Goal: Information Seeking & Learning: Find specific fact

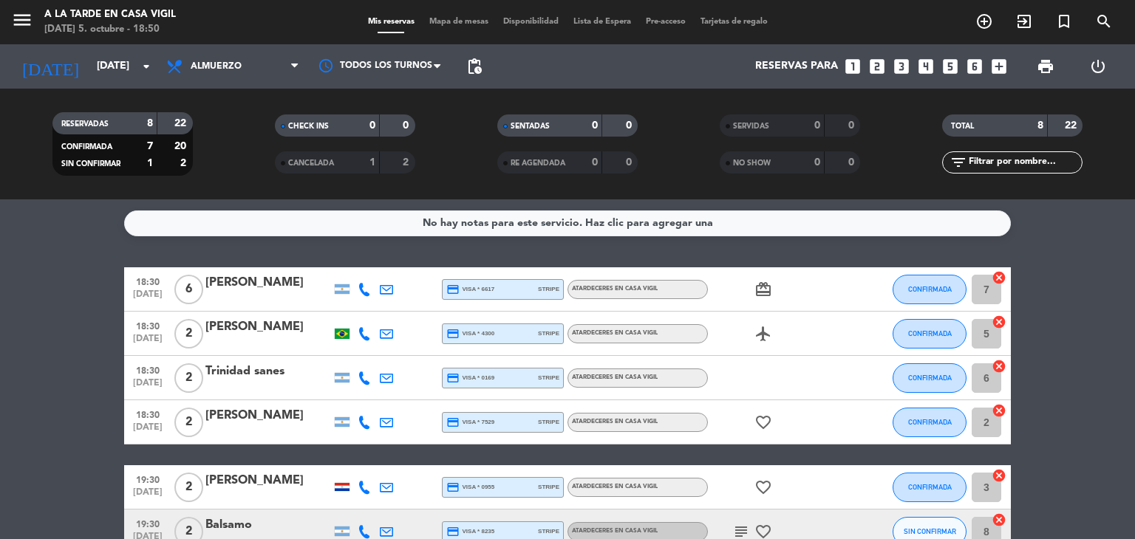
click at [267, 376] on div "Trinidad sanes" at bounding box center [268, 371] width 126 height 19
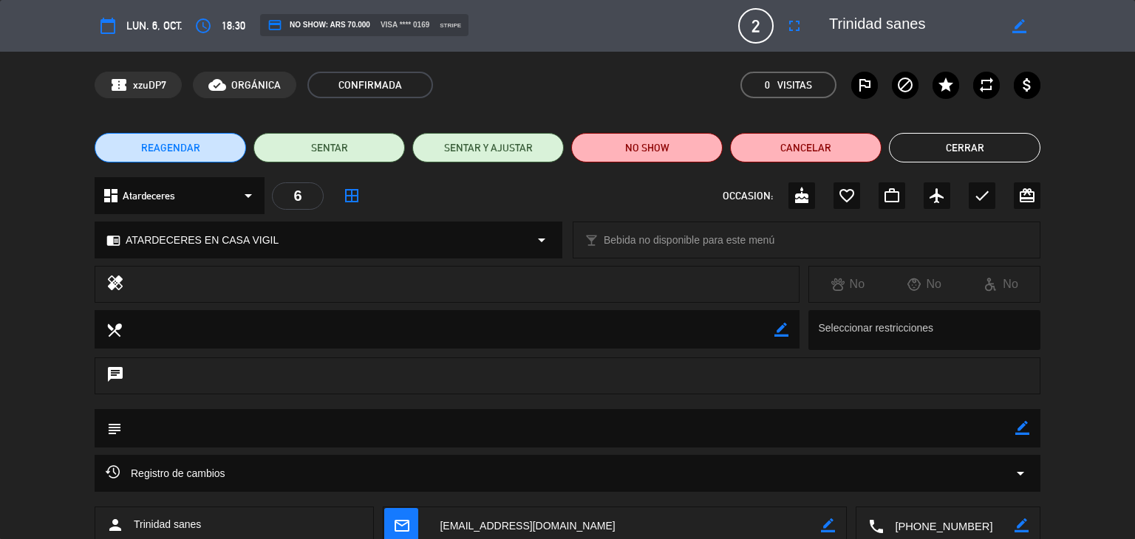
click at [949, 157] on button "Cerrar" at bounding box center [964, 148] width 151 height 30
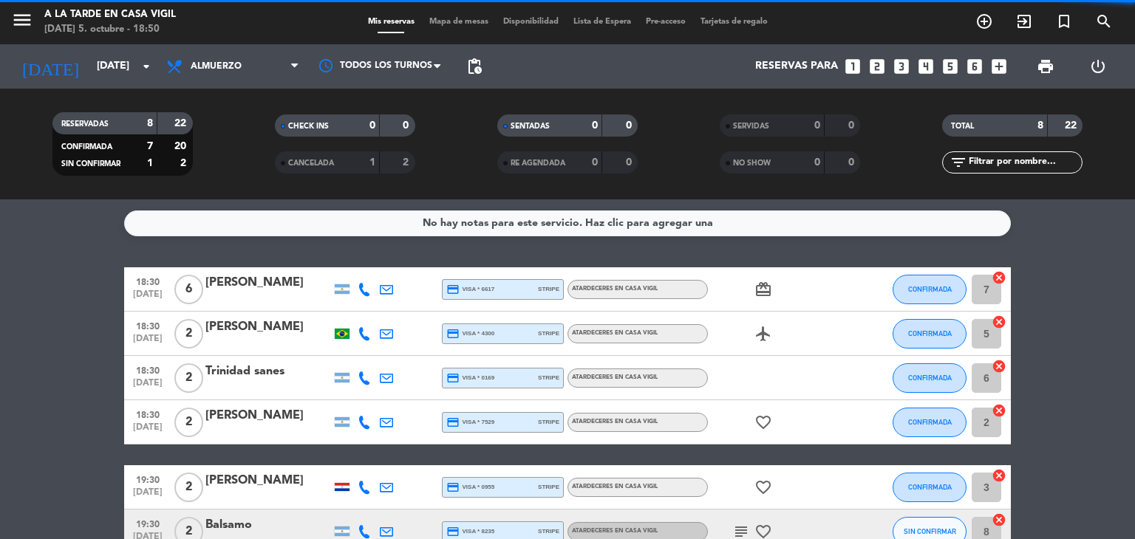
click at [270, 420] on div "[PERSON_NAME]" at bounding box center [268, 415] width 126 height 19
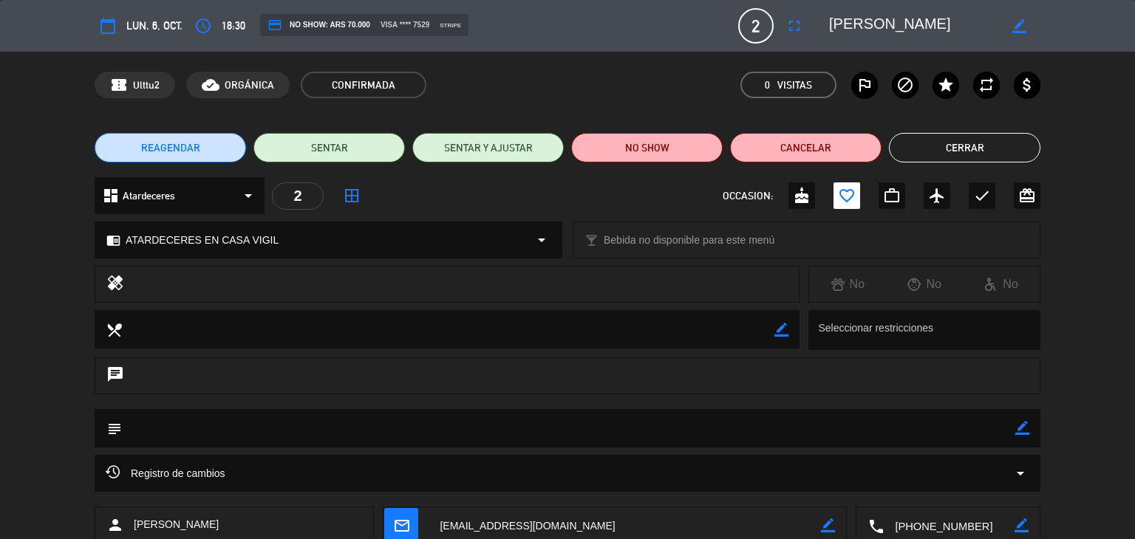
click at [920, 148] on button "Cerrar" at bounding box center [964, 148] width 151 height 30
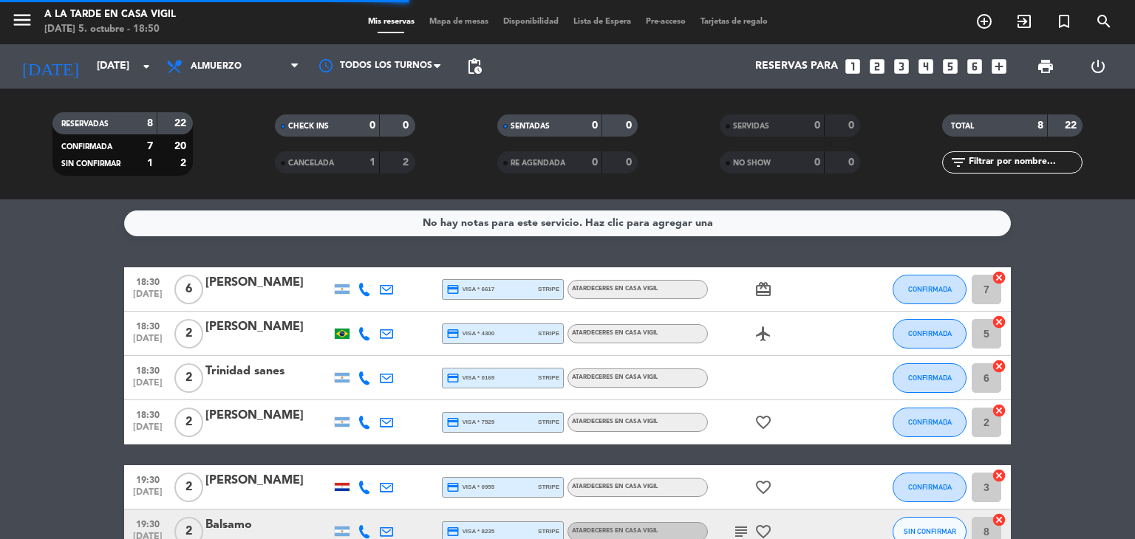
scroll to position [74, 0]
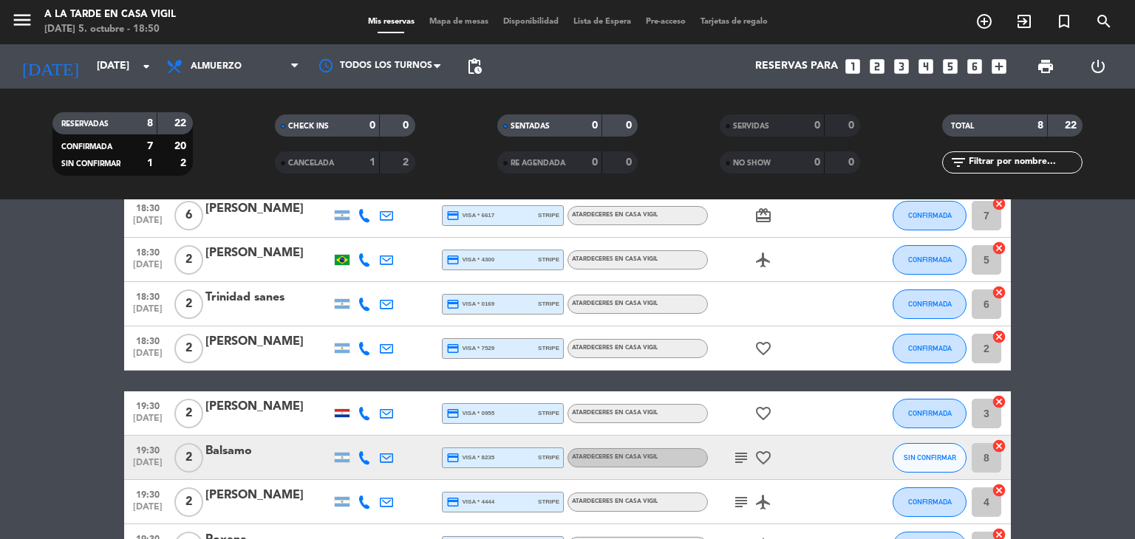
click at [341, 414] on div at bounding box center [342, 413] width 15 height 8
click at [266, 405] on div "[PERSON_NAME]" at bounding box center [268, 406] width 126 height 19
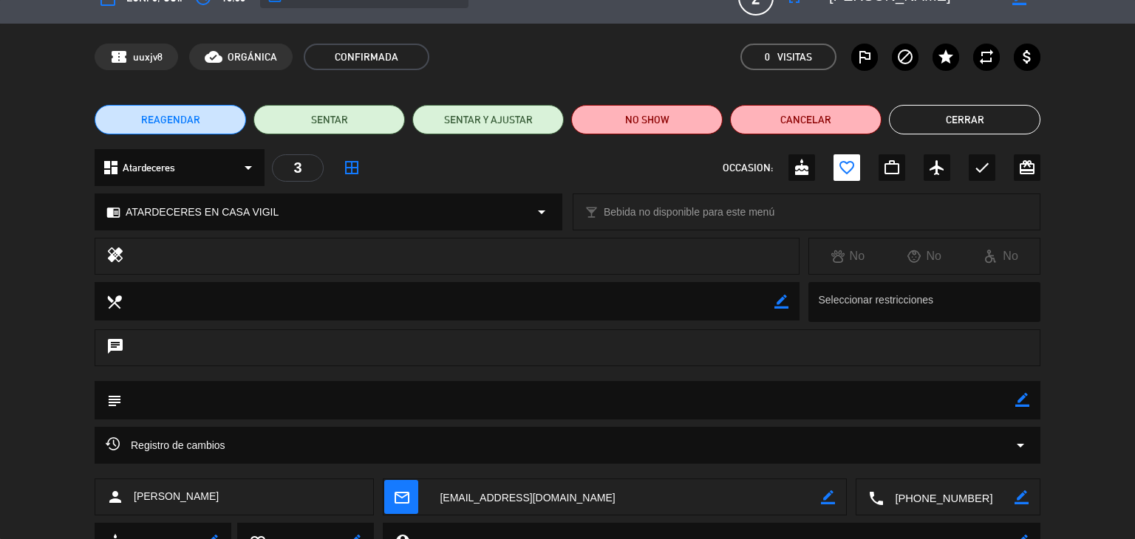
scroll to position [0, 0]
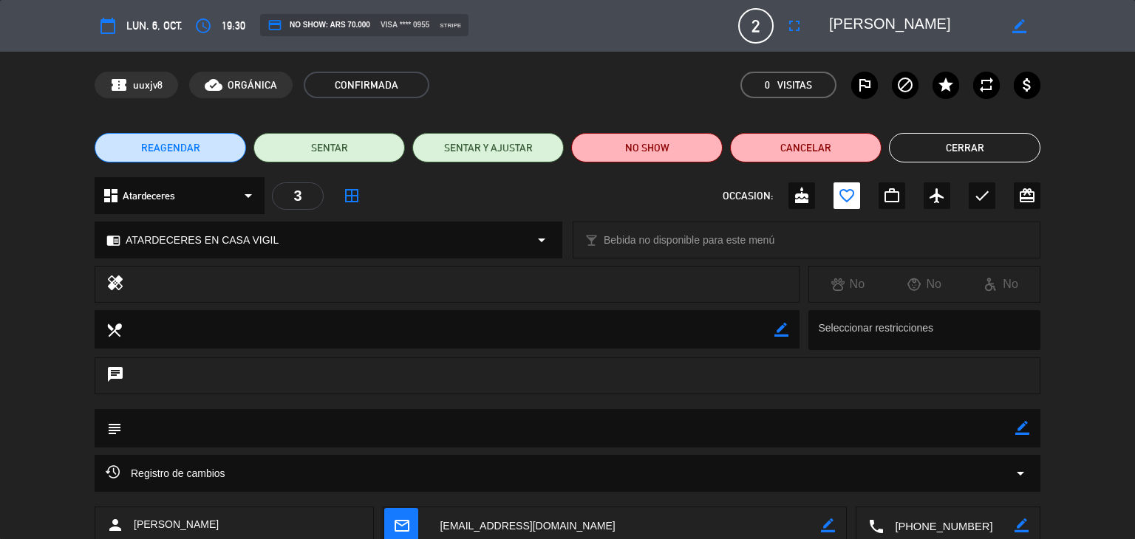
click at [929, 160] on button "Cerrar" at bounding box center [964, 148] width 151 height 30
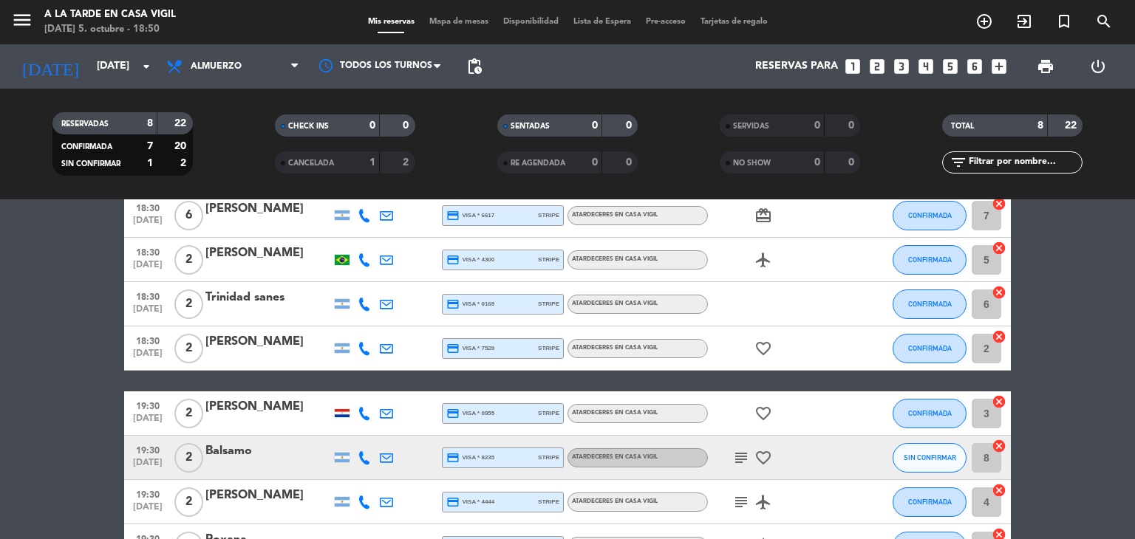
scroll to position [148, 0]
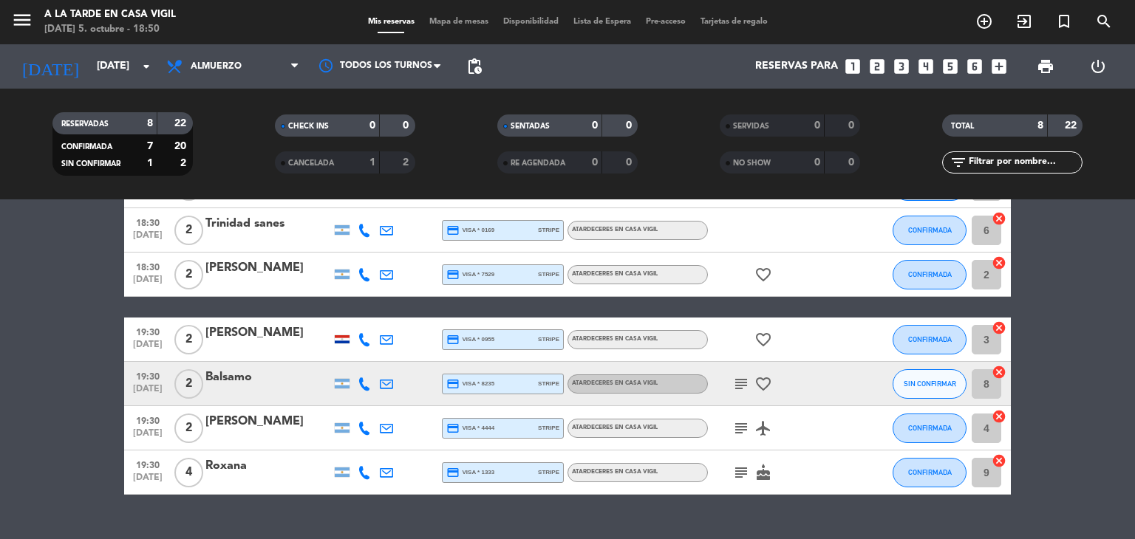
click at [246, 376] on div "Balsamo" at bounding box center [268, 377] width 126 height 19
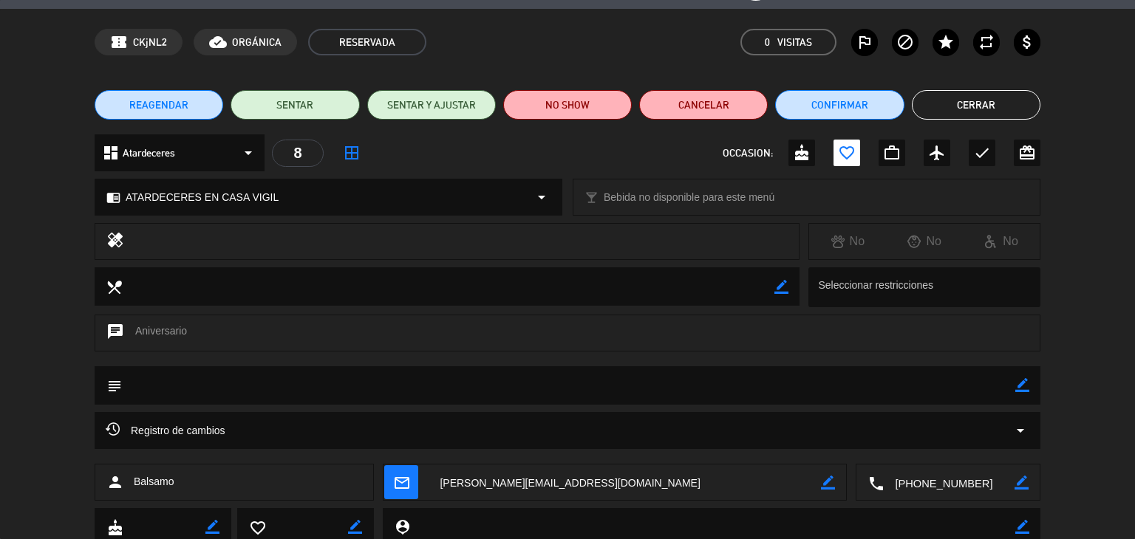
scroll to position [0, 0]
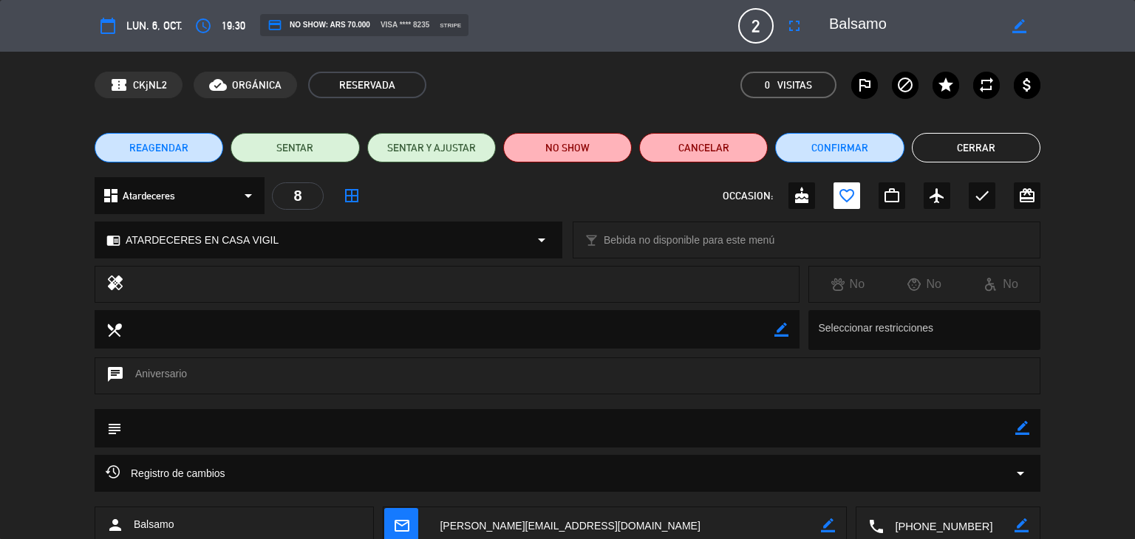
click at [958, 151] on button "Cerrar" at bounding box center [976, 148] width 129 height 30
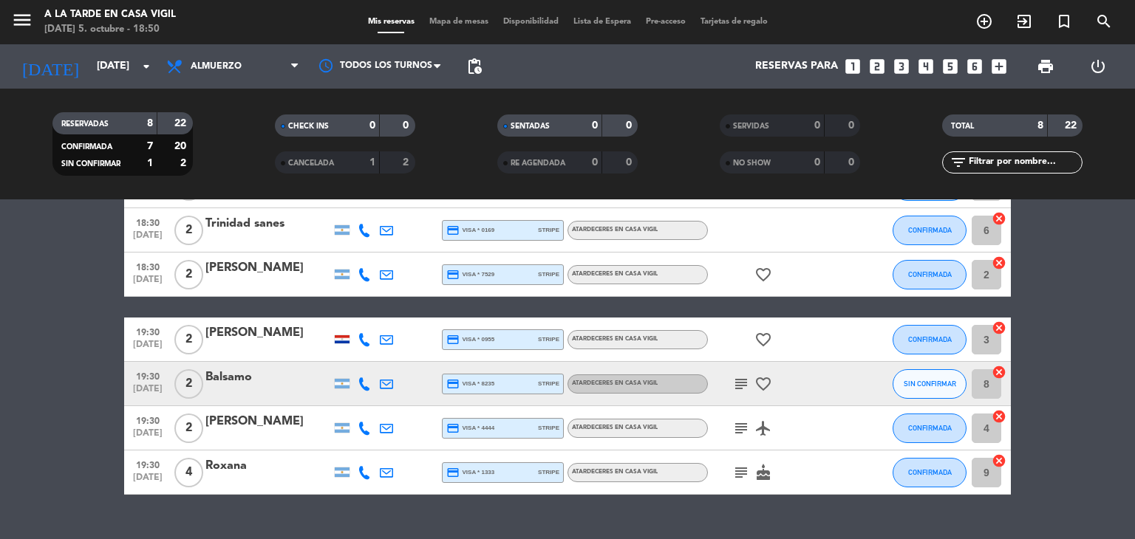
click at [290, 423] on div "[PERSON_NAME]" at bounding box center [268, 421] width 126 height 19
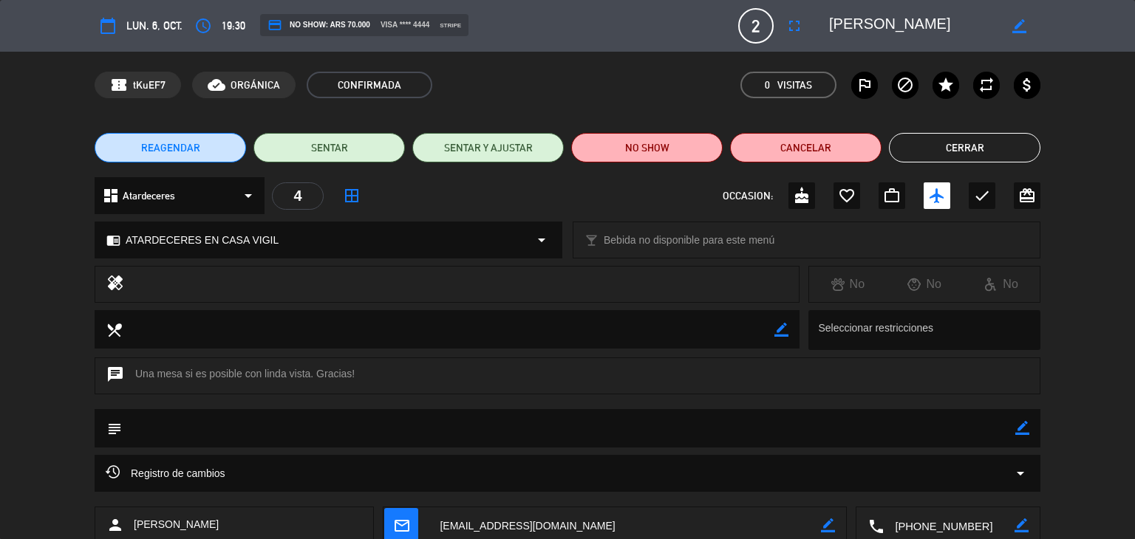
click at [979, 137] on button "Cerrar" at bounding box center [964, 148] width 151 height 30
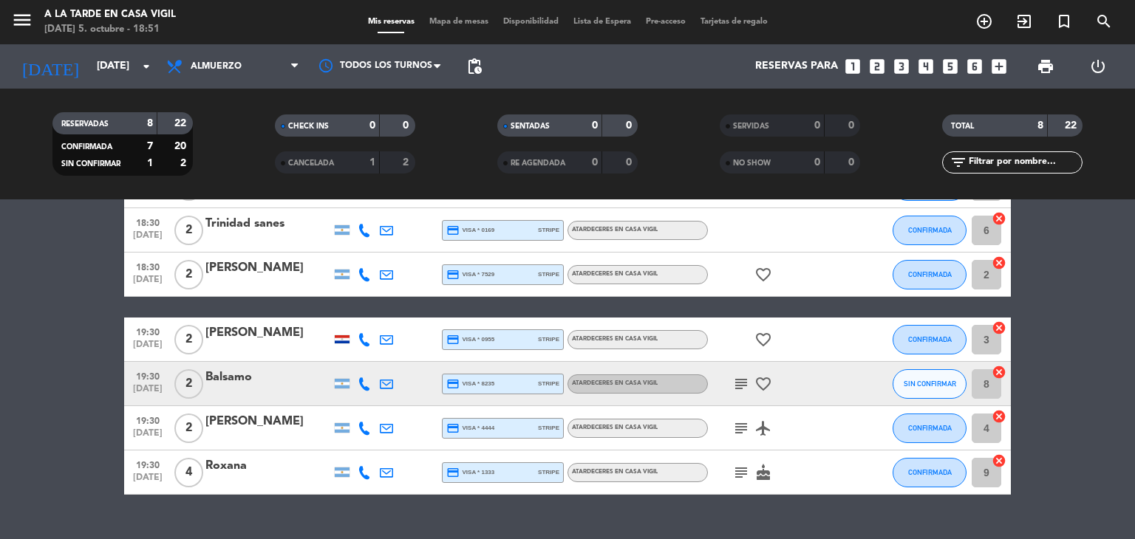
click at [247, 467] on div "Roxana" at bounding box center [268, 466] width 126 height 19
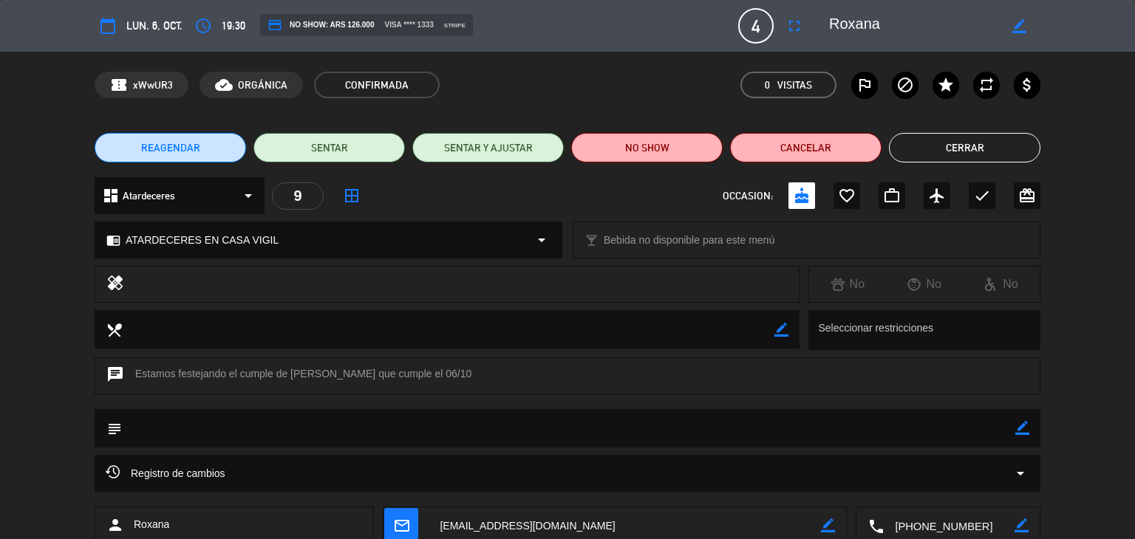
click at [931, 146] on button "Cerrar" at bounding box center [964, 148] width 151 height 30
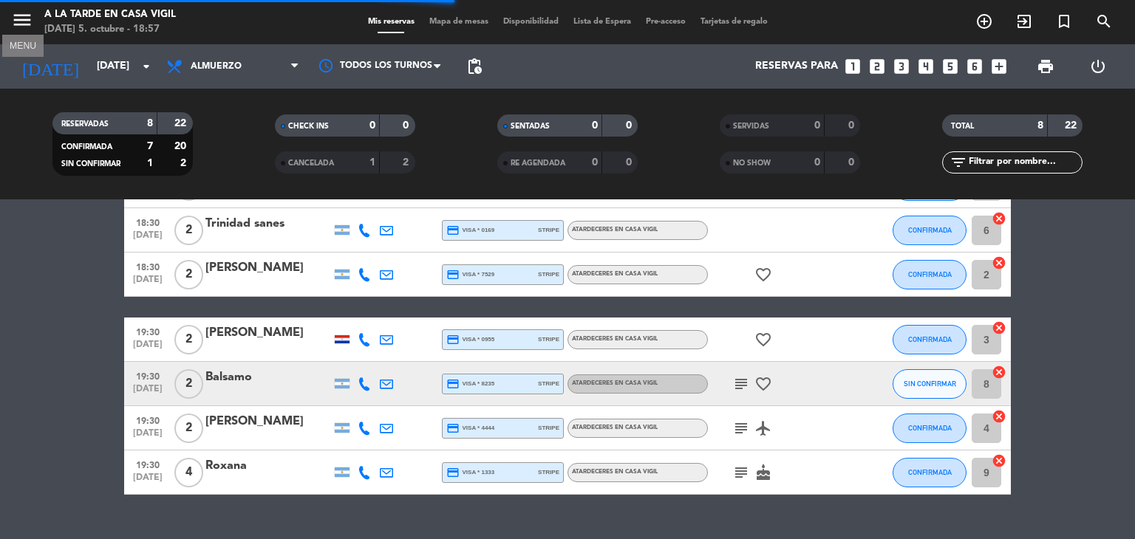
click at [21, 16] on icon "menu" at bounding box center [22, 20] width 22 height 22
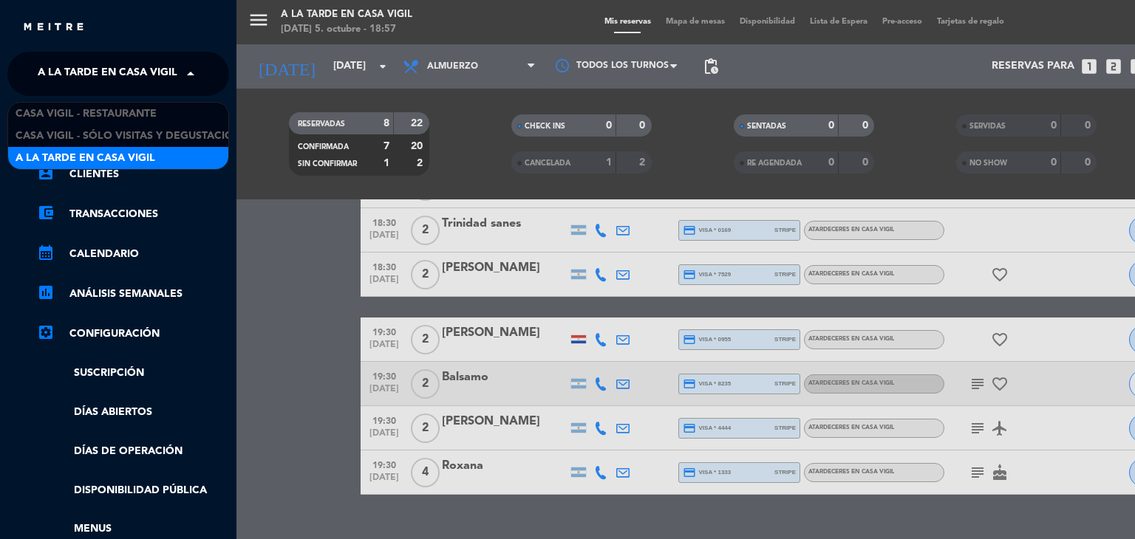
click at [185, 76] on span at bounding box center [194, 73] width 25 height 31
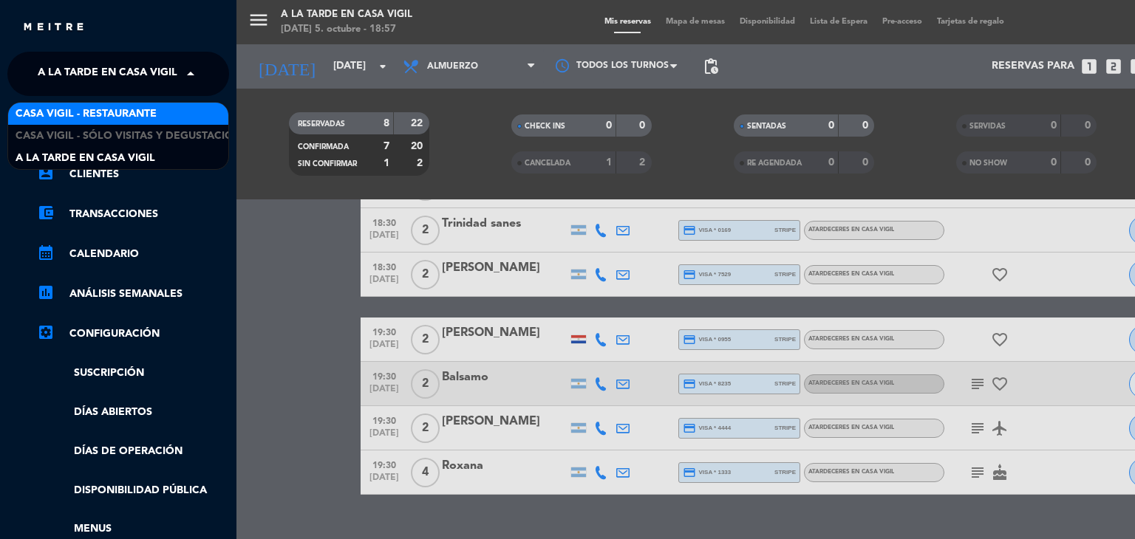
click at [157, 114] on span "Casa Vigil - Restaurante" at bounding box center [86, 114] width 141 height 17
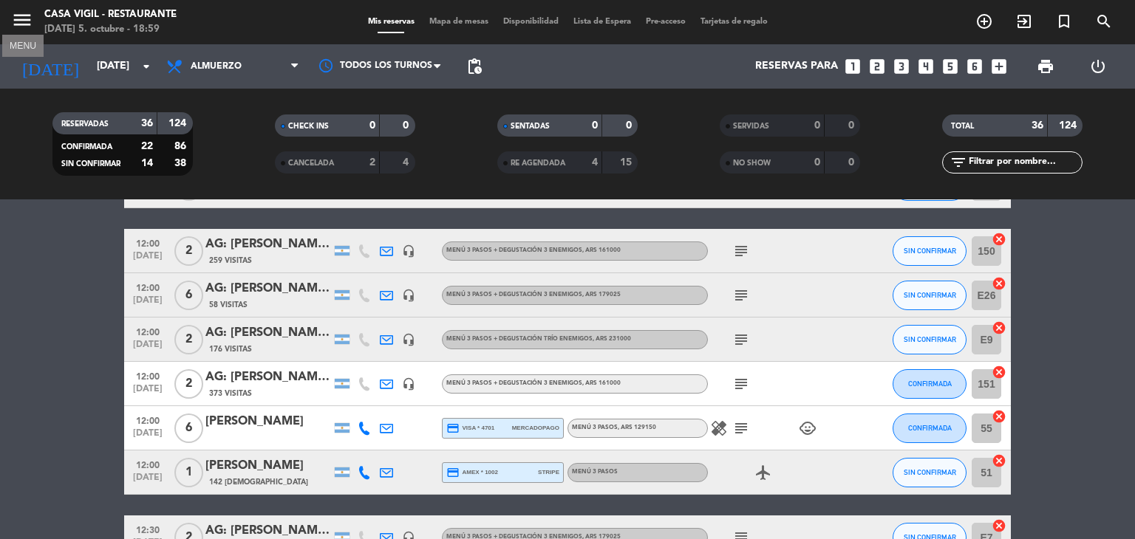
click at [24, 22] on icon "menu" at bounding box center [22, 20] width 22 height 22
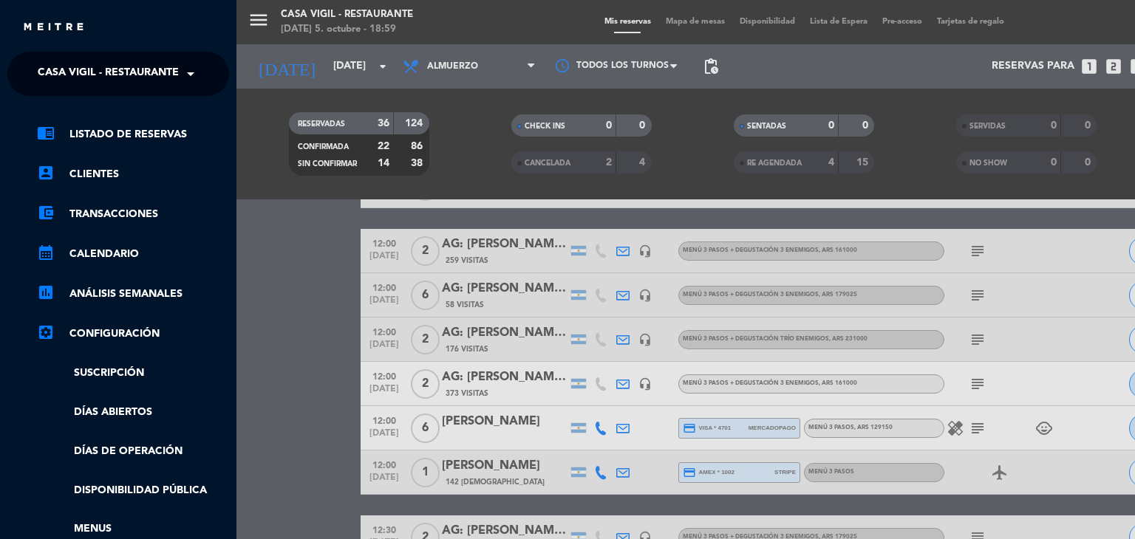
click at [184, 69] on span at bounding box center [194, 73] width 25 height 31
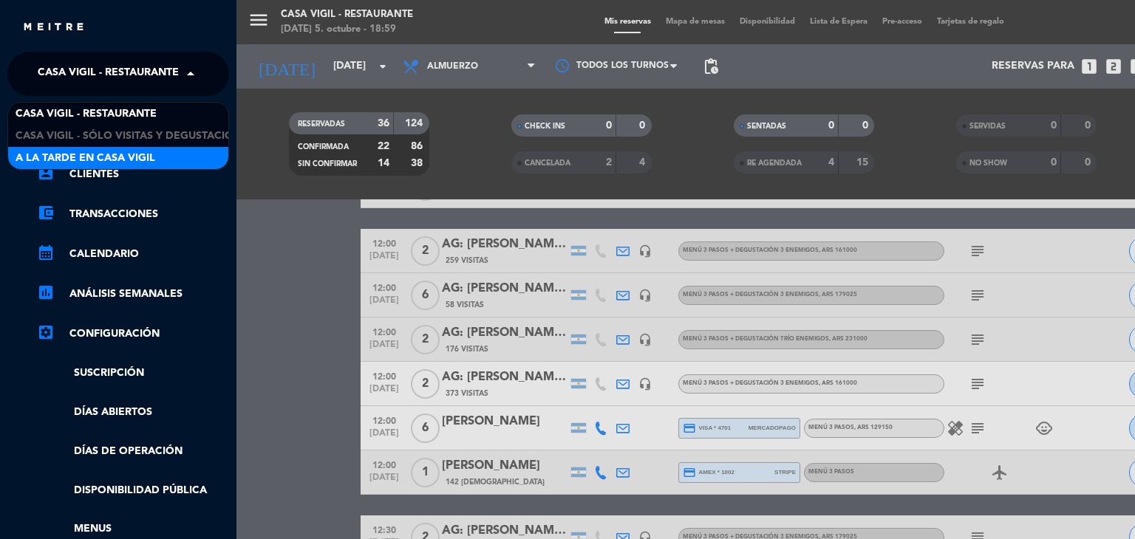
click at [157, 154] on div "A la tarde en Casa Vigil" at bounding box center [118, 158] width 220 height 22
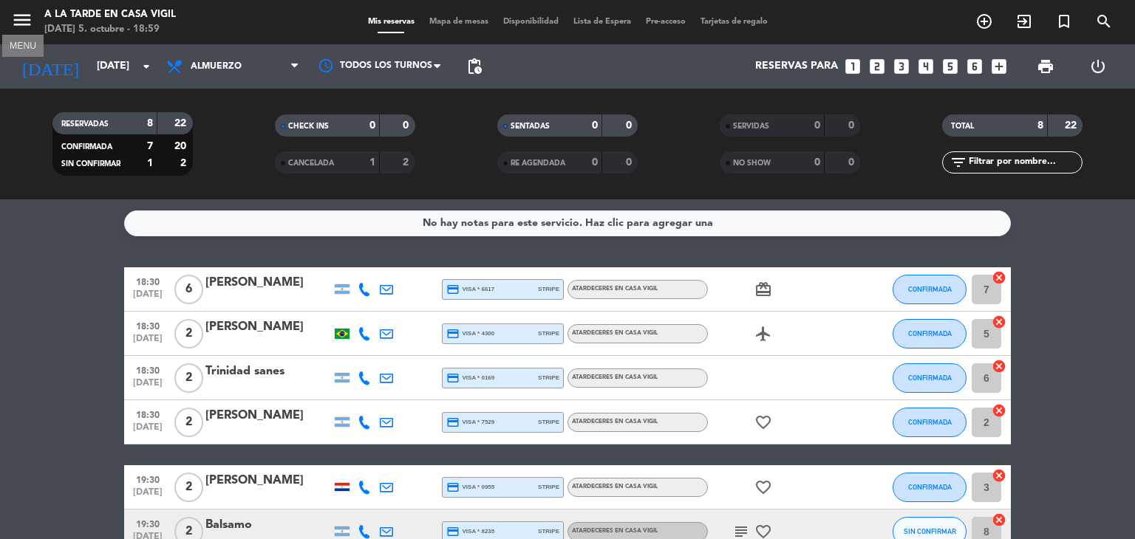
click at [17, 27] on icon "menu" at bounding box center [22, 20] width 22 height 22
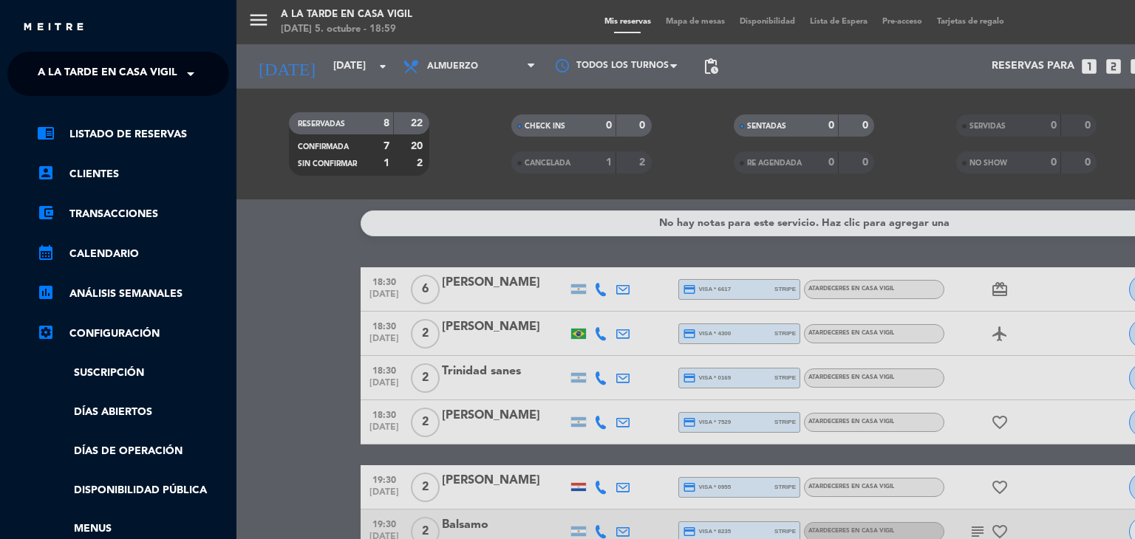
click at [194, 72] on span at bounding box center [194, 73] width 25 height 31
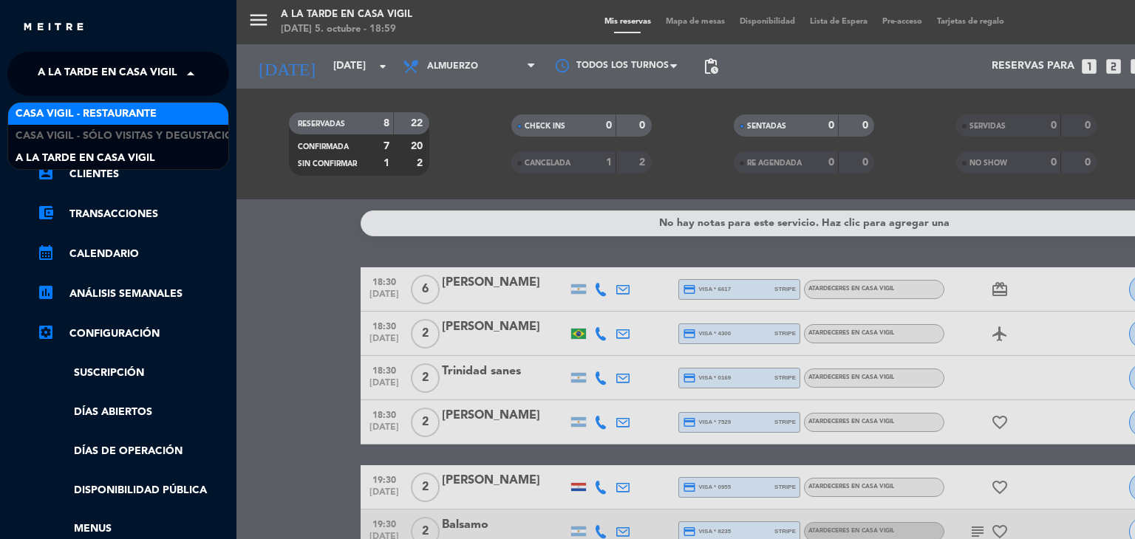
click at [149, 111] on span "Casa Vigil - Restaurante" at bounding box center [86, 114] width 141 height 17
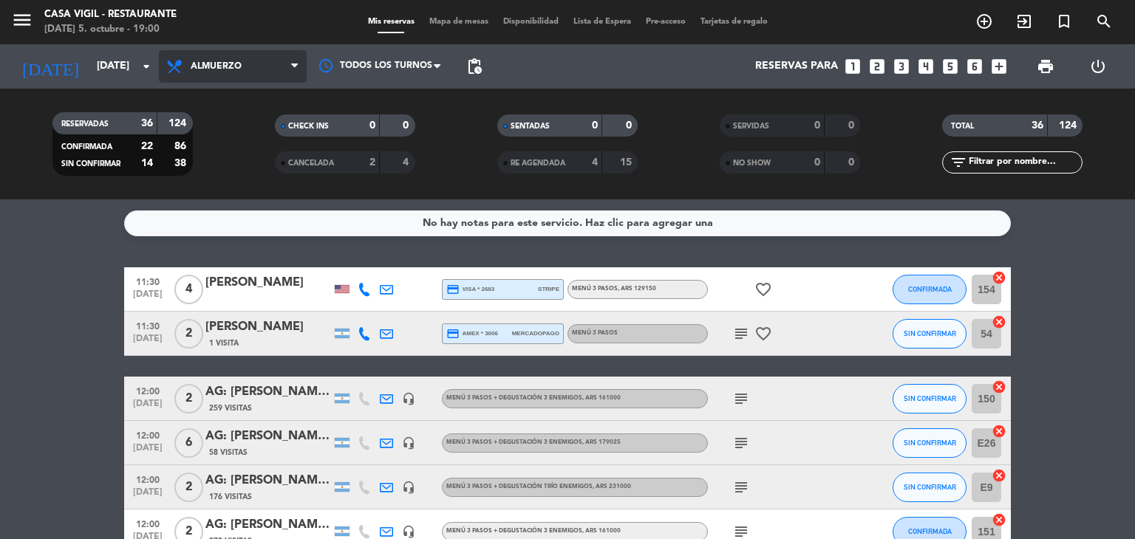
click at [233, 69] on span "Almuerzo" at bounding box center [216, 66] width 51 height 10
click at [213, 166] on div "menu Casa [PERSON_NAME] - Restaurante [DATE] 5. octubre - 19:00 Mis reservas Ma…" at bounding box center [567, 99] width 1135 height 199
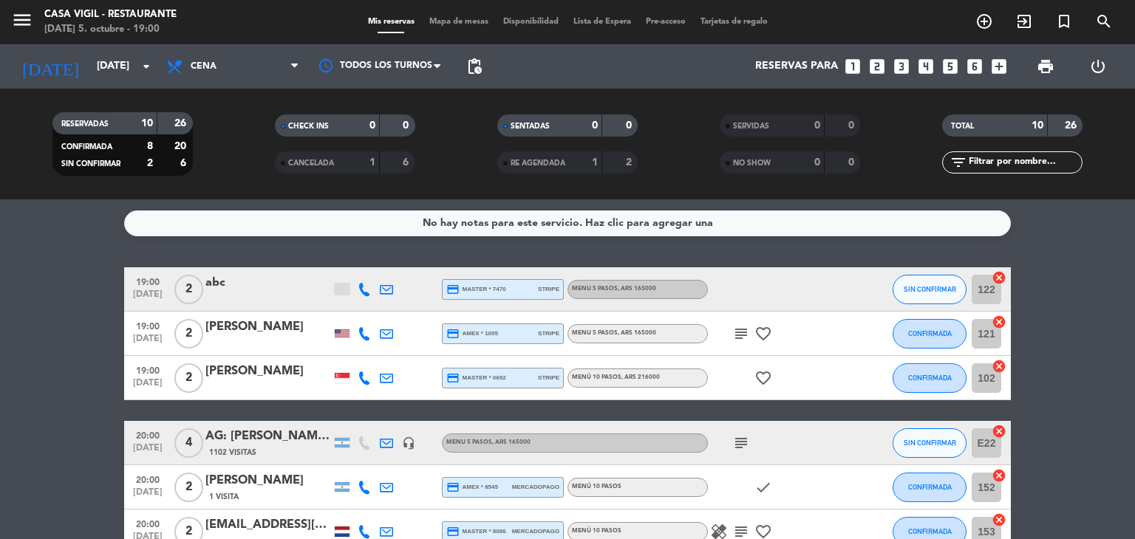
click at [340, 287] on div at bounding box center [342, 289] width 15 height 11
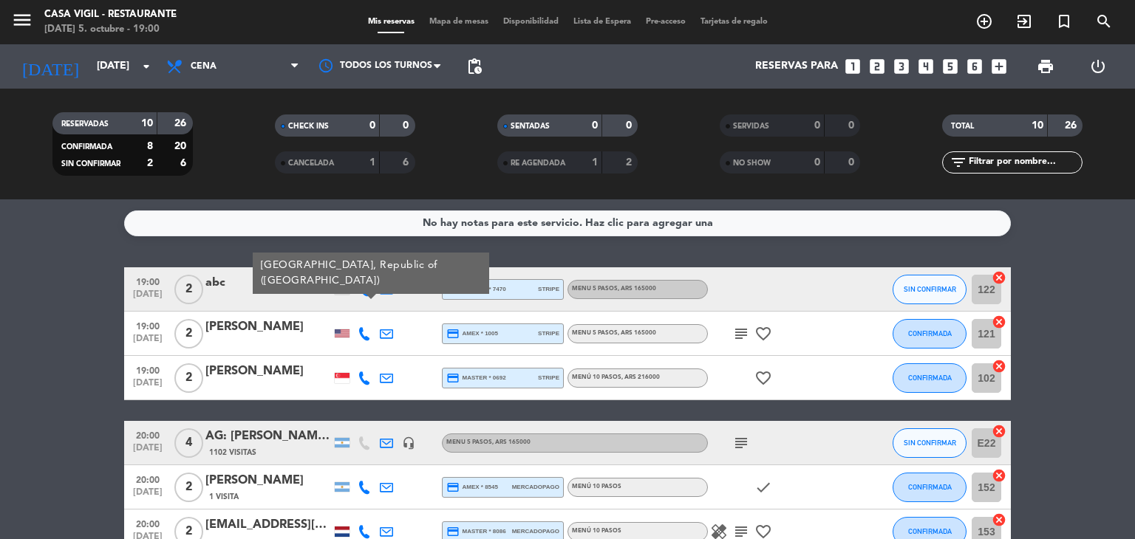
click at [340, 287] on div at bounding box center [342, 289] width 15 height 11
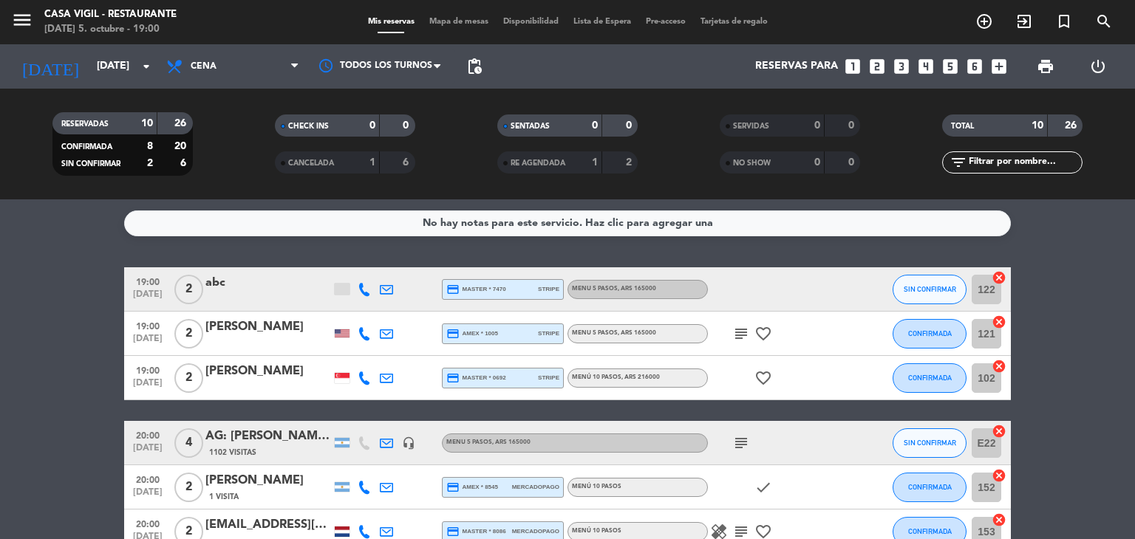
click at [237, 289] on div "abc" at bounding box center [268, 282] width 126 height 19
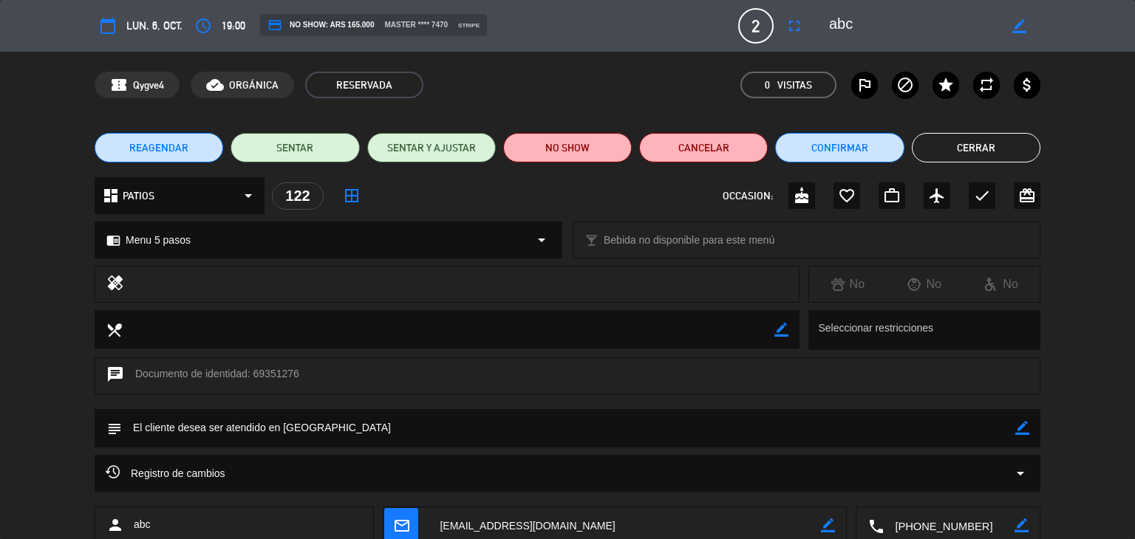
click at [972, 145] on button "Cerrar" at bounding box center [976, 148] width 129 height 30
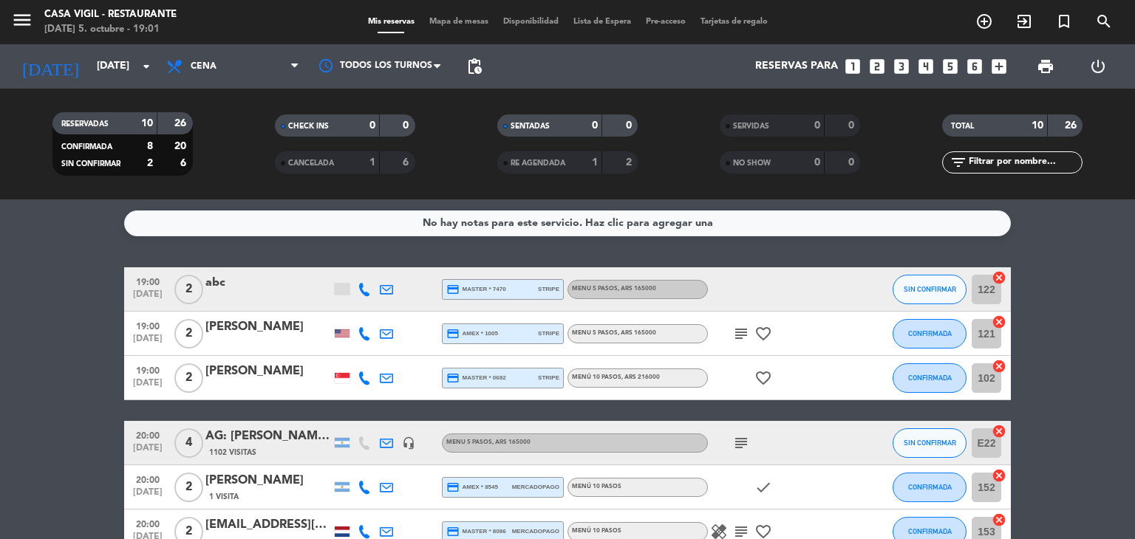
click at [287, 341] on div at bounding box center [268, 344] width 126 height 12
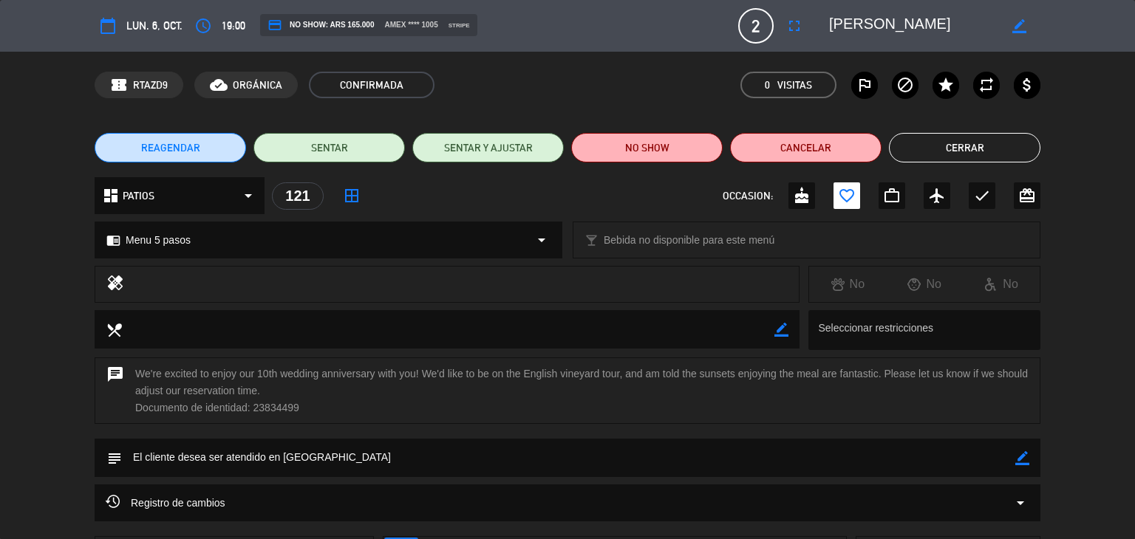
drag, startPoint x: 963, startPoint y: 146, endPoint x: 955, endPoint y: 137, distance: 12.0
click at [963, 145] on button "Cerrar" at bounding box center [964, 148] width 151 height 30
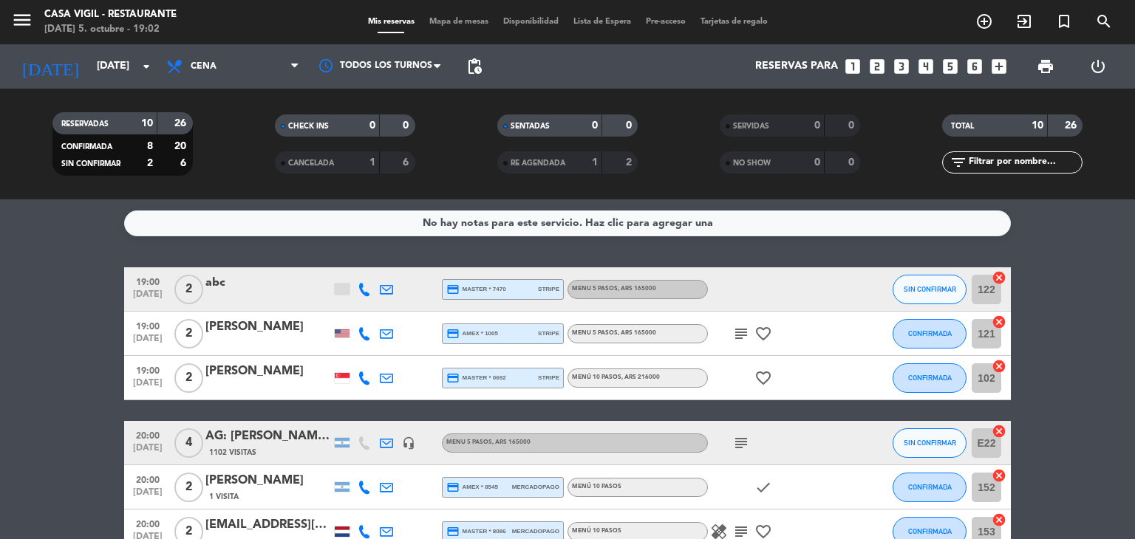
click at [259, 379] on div "[PERSON_NAME]" at bounding box center [268, 371] width 126 height 19
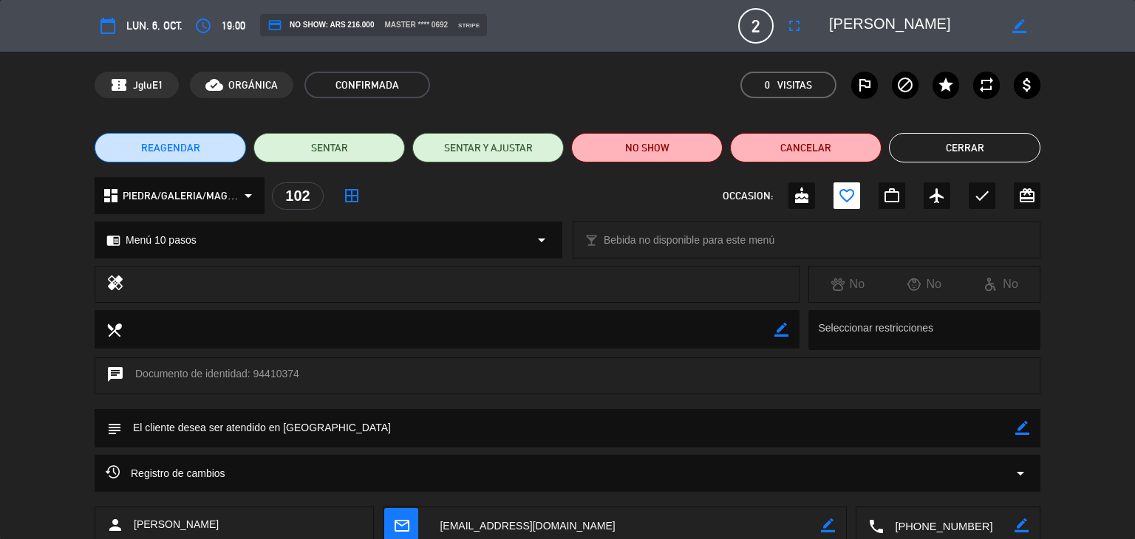
click at [946, 150] on button "Cerrar" at bounding box center [964, 148] width 151 height 30
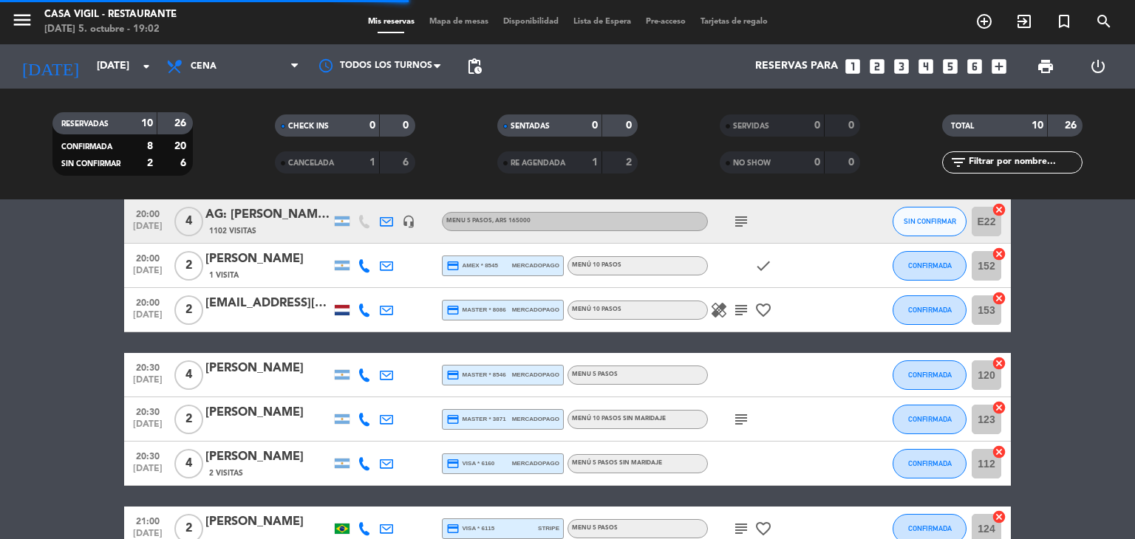
scroll to position [74, 0]
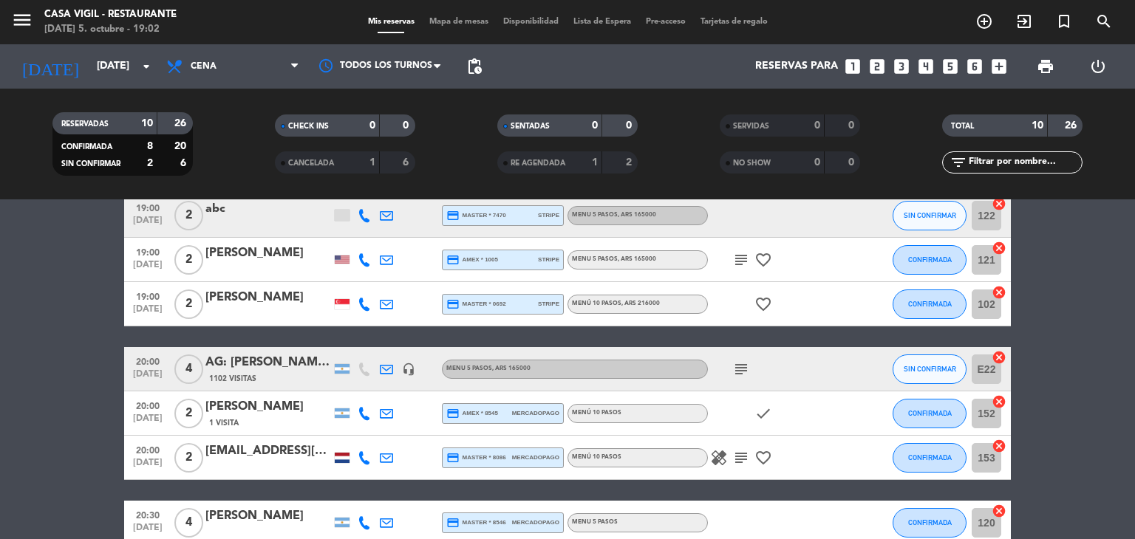
click at [284, 370] on div "AG: [PERSON_NAME] X4/ [PERSON_NAME]" at bounding box center [268, 362] width 126 height 19
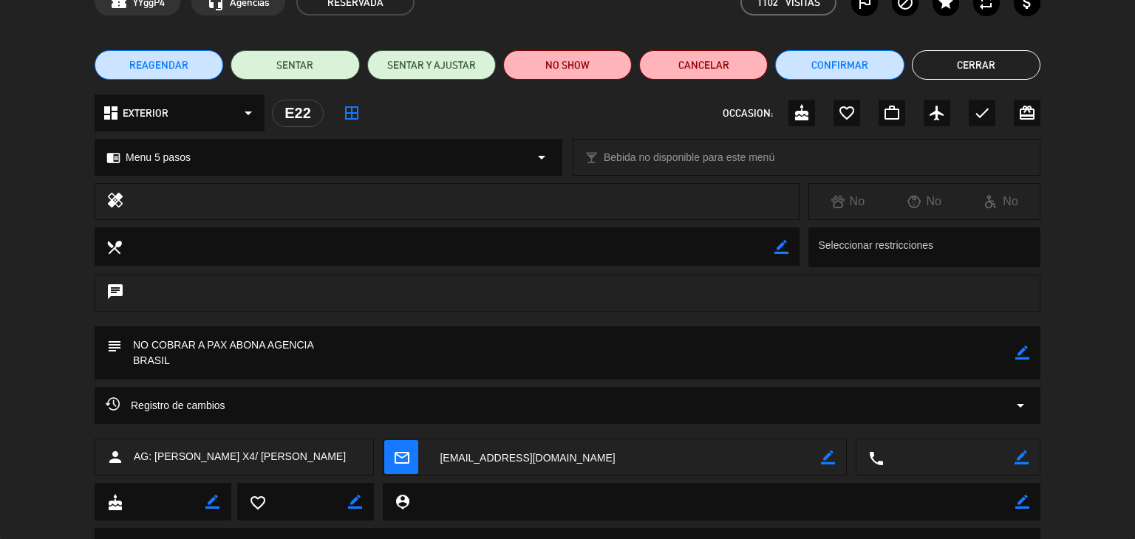
scroll to position [0, 0]
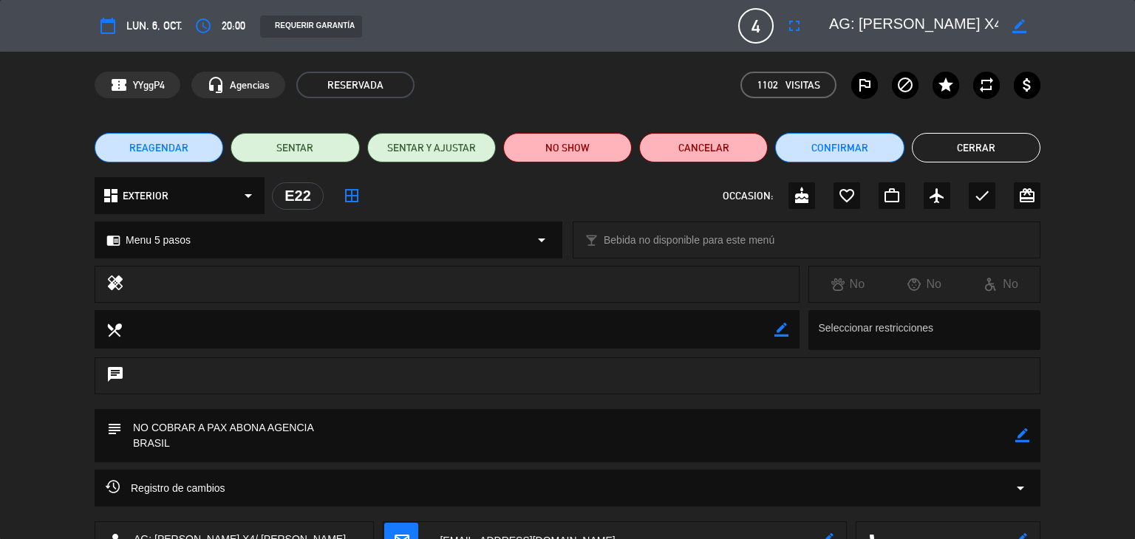
click at [972, 154] on button "Cerrar" at bounding box center [976, 148] width 129 height 30
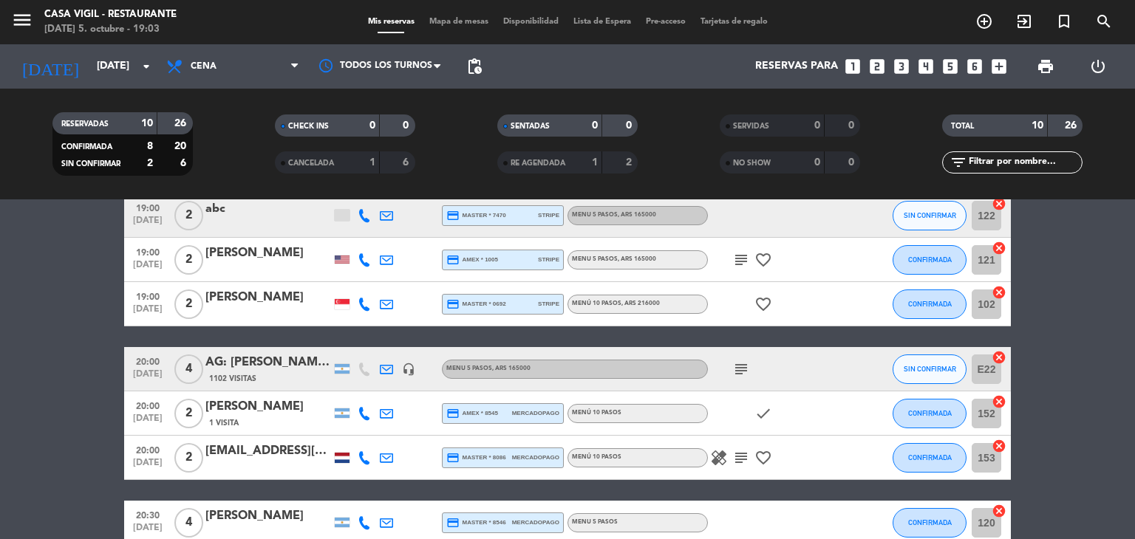
click at [251, 409] on div "[PERSON_NAME]" at bounding box center [268, 406] width 126 height 19
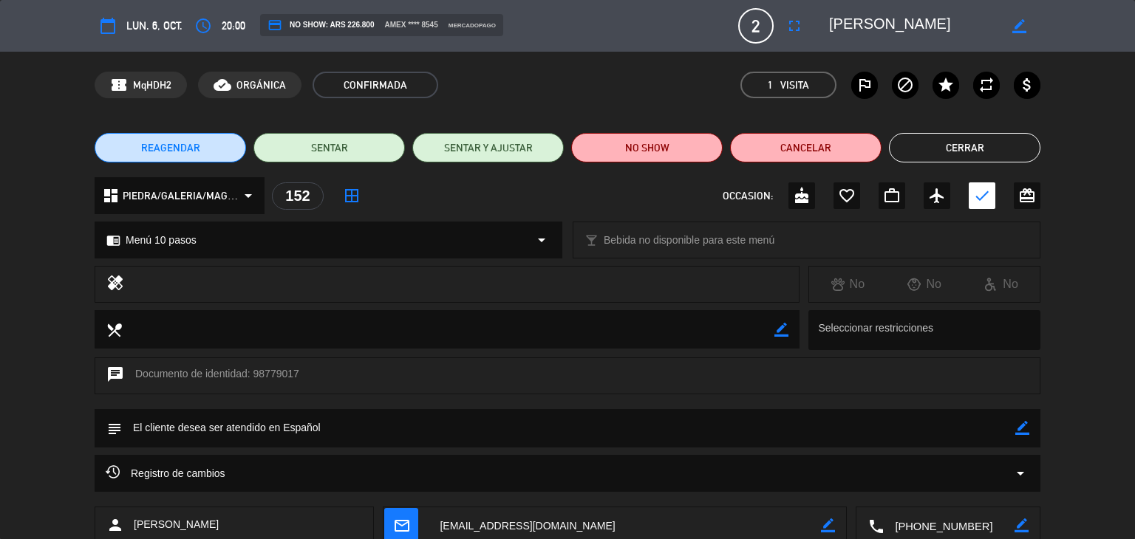
click at [978, 148] on button "Cerrar" at bounding box center [964, 148] width 151 height 30
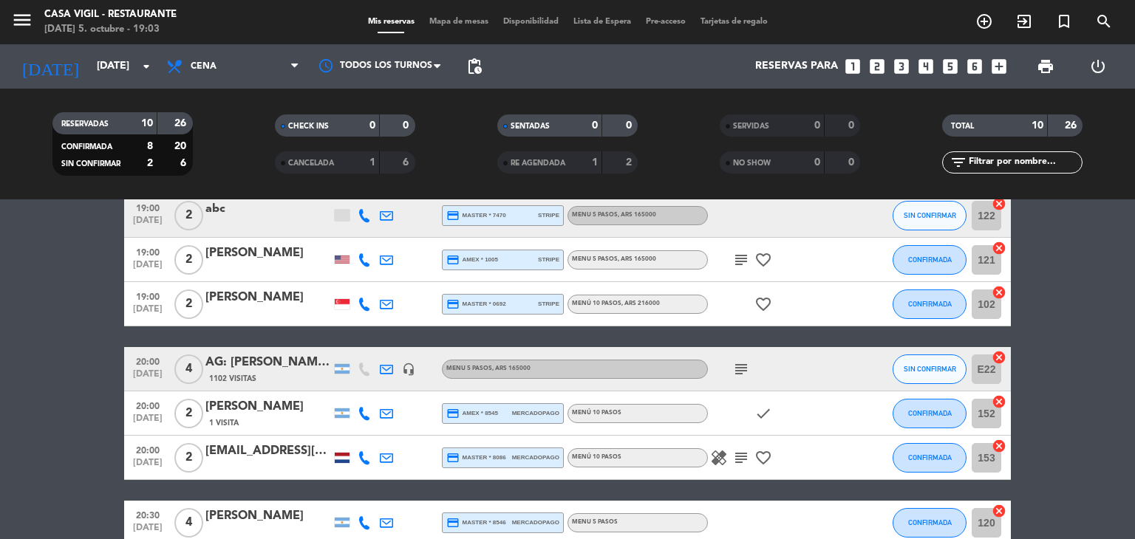
click at [345, 459] on div at bounding box center [342, 458] width 15 height 10
click at [248, 450] on div "[EMAIL_ADDRESS][DOMAIN_NAME]" at bounding box center [268, 451] width 126 height 19
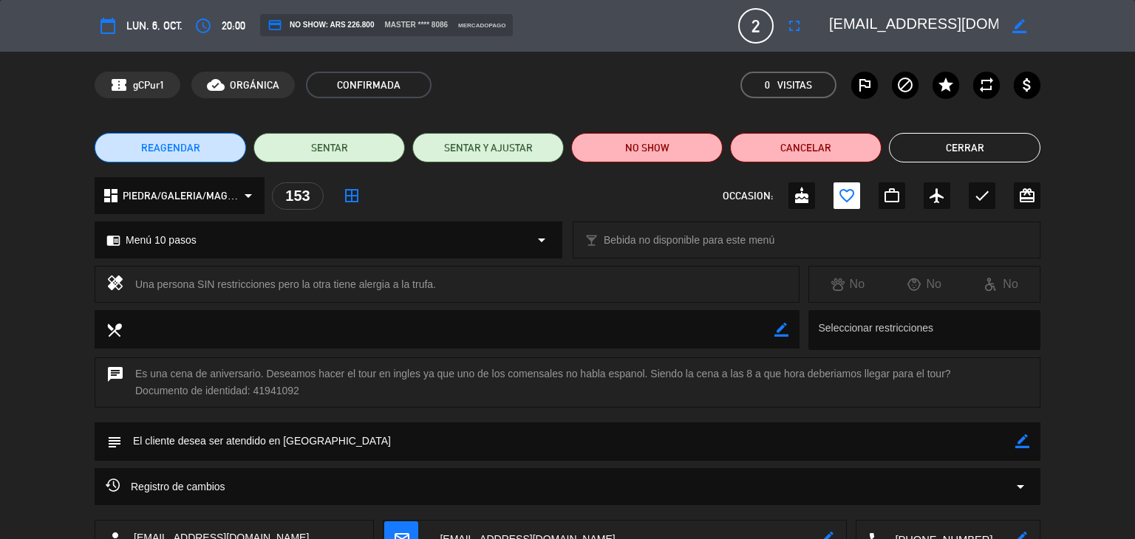
click at [925, 146] on button "Cerrar" at bounding box center [964, 148] width 151 height 30
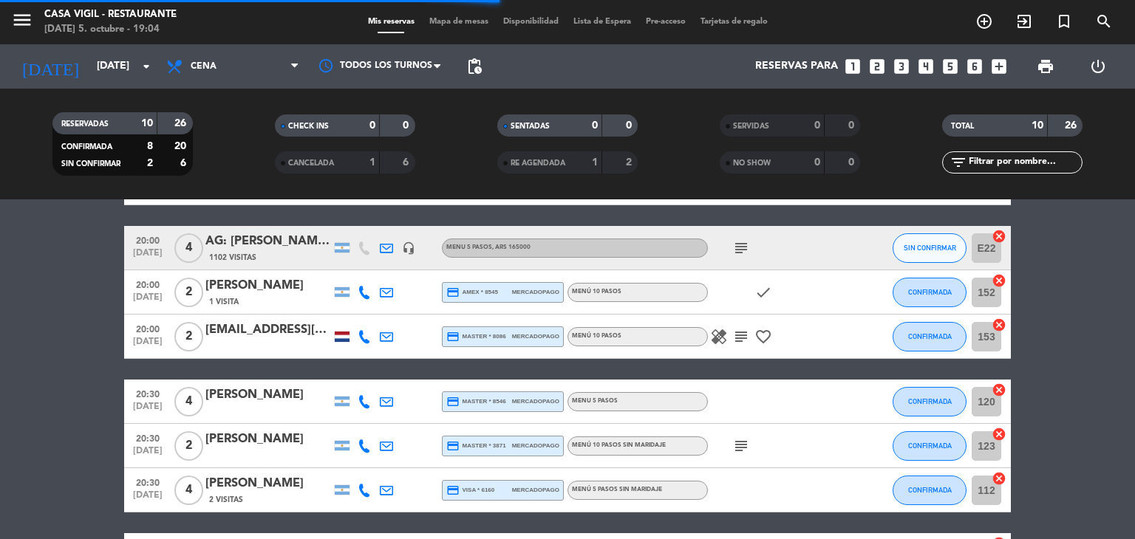
scroll to position [222, 0]
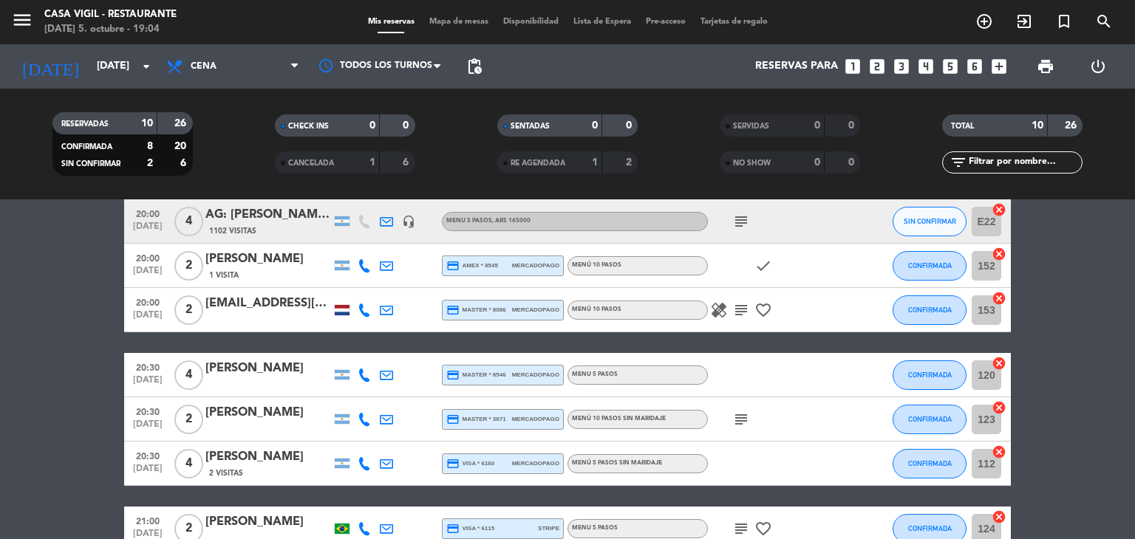
click at [254, 363] on div "[PERSON_NAME]" at bounding box center [268, 368] width 126 height 19
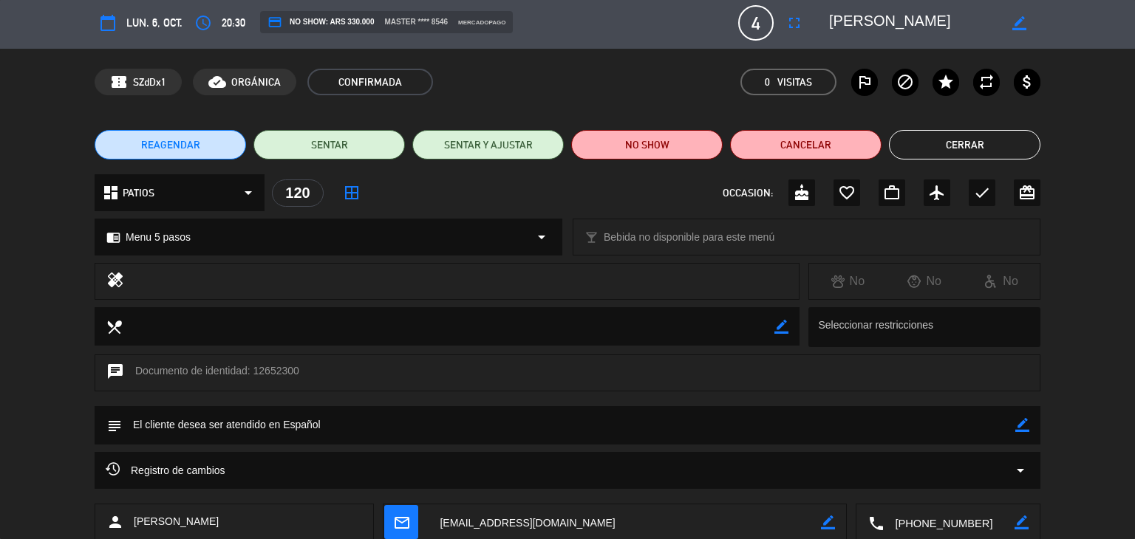
scroll to position [0, 0]
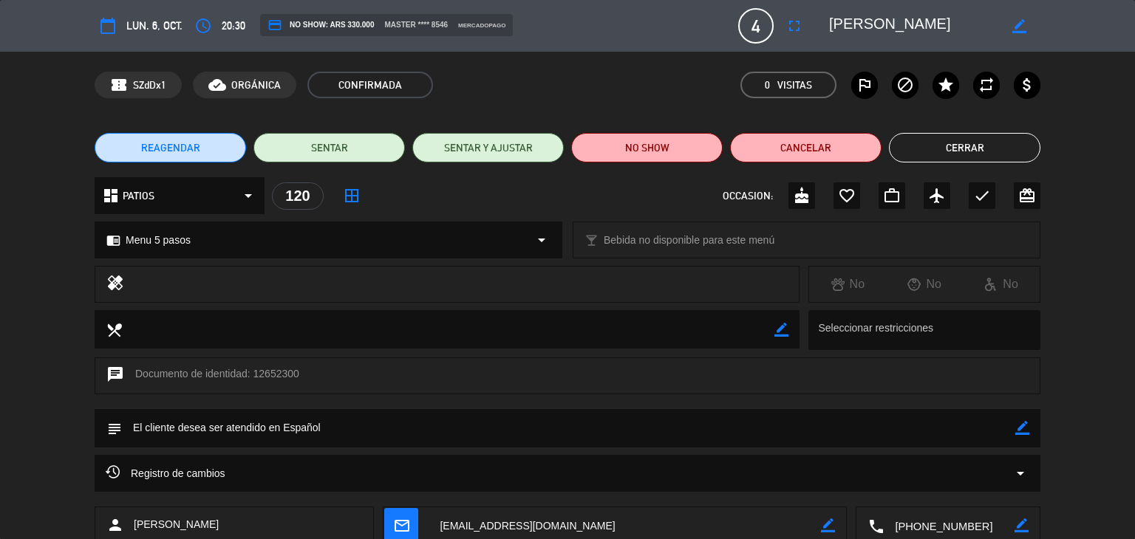
click at [919, 154] on button "Cerrar" at bounding box center [964, 148] width 151 height 30
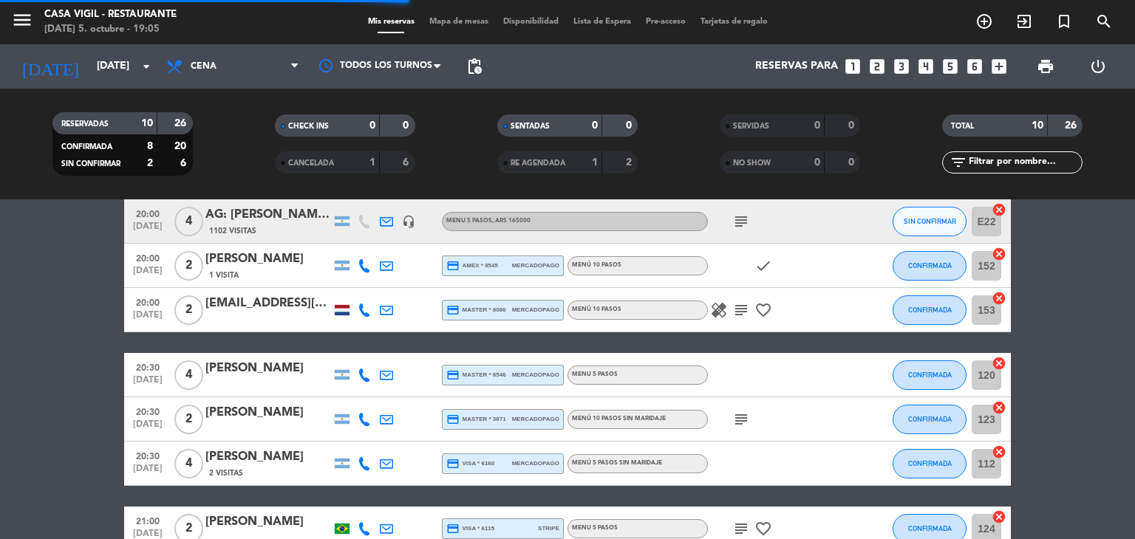
click at [213, 413] on div "[PERSON_NAME]" at bounding box center [268, 412] width 126 height 19
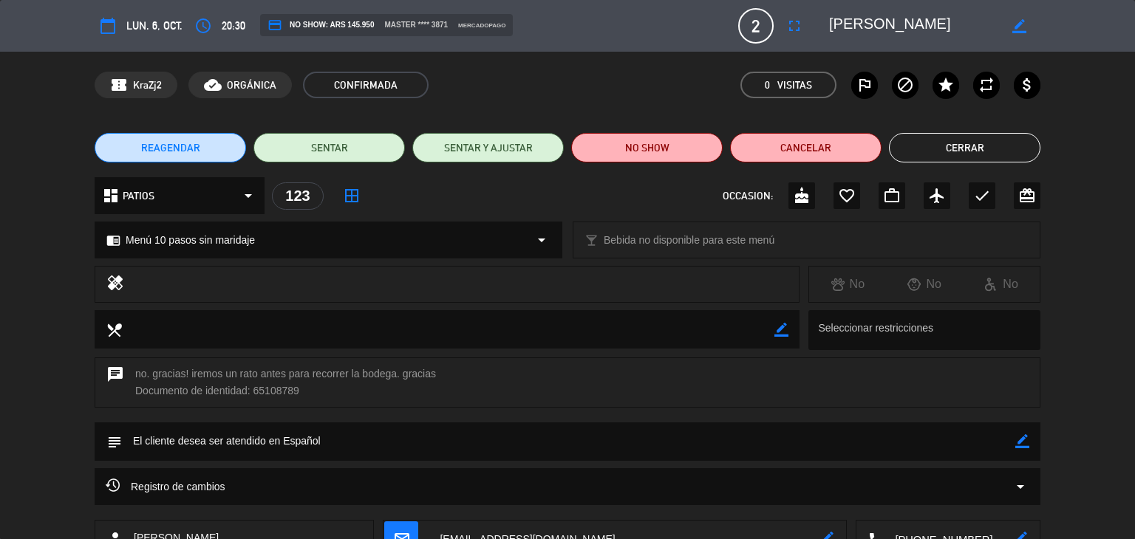
click at [940, 146] on button "Cerrar" at bounding box center [964, 148] width 151 height 30
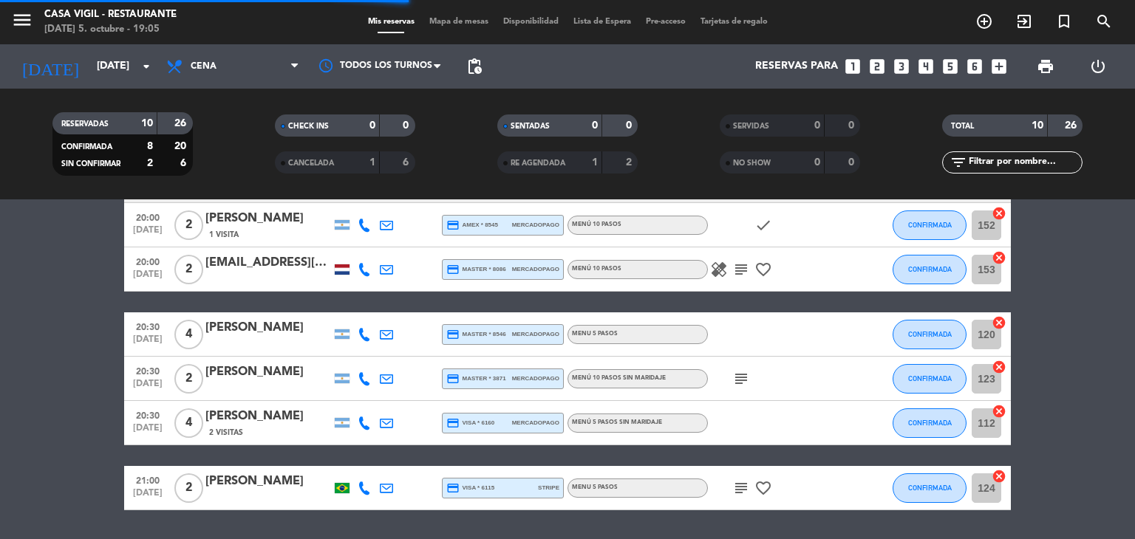
scroll to position [295, 0]
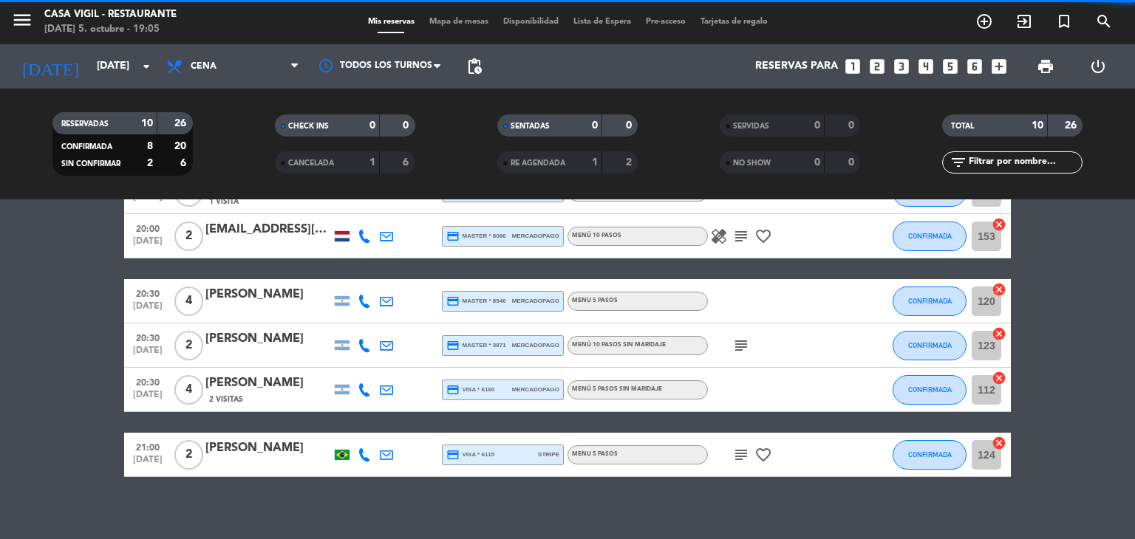
click at [263, 379] on div "[PERSON_NAME]" at bounding box center [268, 383] width 126 height 19
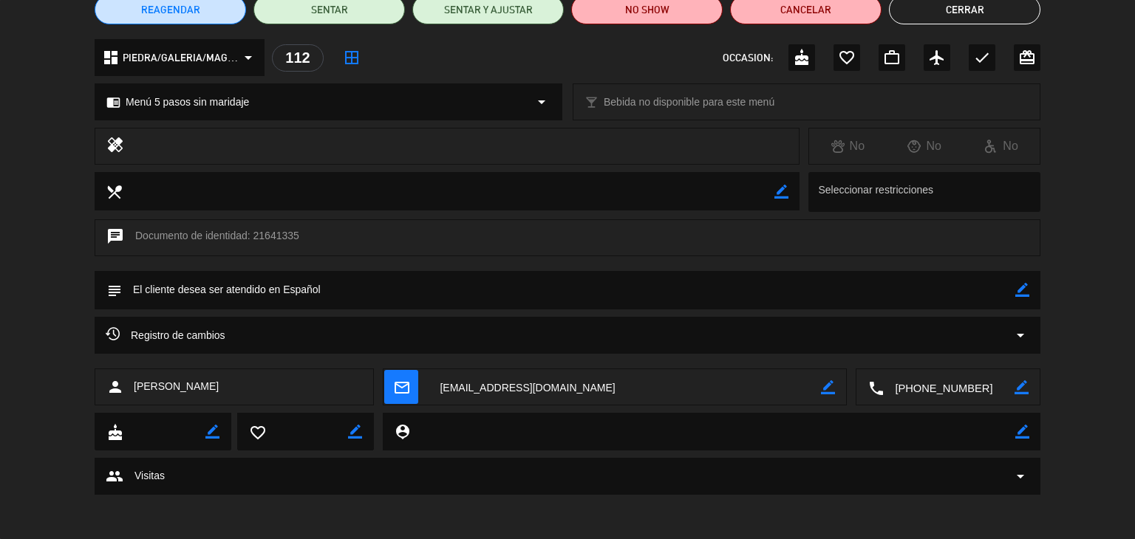
scroll to position [0, 0]
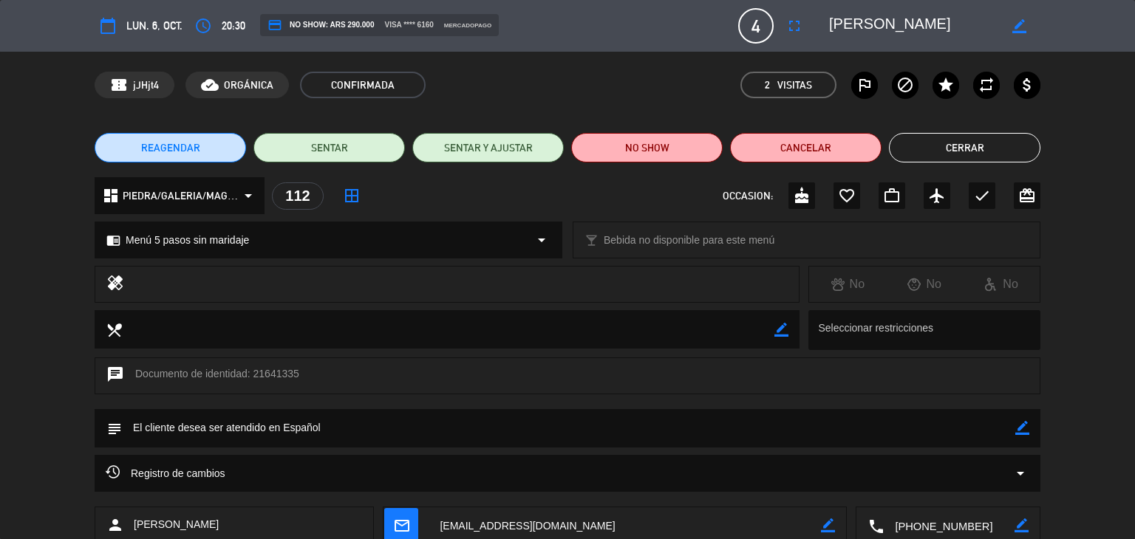
click at [981, 144] on button "Cerrar" at bounding box center [964, 148] width 151 height 30
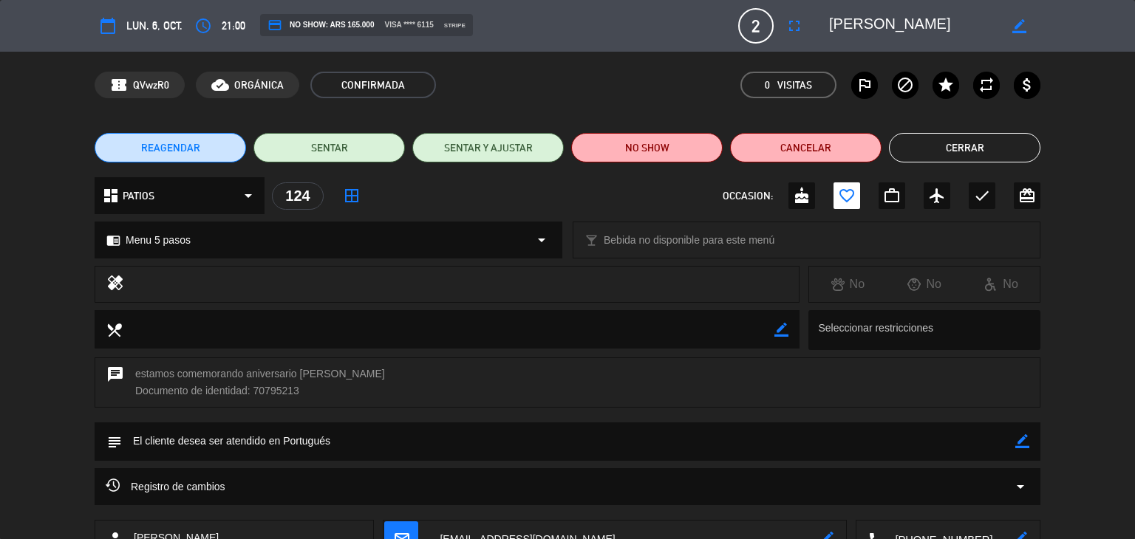
click at [980, 143] on button "Cerrar" at bounding box center [964, 148] width 151 height 30
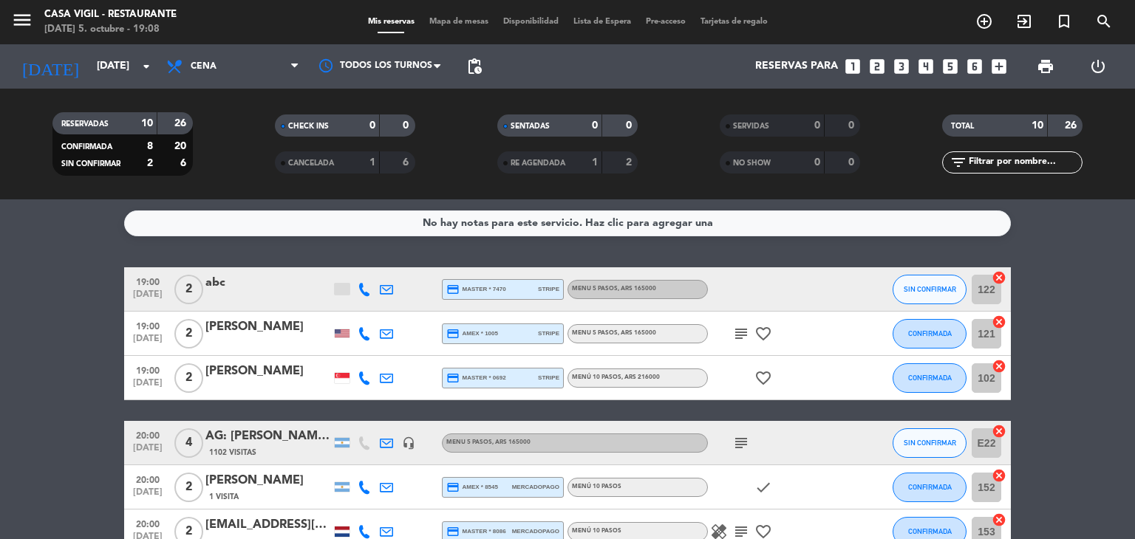
click at [342, 382] on div at bounding box center [342, 378] width 15 height 10
click at [134, 60] on input "[DATE]" at bounding box center [159, 66] width 140 height 27
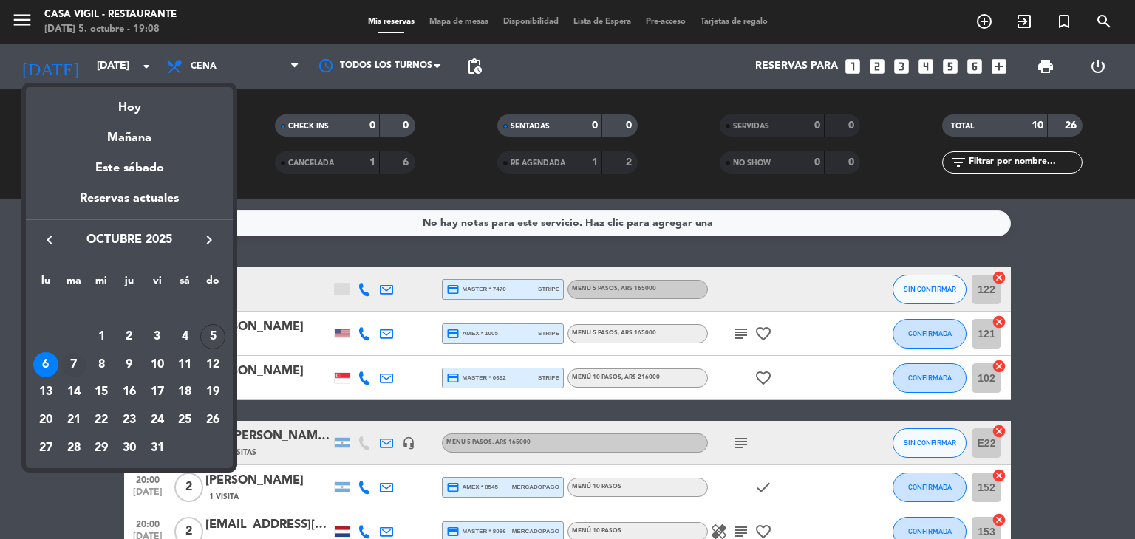
click at [75, 359] on div "7" at bounding box center [73, 364] width 25 height 25
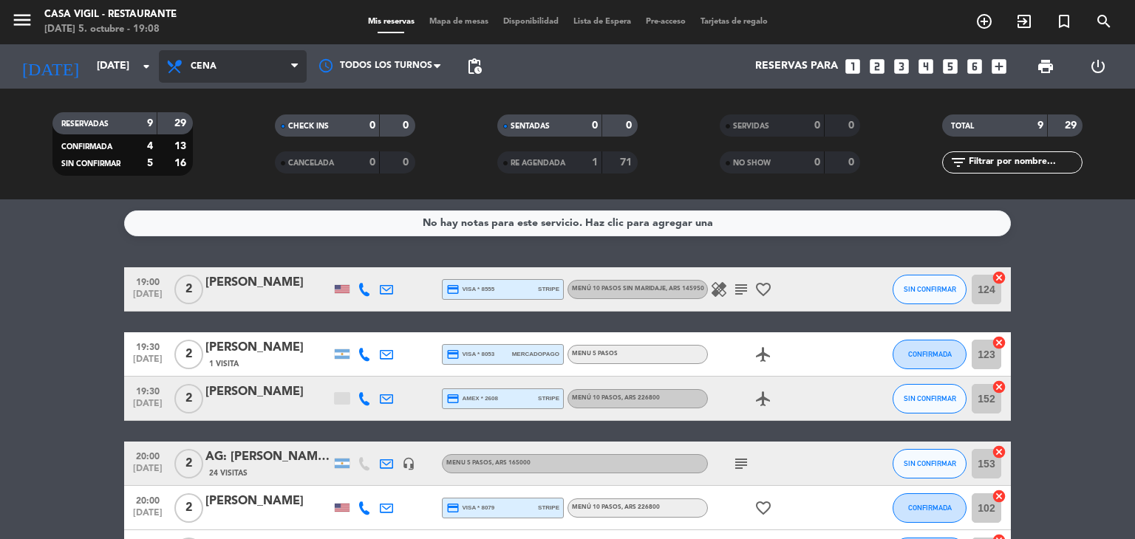
click at [253, 71] on span "Cena" at bounding box center [233, 66] width 148 height 33
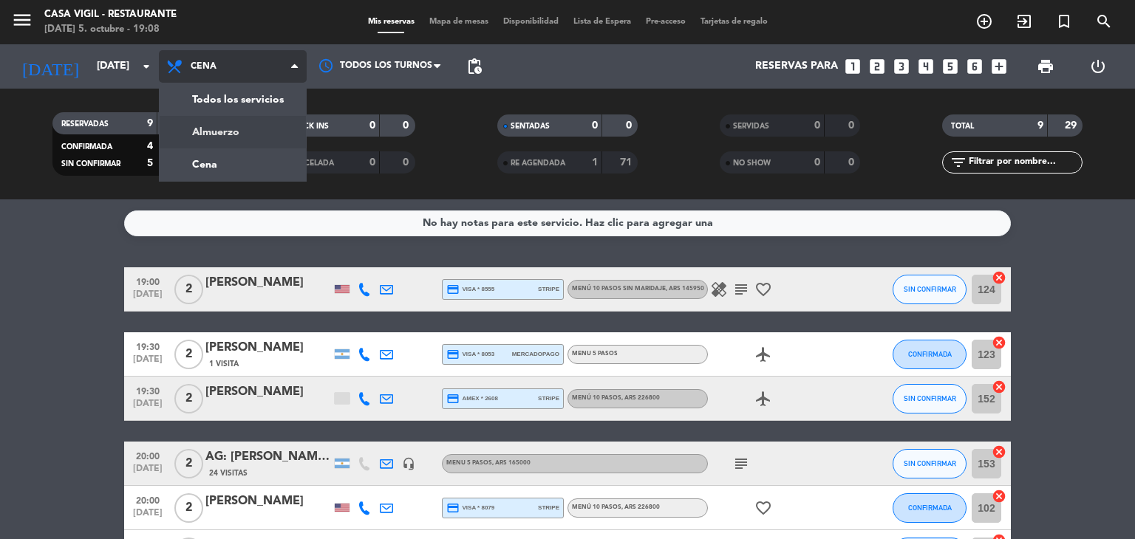
click at [227, 134] on div "menu Casa [PERSON_NAME] - Restaurante [DATE] 5. octubre - 19:08 Mis reservas Ma…" at bounding box center [567, 99] width 1135 height 199
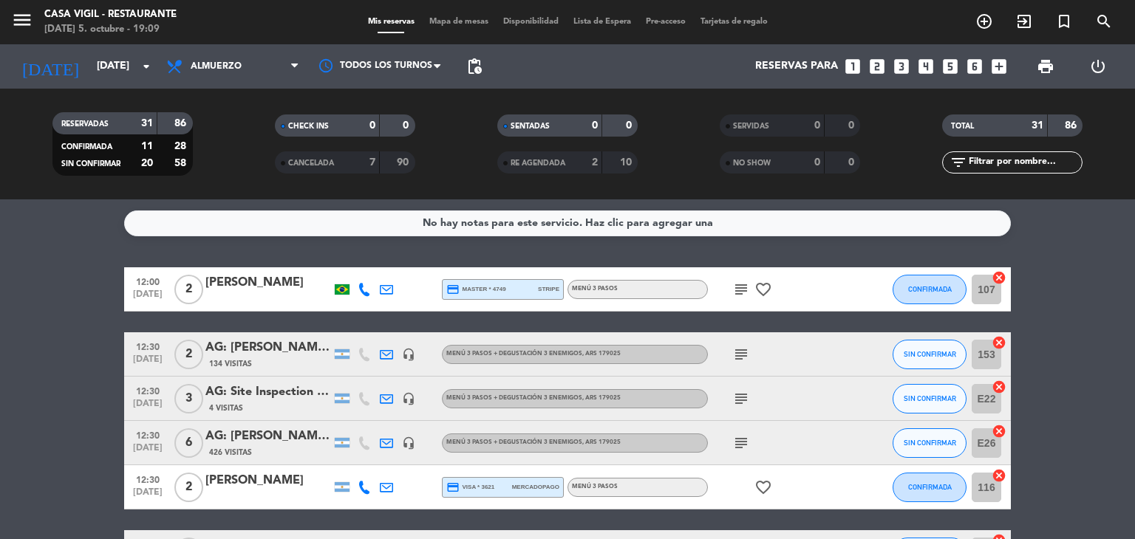
click at [306, 281] on div "[PERSON_NAME]" at bounding box center [268, 282] width 126 height 19
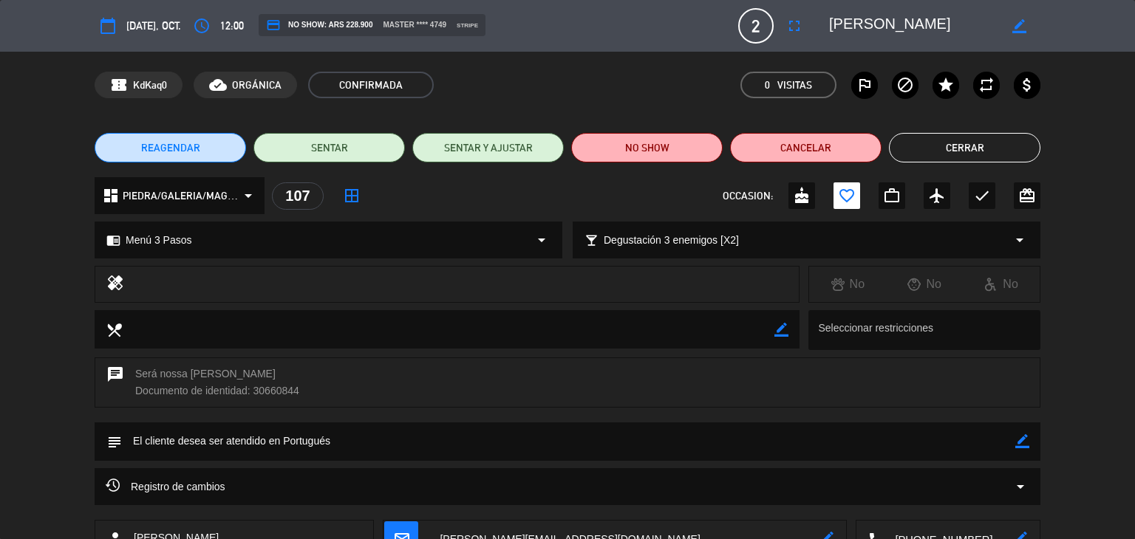
click at [972, 154] on button "Cerrar" at bounding box center [964, 148] width 151 height 30
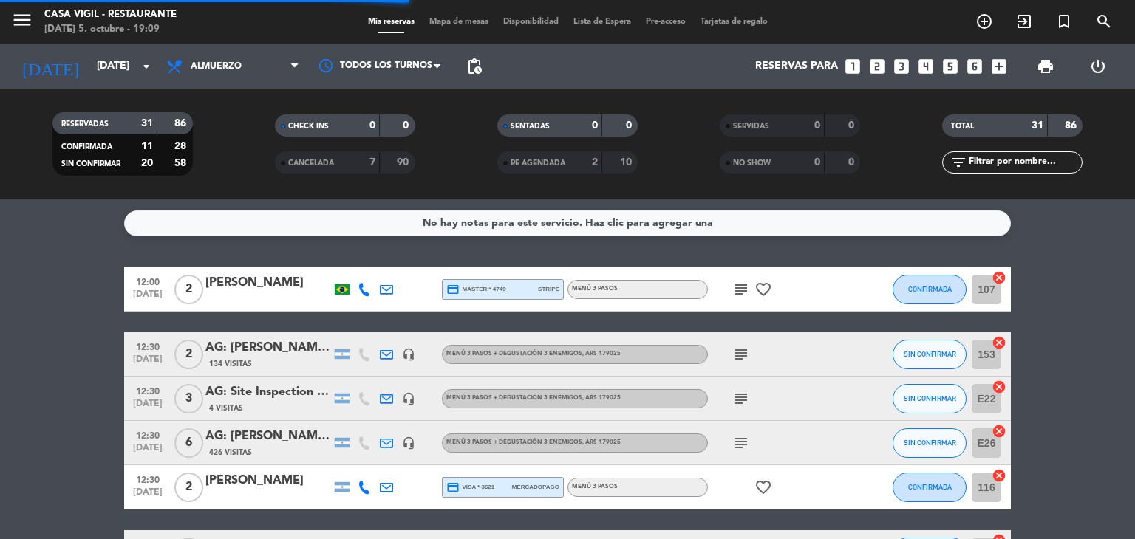
click at [301, 352] on div "AG: [PERSON_NAME] X 2 / [PERSON_NAME] GOSTOSA" at bounding box center [268, 347] width 126 height 19
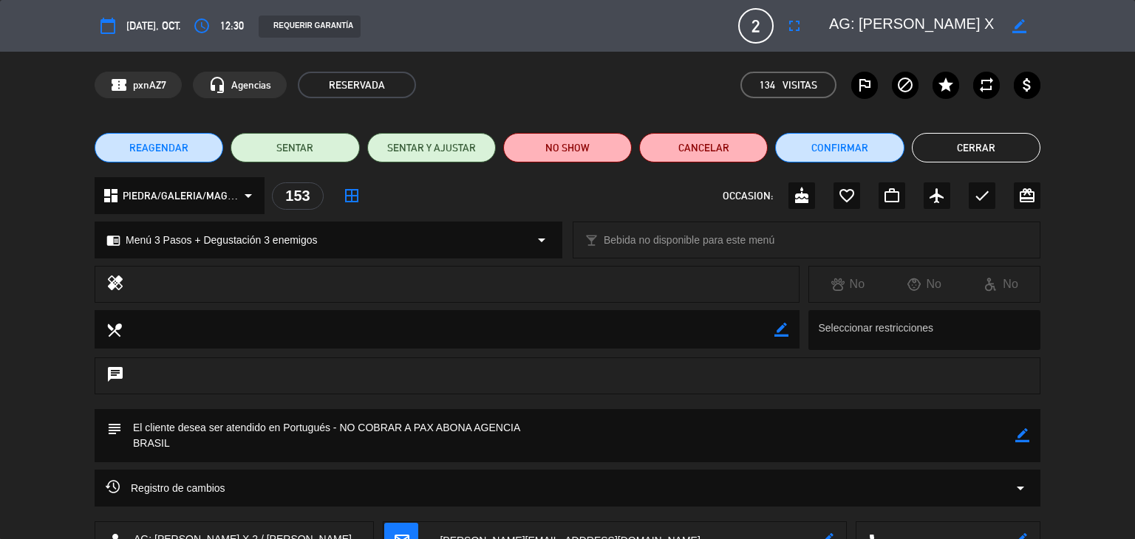
click at [980, 146] on button "Cerrar" at bounding box center [976, 148] width 129 height 30
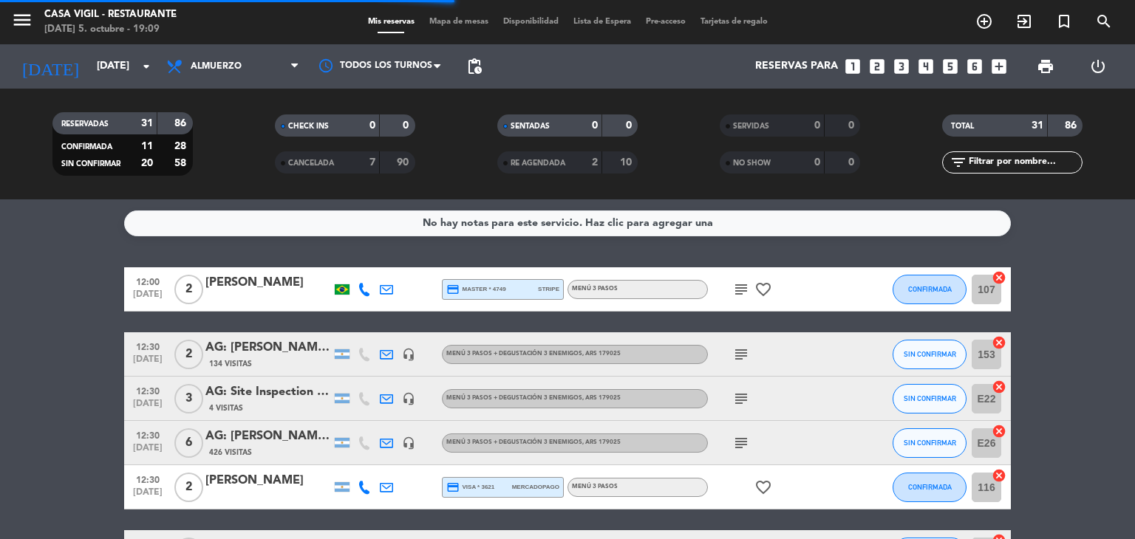
click at [275, 394] on div "AG: Site Inspection - Sumond x3/ [PERSON_NAME] HOLIDAYS" at bounding box center [268, 392] width 126 height 19
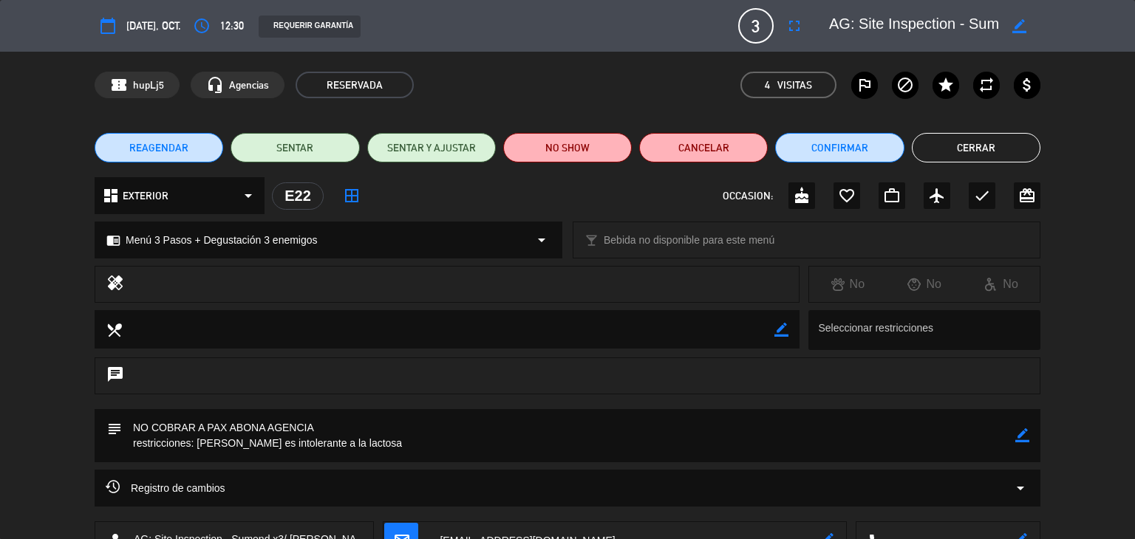
click at [979, 154] on button "Cerrar" at bounding box center [976, 148] width 129 height 30
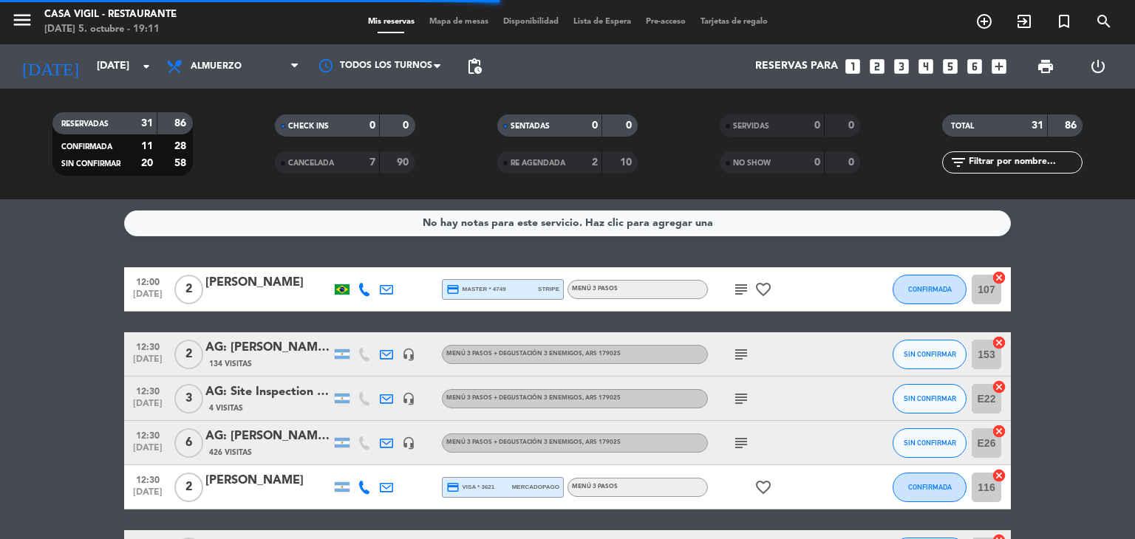
click at [289, 438] on div "AG: [PERSON_NAME] X6/ DISTINTOS" at bounding box center [268, 436] width 126 height 19
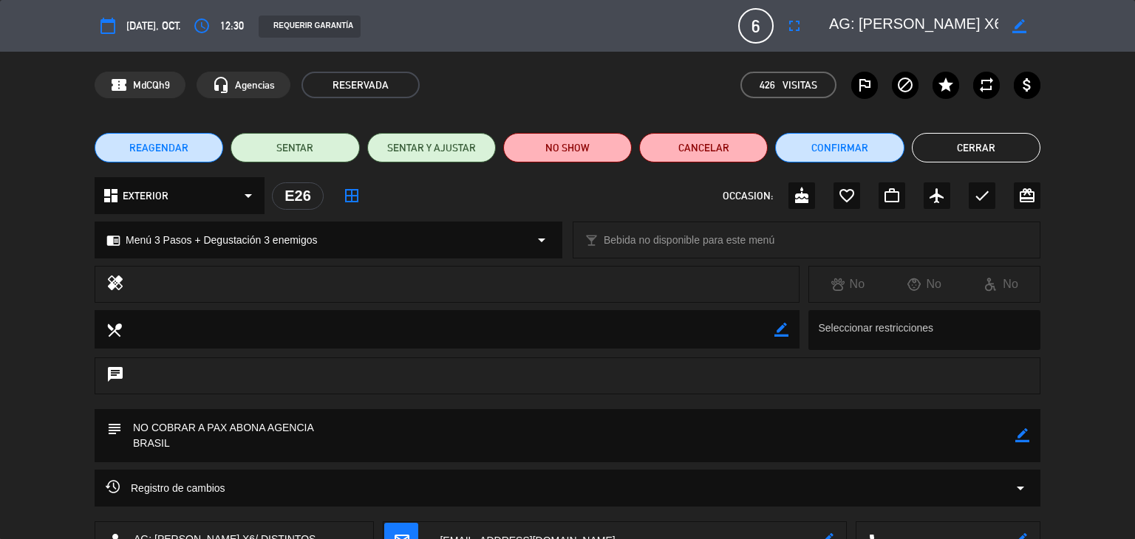
click at [957, 148] on button "Cerrar" at bounding box center [976, 148] width 129 height 30
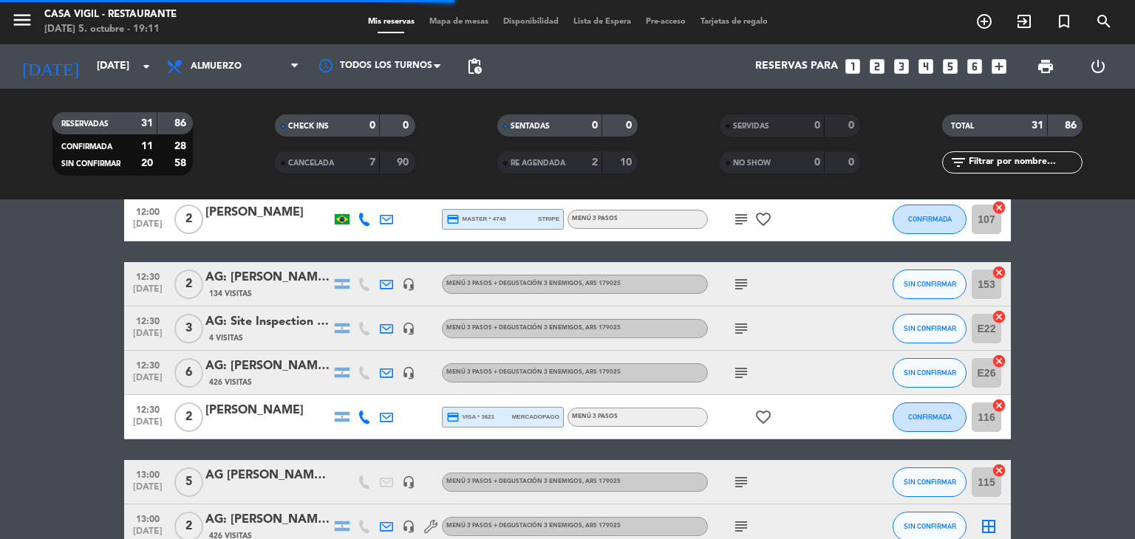
scroll to position [74, 0]
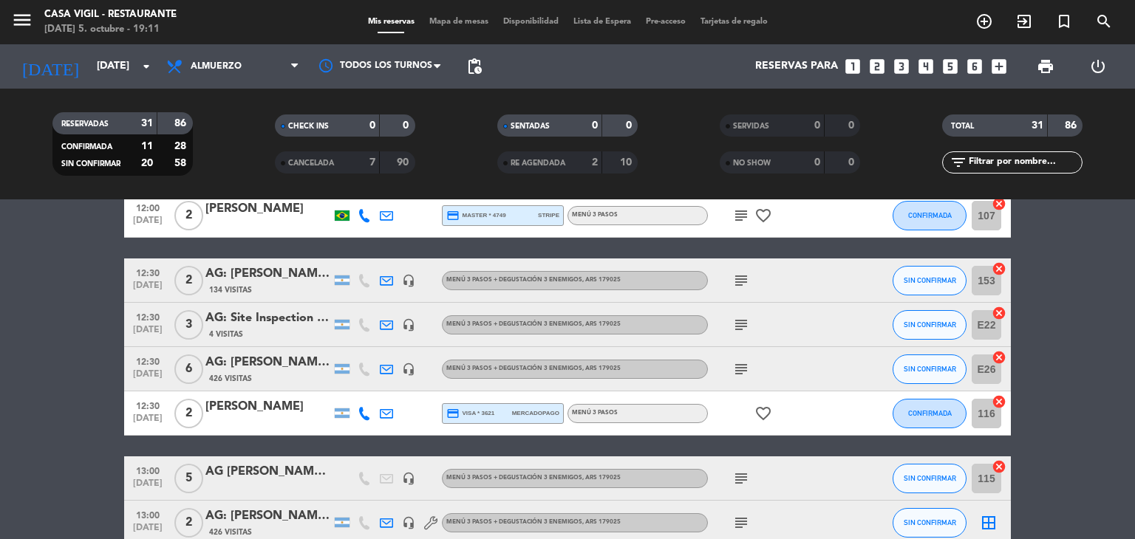
click at [281, 418] on div at bounding box center [268, 423] width 126 height 12
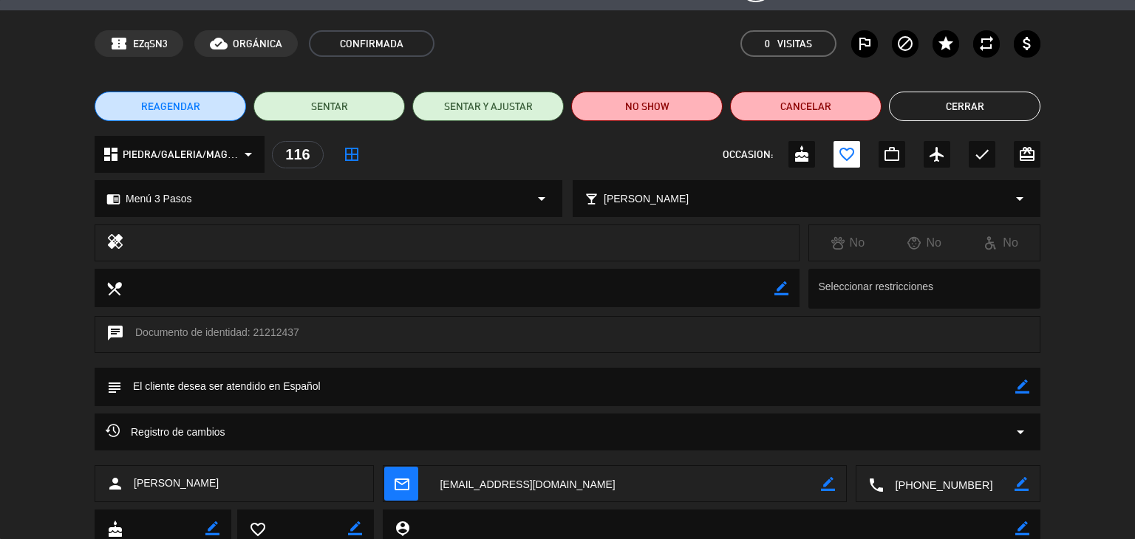
scroll to position [0, 0]
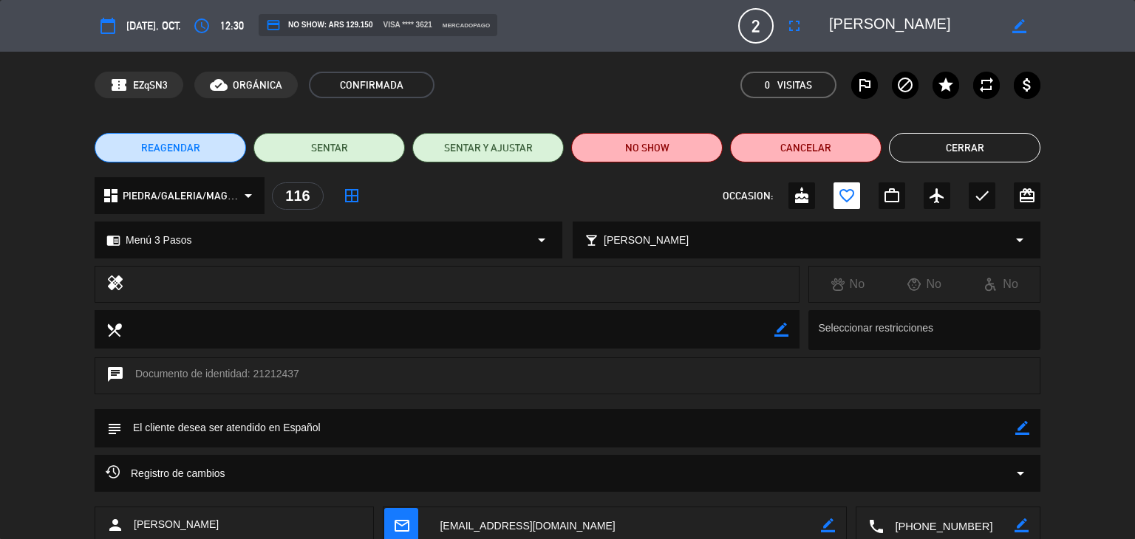
click at [988, 148] on button "Cerrar" at bounding box center [964, 148] width 151 height 30
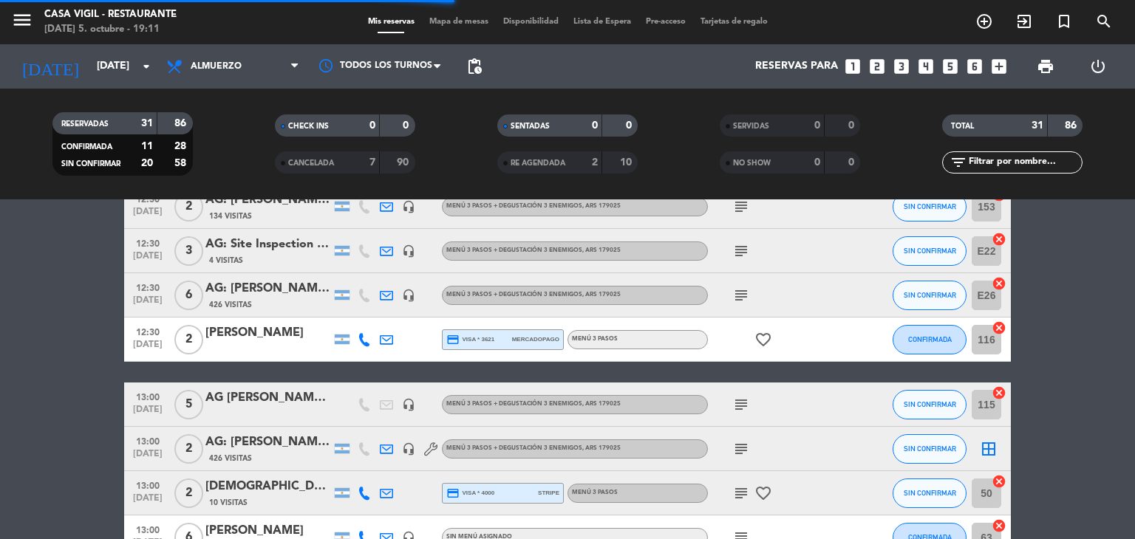
scroll to position [222, 0]
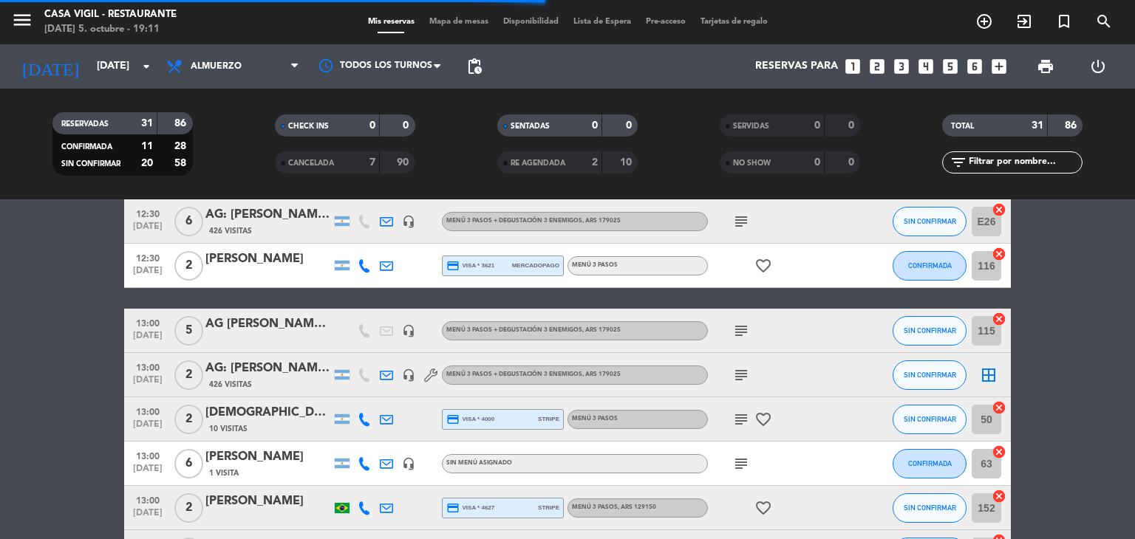
click at [290, 329] on div "AG [PERSON_NAME] comercial X 5/" at bounding box center [268, 324] width 126 height 19
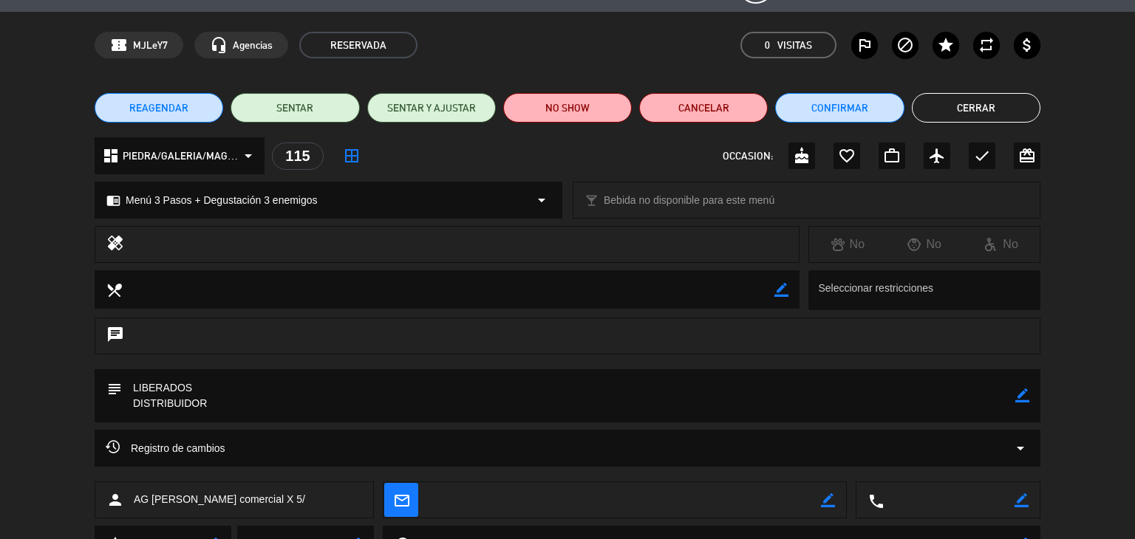
scroll to position [0, 0]
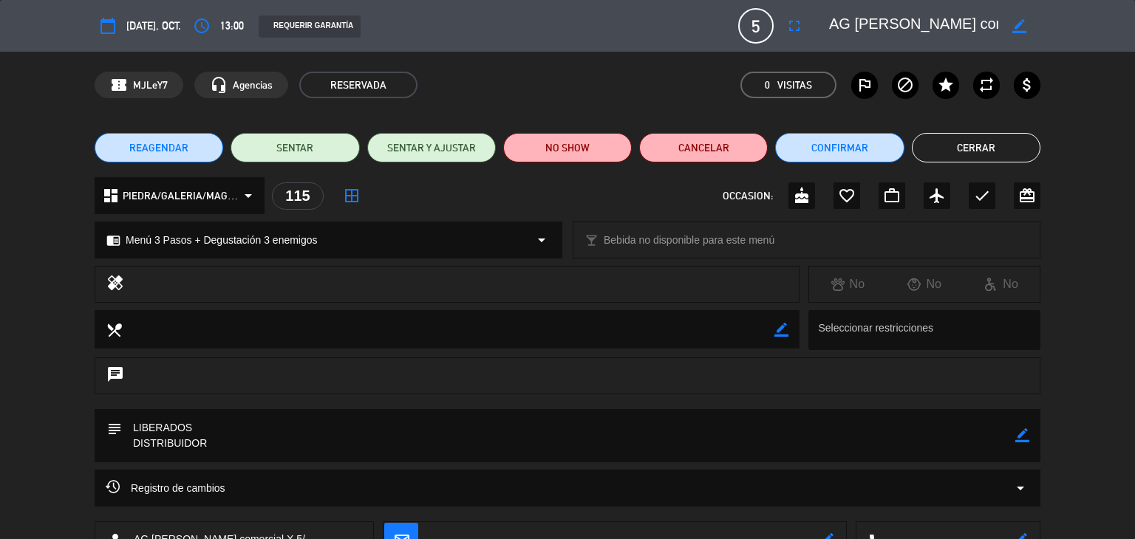
click at [971, 150] on button "Cerrar" at bounding box center [976, 148] width 129 height 30
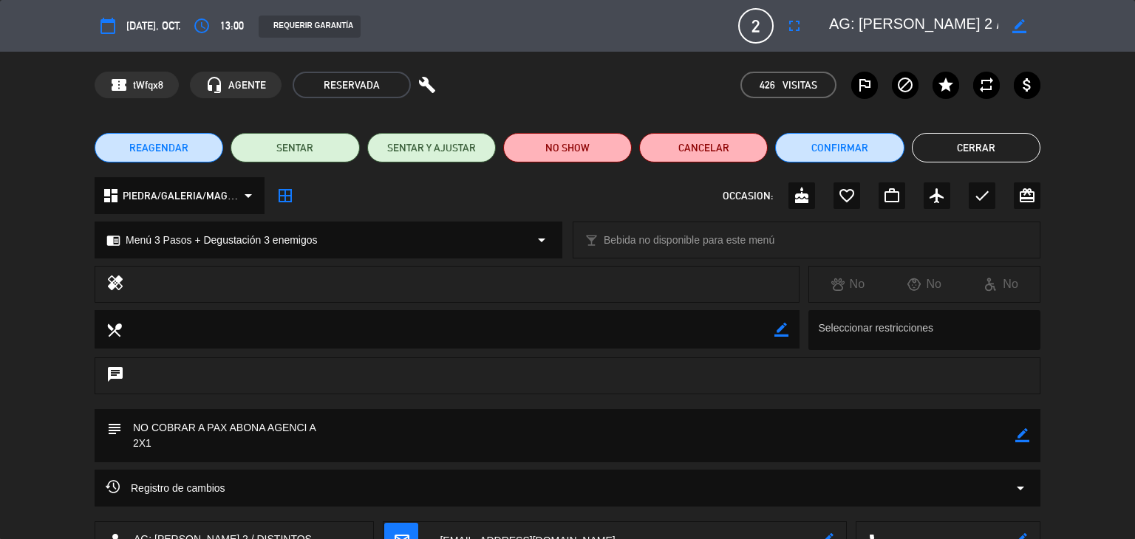
click at [931, 151] on button "Cerrar" at bounding box center [976, 148] width 129 height 30
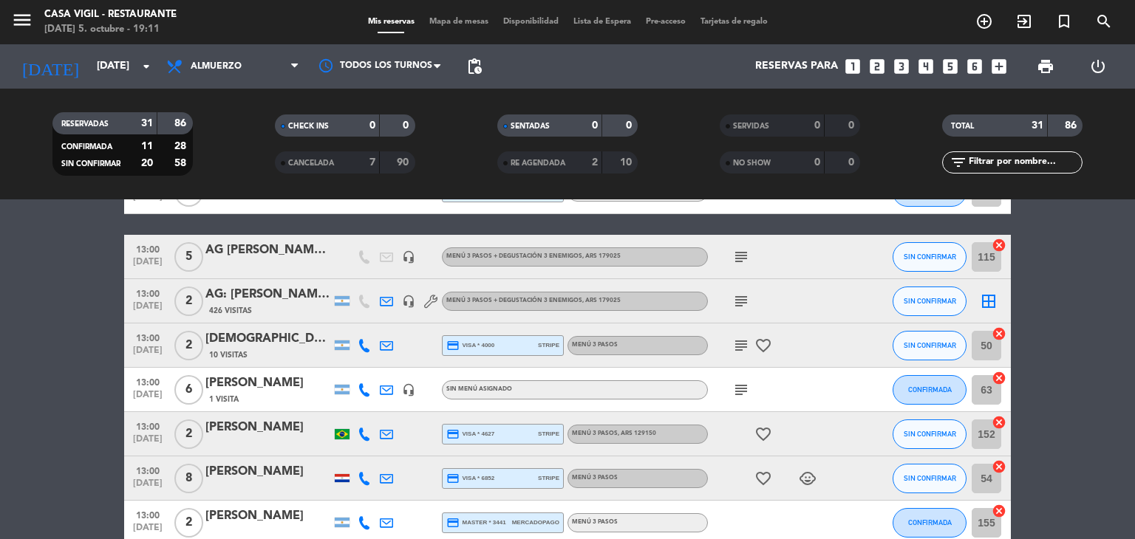
click at [272, 344] on div "[DEMOGRAPHIC_DATA][PERSON_NAME]" at bounding box center [268, 338] width 126 height 19
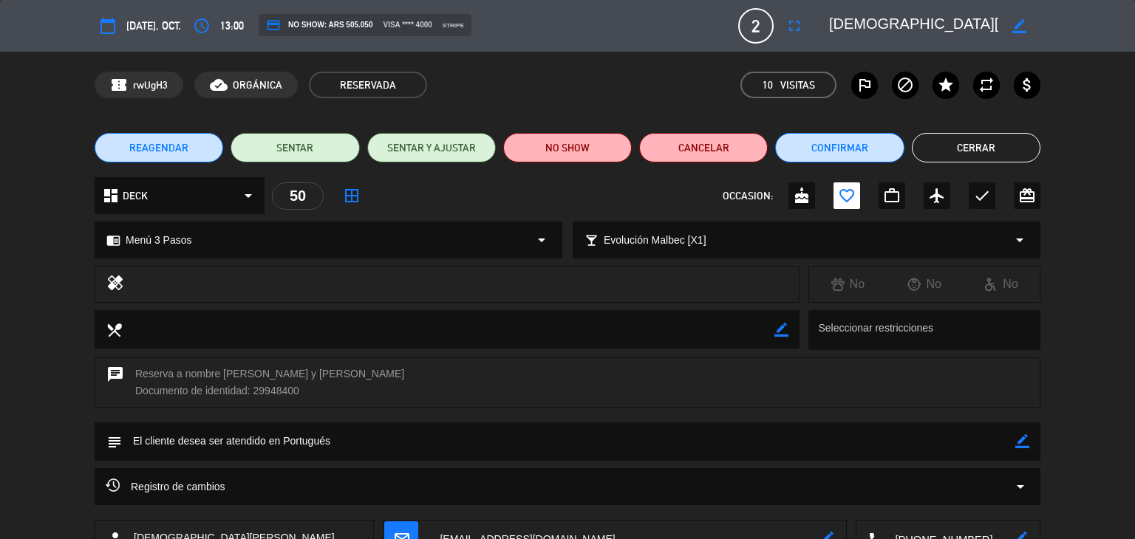
click at [960, 140] on button "Cerrar" at bounding box center [976, 148] width 129 height 30
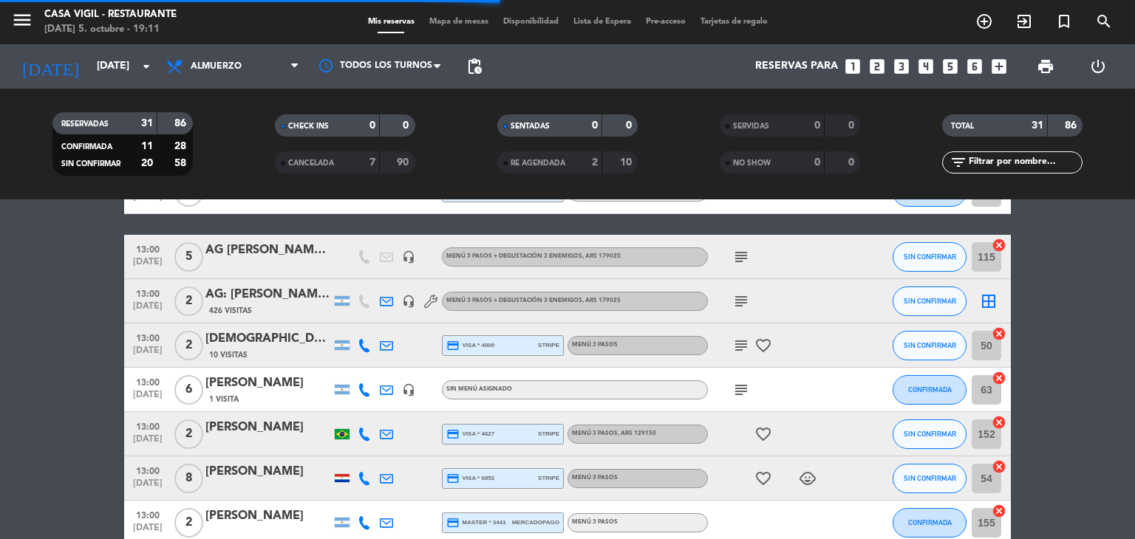
click at [265, 379] on div "[PERSON_NAME]" at bounding box center [268, 383] width 126 height 19
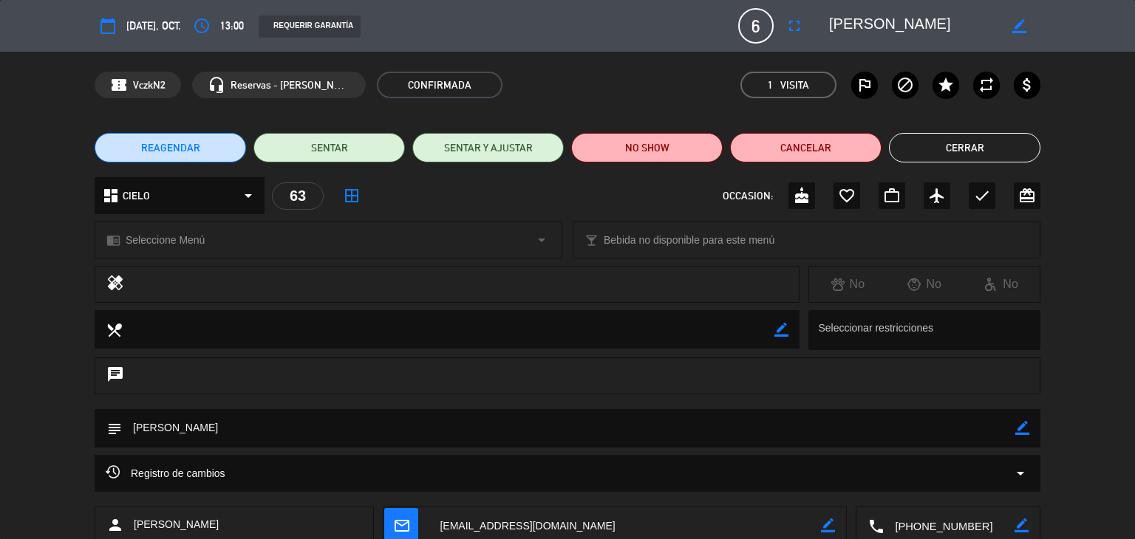
click at [915, 146] on button "Cerrar" at bounding box center [964, 148] width 151 height 30
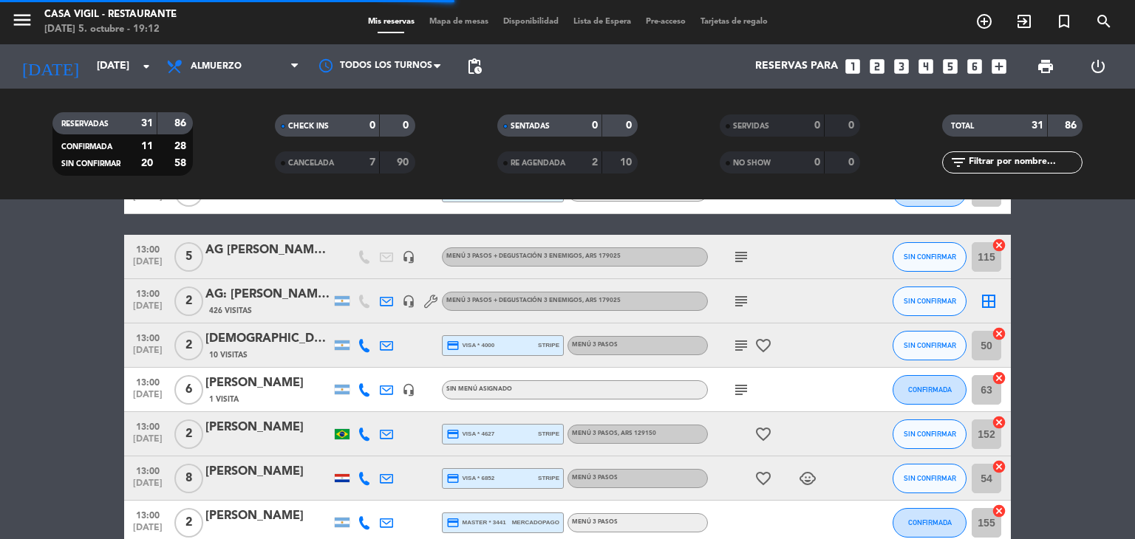
click at [282, 431] on div "[PERSON_NAME]" at bounding box center [268, 427] width 126 height 19
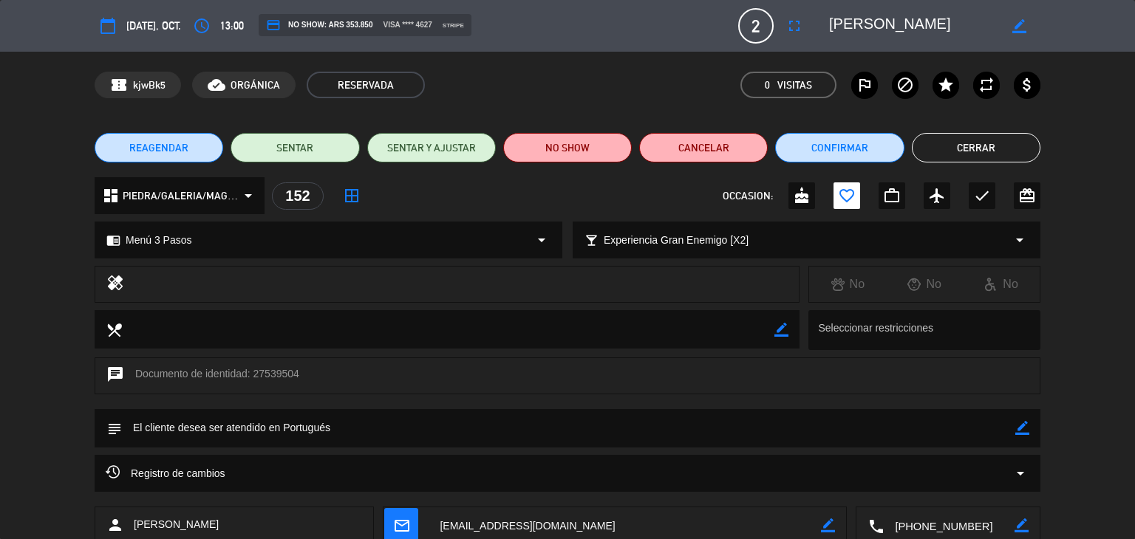
click at [1022, 148] on button "Cerrar" at bounding box center [976, 148] width 129 height 30
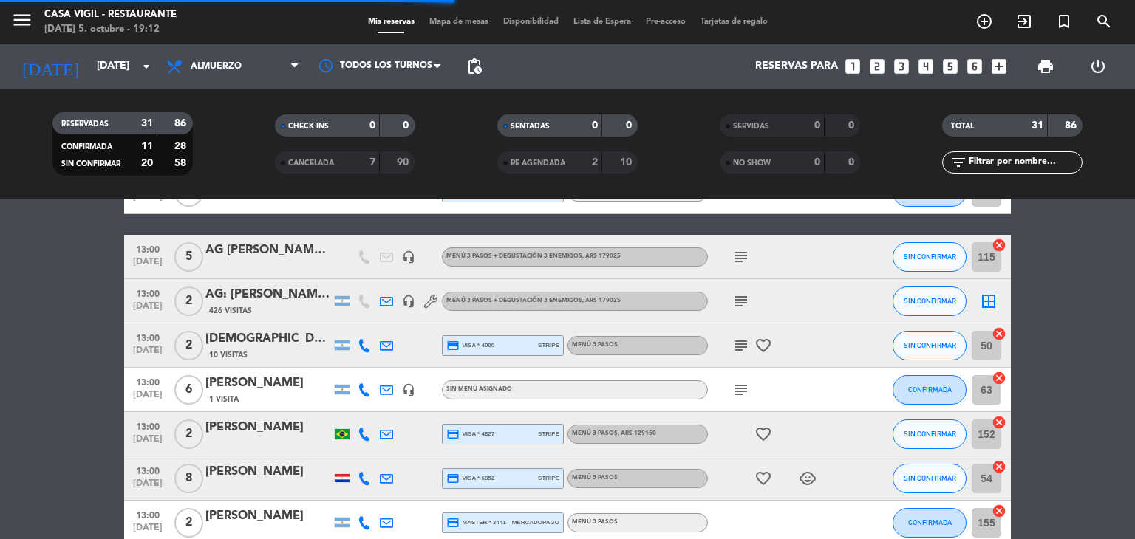
scroll to position [443, 0]
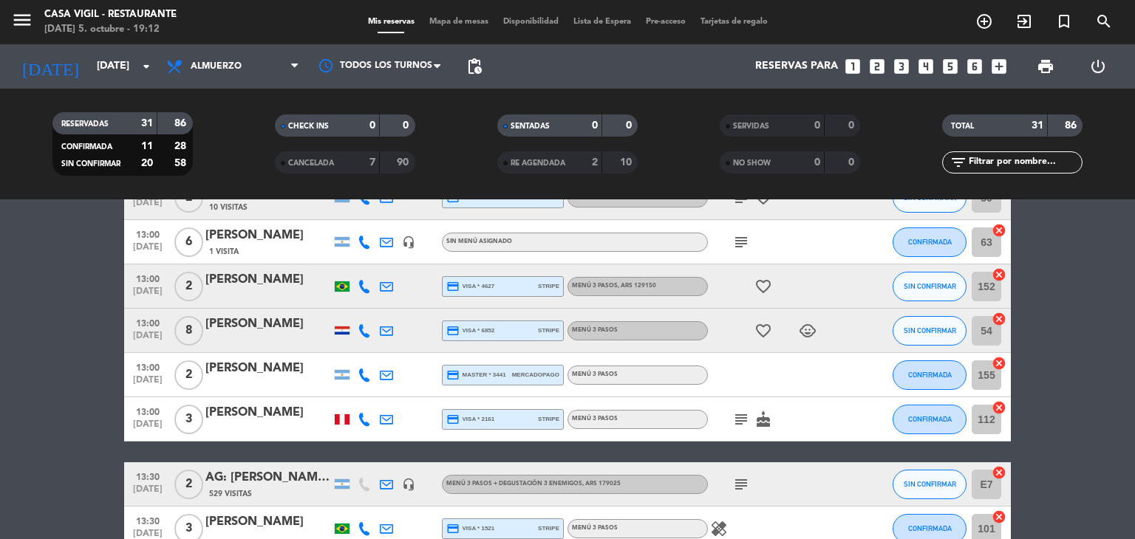
click at [269, 329] on div "[PERSON_NAME]" at bounding box center [268, 324] width 126 height 19
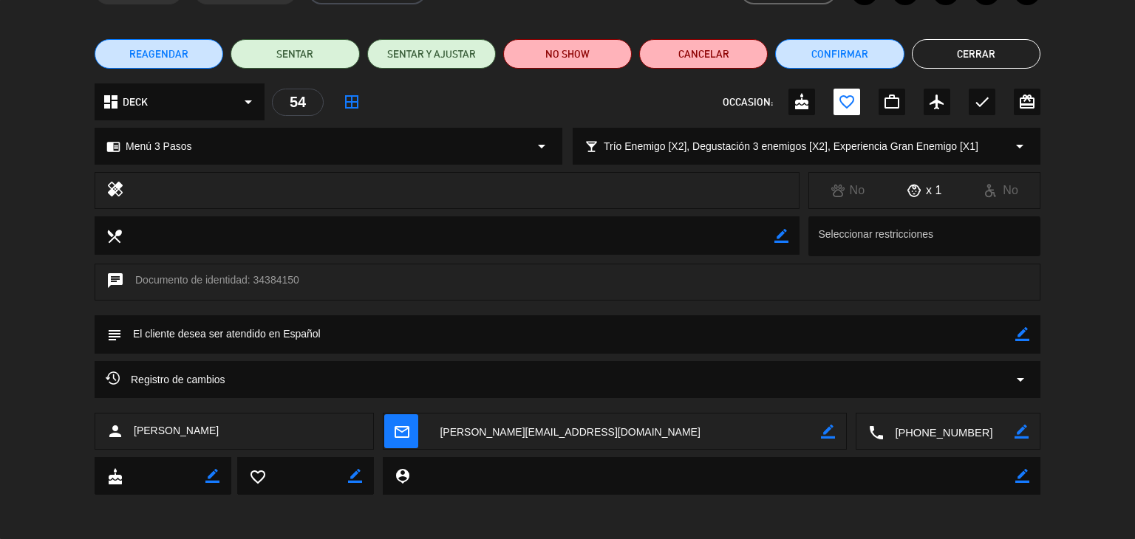
scroll to position [0, 0]
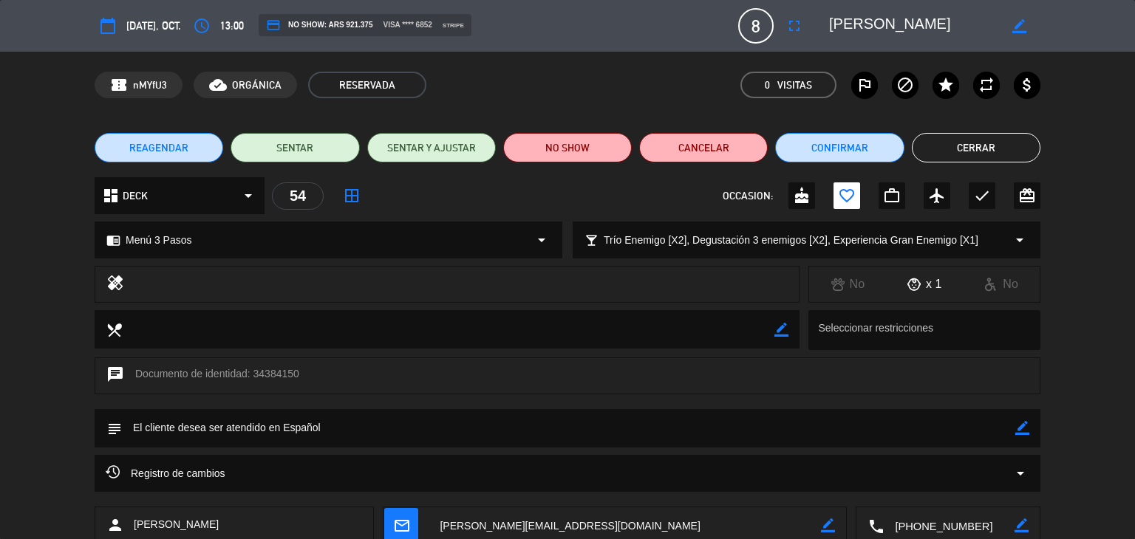
click at [964, 147] on button "Cerrar" at bounding box center [976, 148] width 129 height 30
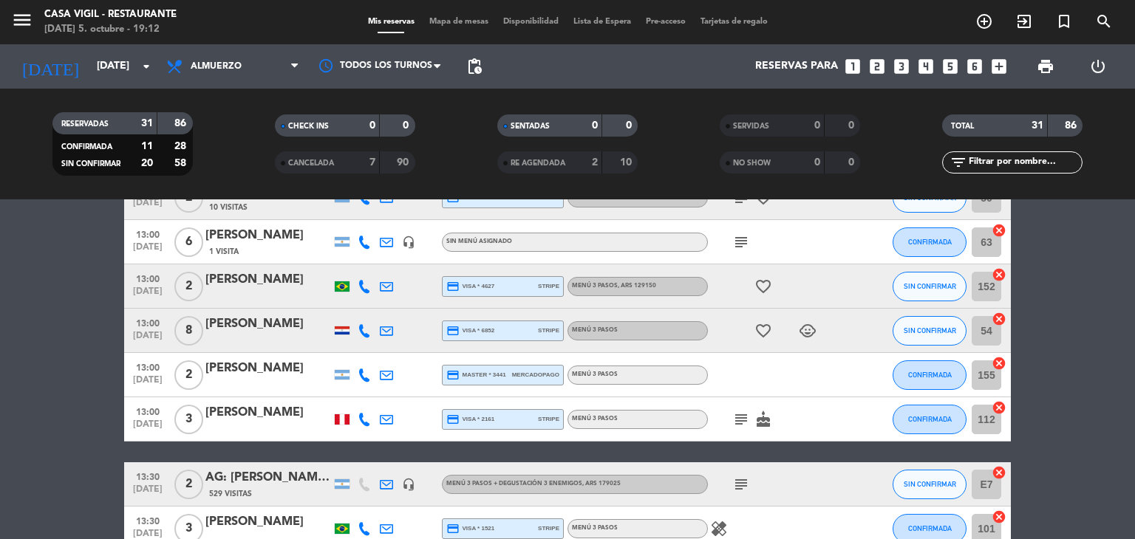
click at [261, 372] on div "[PERSON_NAME]" at bounding box center [268, 368] width 126 height 19
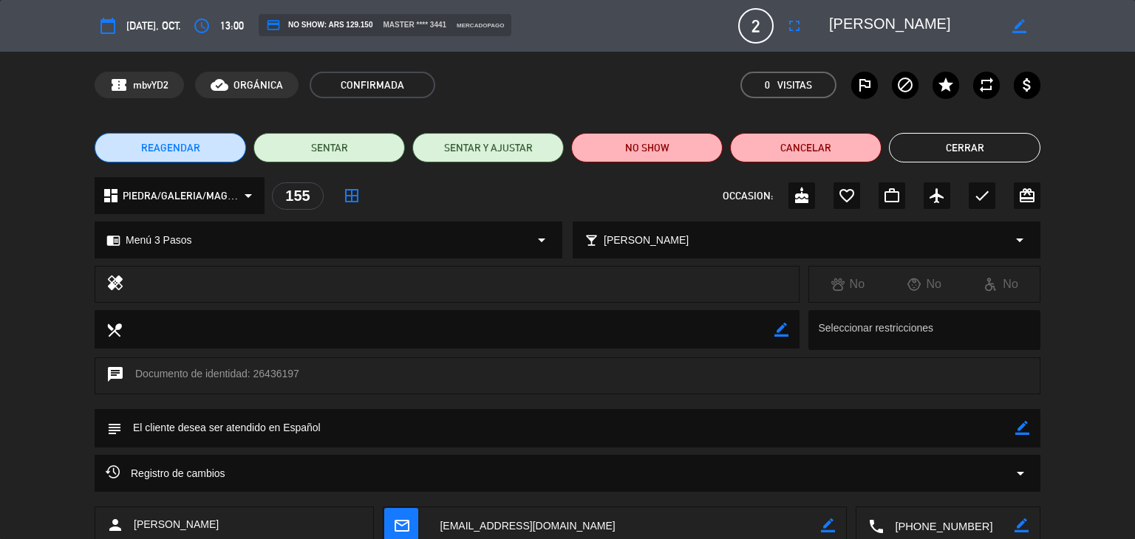
click at [943, 151] on button "Cerrar" at bounding box center [964, 148] width 151 height 30
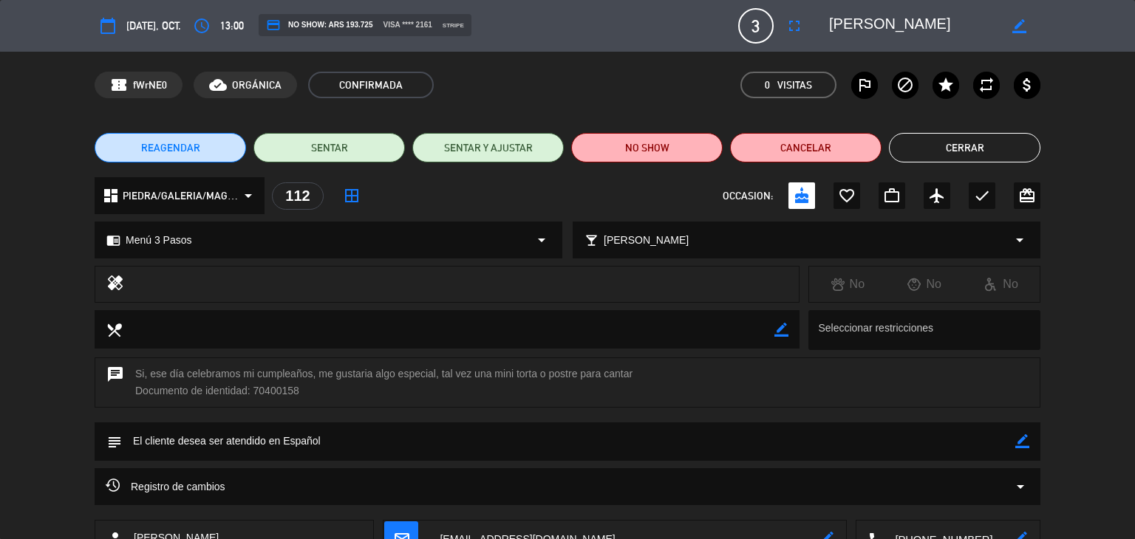
click at [917, 147] on button "Cerrar" at bounding box center [964, 148] width 151 height 30
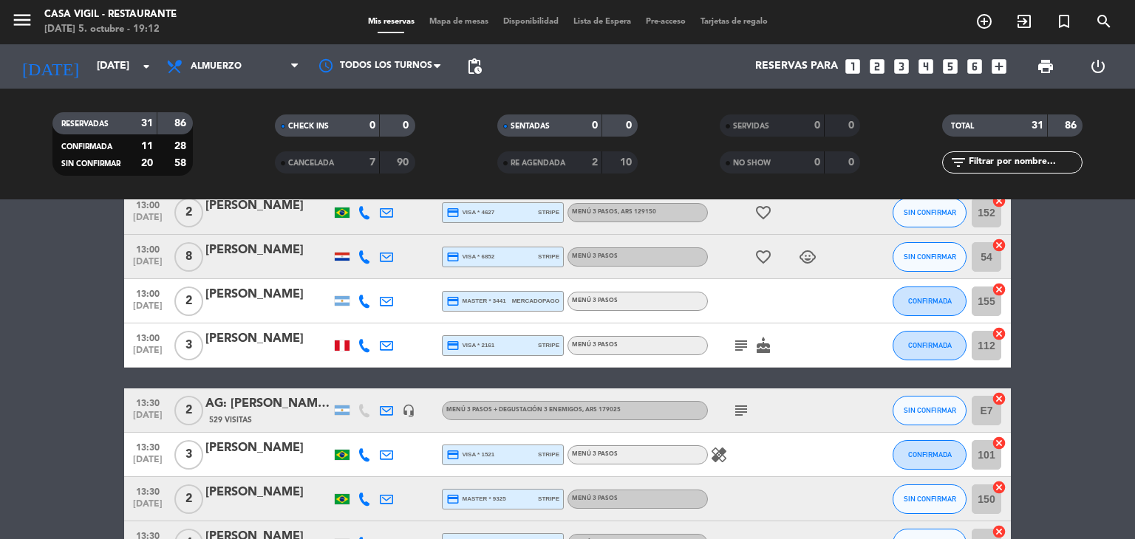
scroll to position [591, 0]
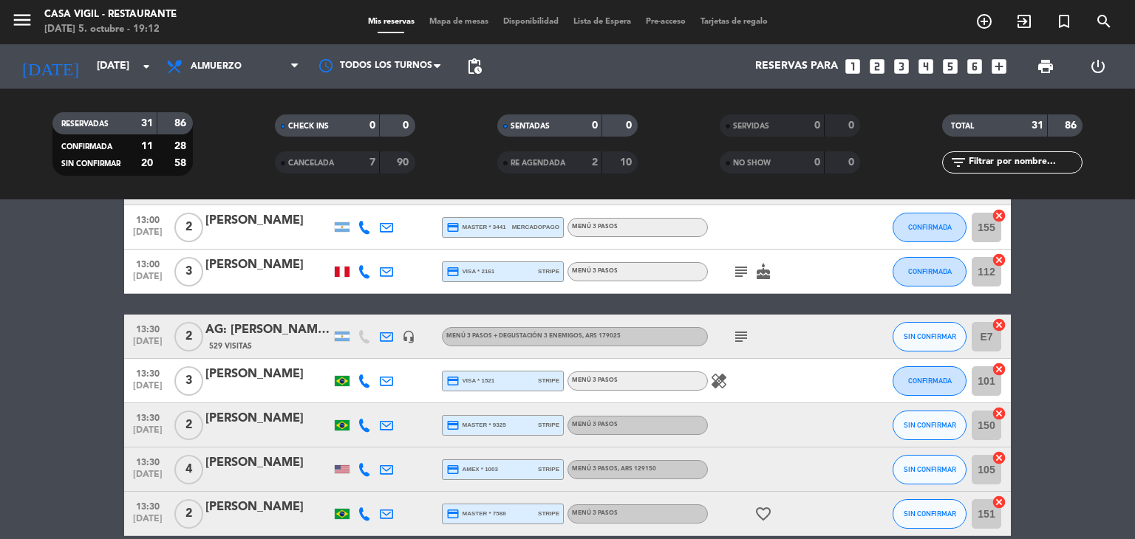
click at [277, 334] on div "AG: [PERSON_NAME] X2/ MR [PERSON_NAME]" at bounding box center [268, 330] width 126 height 19
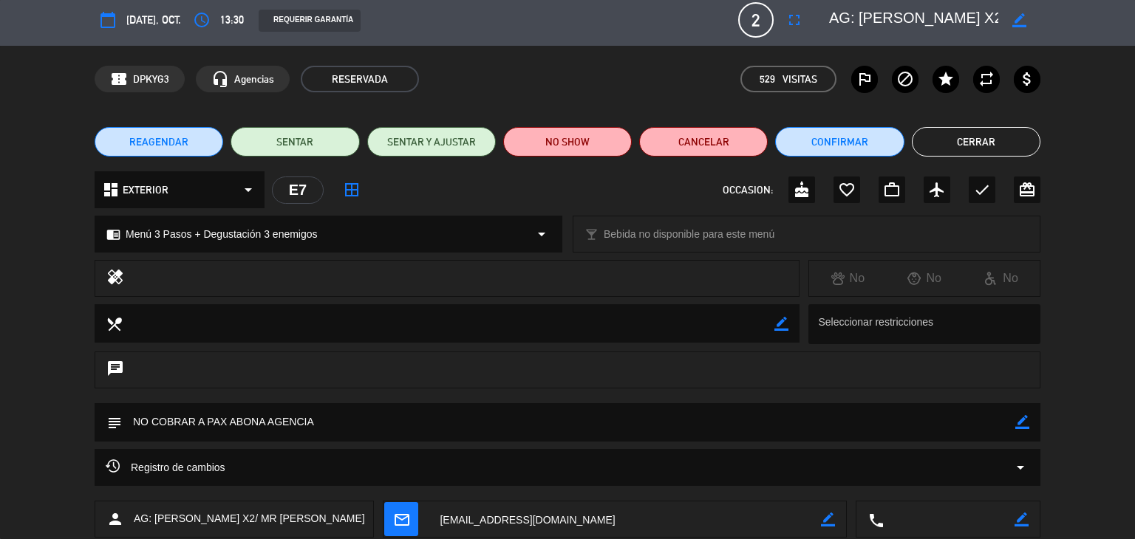
scroll to position [0, 0]
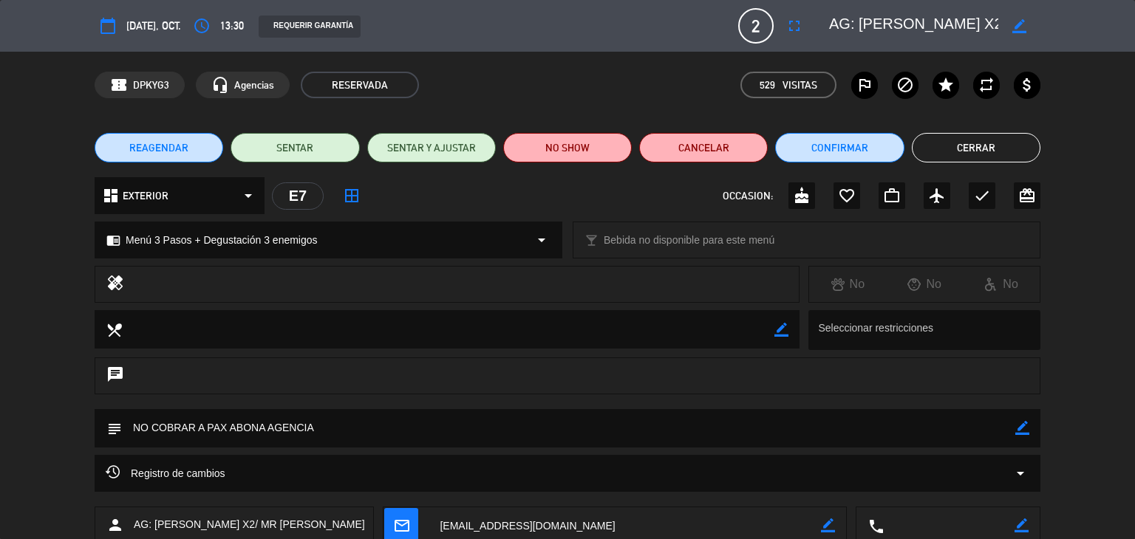
click at [954, 148] on button "Cerrar" at bounding box center [976, 148] width 129 height 30
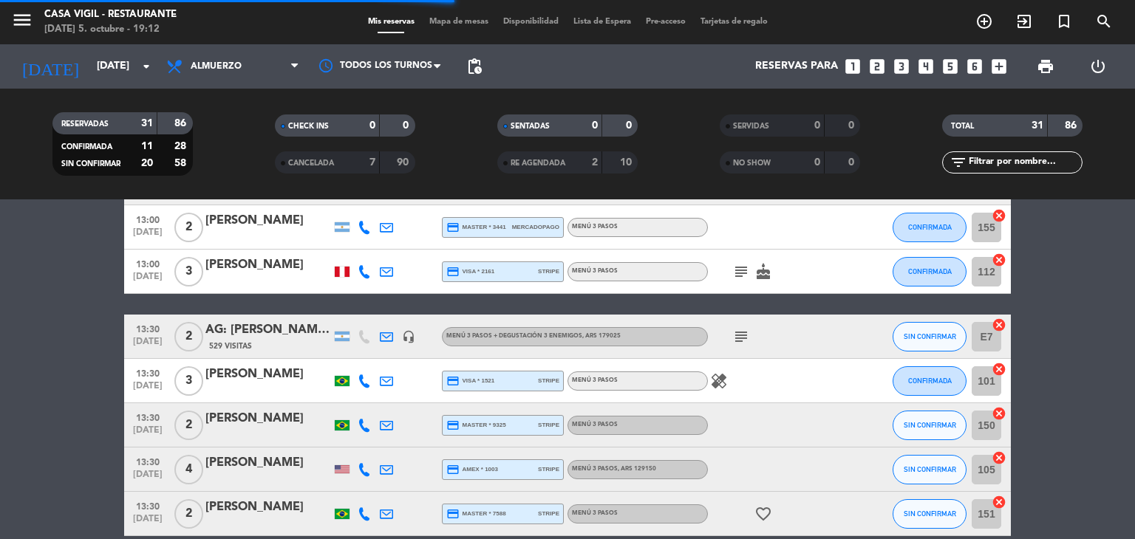
click at [279, 377] on div "[PERSON_NAME]" at bounding box center [268, 374] width 126 height 19
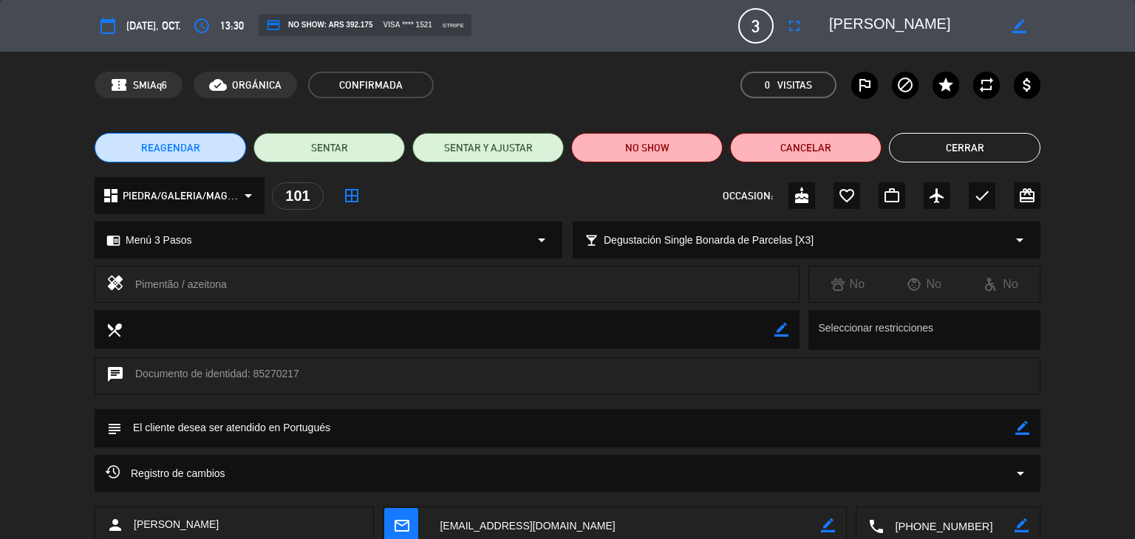
drag, startPoint x: 228, startPoint y: 284, endPoint x: 133, endPoint y: 281, distance: 94.6
click at [133, 281] on div "healing Pimentão / azeitona" at bounding box center [447, 284] width 705 height 37
copy div "Pimentão / azeitona"
click at [916, 152] on button "Cerrar" at bounding box center [964, 148] width 151 height 30
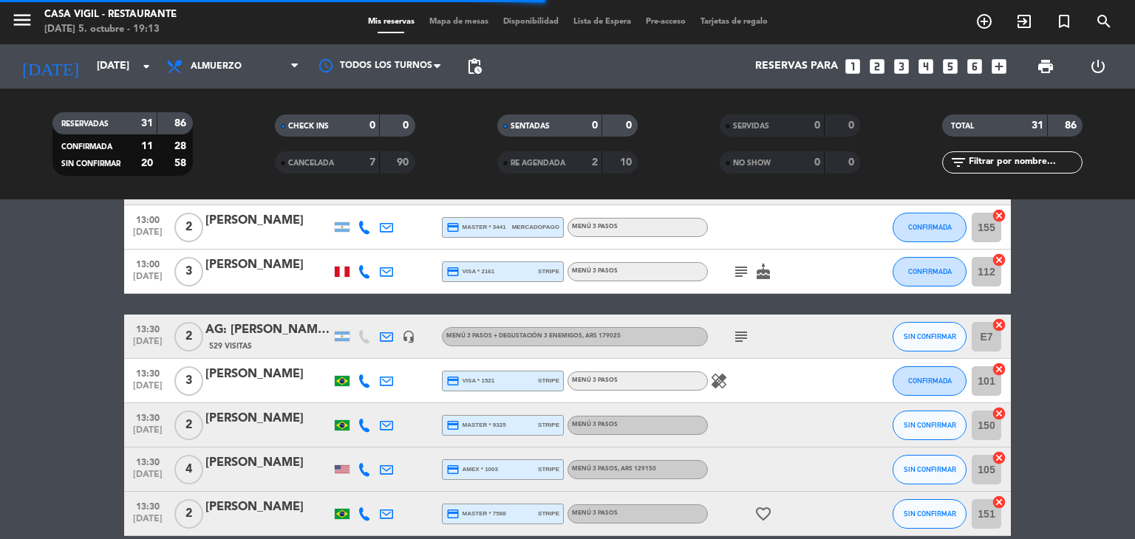
scroll to position [665, 0]
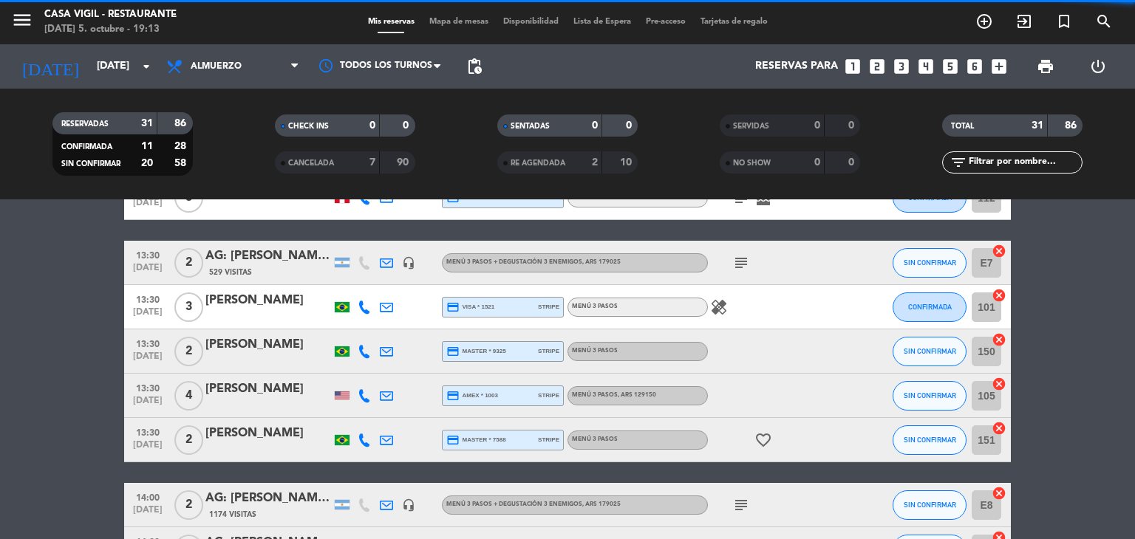
click at [272, 346] on div "[PERSON_NAME]" at bounding box center [268, 344] width 126 height 19
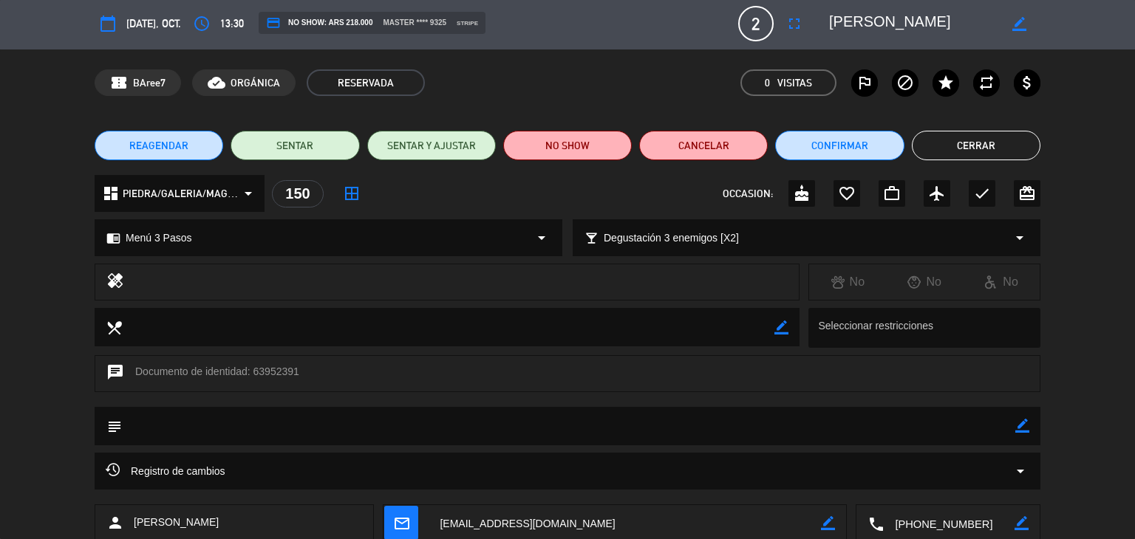
scroll to position [0, 0]
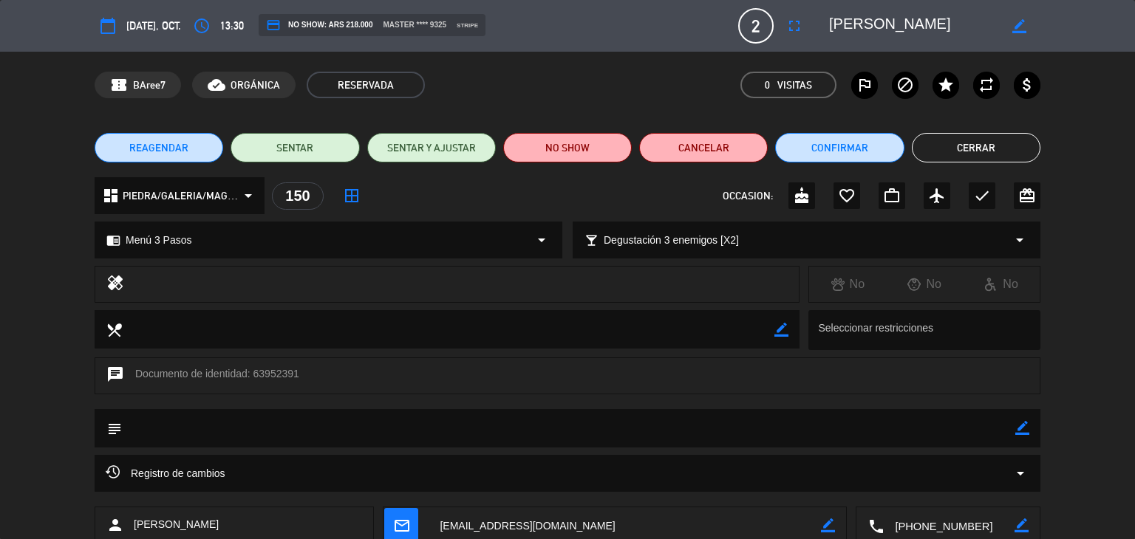
click at [937, 152] on button "Cerrar" at bounding box center [976, 148] width 129 height 30
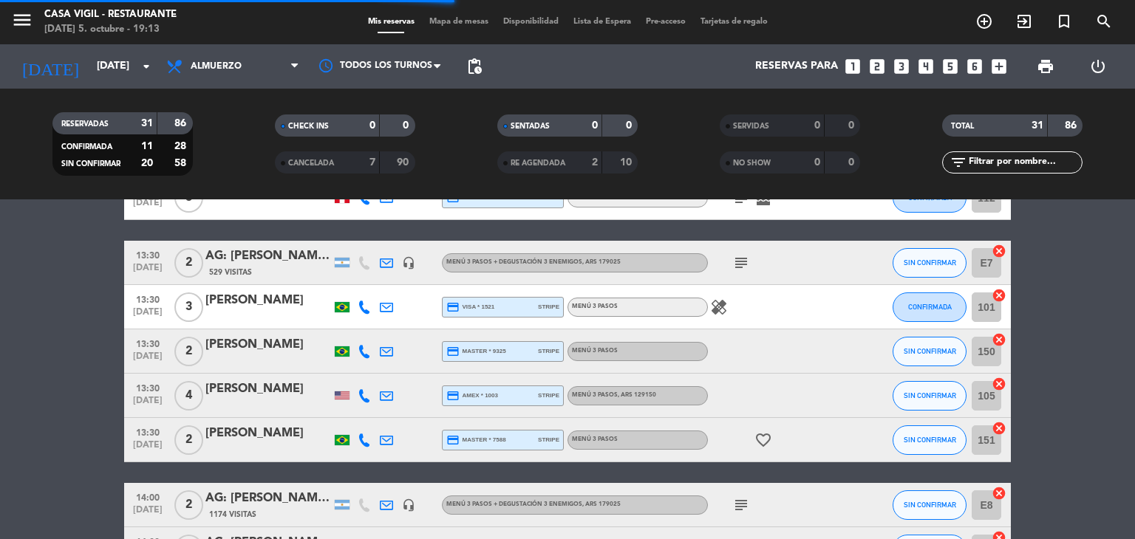
click at [259, 391] on div "[PERSON_NAME]" at bounding box center [268, 389] width 126 height 19
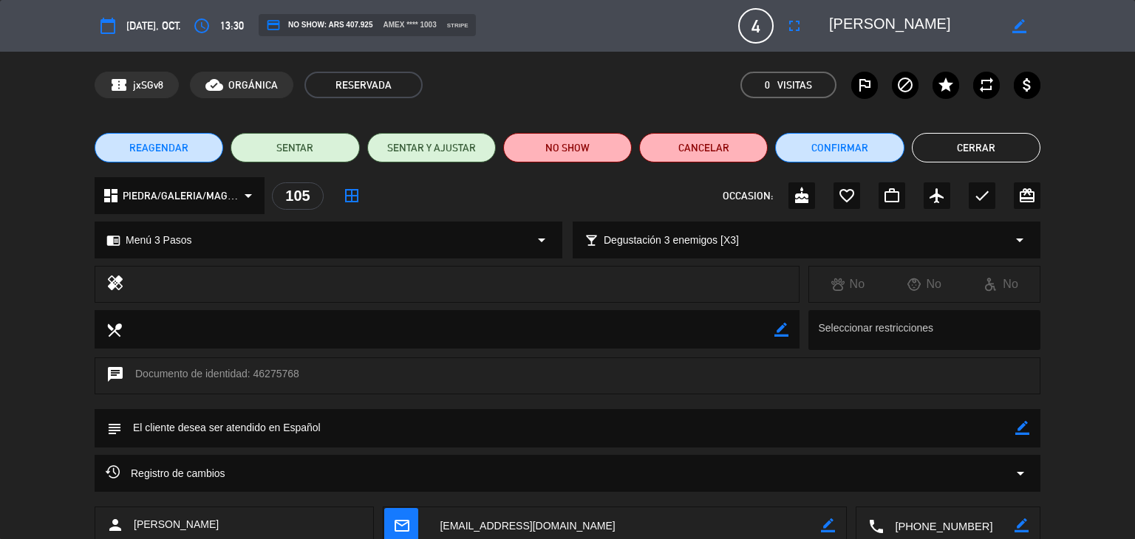
click at [928, 144] on button "Cerrar" at bounding box center [976, 148] width 129 height 30
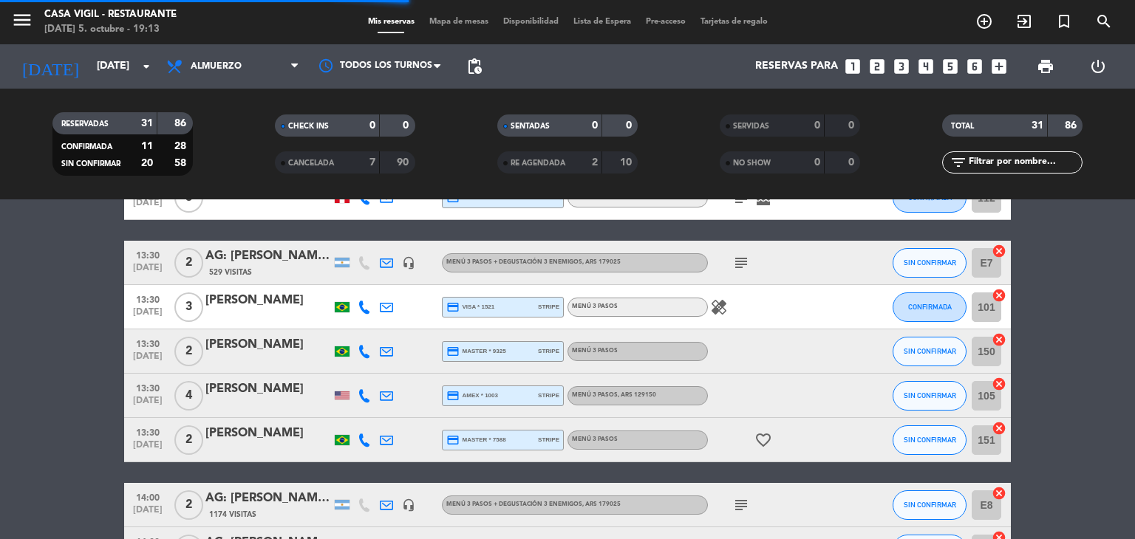
click at [269, 436] on div "[PERSON_NAME]" at bounding box center [268, 433] width 126 height 19
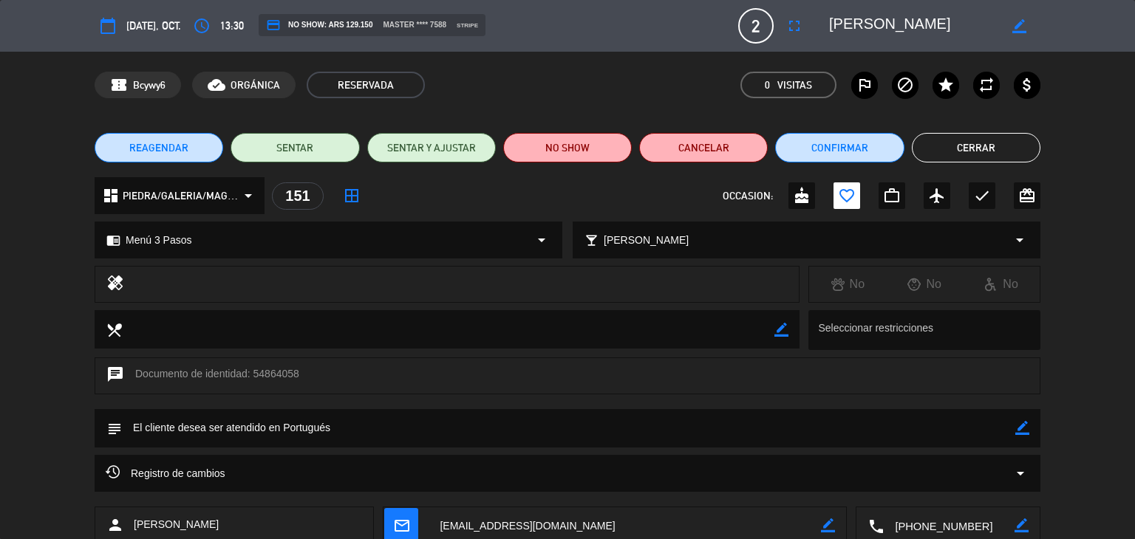
click at [969, 144] on button "Cerrar" at bounding box center [976, 148] width 129 height 30
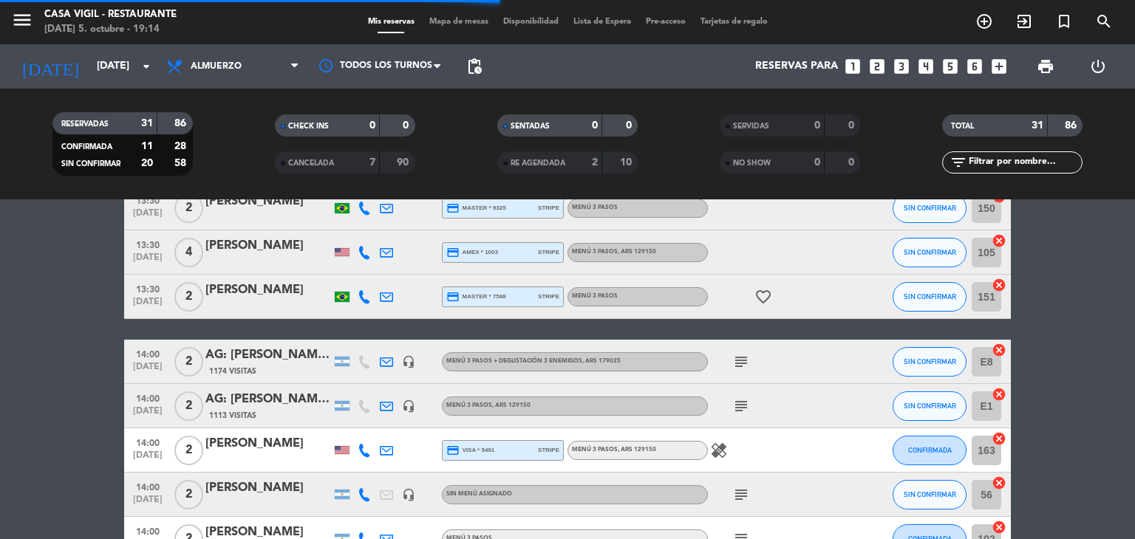
scroll to position [813, 0]
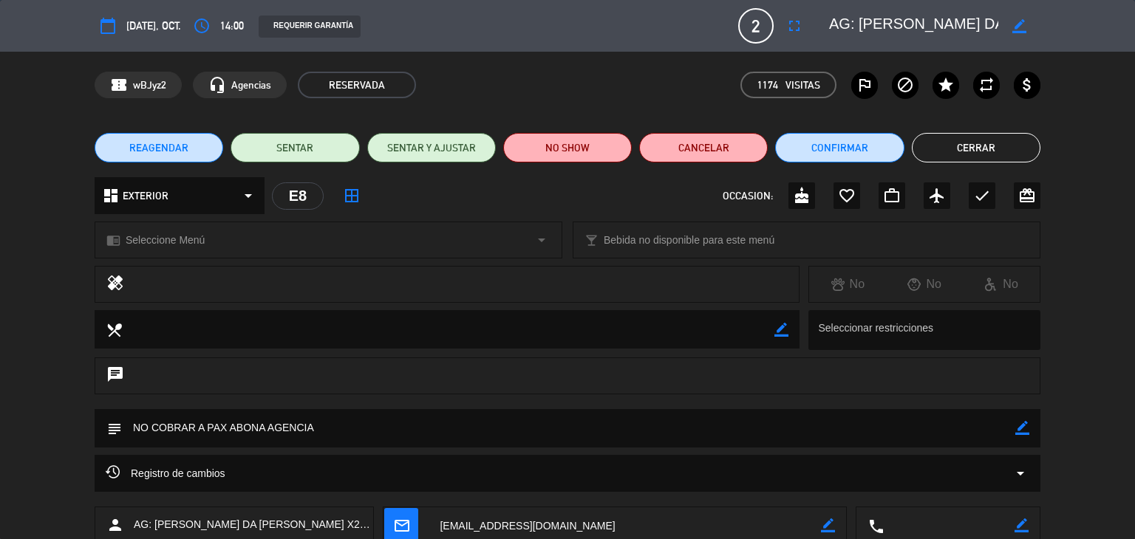
click at [293, 347] on textarea at bounding box center [448, 329] width 652 height 38
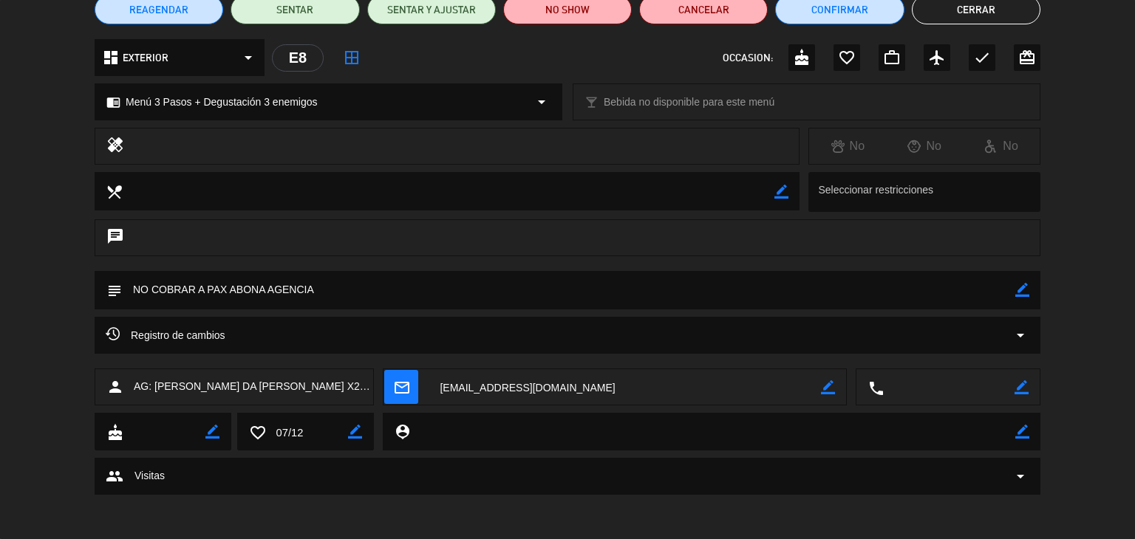
scroll to position [0, 0]
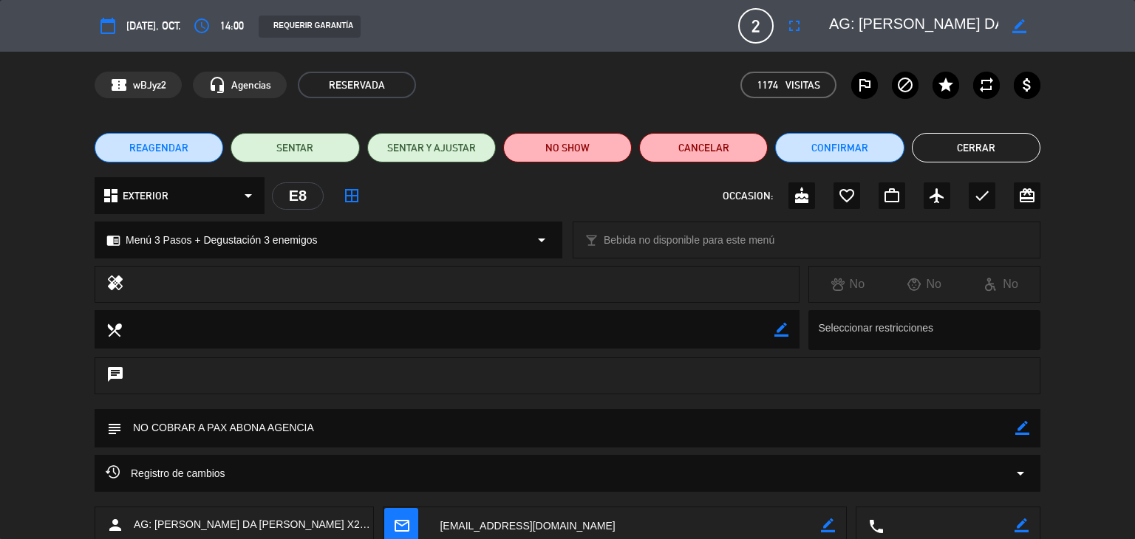
click at [957, 150] on button "Cerrar" at bounding box center [976, 148] width 129 height 30
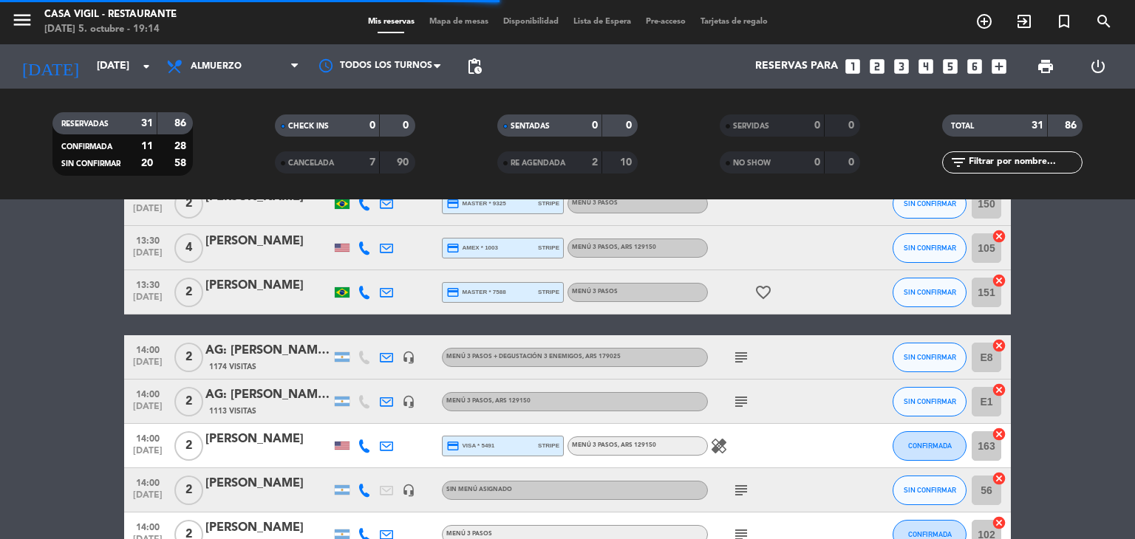
click at [270, 400] on div "AG: [PERSON_NAME] DOS [PERSON_NAME] X2/ NOSSA" at bounding box center [268, 395] width 126 height 19
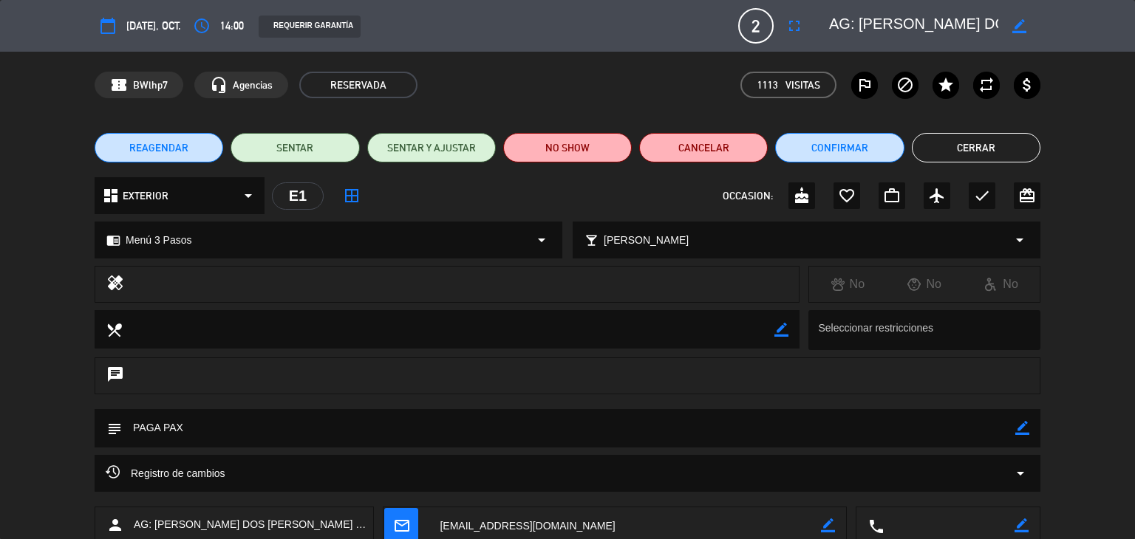
click at [940, 146] on button "Cerrar" at bounding box center [976, 148] width 129 height 30
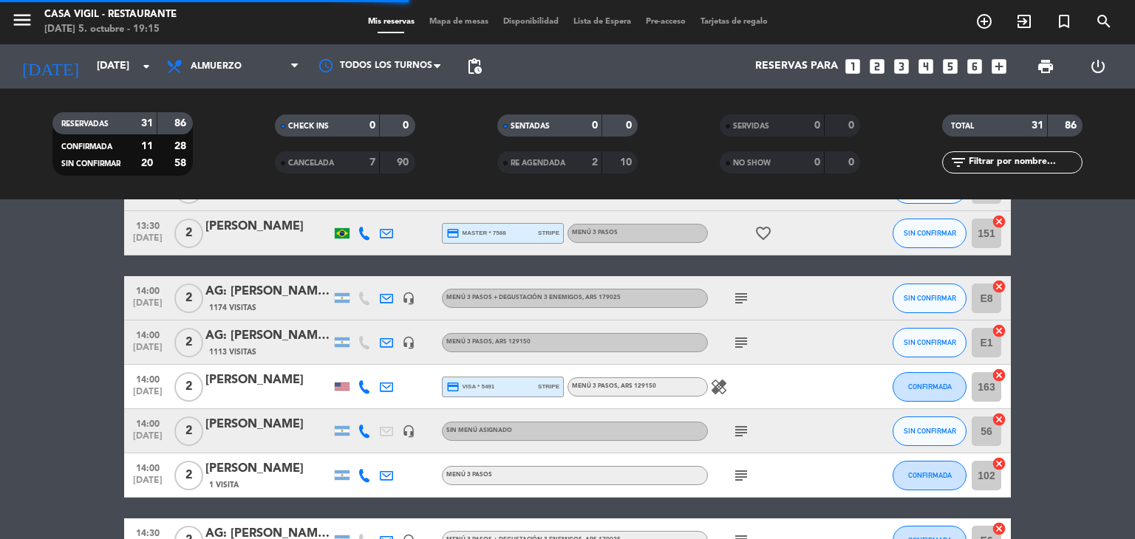
scroll to position [886, 0]
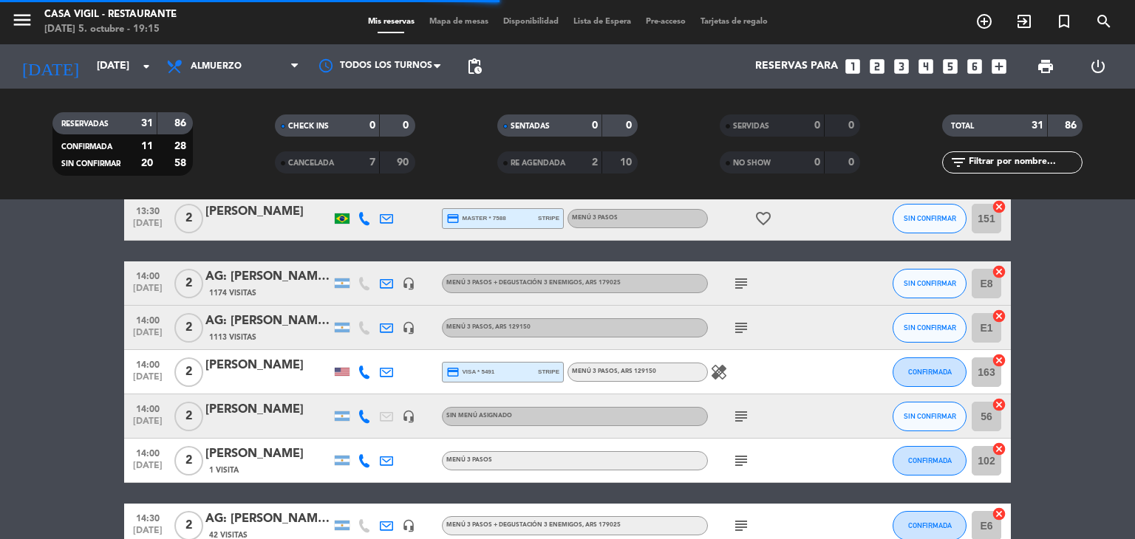
click at [275, 371] on div "[PERSON_NAME]" at bounding box center [268, 365] width 126 height 19
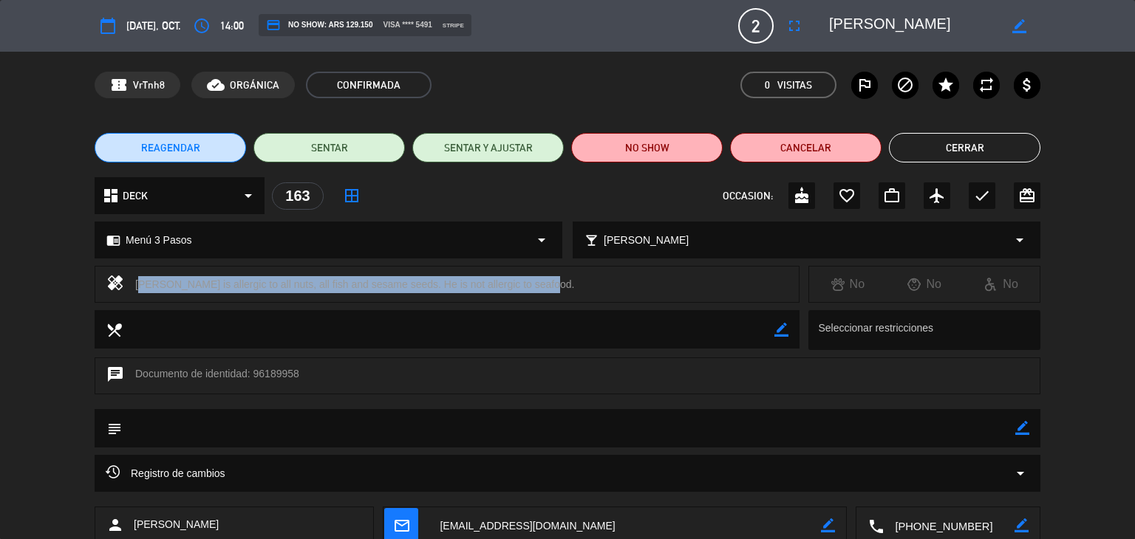
drag, startPoint x: 133, startPoint y: 284, endPoint x: 485, endPoint y: 290, distance: 351.7
click at [571, 287] on div "healing [PERSON_NAME] is allergic to all nuts, all fish and sesame seeds. He is…" at bounding box center [447, 284] width 705 height 37
copy div "[PERSON_NAME] is allergic to all nuts, all fish and sesame seeds. He is not all…"
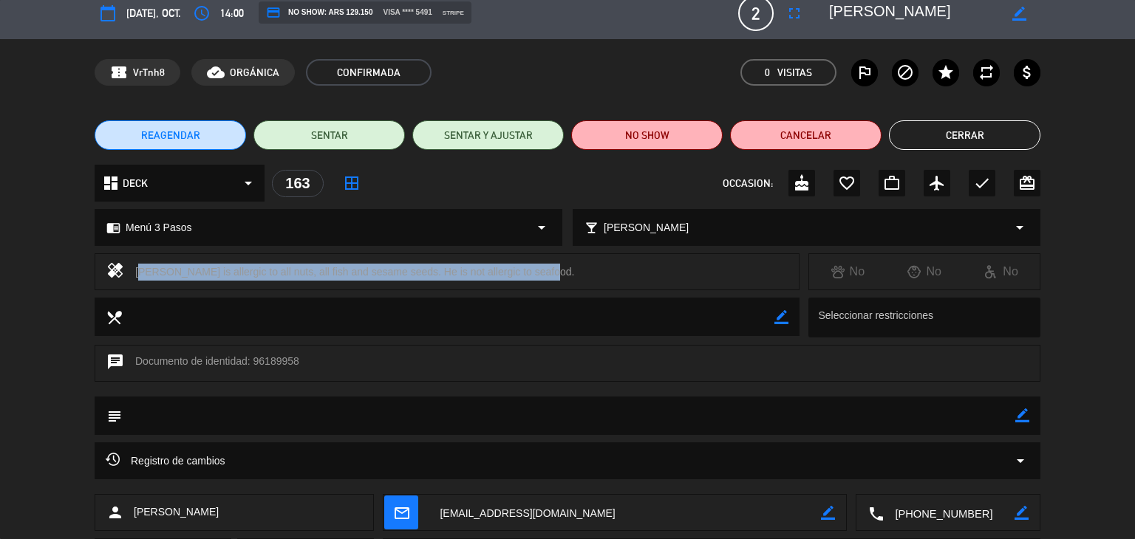
scroll to position [0, 0]
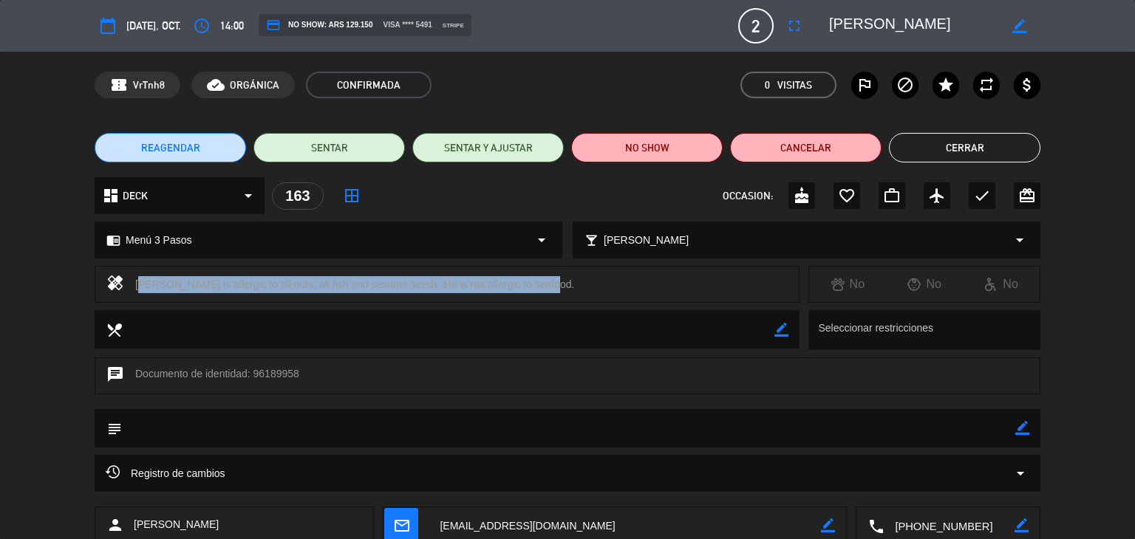
click at [969, 151] on button "Cerrar" at bounding box center [964, 148] width 151 height 30
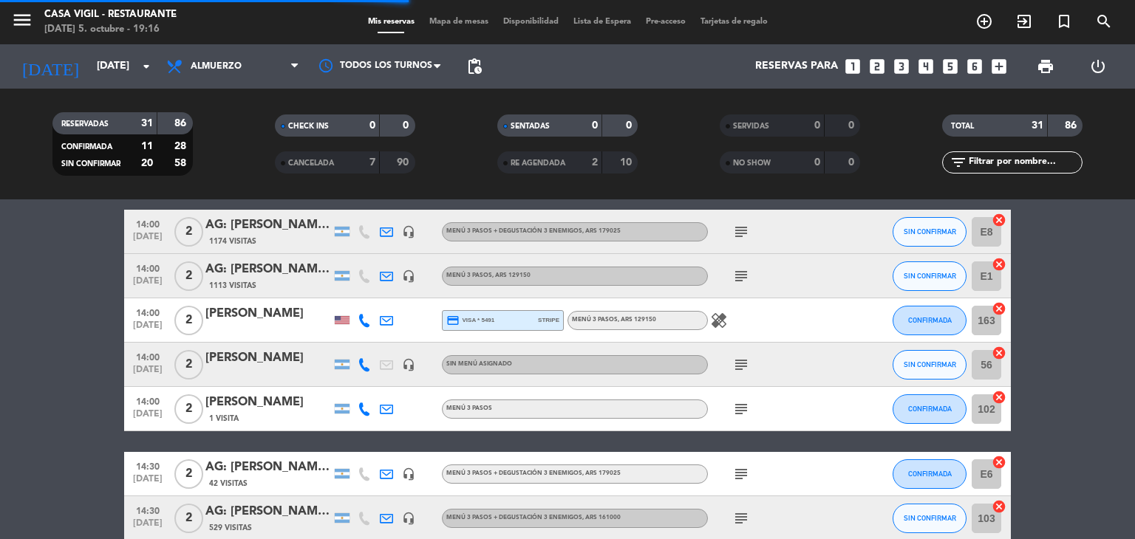
scroll to position [960, 0]
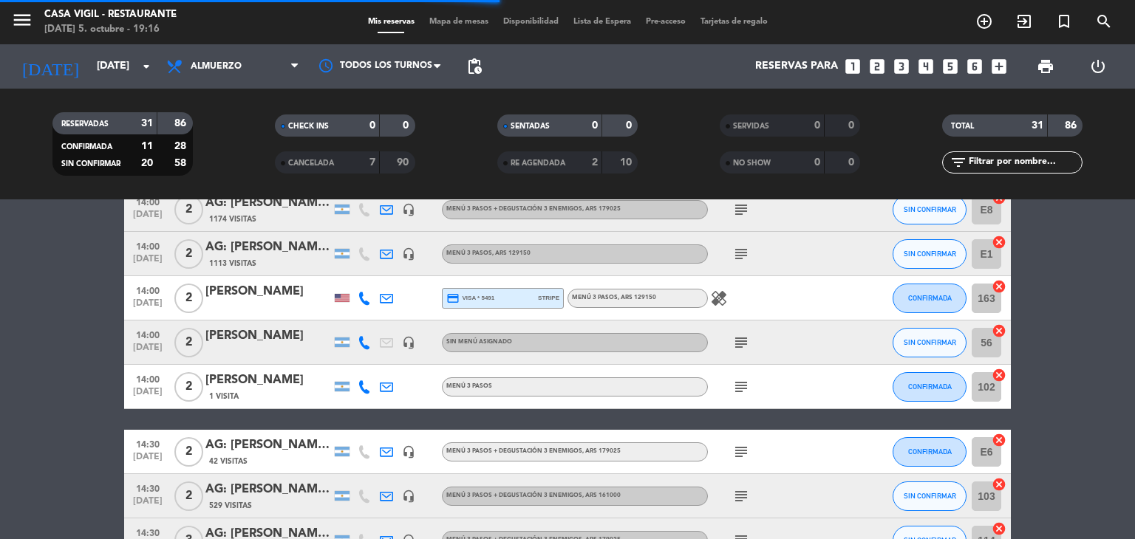
click at [301, 336] on div "[PERSON_NAME]" at bounding box center [268, 336] width 126 height 19
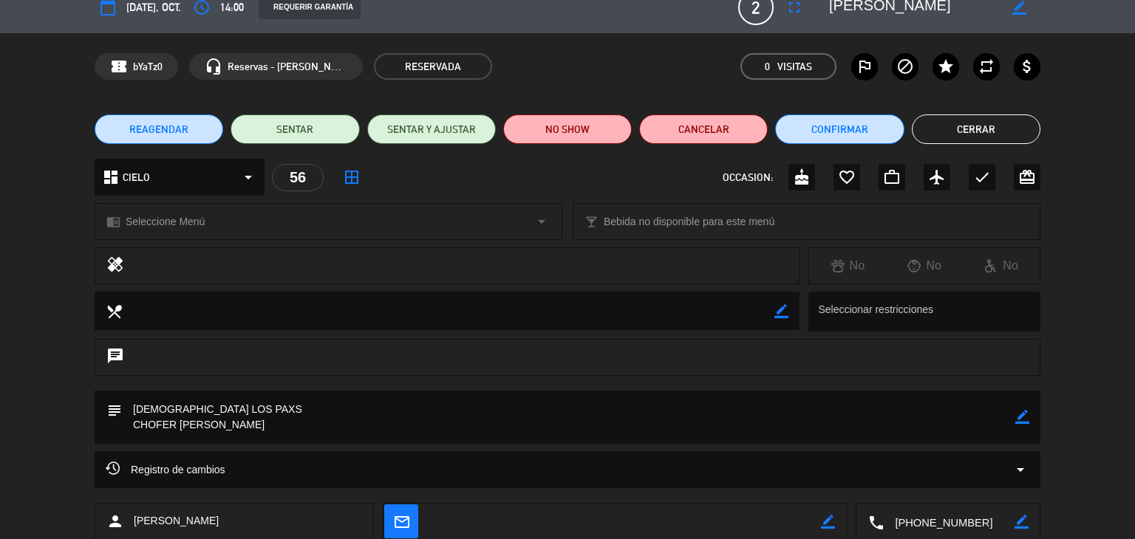
scroll to position [0, 0]
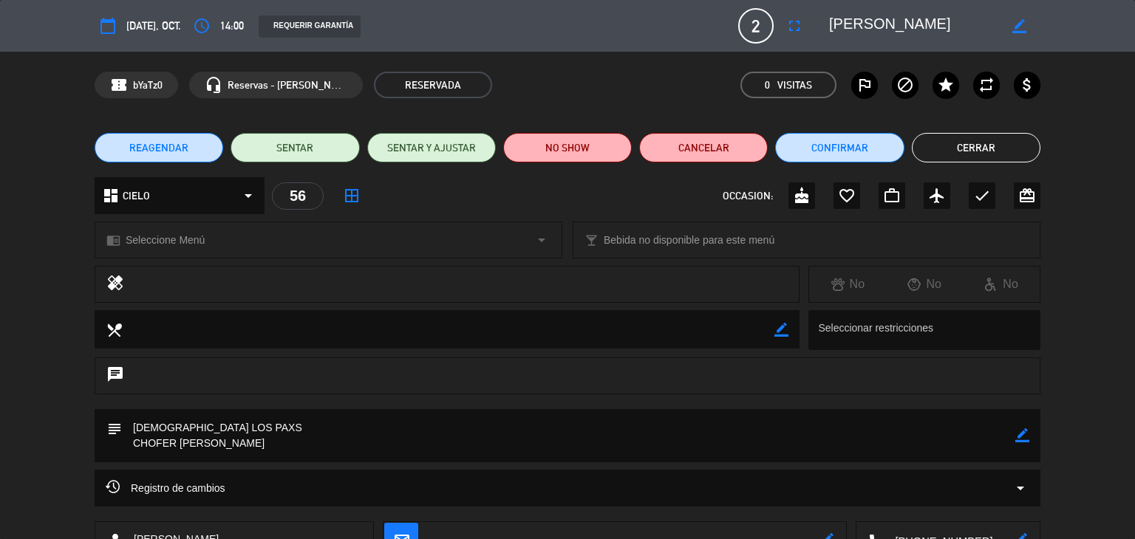
click at [929, 148] on button "Cerrar" at bounding box center [976, 148] width 129 height 30
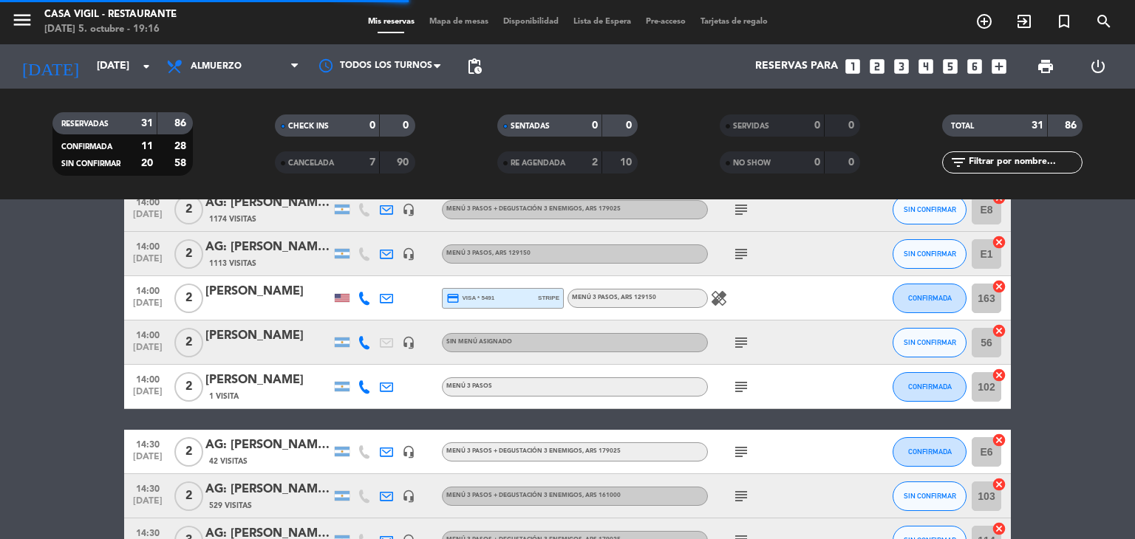
click at [273, 379] on div "[PERSON_NAME]" at bounding box center [268, 380] width 126 height 19
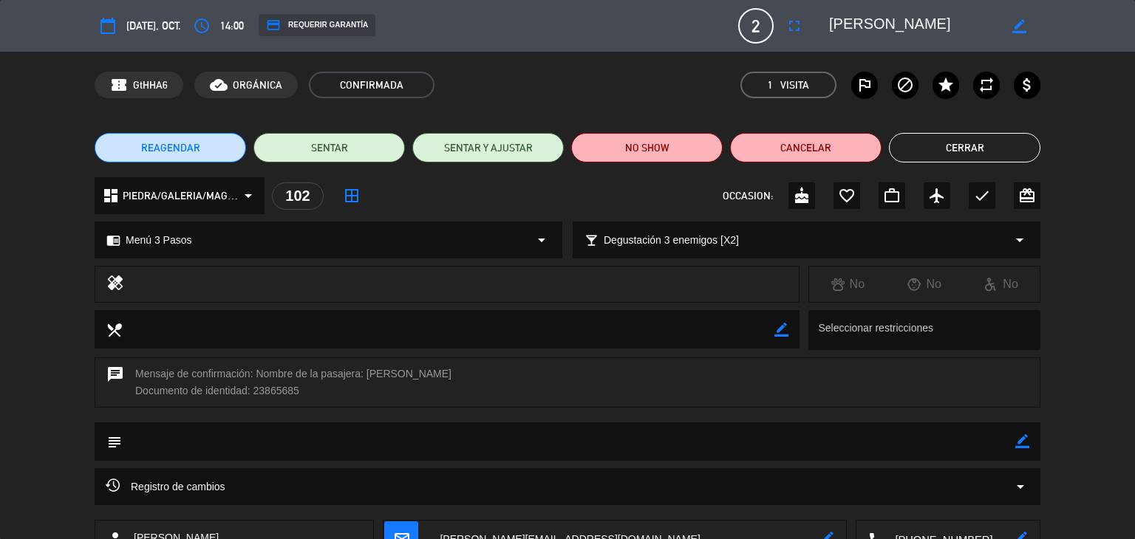
click at [949, 151] on button "Cerrar" at bounding box center [964, 148] width 151 height 30
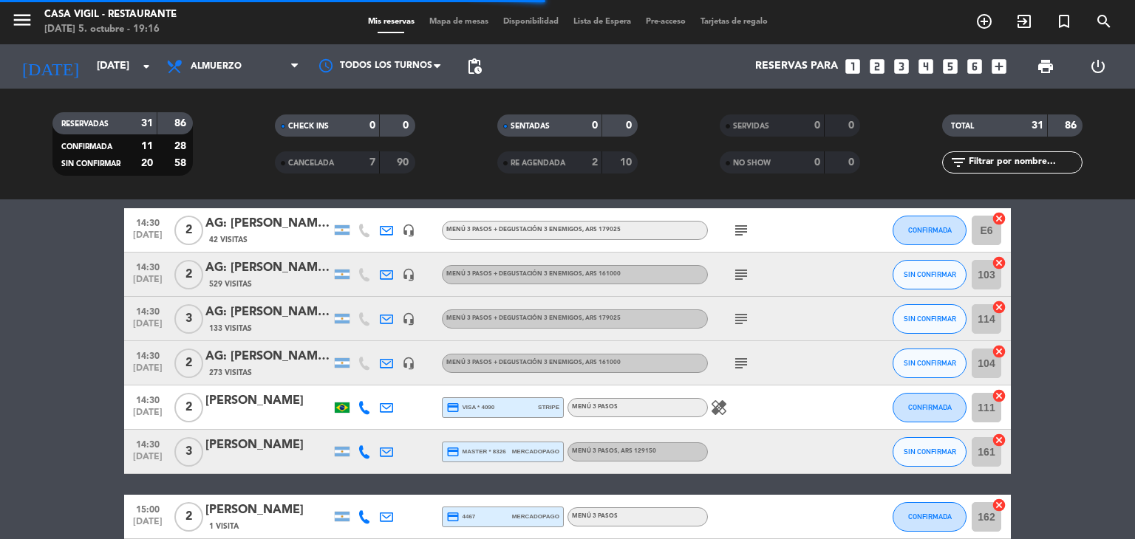
scroll to position [1108, 0]
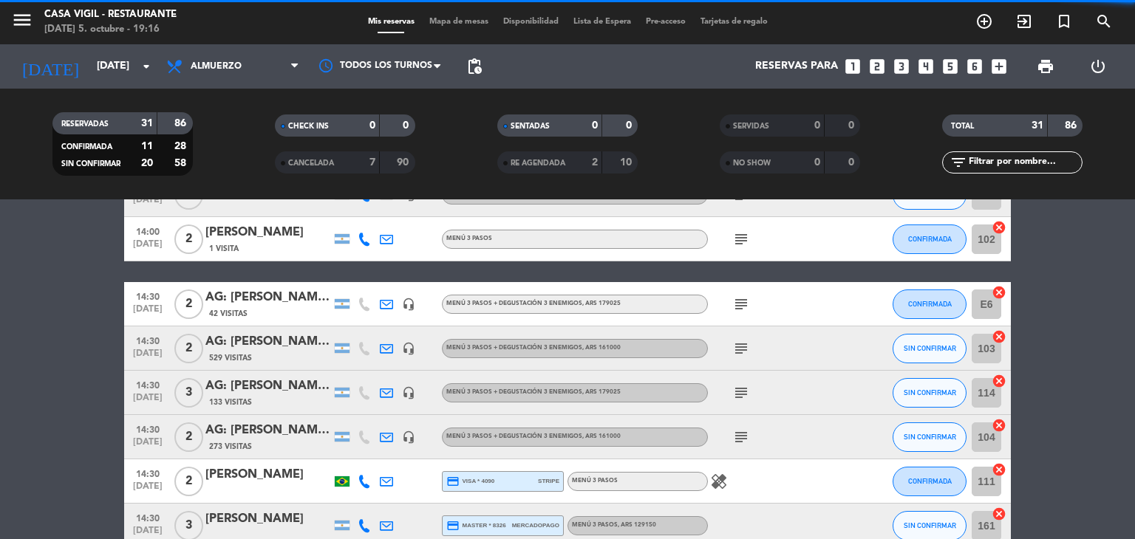
click at [273, 303] on div "AG: [PERSON_NAME] X2/ MI VIAJE [PERSON_NAME][GEOGRAPHIC_DATA]" at bounding box center [268, 297] width 126 height 19
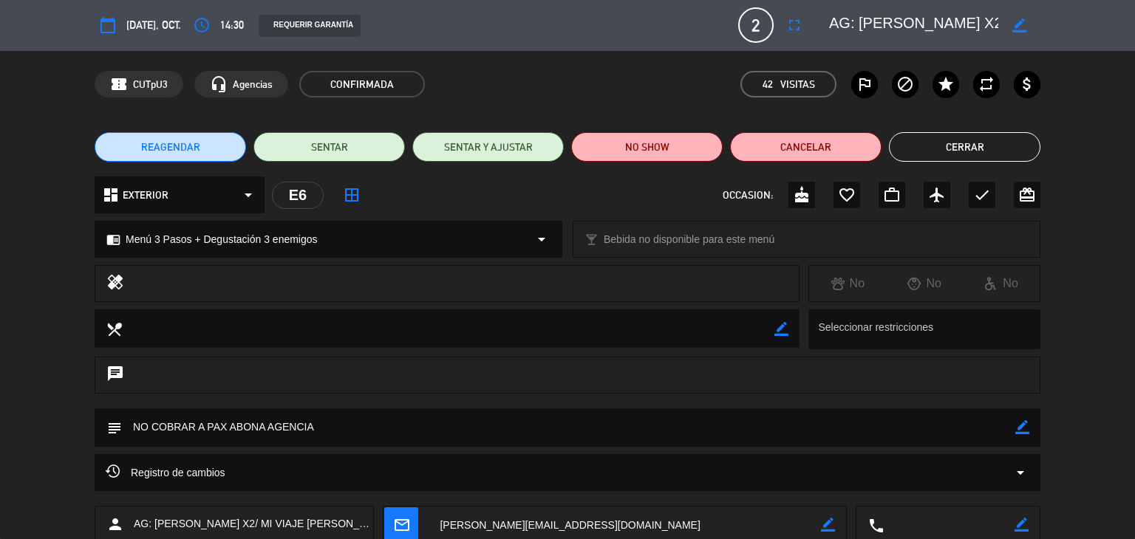
scroll to position [0, 0]
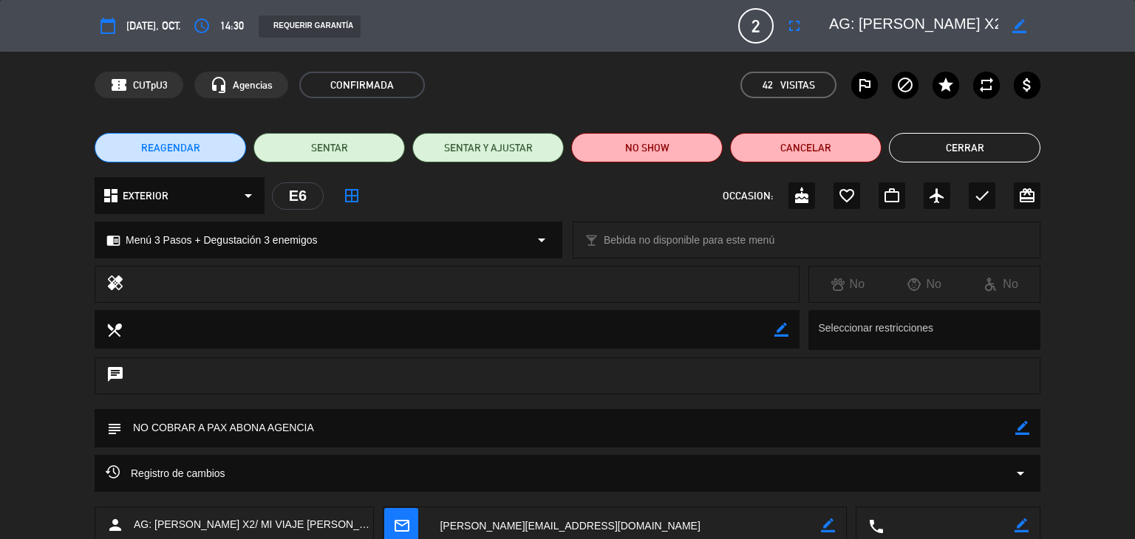
click at [953, 154] on button "Cerrar" at bounding box center [964, 148] width 151 height 30
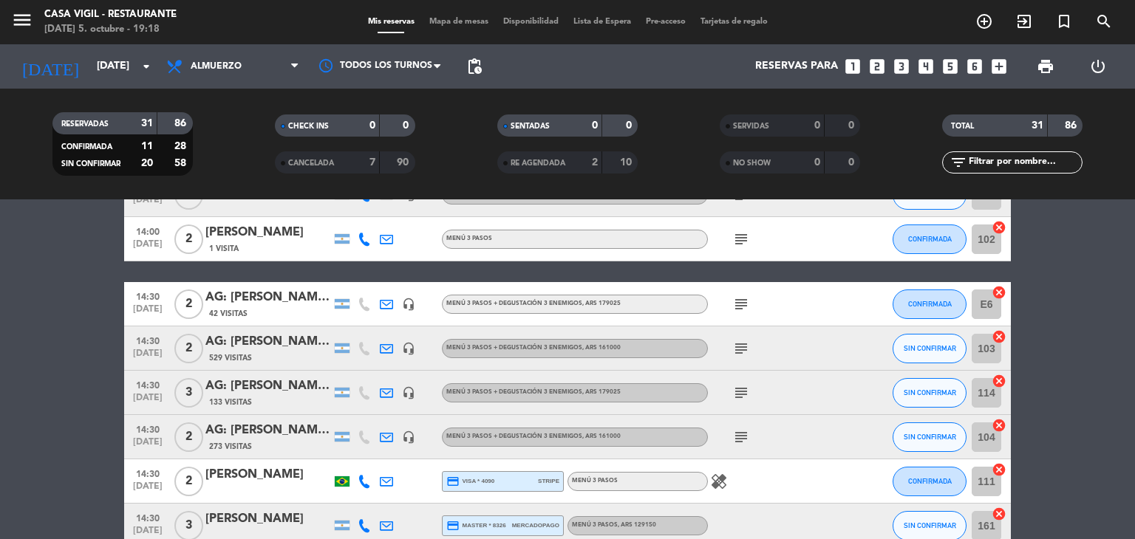
click at [301, 341] on div "AG: [PERSON_NAME] X 2 / MR [PERSON_NAME]" at bounding box center [268, 341] width 126 height 19
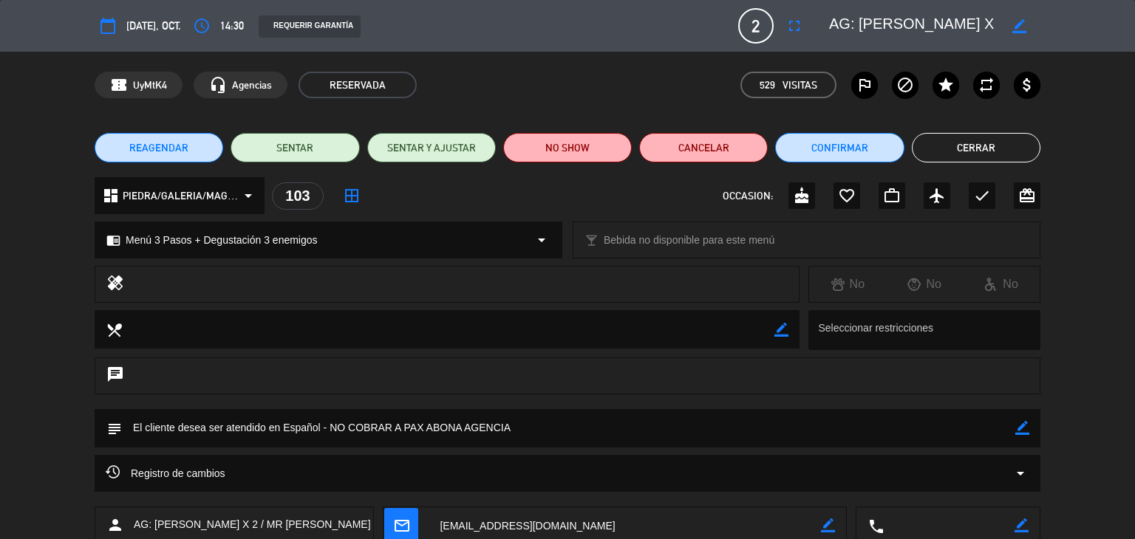
click at [954, 150] on button "Cerrar" at bounding box center [976, 148] width 129 height 30
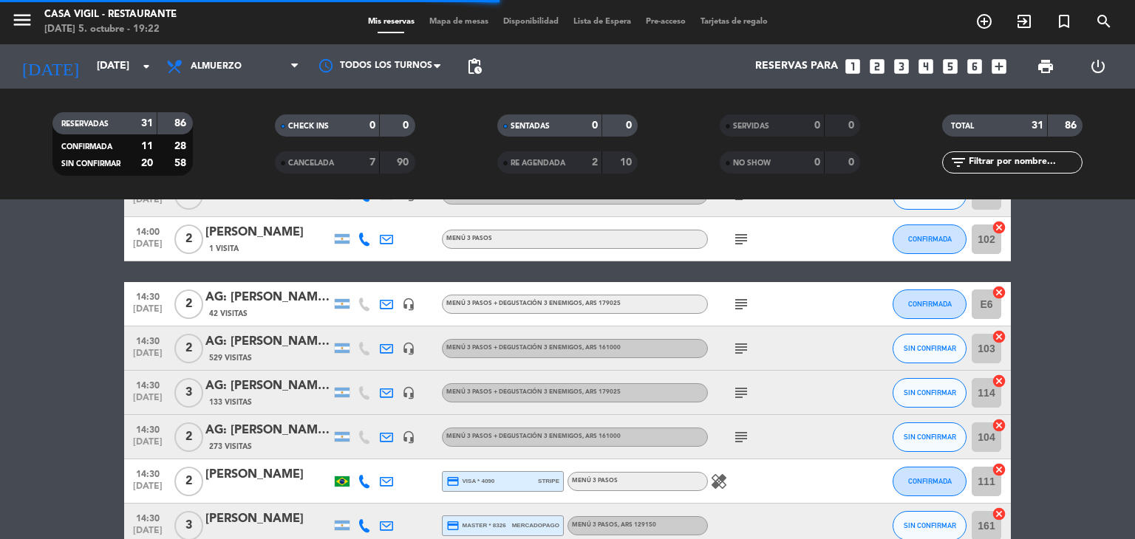
click at [282, 390] on div "AG: [PERSON_NAME] X 3/ VITIS TRAVEL" at bounding box center [268, 386] width 126 height 19
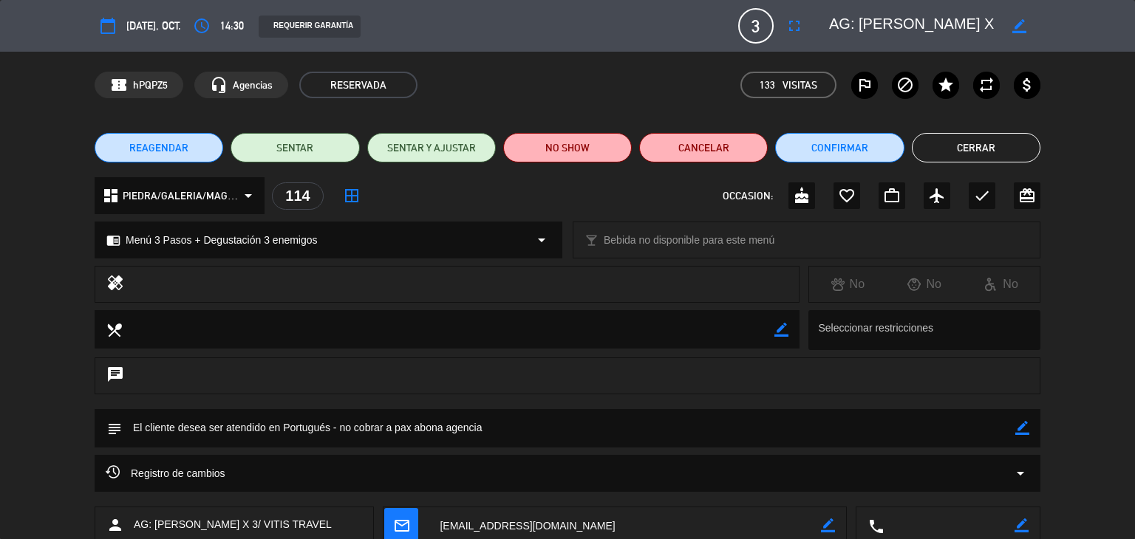
click at [951, 154] on button "Cerrar" at bounding box center [976, 148] width 129 height 30
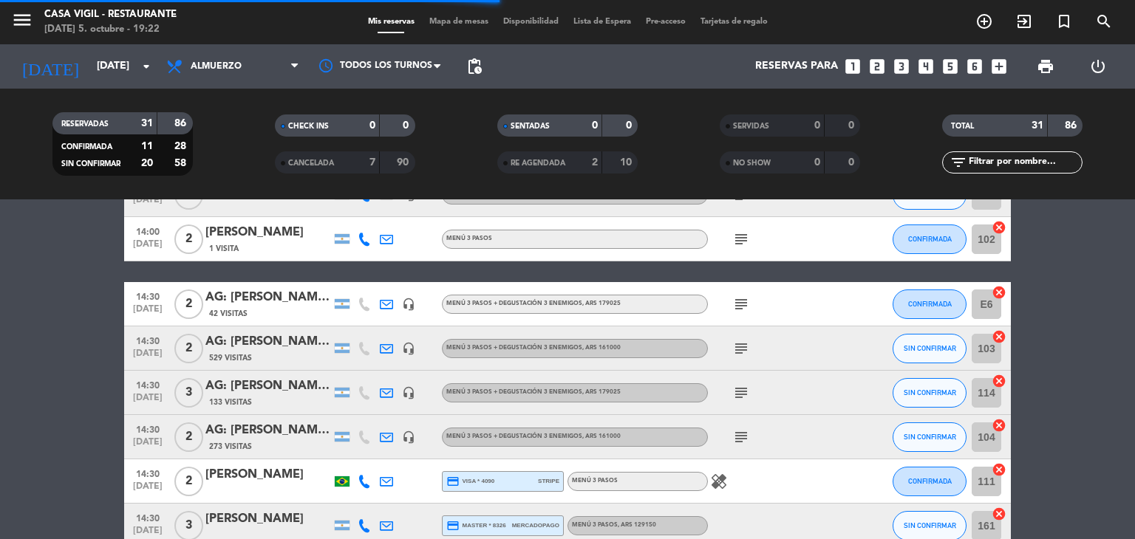
click at [282, 436] on div "AG: [PERSON_NAME] [PERSON_NAME] X 2 / SUNTRIP" at bounding box center [268, 430] width 126 height 19
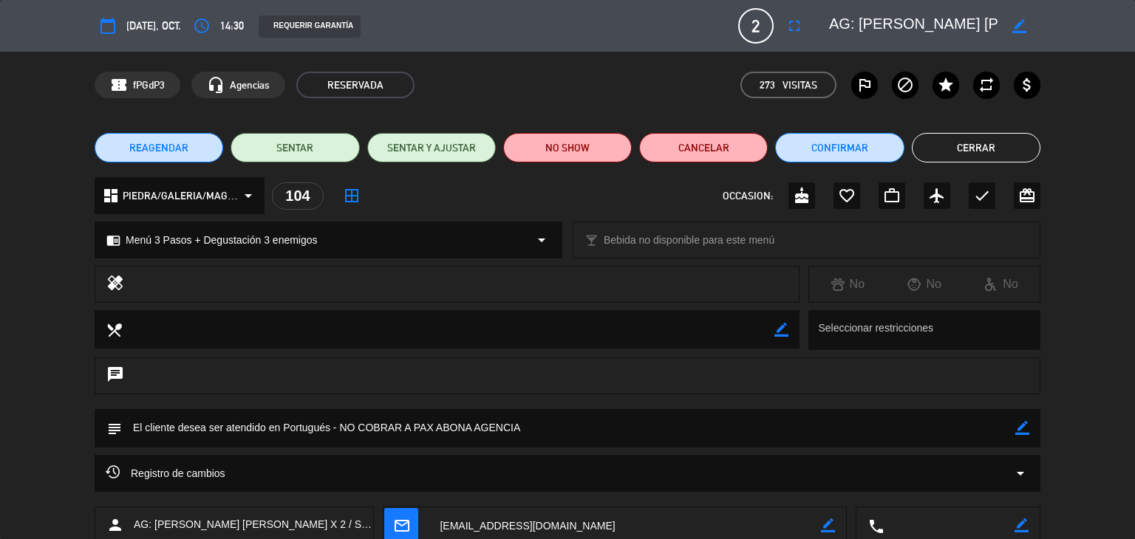
click at [950, 142] on button "Cerrar" at bounding box center [976, 148] width 129 height 30
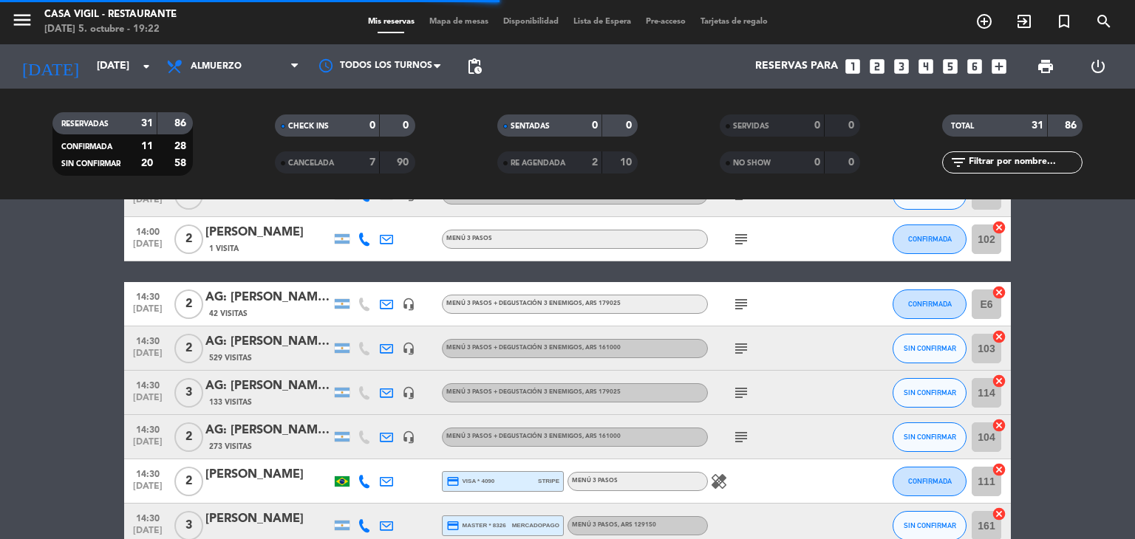
click at [293, 471] on div "[PERSON_NAME]" at bounding box center [268, 474] width 126 height 19
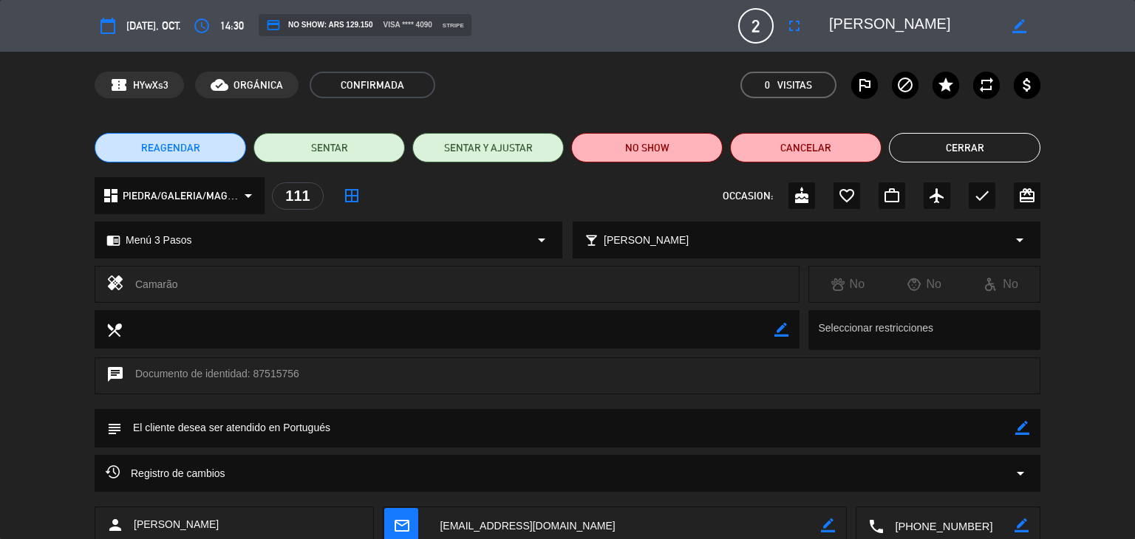
click at [973, 146] on button "Cerrar" at bounding box center [964, 148] width 151 height 30
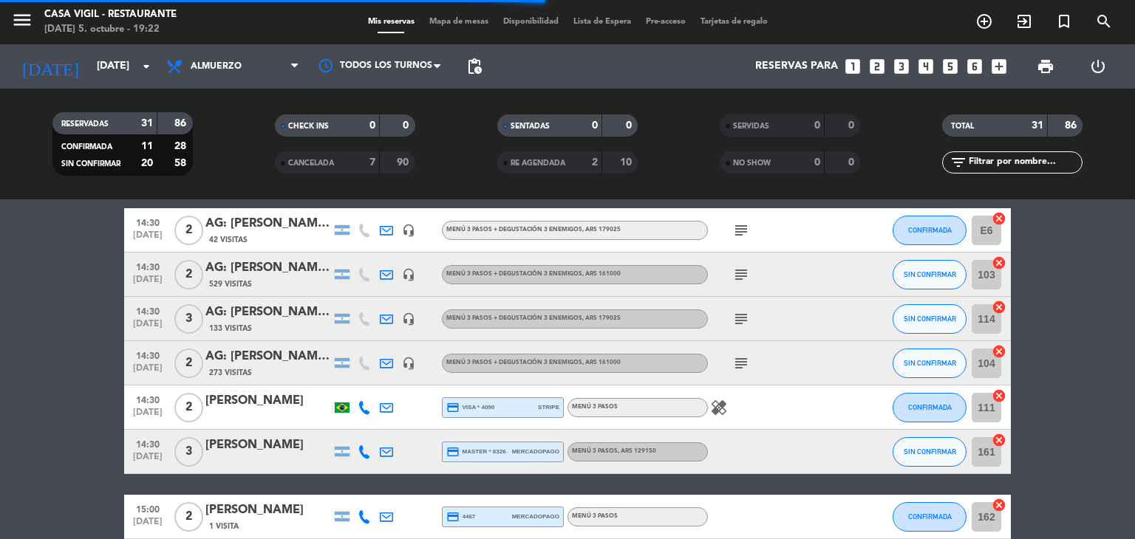
scroll to position [1300, 0]
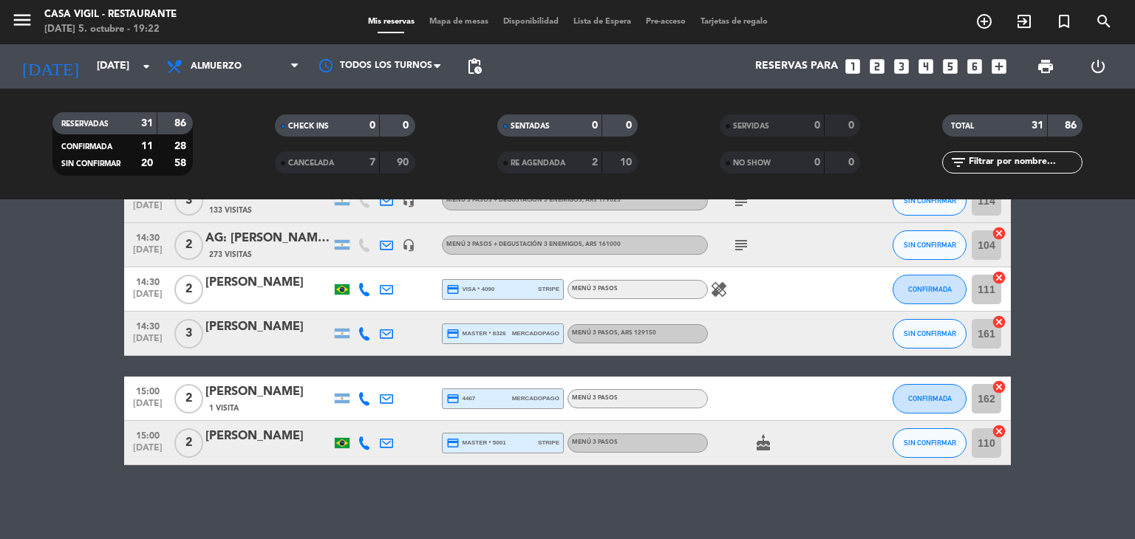
click at [262, 323] on div "[PERSON_NAME]" at bounding box center [268, 327] width 126 height 19
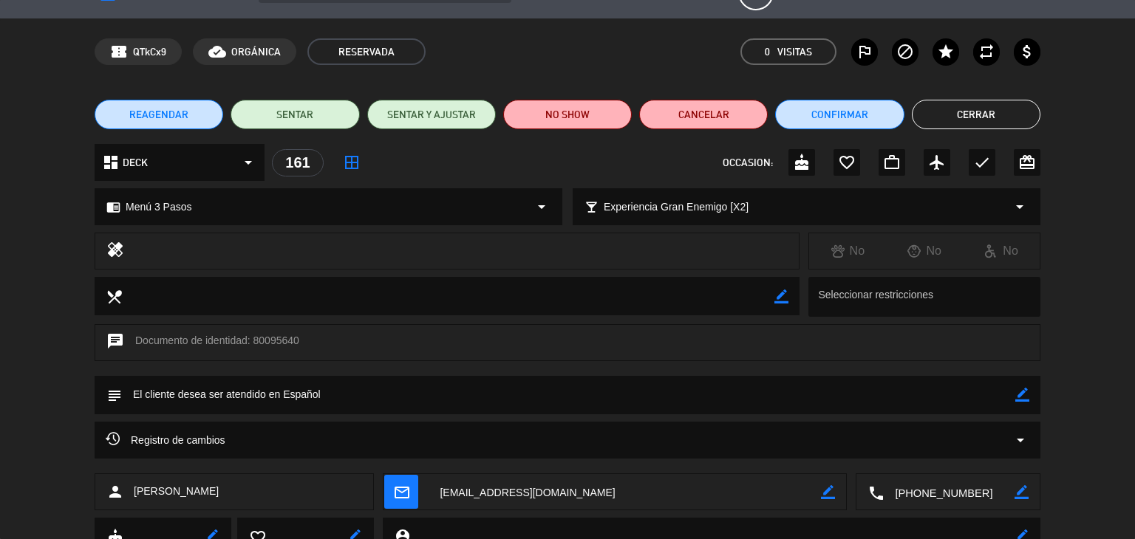
scroll to position [0, 0]
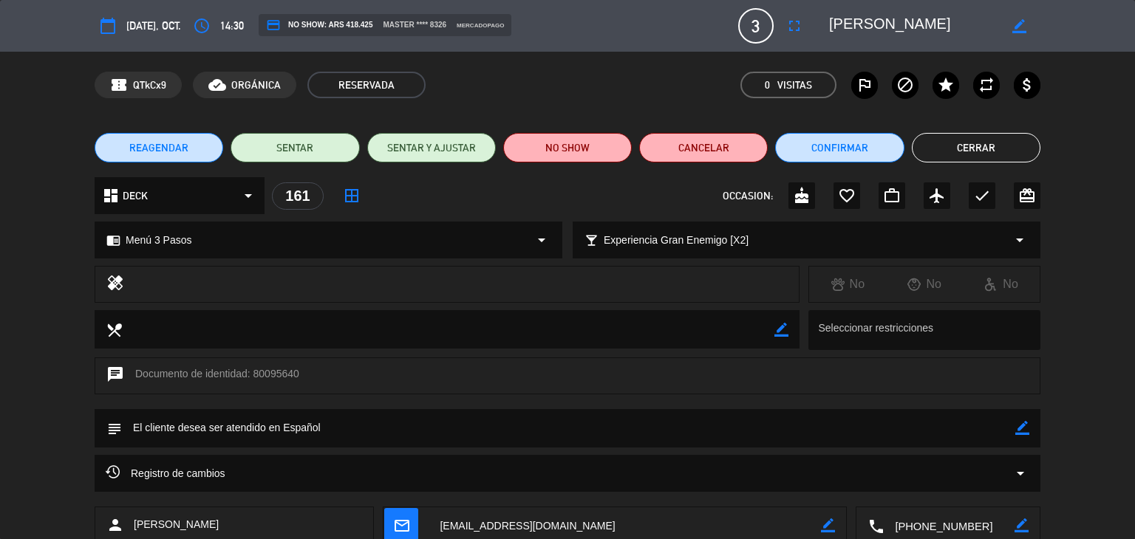
click at [936, 155] on button "Cerrar" at bounding box center [976, 148] width 129 height 30
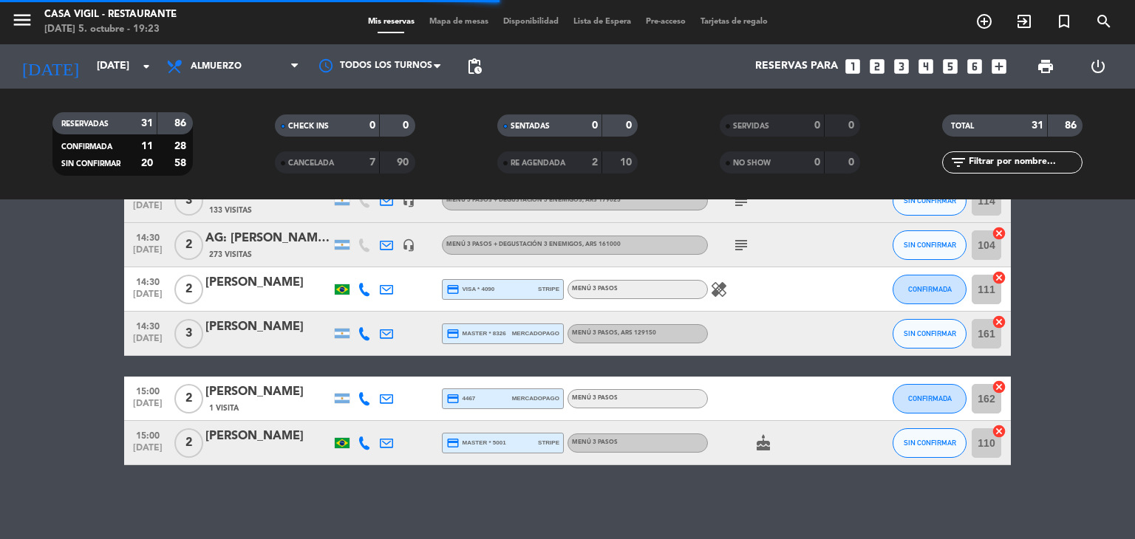
click at [276, 394] on div "[PERSON_NAME]" at bounding box center [268, 392] width 126 height 19
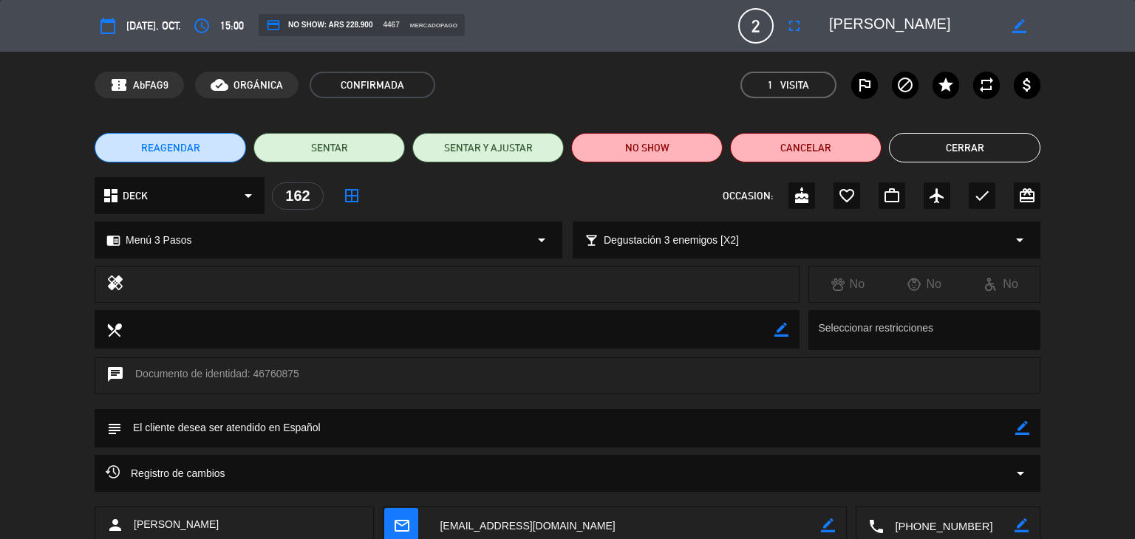
click at [971, 149] on button "Cerrar" at bounding box center [964, 148] width 151 height 30
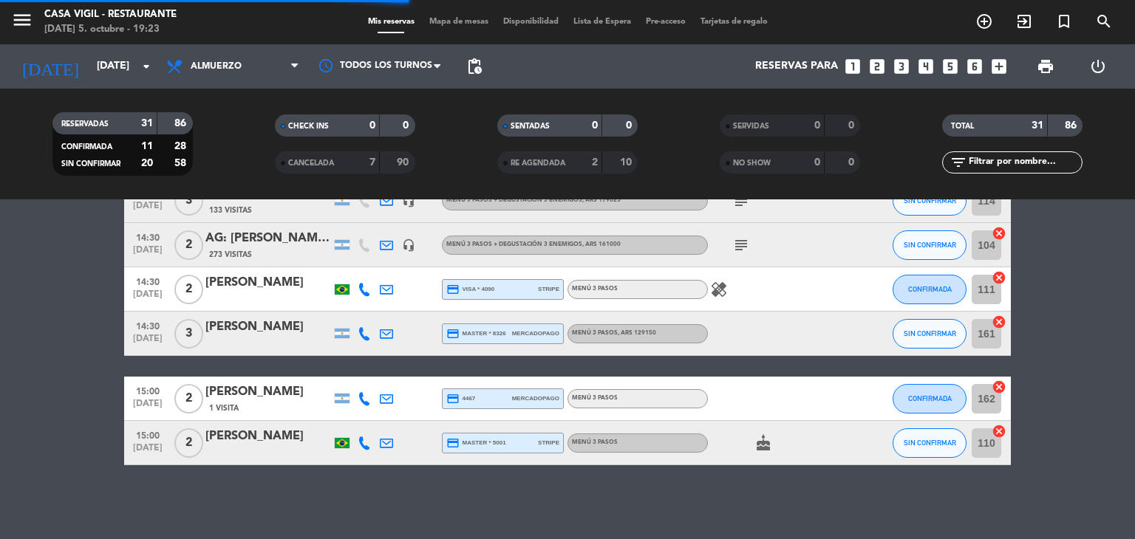
click at [264, 433] on div "[PERSON_NAME]" at bounding box center [268, 436] width 126 height 19
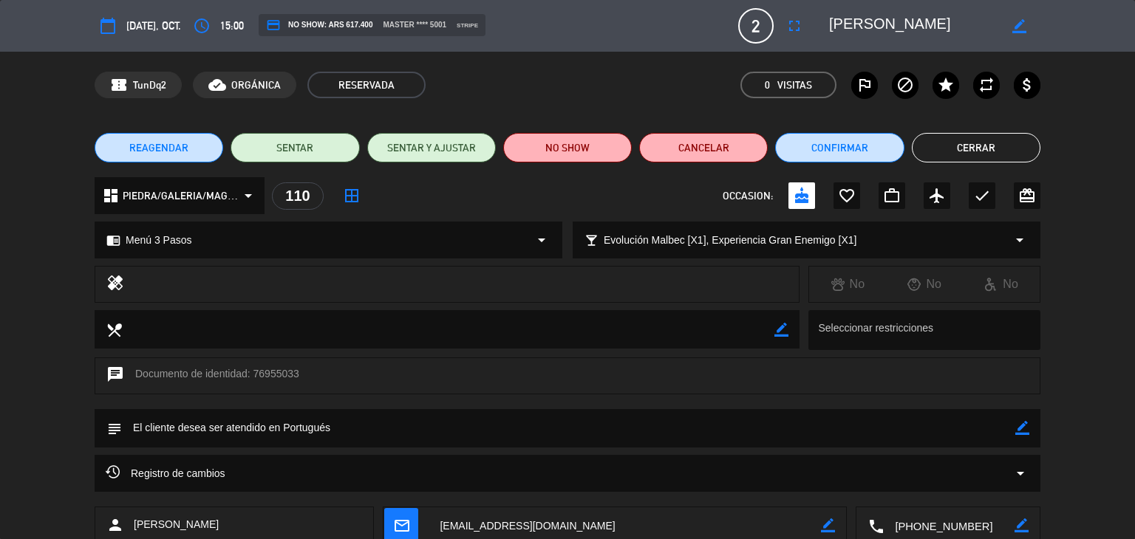
drag, startPoint x: 974, startPoint y: 148, endPoint x: 745, endPoint y: 30, distance: 257.4
click at [974, 146] on button "Cerrar" at bounding box center [976, 148] width 129 height 30
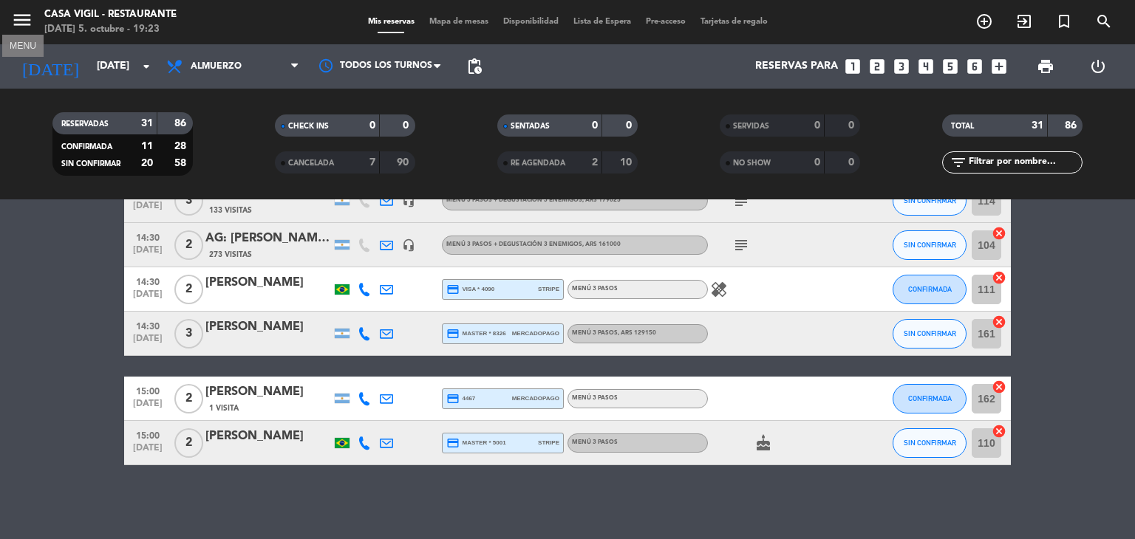
click at [24, 15] on icon "menu" at bounding box center [22, 20] width 22 height 22
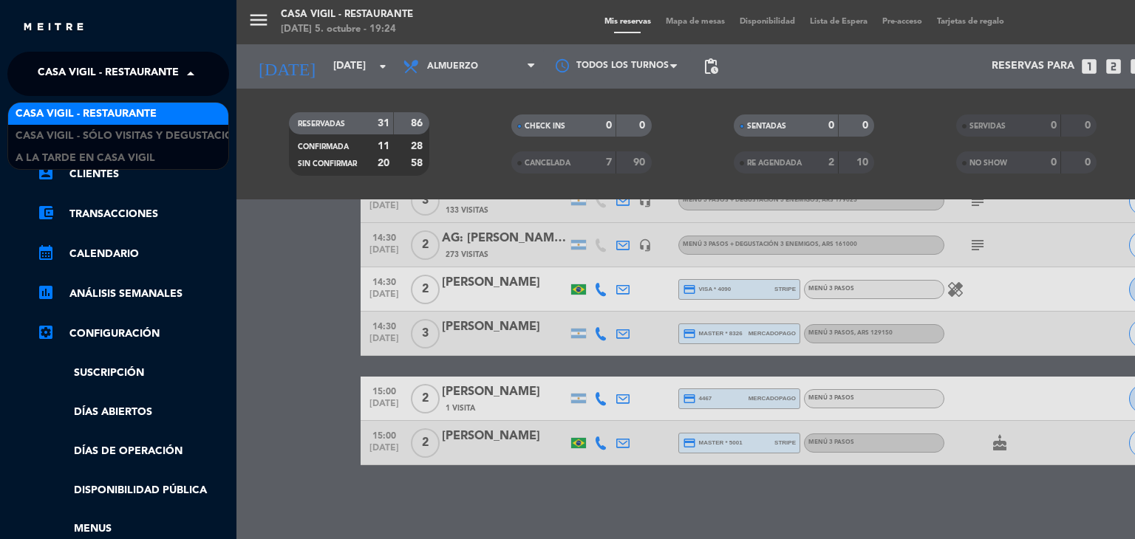
click at [196, 72] on span at bounding box center [194, 73] width 25 height 31
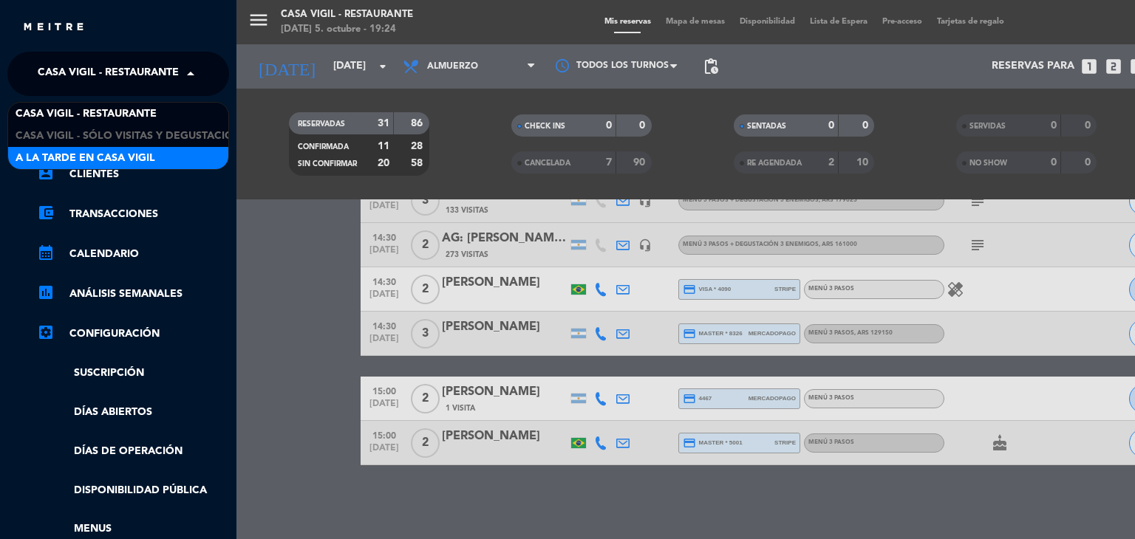
click at [126, 157] on span "A la tarde en Casa Vigil" at bounding box center [86, 158] width 140 height 17
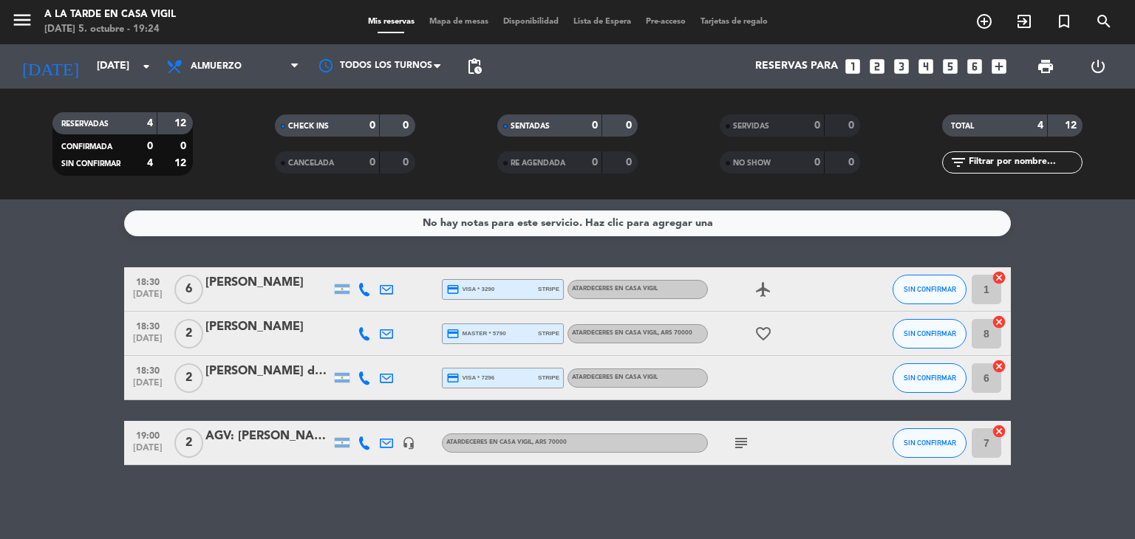
click at [280, 281] on div "[PERSON_NAME]" at bounding box center [268, 282] width 126 height 19
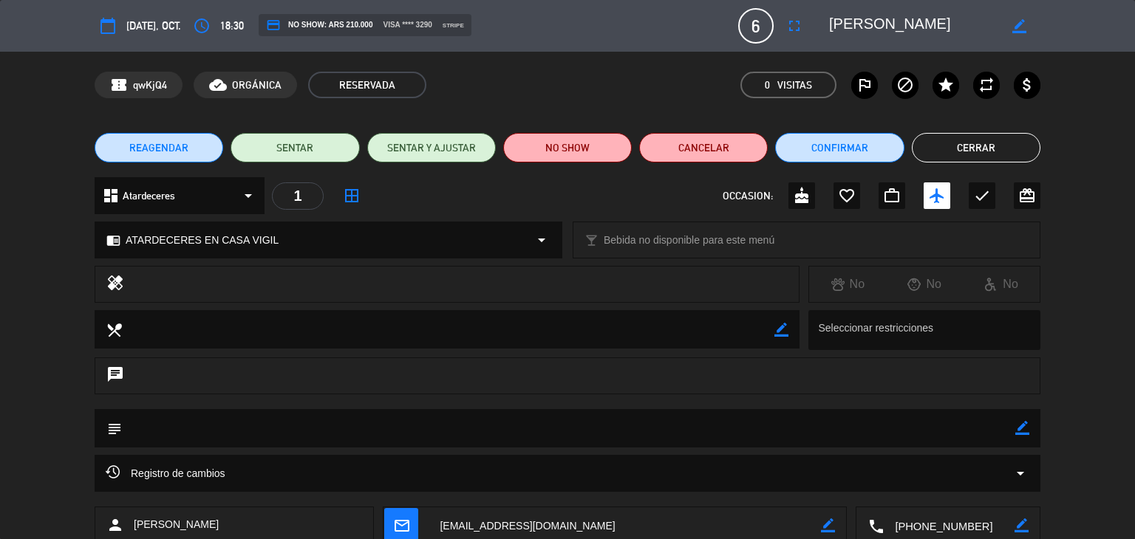
click at [1002, 152] on button "Cerrar" at bounding box center [976, 148] width 129 height 30
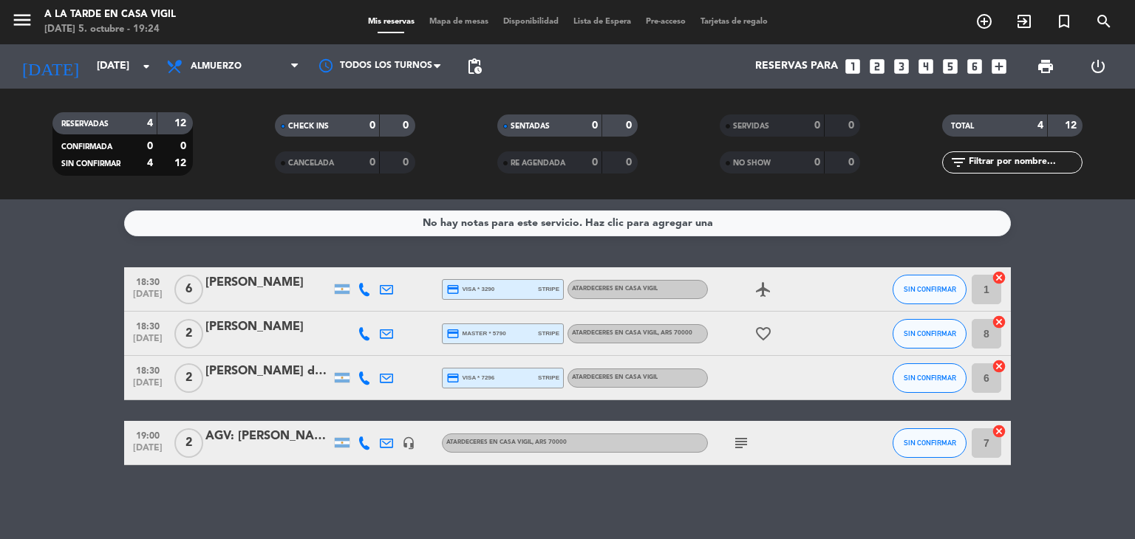
click at [239, 330] on div "[PERSON_NAME]" at bounding box center [268, 327] width 126 height 19
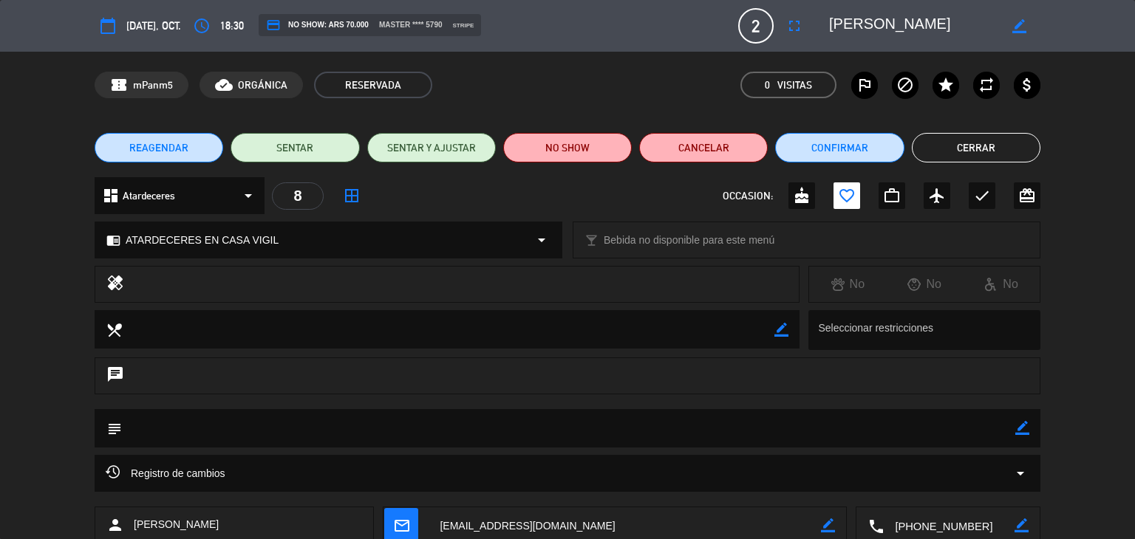
click at [1007, 150] on button "Cerrar" at bounding box center [976, 148] width 129 height 30
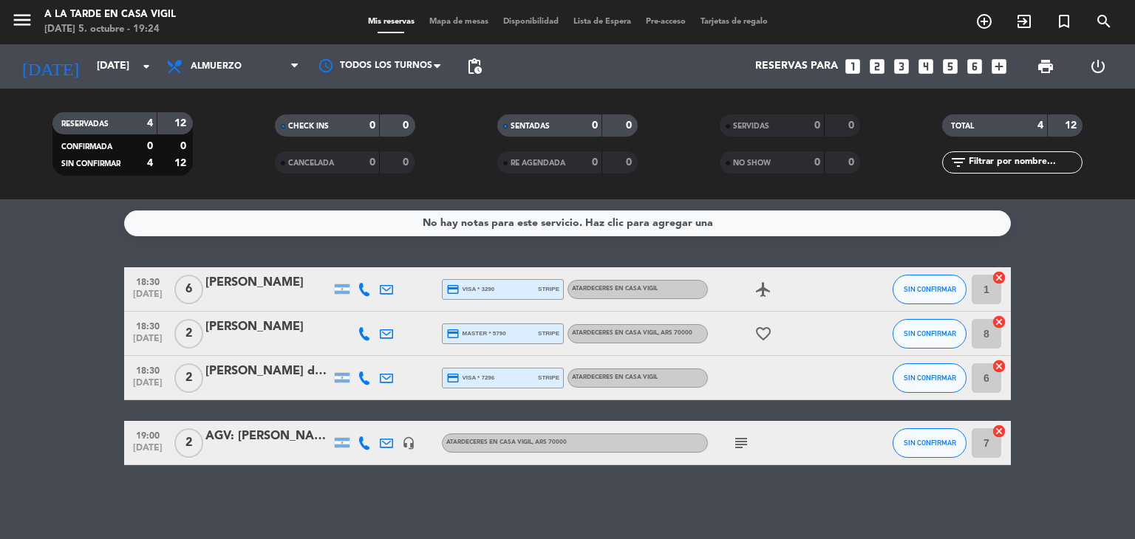
click at [304, 372] on div "[PERSON_NAME] de las [PERSON_NAME]" at bounding box center [268, 371] width 126 height 19
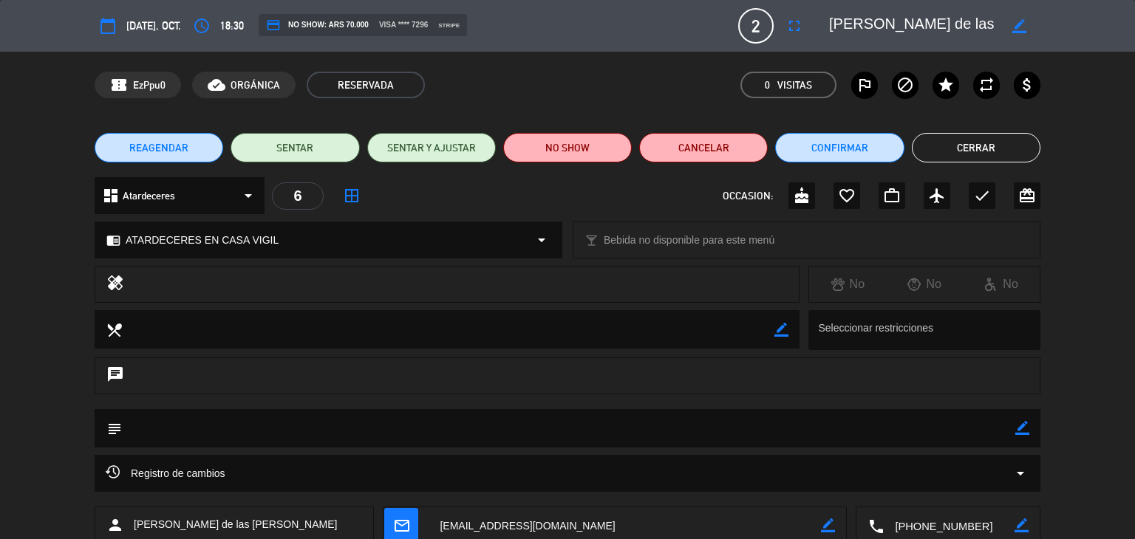
click at [980, 146] on button "Cerrar" at bounding box center [976, 148] width 129 height 30
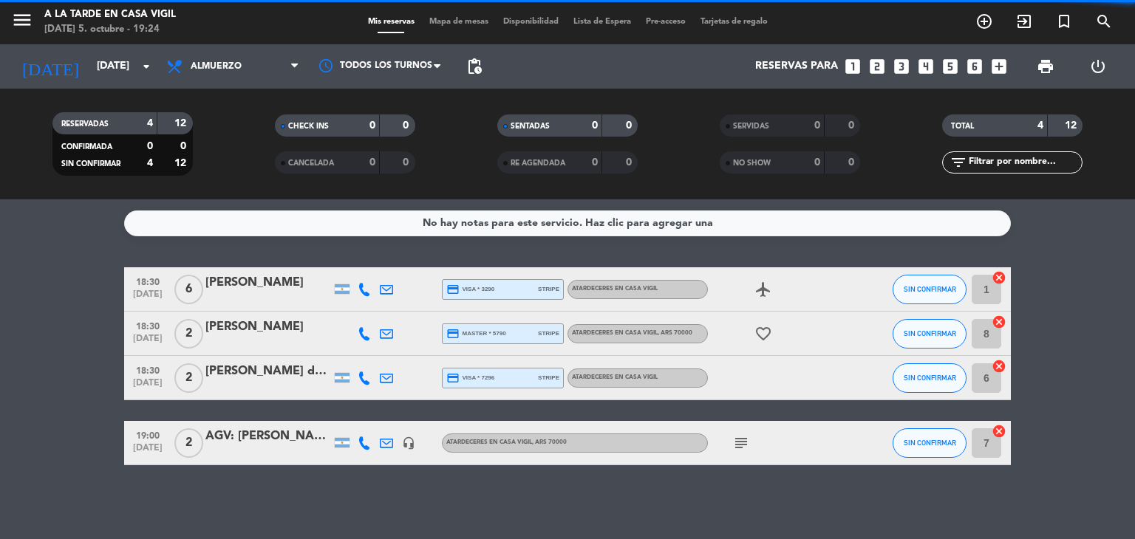
click at [273, 437] on div "AGV: [PERSON_NAME]" at bounding box center [268, 436] width 126 height 19
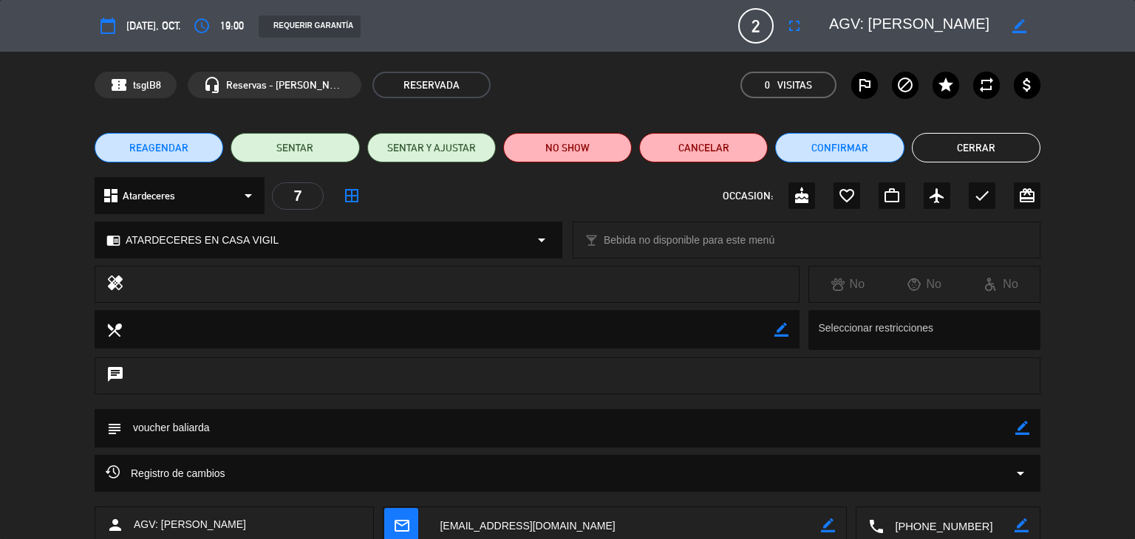
click at [930, 153] on button "Cerrar" at bounding box center [976, 148] width 129 height 30
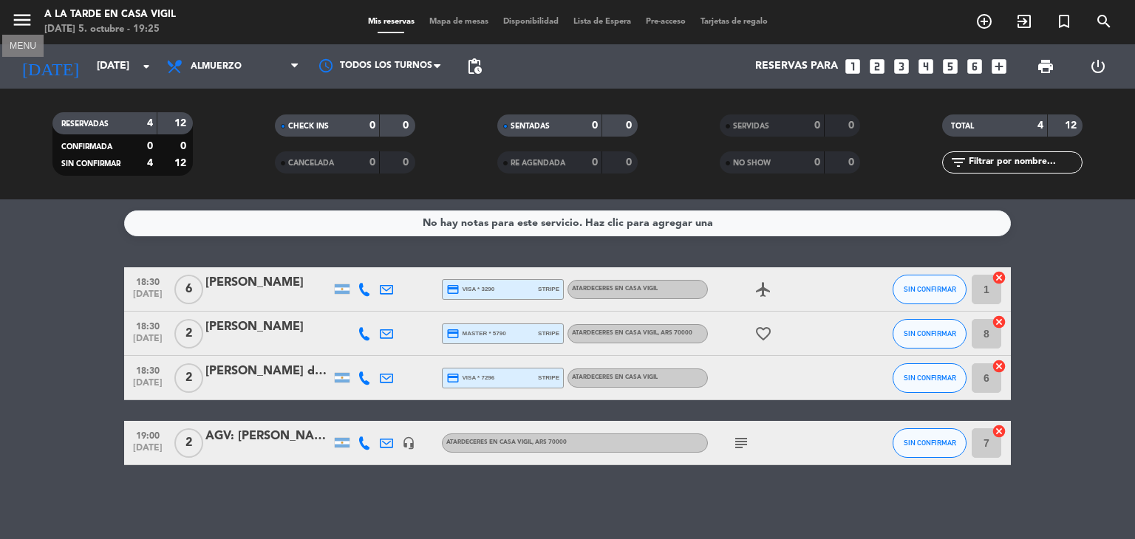
click at [30, 18] on icon "menu" at bounding box center [22, 20] width 22 height 22
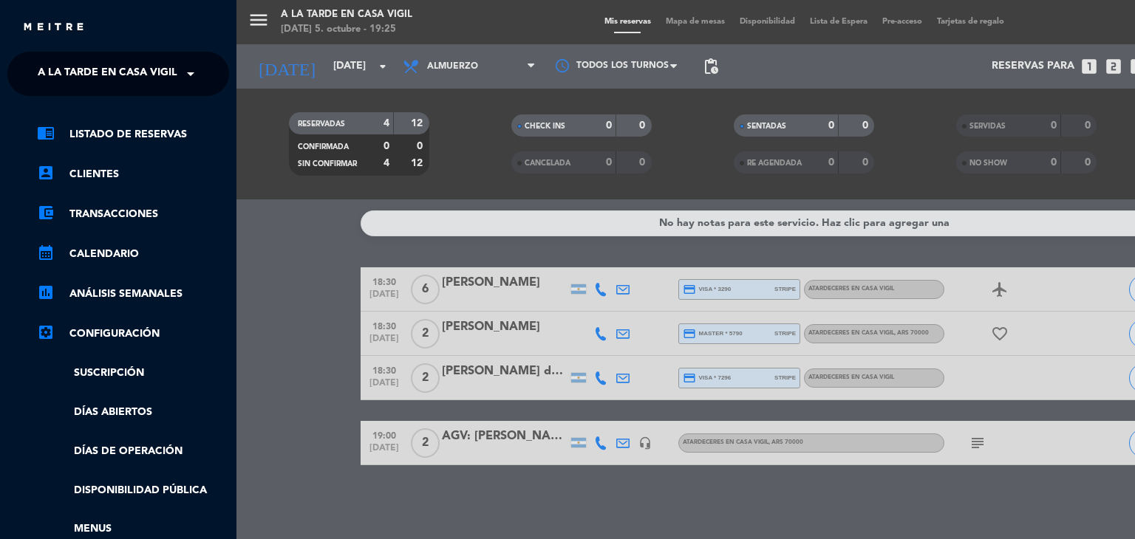
click at [194, 73] on span at bounding box center [194, 73] width 25 height 31
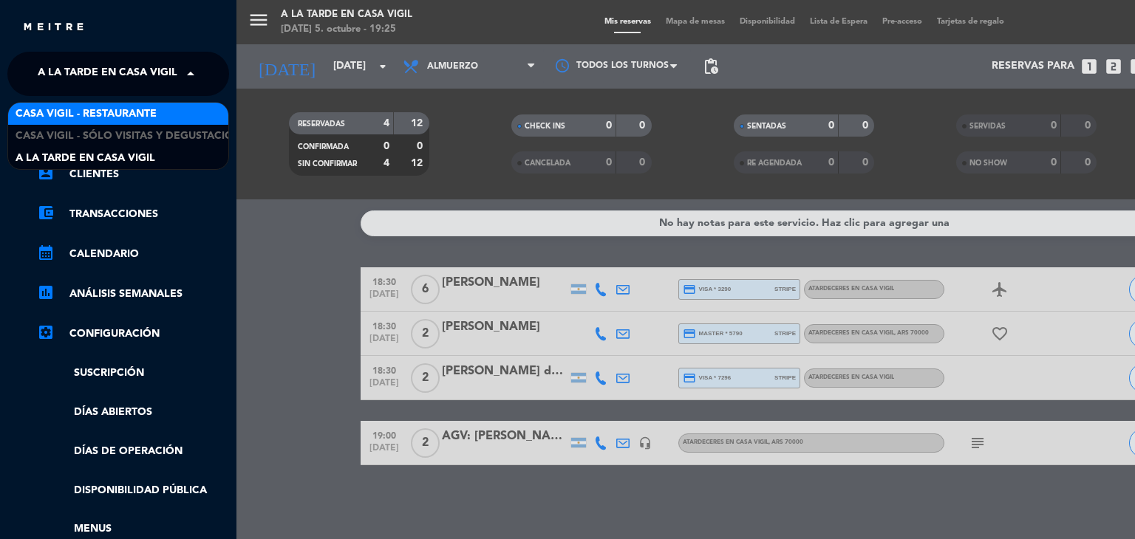
click at [178, 109] on div "Casa Vigil - Restaurante" at bounding box center [118, 114] width 220 height 22
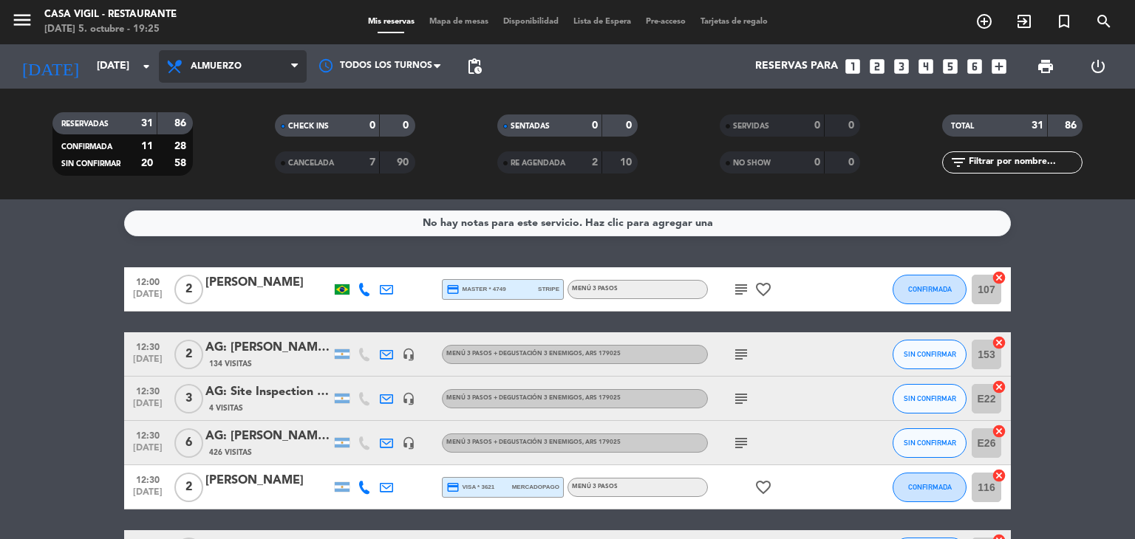
click at [281, 61] on span "Almuerzo" at bounding box center [233, 66] width 148 height 33
click at [214, 160] on div "menu Casa [PERSON_NAME] - Restaurante [DATE] 5. octubre - 19:25 Mis reservas Ma…" at bounding box center [567, 99] width 1135 height 199
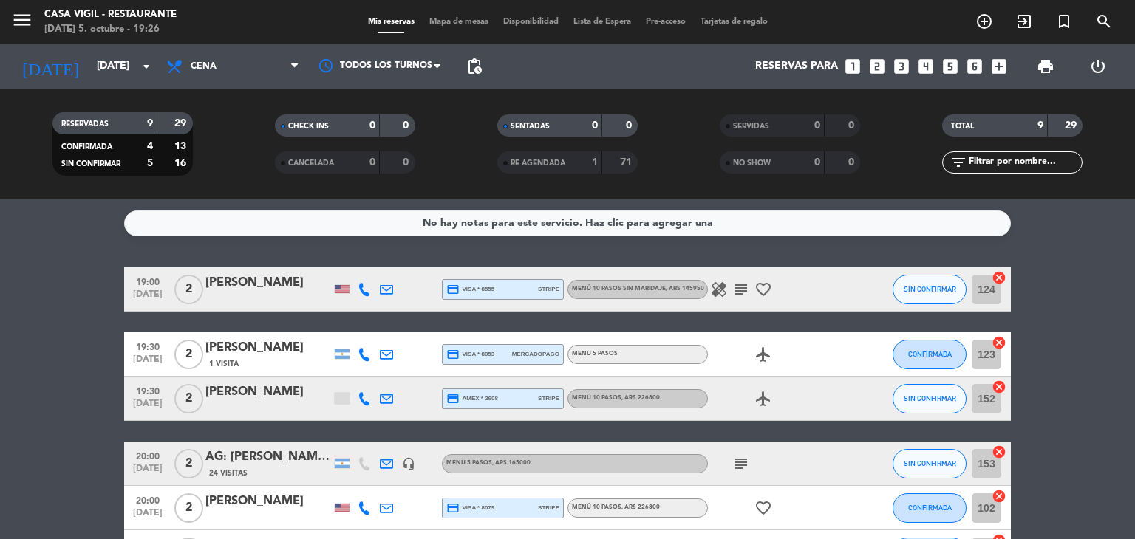
click at [259, 283] on div "[PERSON_NAME]" at bounding box center [268, 282] width 126 height 19
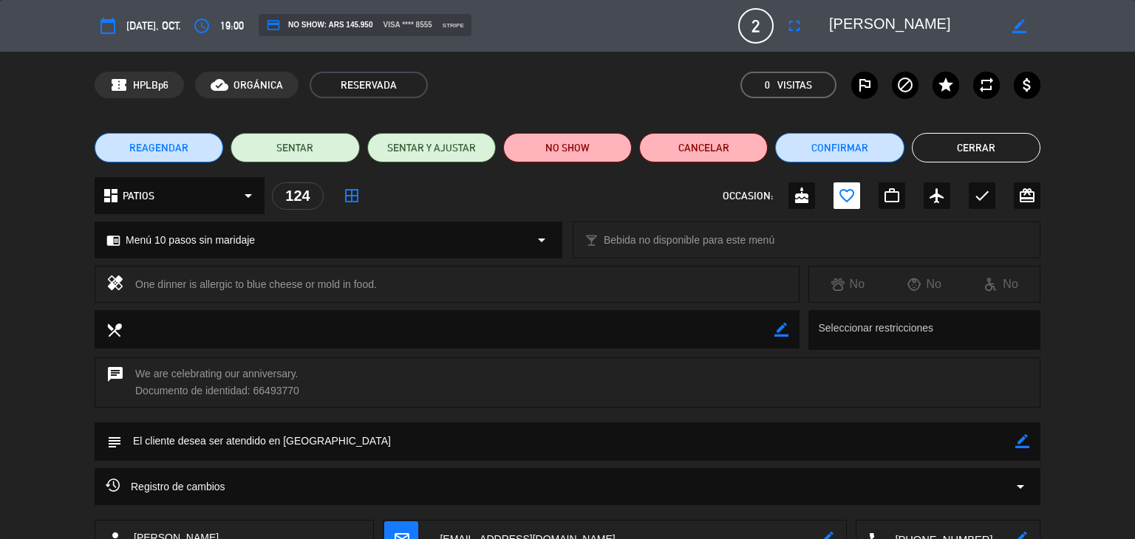
drag, startPoint x: 378, startPoint y: 284, endPoint x: 130, endPoint y: 283, distance: 248.2
click at [130, 283] on div "healing One dinner is allergic to blue cheese or mold in food." at bounding box center [447, 284] width 705 height 37
copy div "One dinner is allergic to blue cheese or mold in food."
click at [955, 144] on button "Cerrar" at bounding box center [976, 148] width 129 height 30
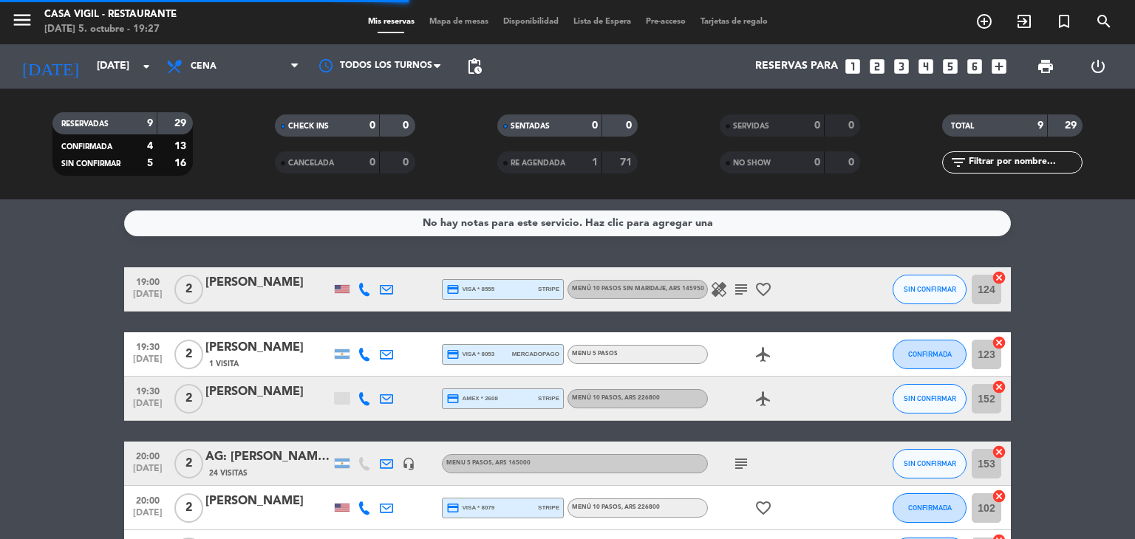
click at [299, 349] on div "[PERSON_NAME]" at bounding box center [268, 347] width 126 height 19
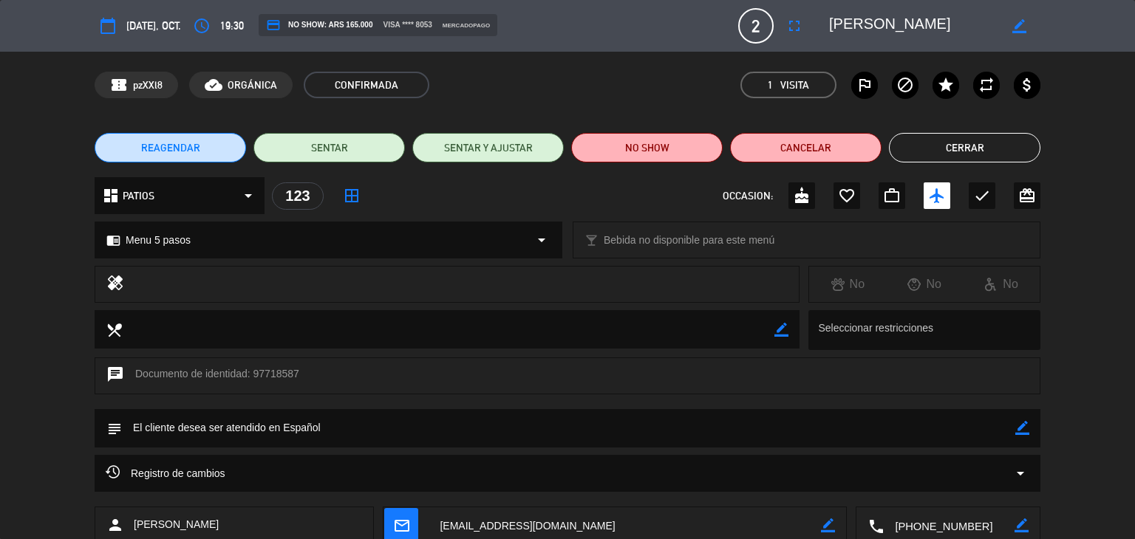
click at [914, 151] on button "Cerrar" at bounding box center [964, 148] width 151 height 30
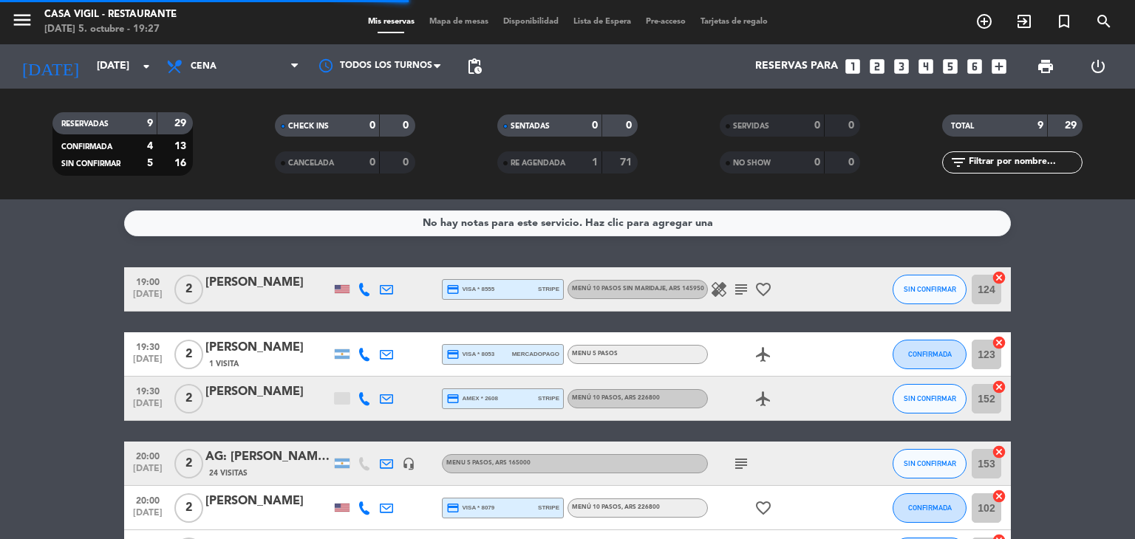
click at [216, 400] on div "[PERSON_NAME]" at bounding box center [268, 392] width 126 height 19
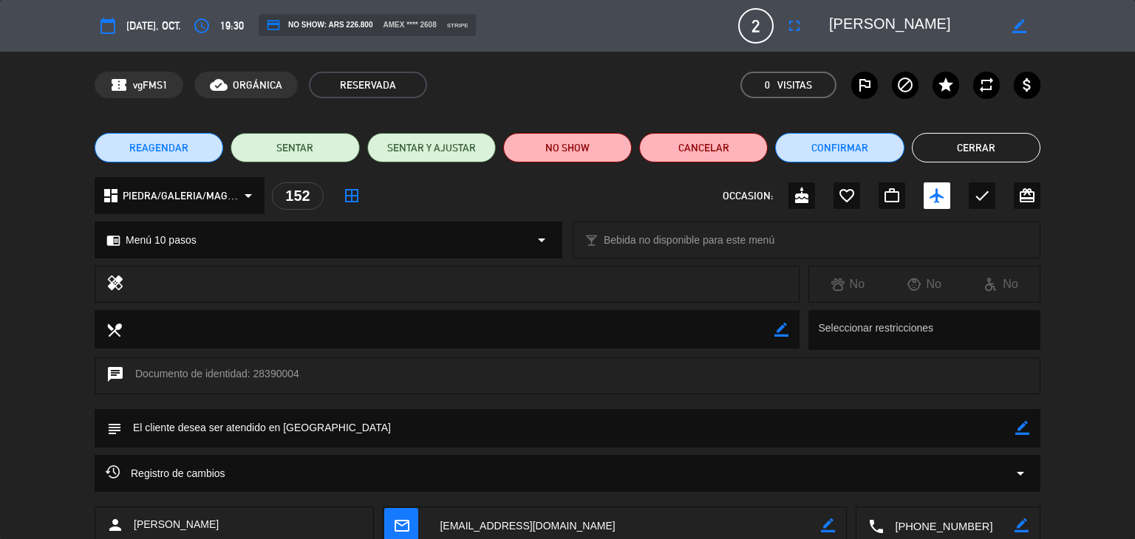
click at [981, 151] on button "Cerrar" at bounding box center [976, 148] width 129 height 30
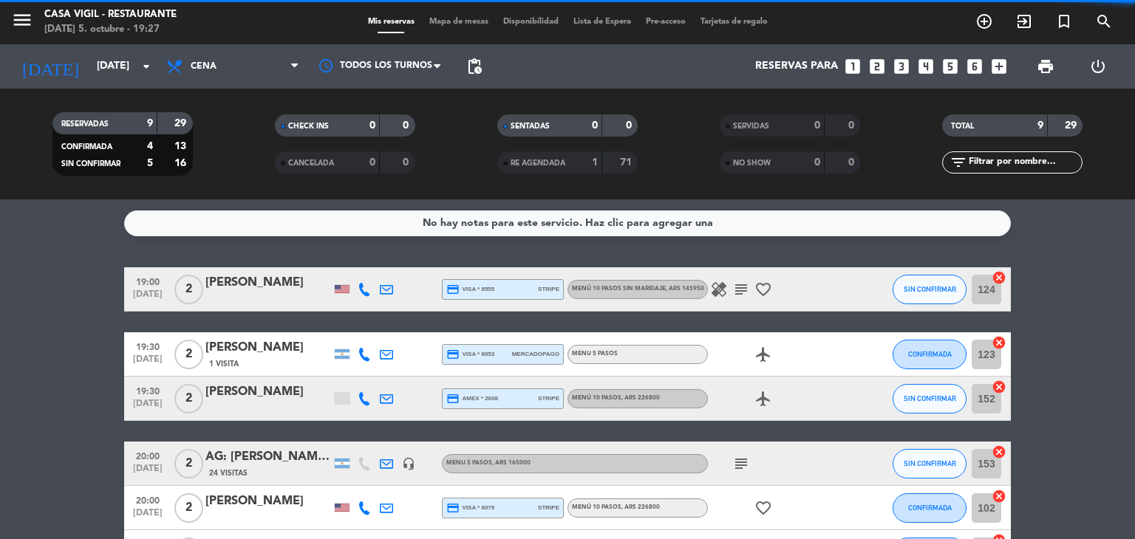
scroll to position [74, 0]
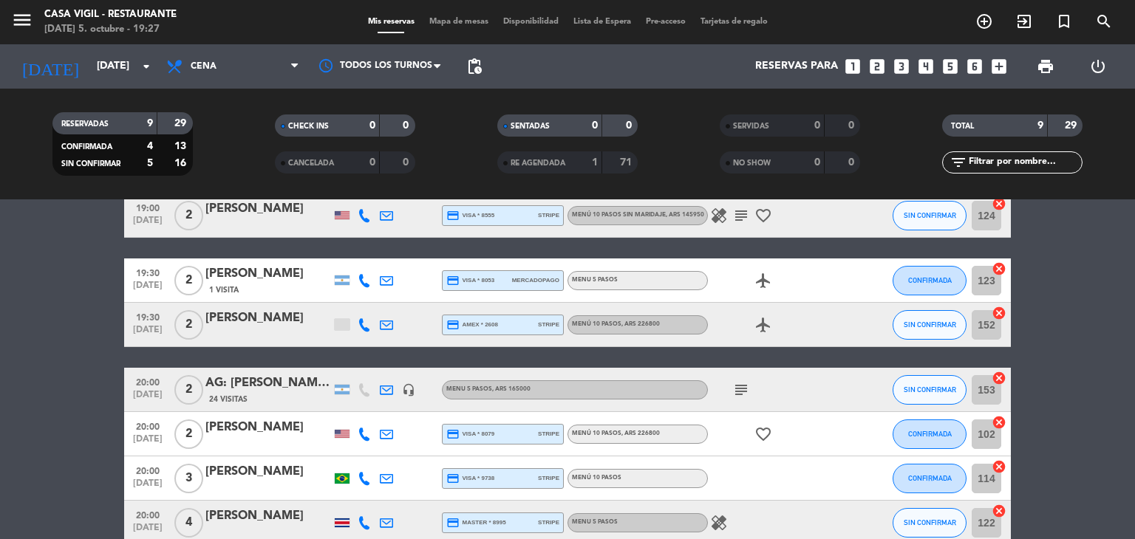
click at [314, 381] on div "AG: [PERSON_NAME] X2 / MI VIAJE AMENDOZA" at bounding box center [268, 383] width 126 height 19
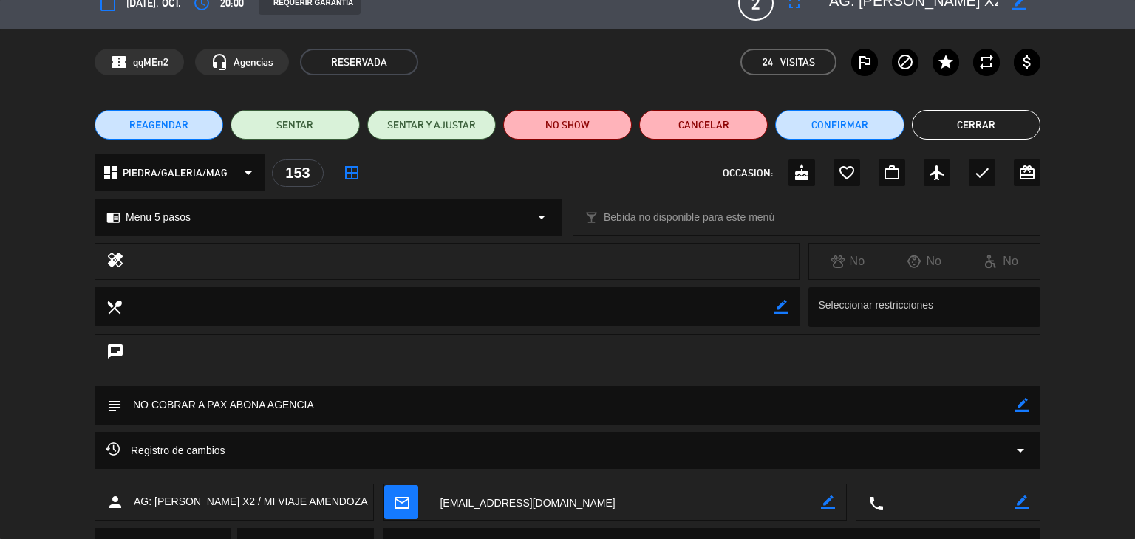
scroll to position [0, 0]
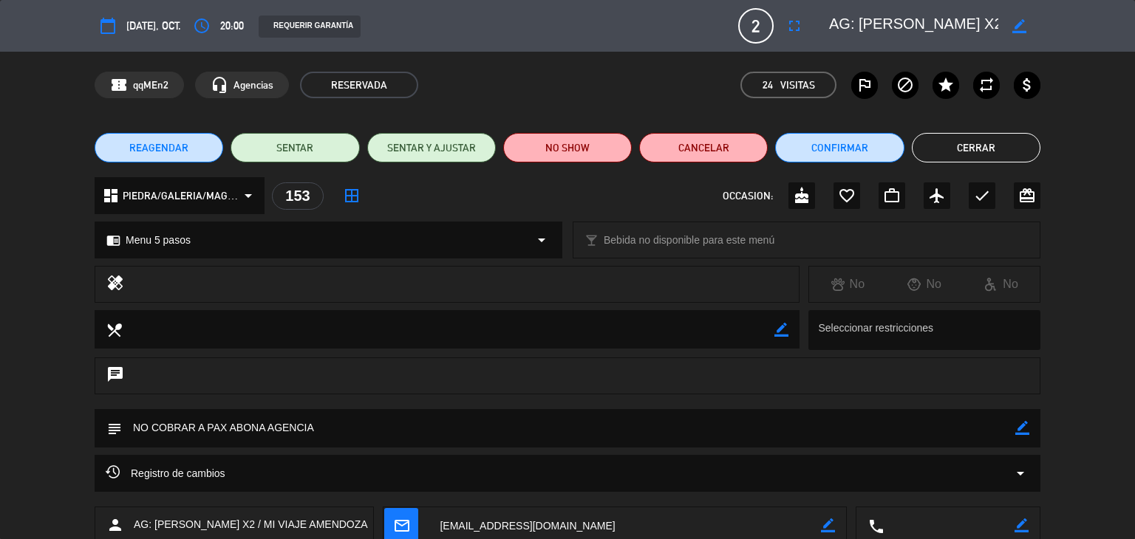
click at [952, 146] on button "Cerrar" at bounding box center [976, 148] width 129 height 30
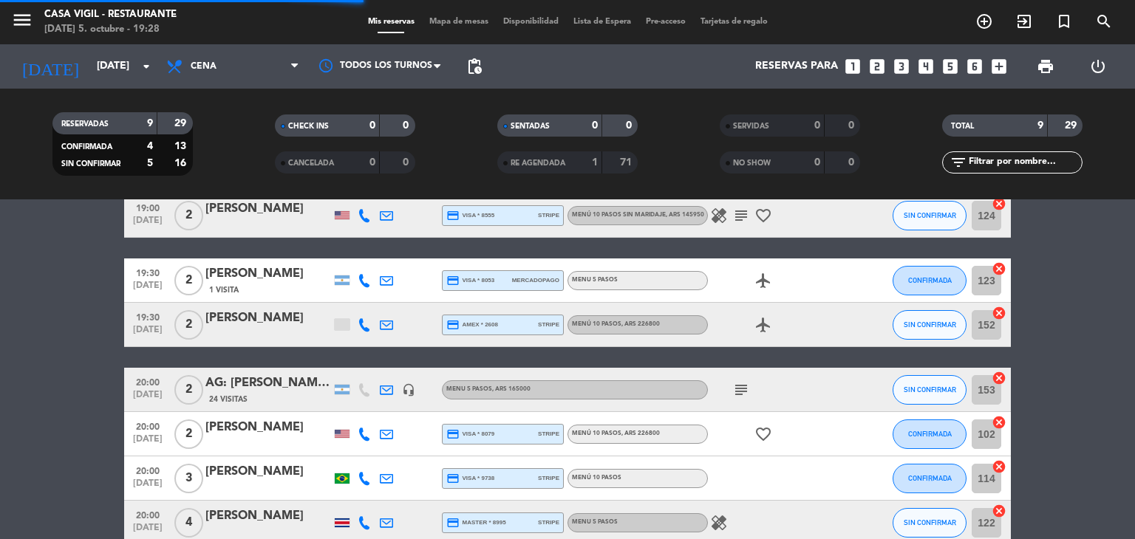
scroll to position [148, 0]
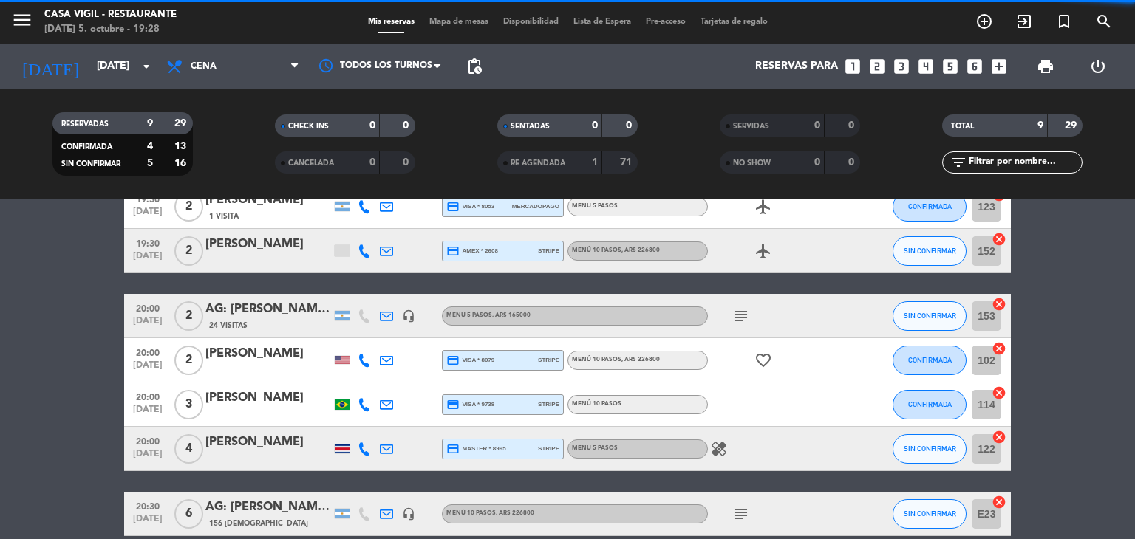
click at [262, 350] on div "[PERSON_NAME]" at bounding box center [268, 353] width 126 height 19
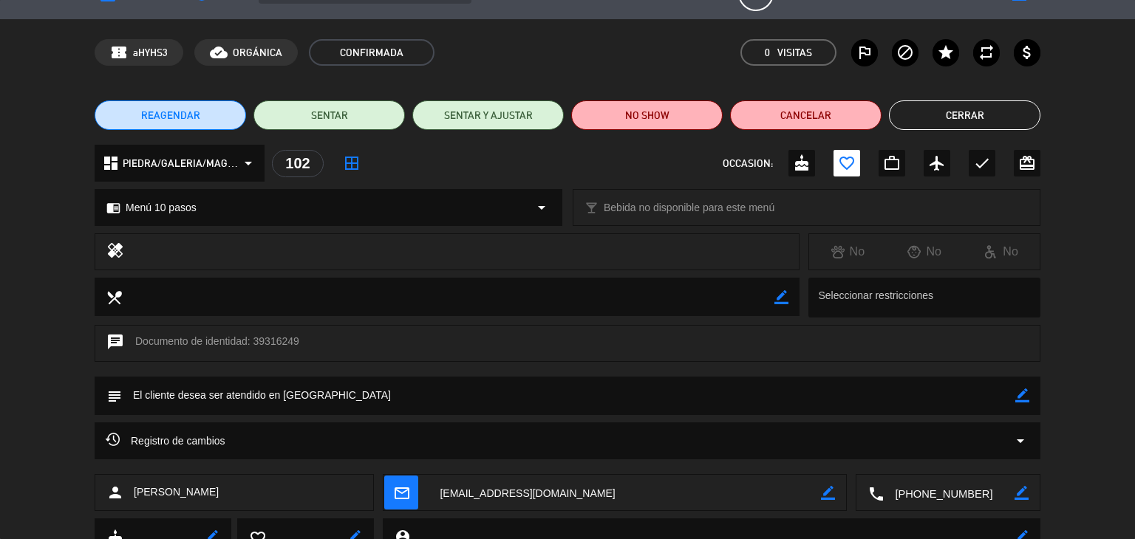
scroll to position [0, 0]
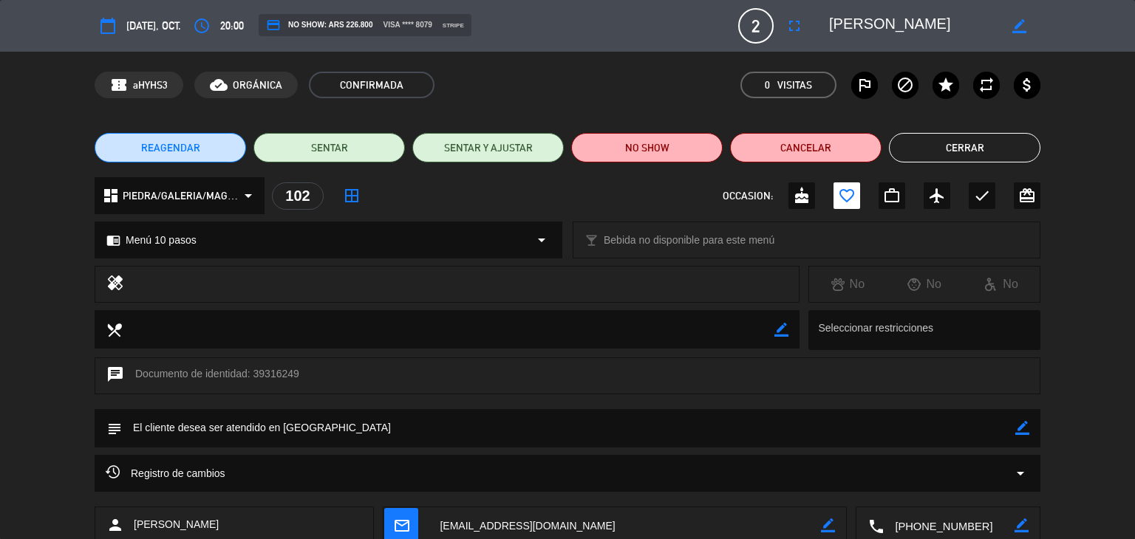
click at [959, 146] on button "Cerrar" at bounding box center [964, 148] width 151 height 30
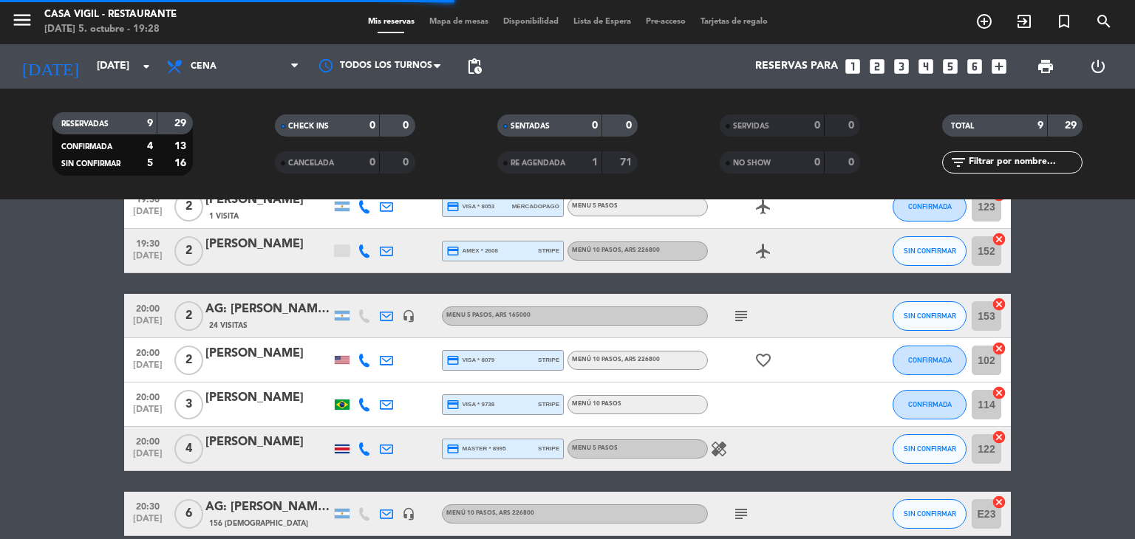
click at [266, 397] on div "[PERSON_NAME]" at bounding box center [268, 398] width 126 height 19
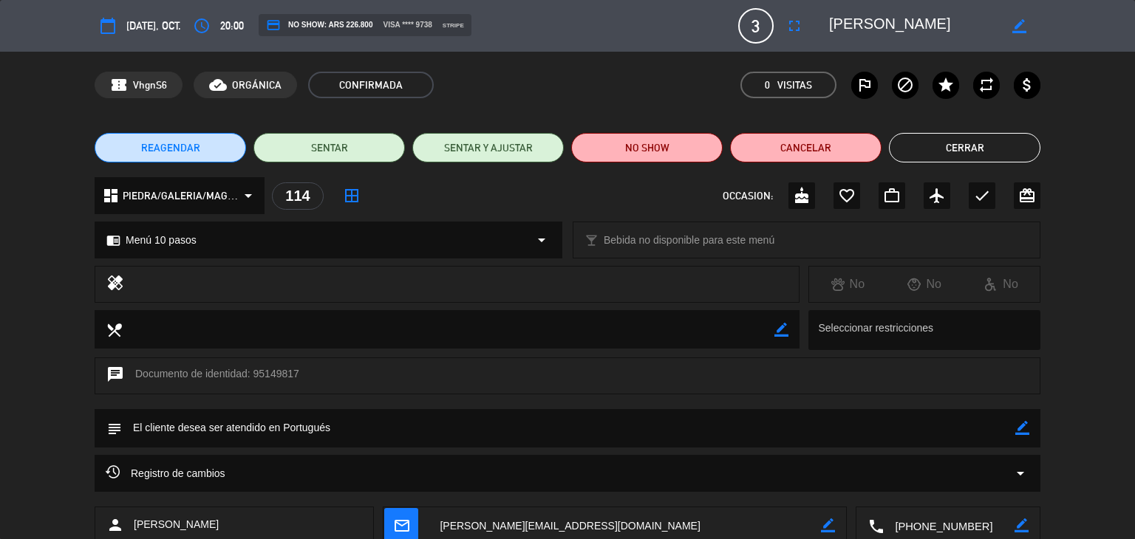
click at [957, 143] on button "Cerrar" at bounding box center [964, 148] width 151 height 30
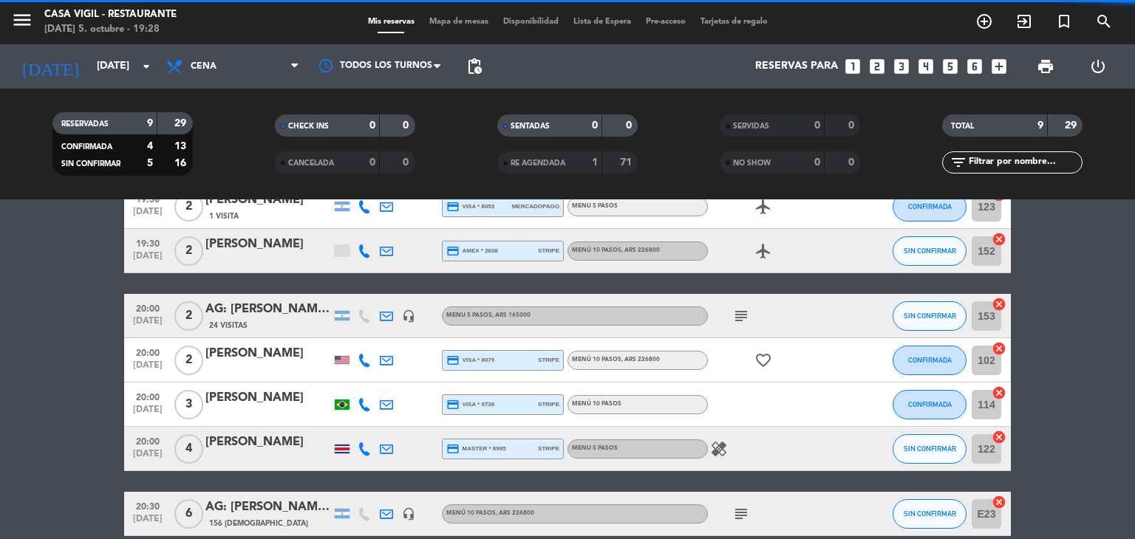
click at [347, 447] on div at bounding box center [342, 449] width 15 height 9
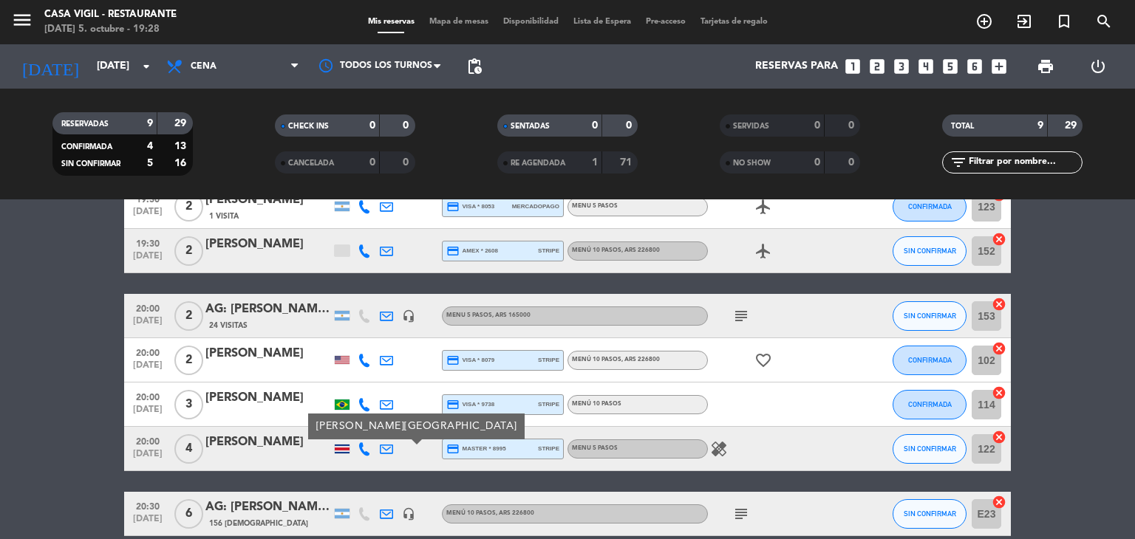
click at [248, 442] on div "[PERSON_NAME]" at bounding box center [268, 442] width 126 height 19
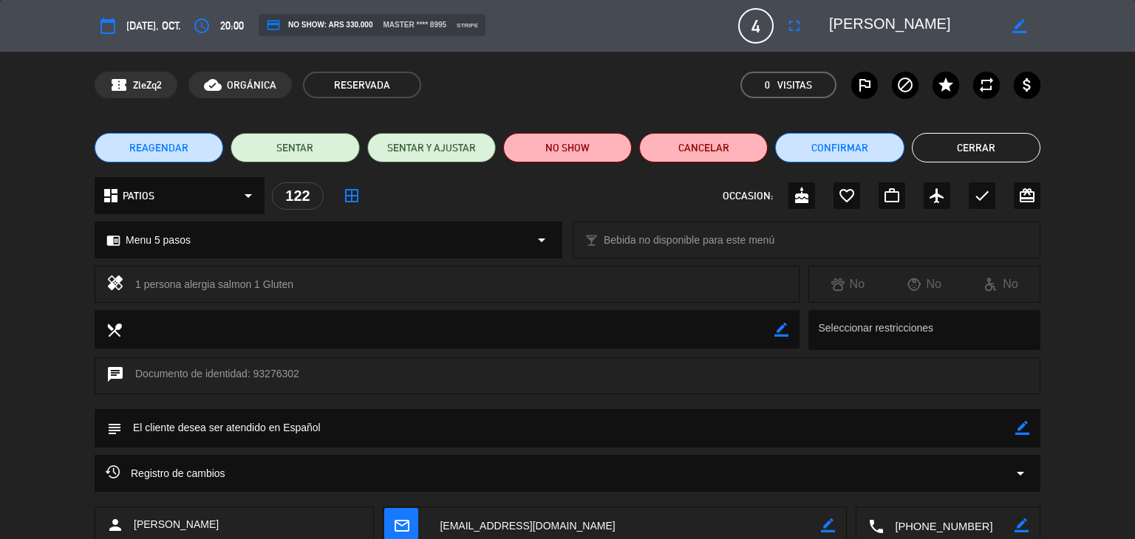
drag, startPoint x: 949, startPoint y: 146, endPoint x: 813, endPoint y: 169, distance: 137.1
click at [949, 146] on button "Cerrar" at bounding box center [976, 148] width 129 height 30
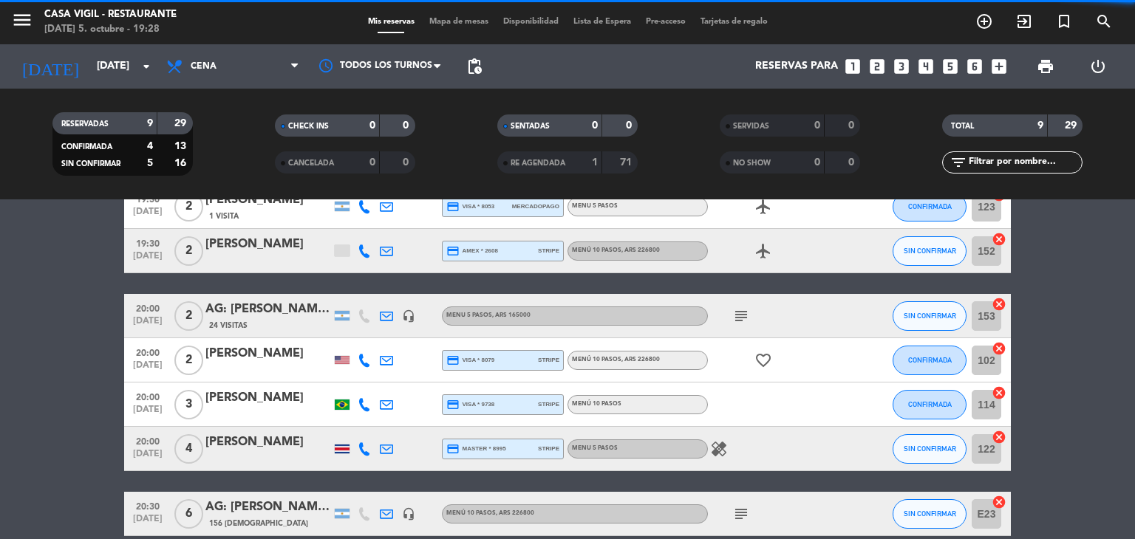
scroll to position [284, 0]
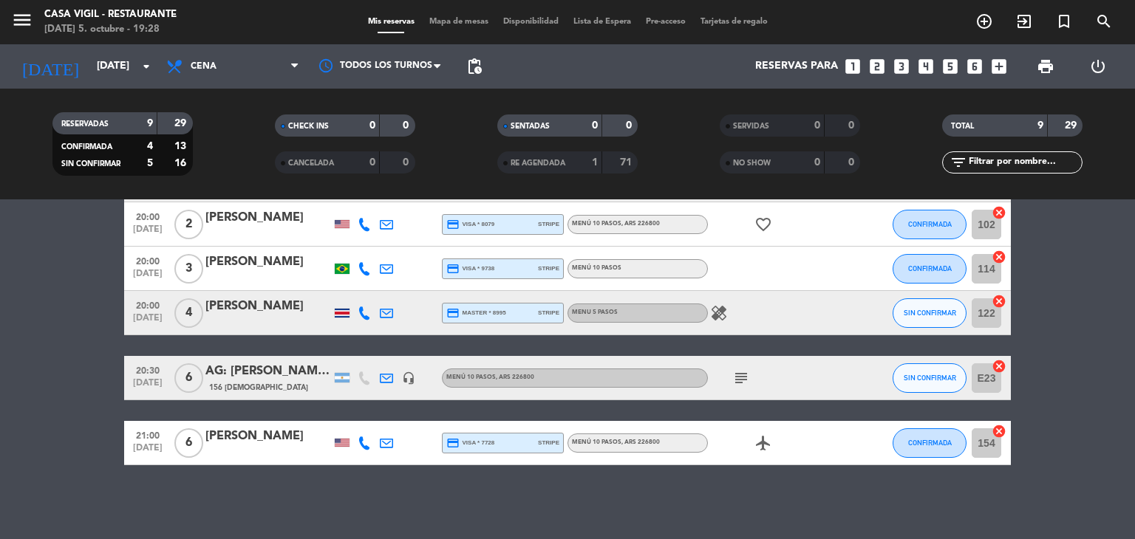
click at [723, 308] on icon "healing" at bounding box center [719, 313] width 18 height 18
drag, startPoint x: 723, startPoint y: 308, endPoint x: 219, endPoint y: 359, distance: 507.1
click at [718, 308] on icon "healing" at bounding box center [719, 313] width 18 height 18
click at [240, 368] on div "AG: [PERSON_NAME] X6/ TASTIC" at bounding box center [268, 371] width 126 height 19
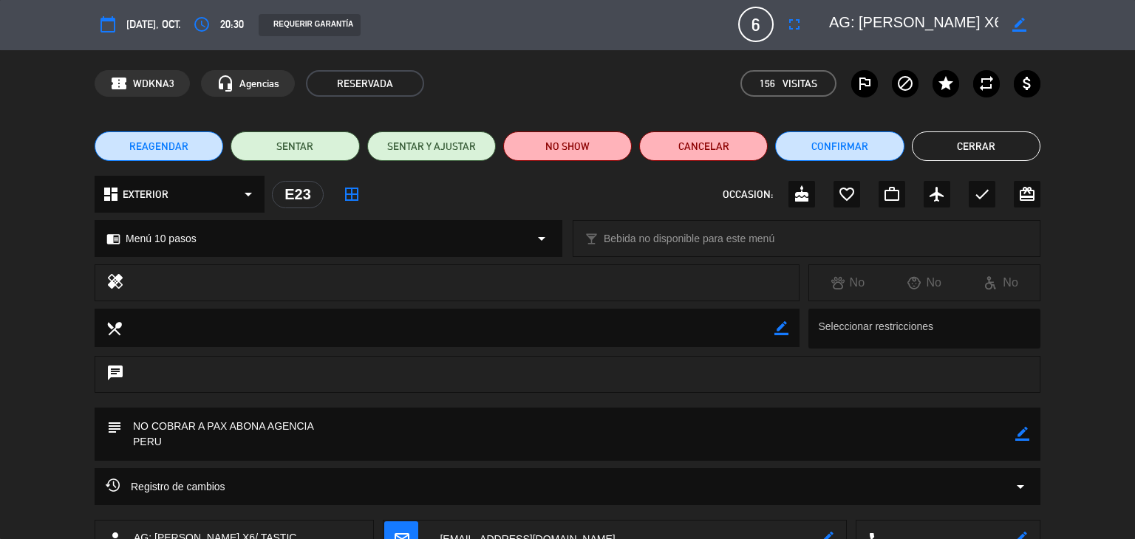
scroll to position [0, 0]
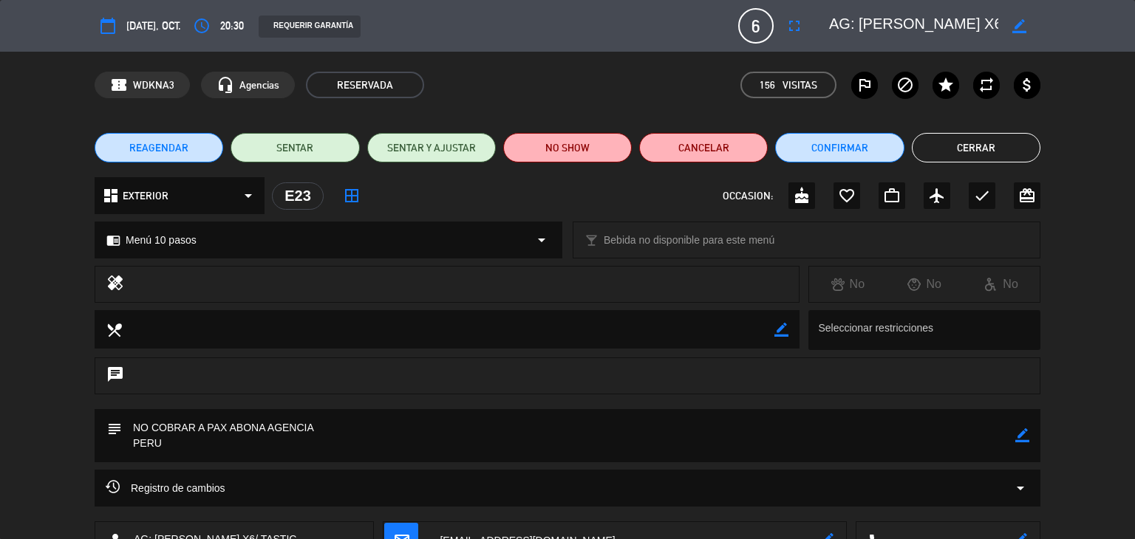
click at [973, 154] on button "Cerrar" at bounding box center [976, 148] width 129 height 30
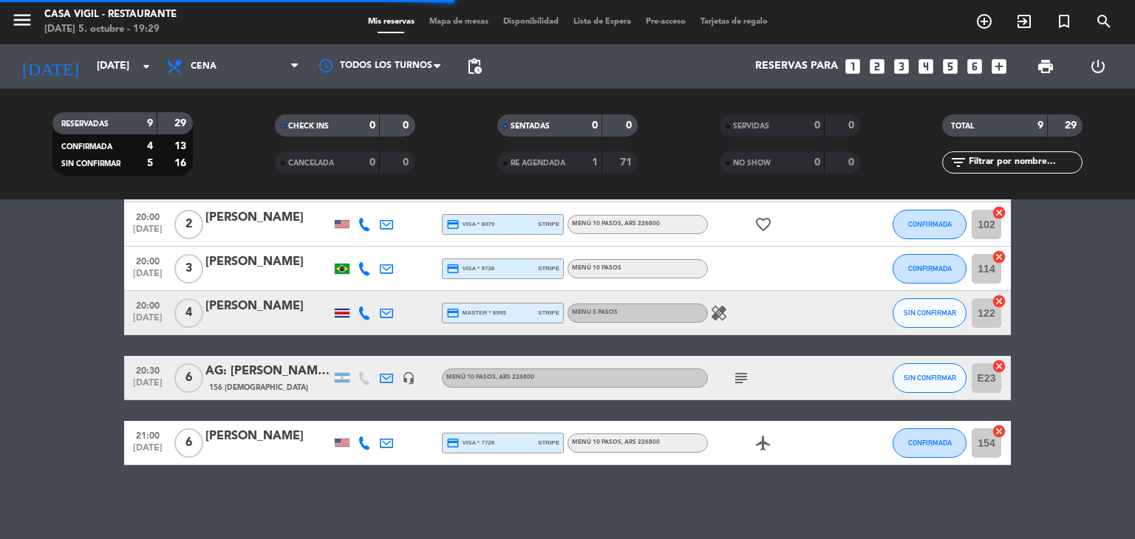
click at [268, 437] on div "[PERSON_NAME]" at bounding box center [268, 436] width 126 height 19
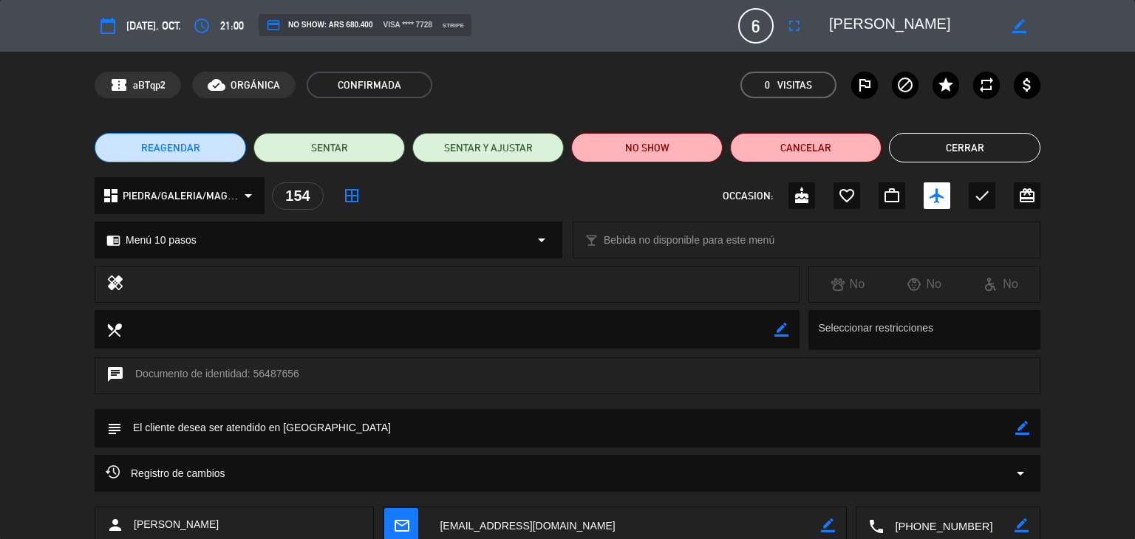
click at [954, 154] on button "Cerrar" at bounding box center [964, 148] width 151 height 30
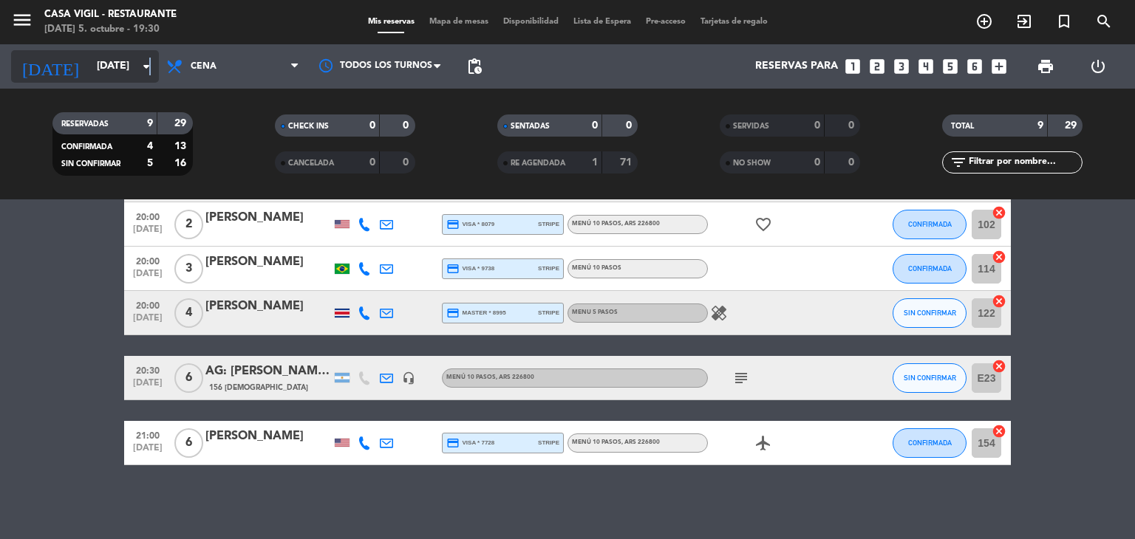
click at [150, 64] on icon "arrow_drop_down" at bounding box center [146, 67] width 18 height 18
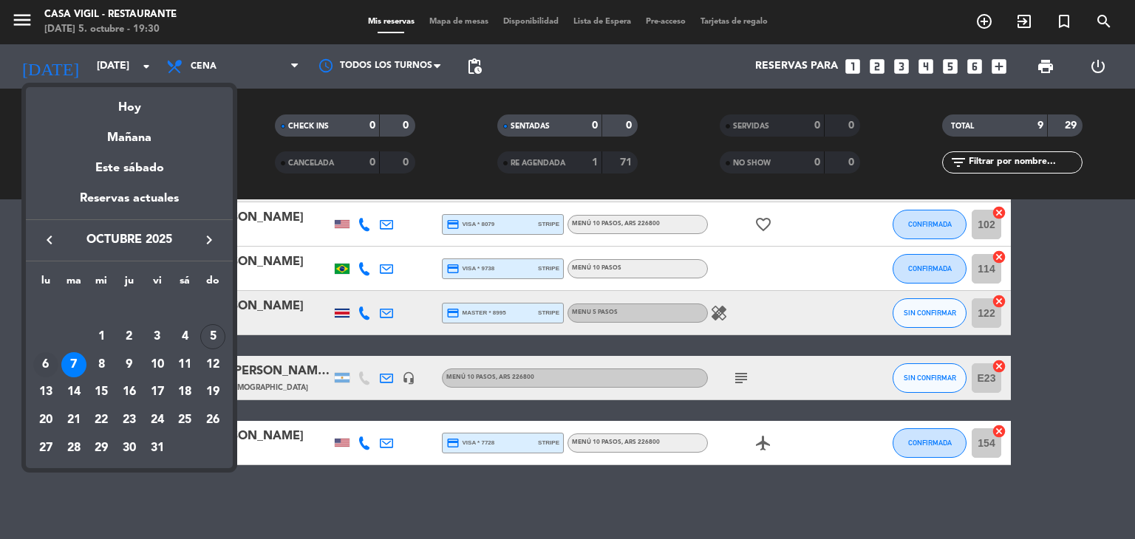
click at [44, 363] on div "6" at bounding box center [45, 364] width 25 height 25
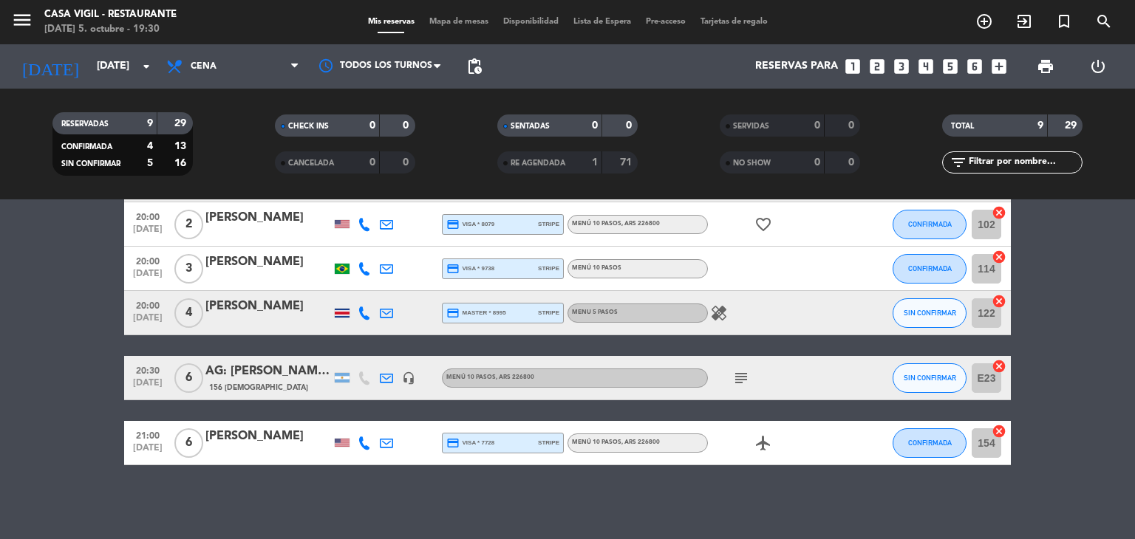
type input "[DATE]"
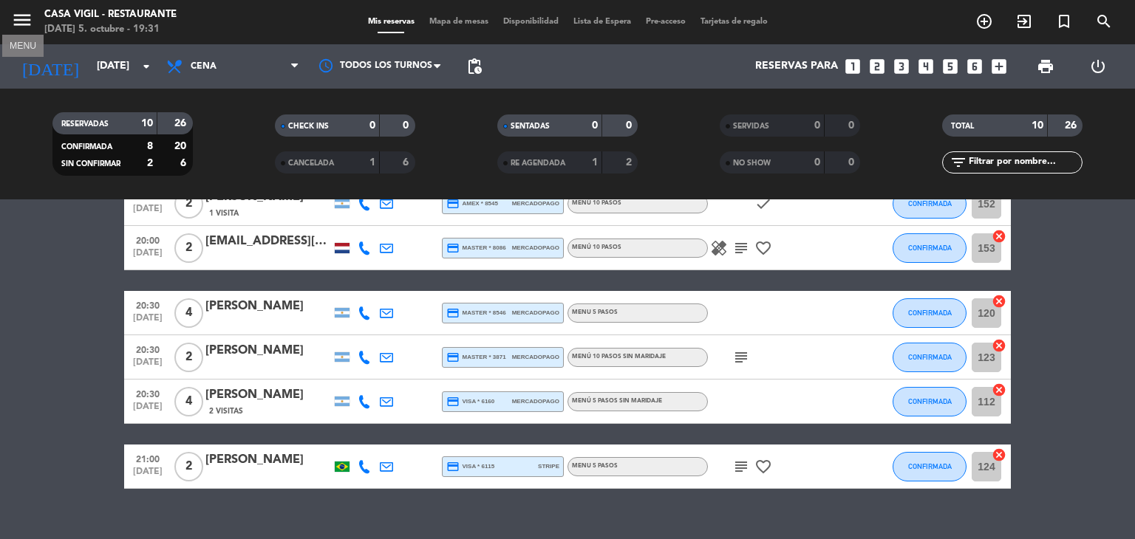
click at [18, 22] on icon "menu" at bounding box center [22, 20] width 22 height 22
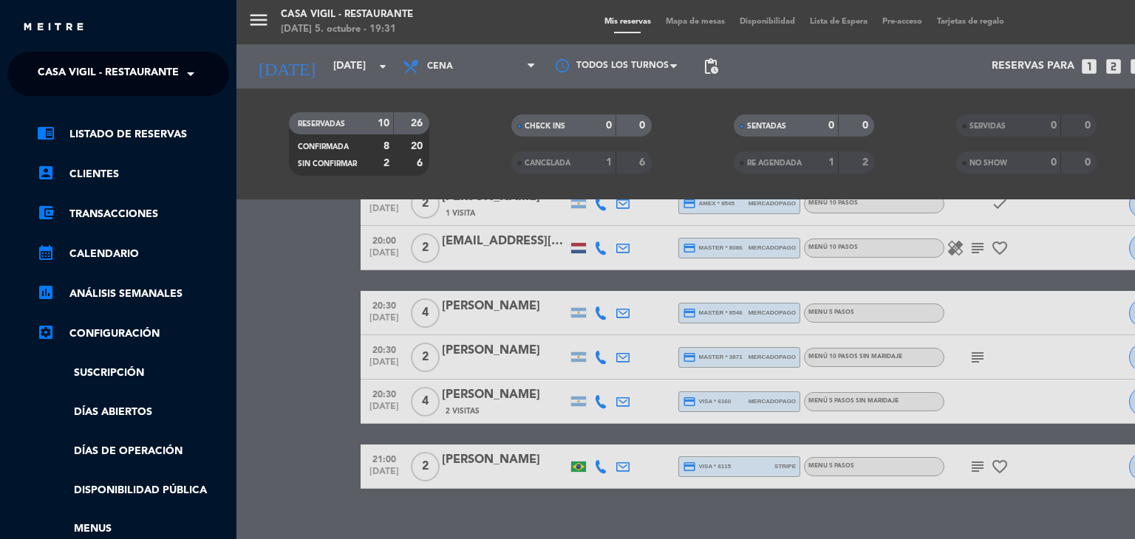
click at [182, 75] on span at bounding box center [194, 73] width 25 height 31
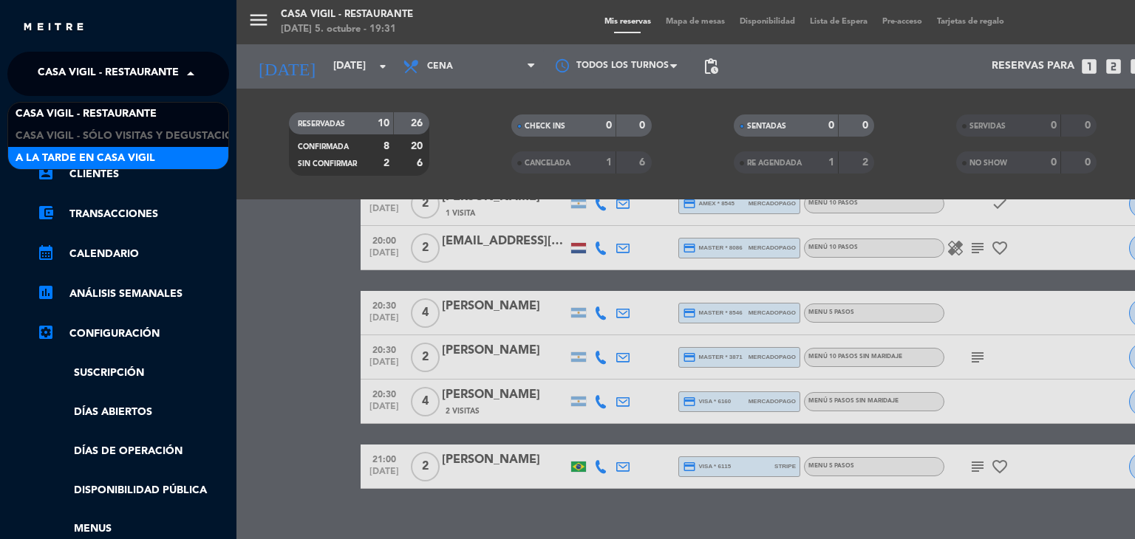
click at [127, 160] on span "A la tarde en Casa Vigil" at bounding box center [86, 158] width 140 height 17
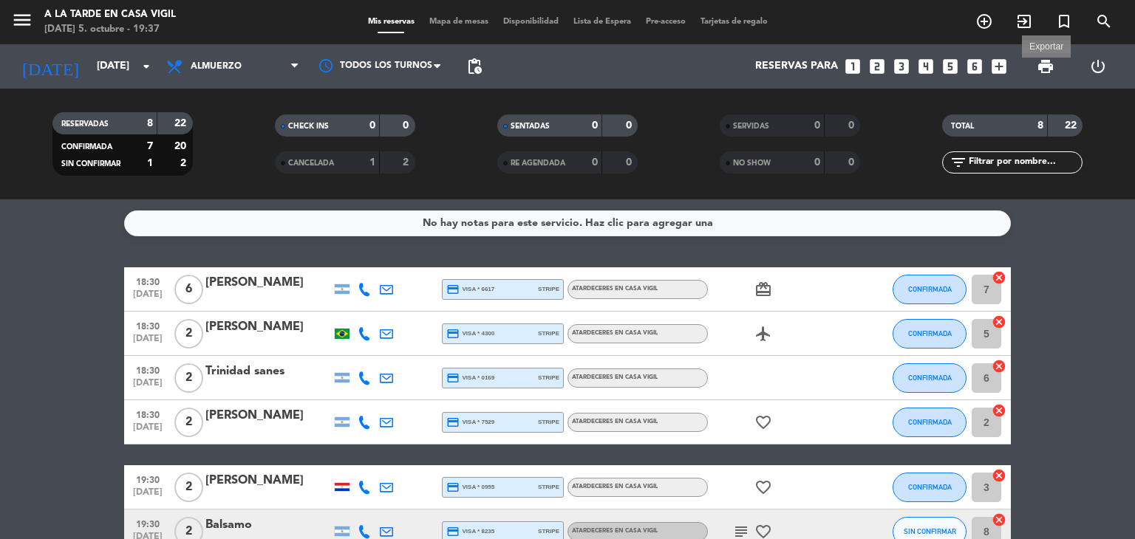
click at [1048, 69] on span "print" at bounding box center [1045, 67] width 18 height 18
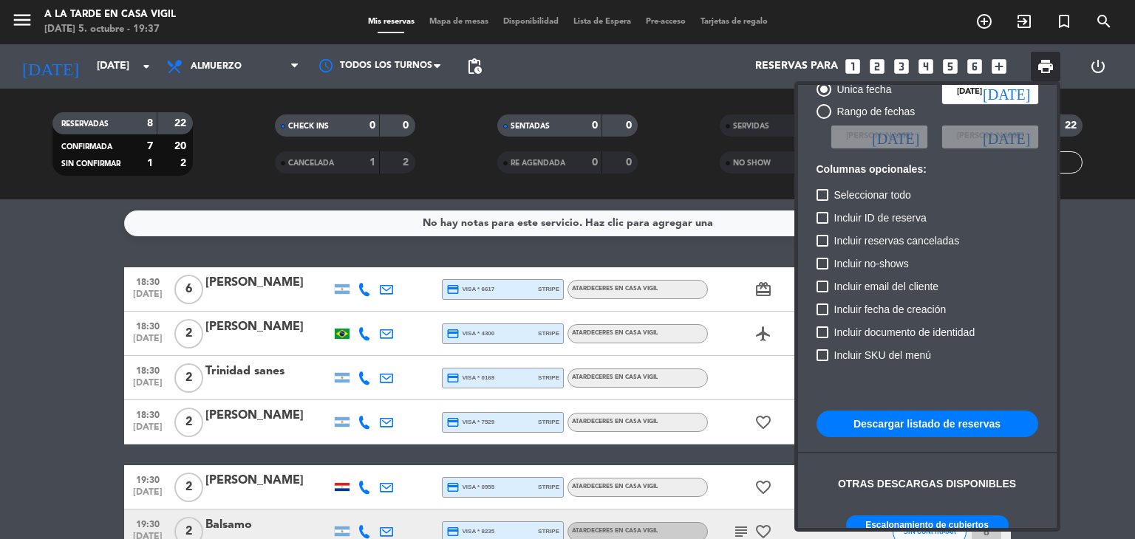
scroll to position [90, 0]
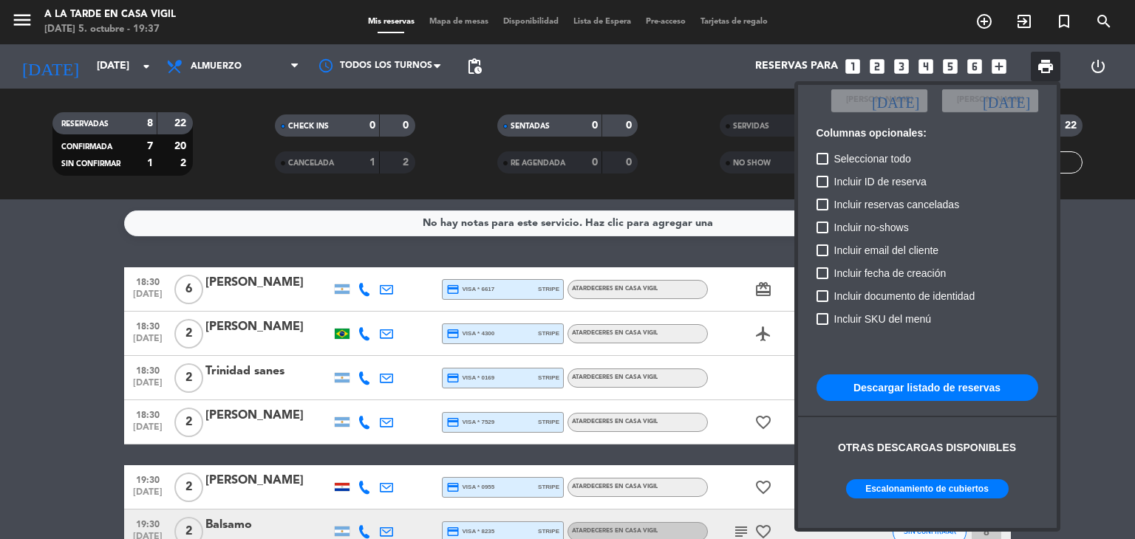
click at [898, 492] on button "Escalonamiento de cubiertos" at bounding box center [927, 488] width 163 height 19
click at [0, 332] on div at bounding box center [567, 269] width 1135 height 539
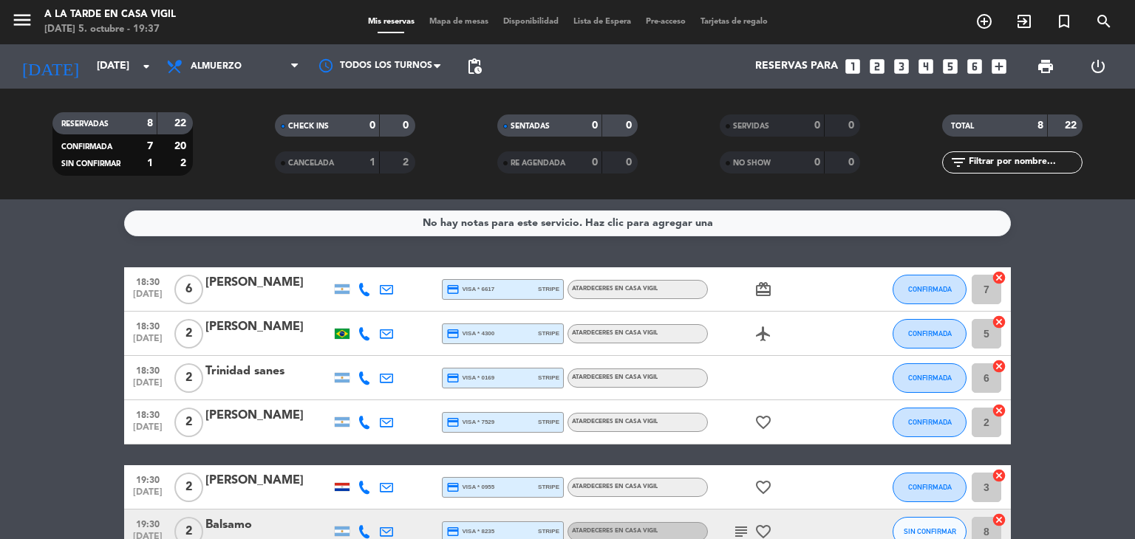
scroll to position [74, 0]
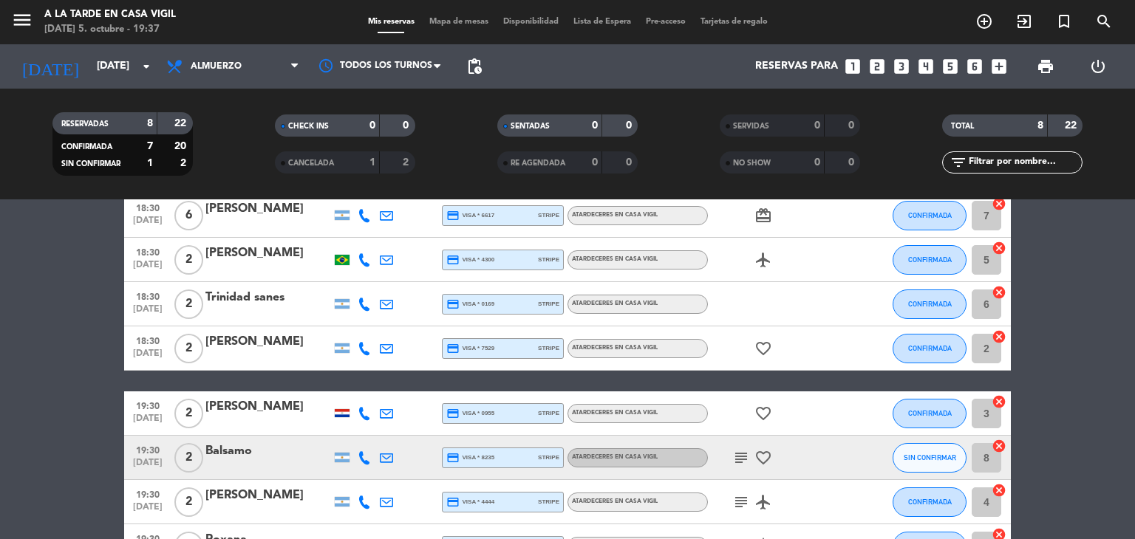
click at [344, 413] on div at bounding box center [342, 413] width 15 height 8
click at [739, 452] on icon "subject" at bounding box center [741, 458] width 18 height 18
click at [739, 453] on icon "subject" at bounding box center [741, 458] width 18 height 18
click at [252, 451] on div "Balsamo" at bounding box center [268, 451] width 126 height 19
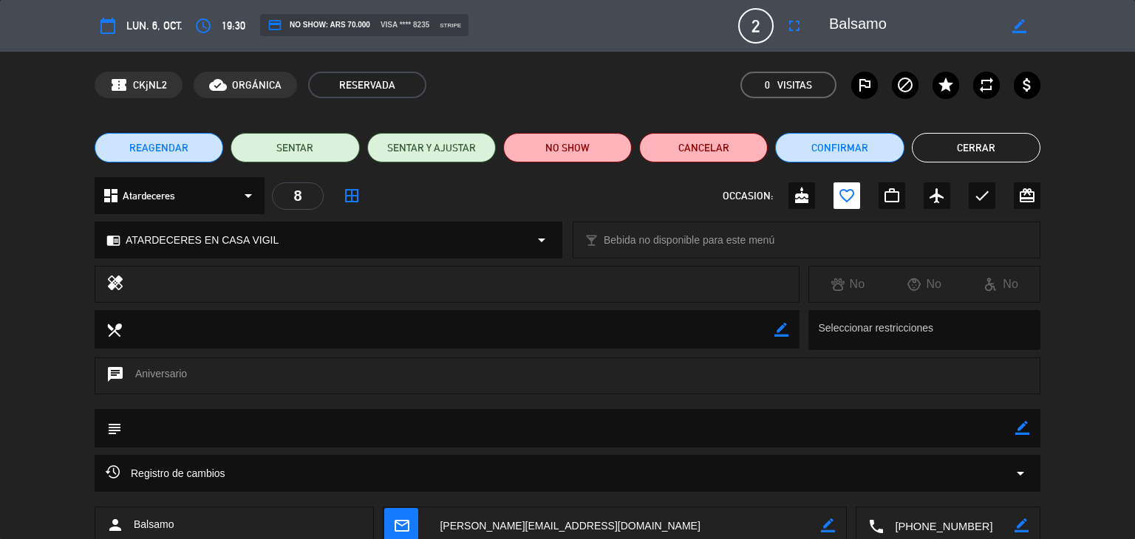
click at [937, 155] on button "Cerrar" at bounding box center [976, 148] width 129 height 30
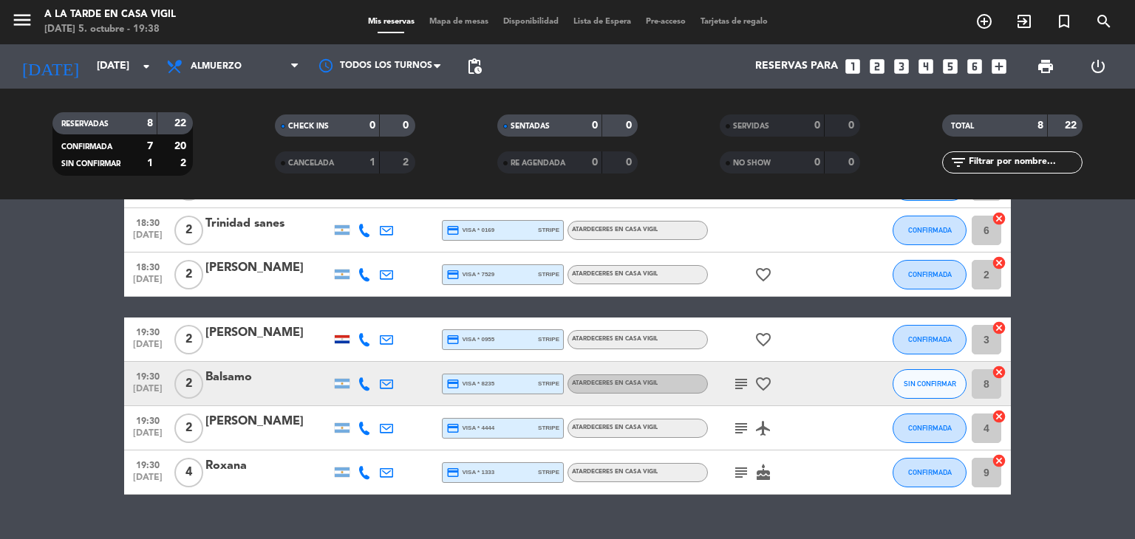
scroll to position [177, 0]
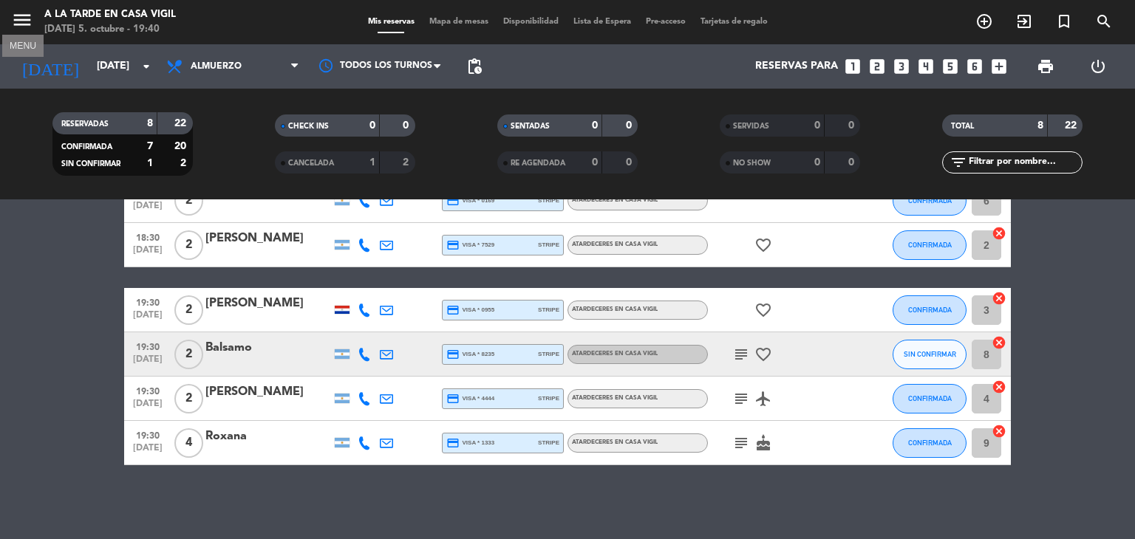
click at [20, 19] on icon "menu" at bounding box center [22, 20] width 22 height 22
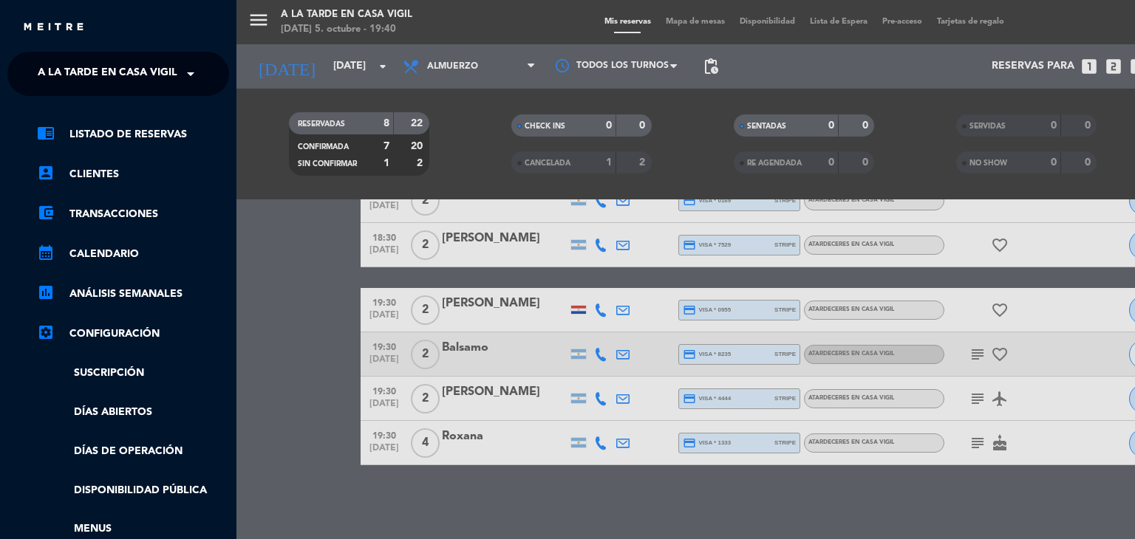
click at [194, 73] on span at bounding box center [194, 73] width 25 height 31
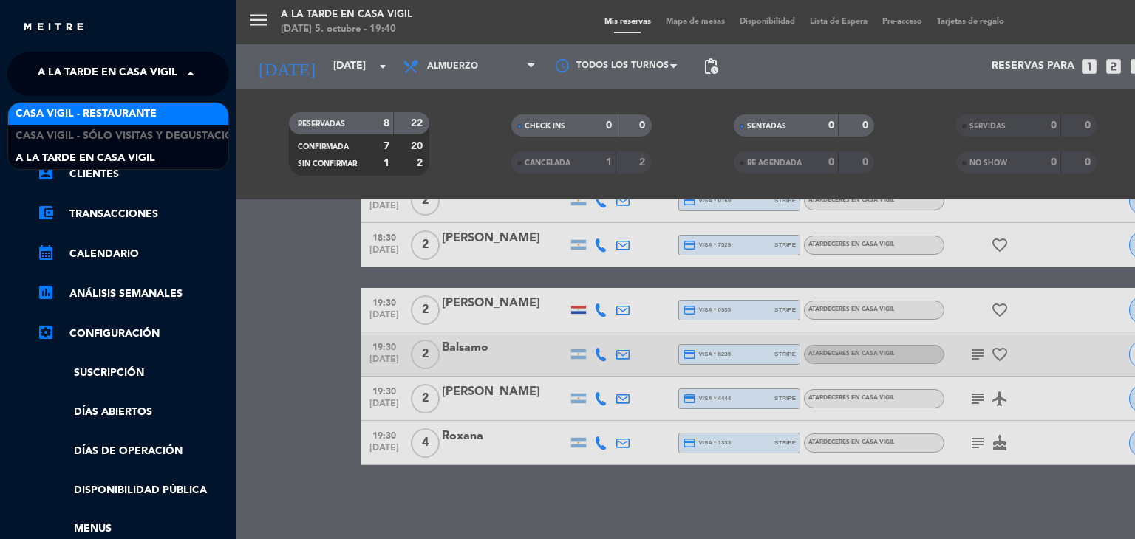
click at [174, 103] on div "Casa Vigil - Restaurante" at bounding box center [118, 114] width 220 height 22
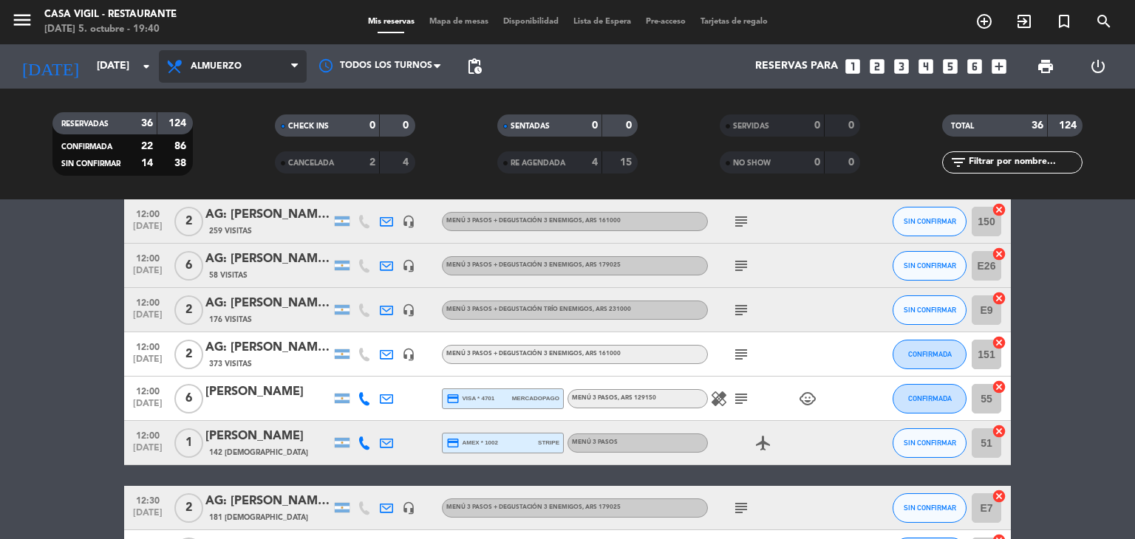
click at [281, 66] on span "Almuerzo" at bounding box center [233, 66] width 148 height 33
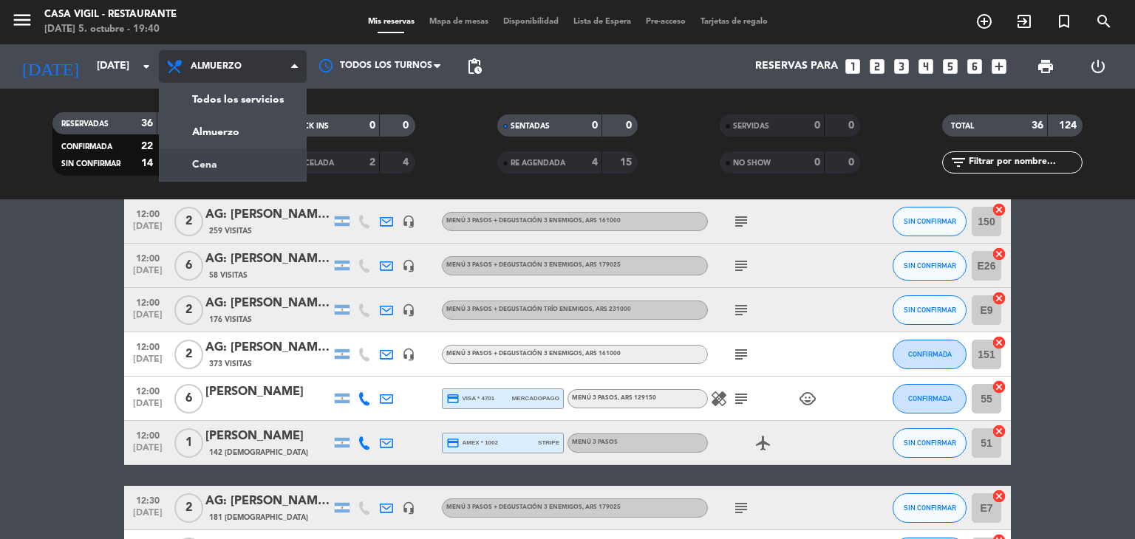
click at [208, 163] on div "menu Casa [PERSON_NAME] - Restaurante [DATE] 5. octubre - 19:40 Mis reservas Ma…" at bounding box center [567, 99] width 1135 height 199
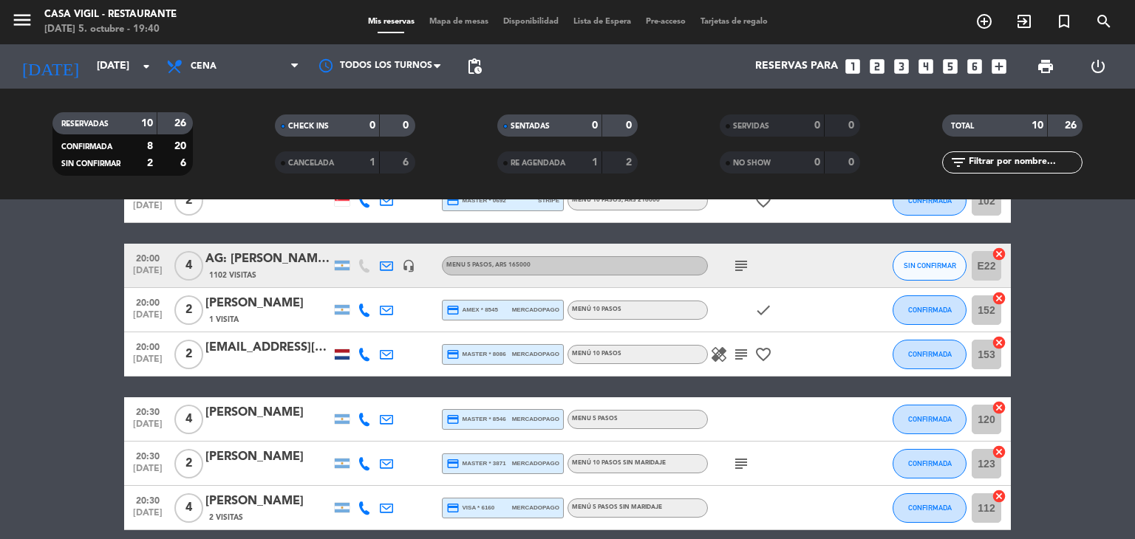
scroll to position [0, 0]
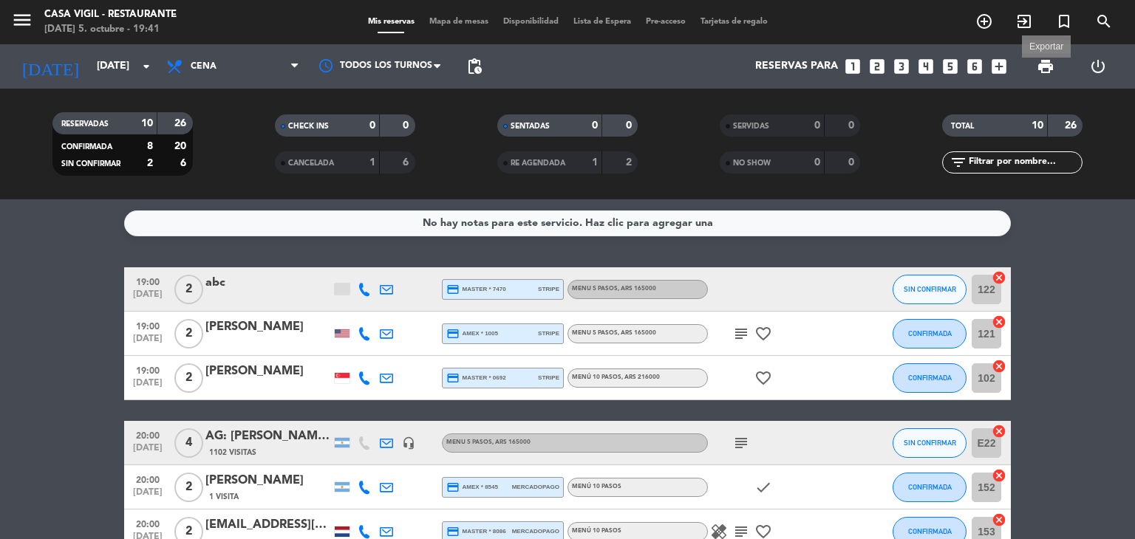
click at [1040, 69] on span "print" at bounding box center [1045, 67] width 18 height 18
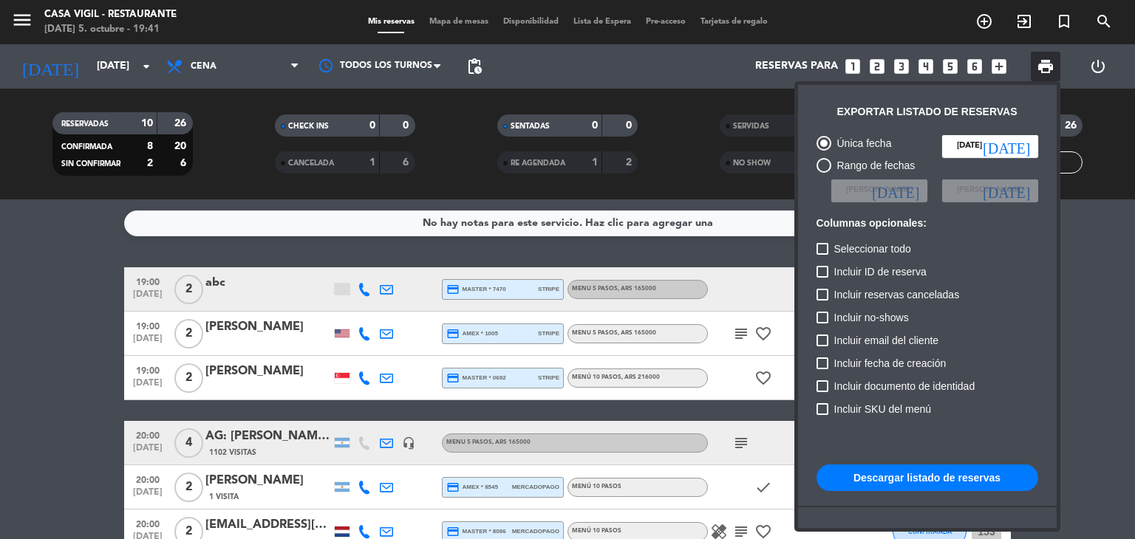
scroll to position [90, 0]
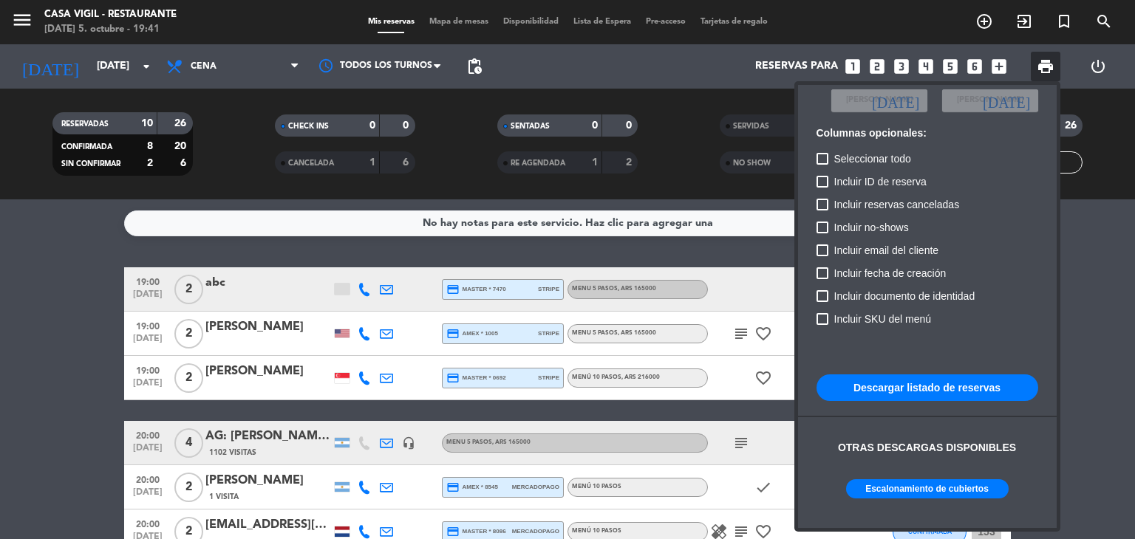
click at [911, 497] on button "Escalonamiento de cubiertos" at bounding box center [927, 488] width 163 height 19
click at [236, 278] on div at bounding box center [567, 269] width 1135 height 539
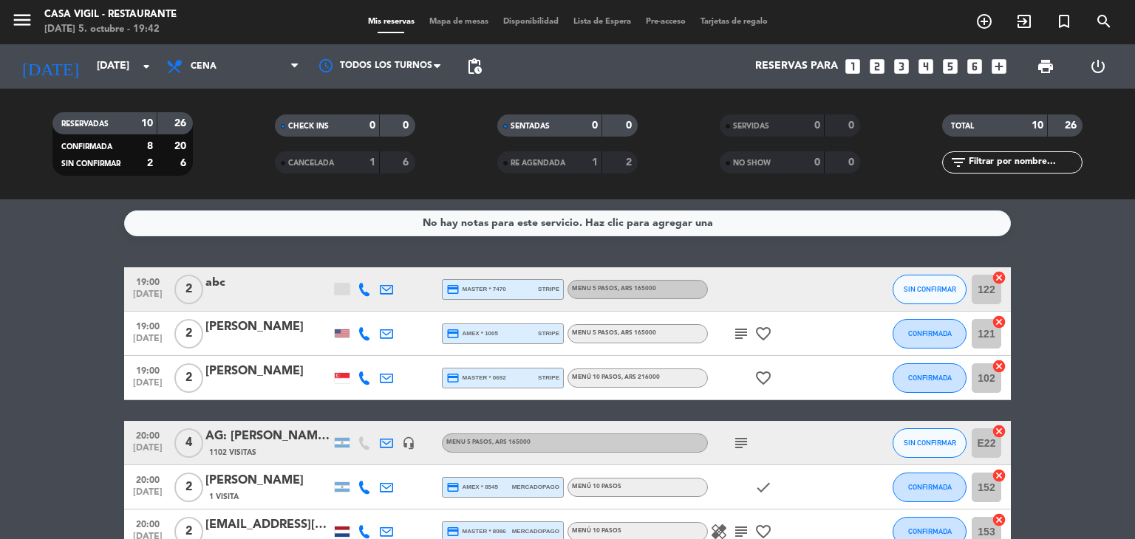
click at [222, 286] on div "abc" at bounding box center [268, 282] width 126 height 19
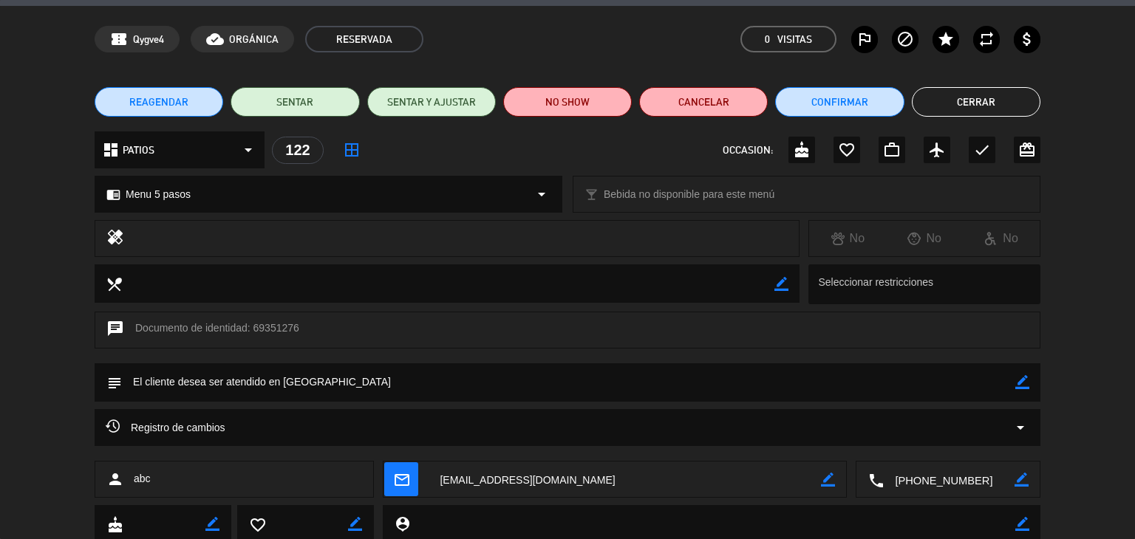
scroll to position [94, 0]
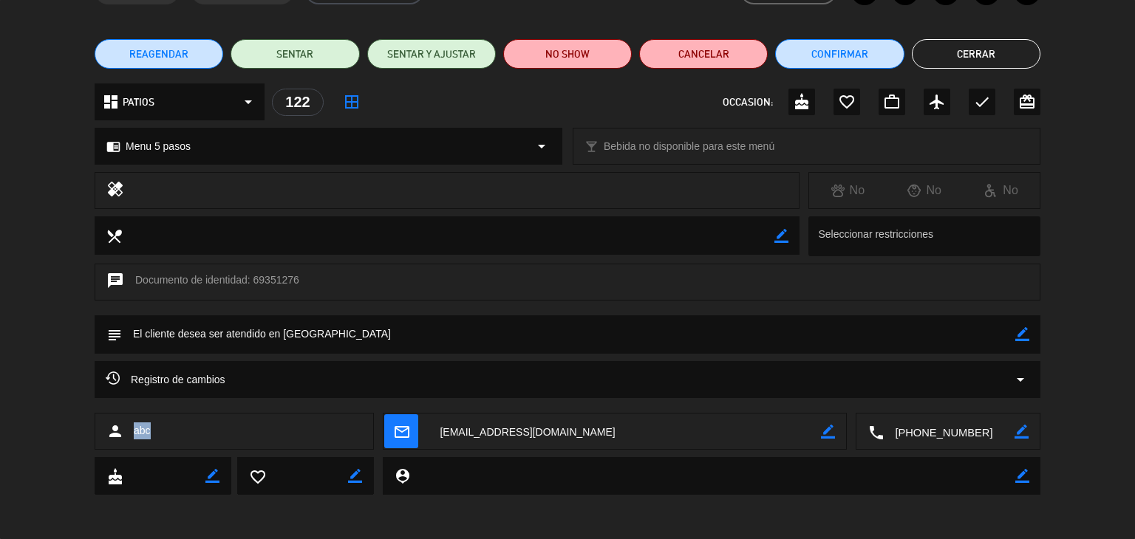
drag, startPoint x: 158, startPoint y: 429, endPoint x: 137, endPoint y: 429, distance: 20.7
click at [135, 429] on div "person abc" at bounding box center [234, 431] width 279 height 37
copy span "abc"
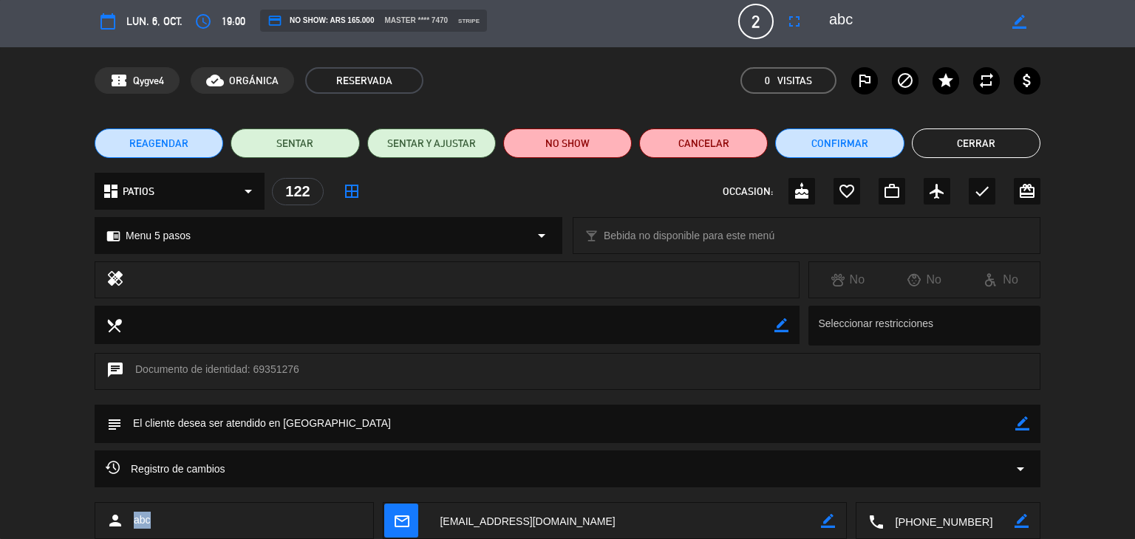
scroll to position [0, 0]
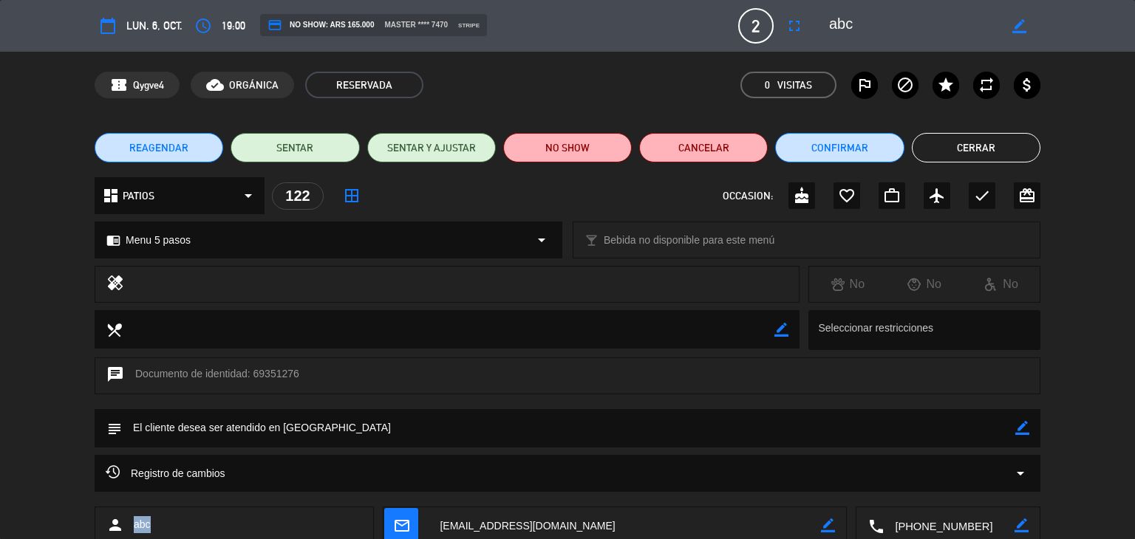
click at [929, 143] on button "Cerrar" at bounding box center [976, 148] width 129 height 30
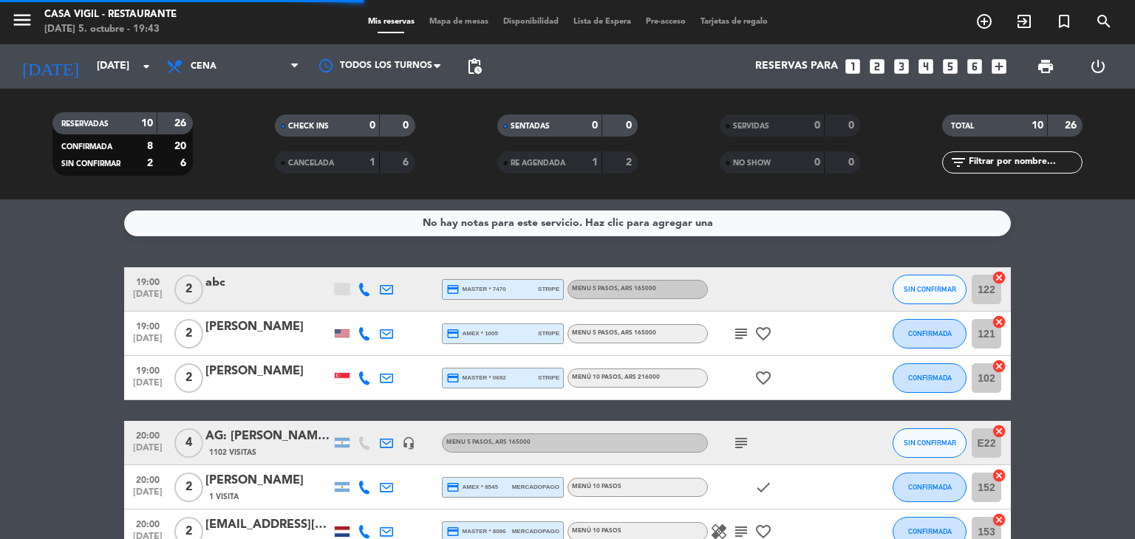
click at [346, 290] on div at bounding box center [342, 289] width 15 height 11
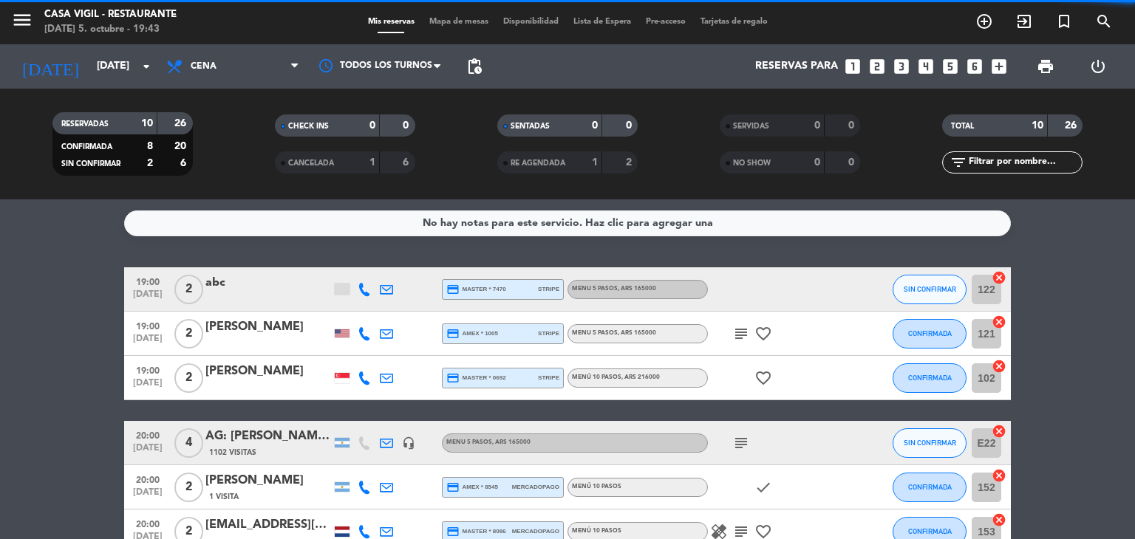
click at [346, 290] on div at bounding box center [342, 289] width 15 height 11
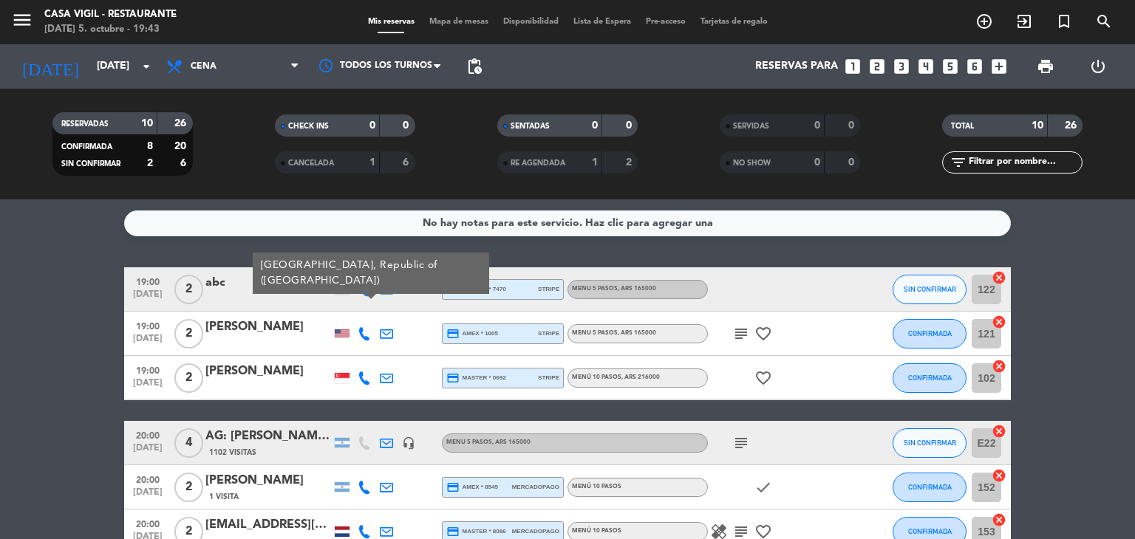
drag, startPoint x: 344, startPoint y: 291, endPoint x: 253, endPoint y: 287, distance: 90.2
click at [342, 291] on div at bounding box center [342, 289] width 15 height 11
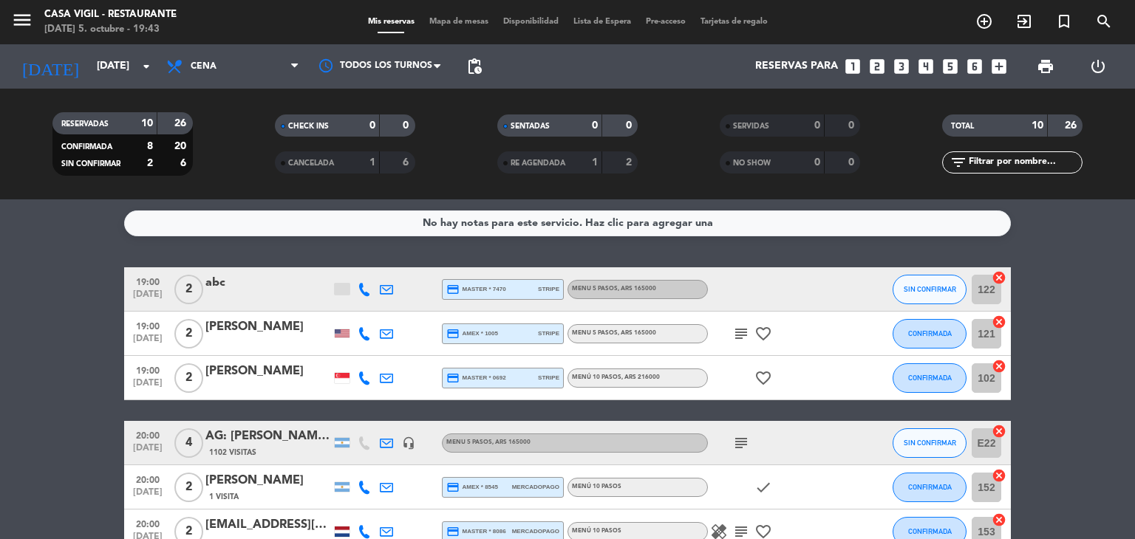
click at [250, 288] on div "abc" at bounding box center [268, 282] width 126 height 19
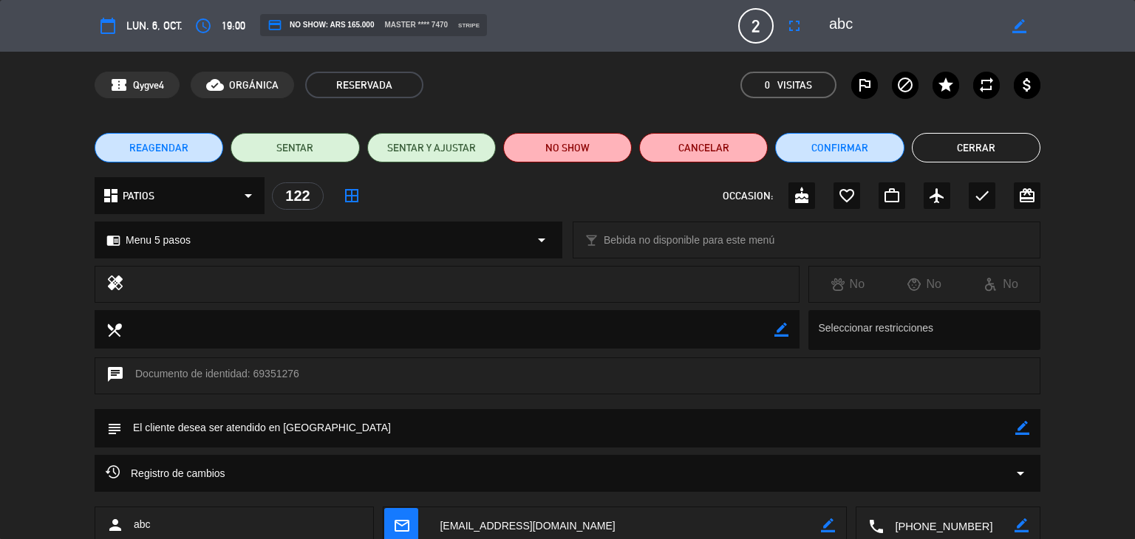
click at [934, 149] on button "Cerrar" at bounding box center [976, 148] width 129 height 30
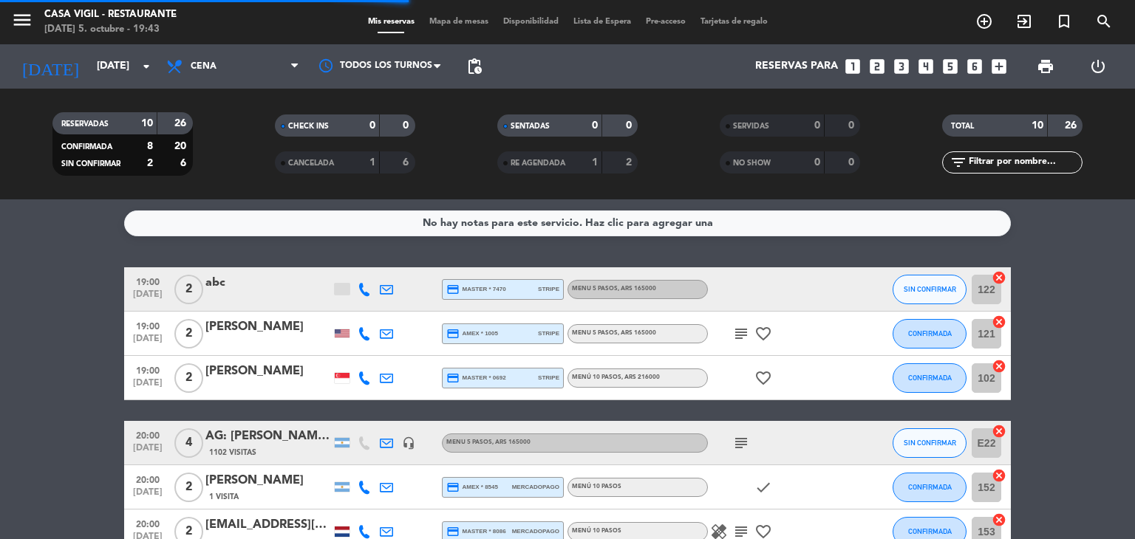
click at [245, 329] on div "[PERSON_NAME]" at bounding box center [268, 327] width 126 height 19
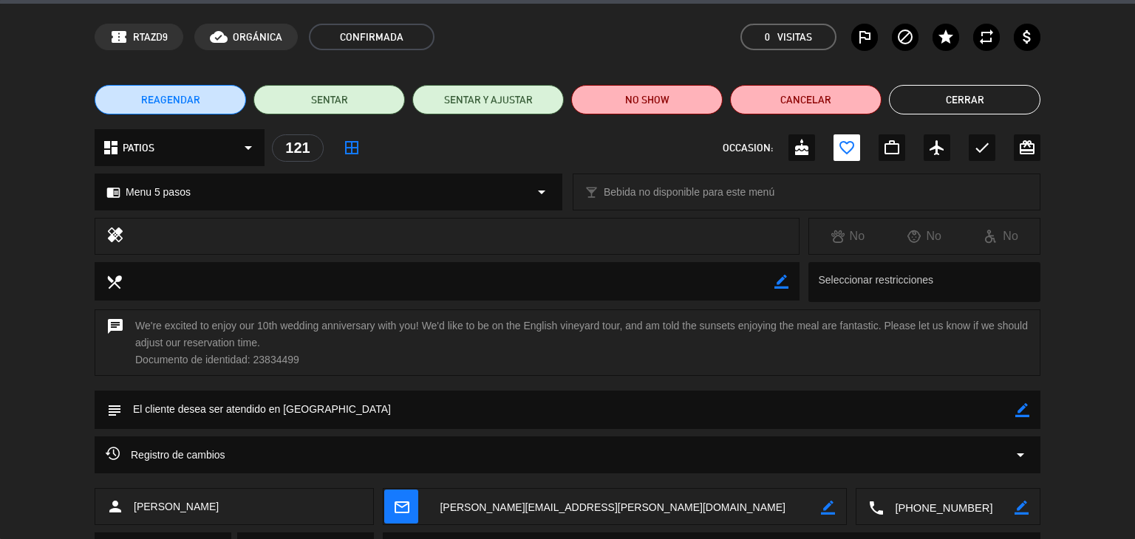
scroll to position [74, 0]
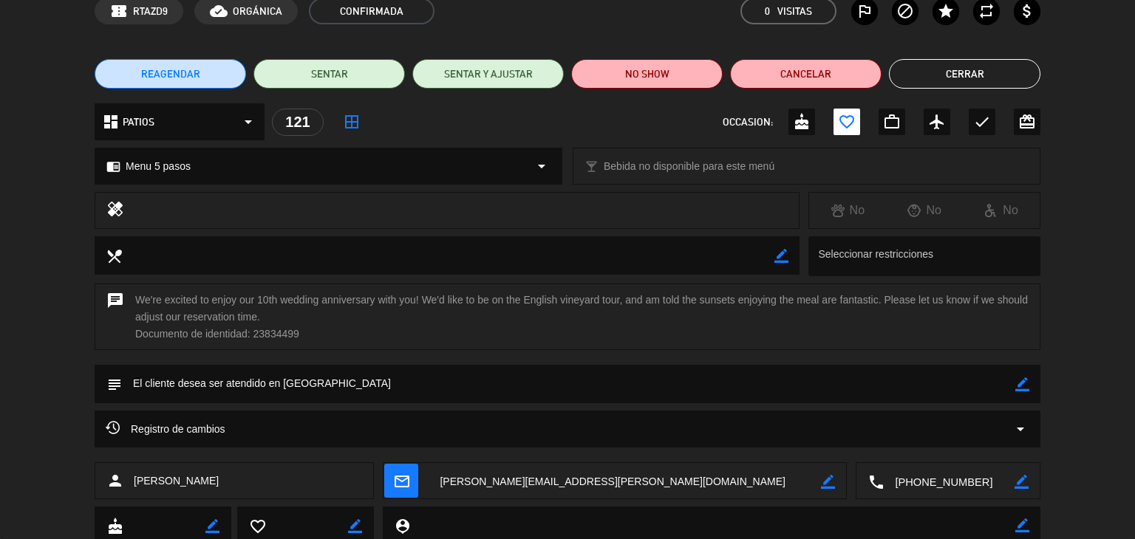
drag, startPoint x: 208, startPoint y: 482, endPoint x: 132, endPoint y: 487, distance: 76.2
click at [132, 487] on div "person [PERSON_NAME]" at bounding box center [234, 480] width 279 height 37
copy span "[PERSON_NAME]"
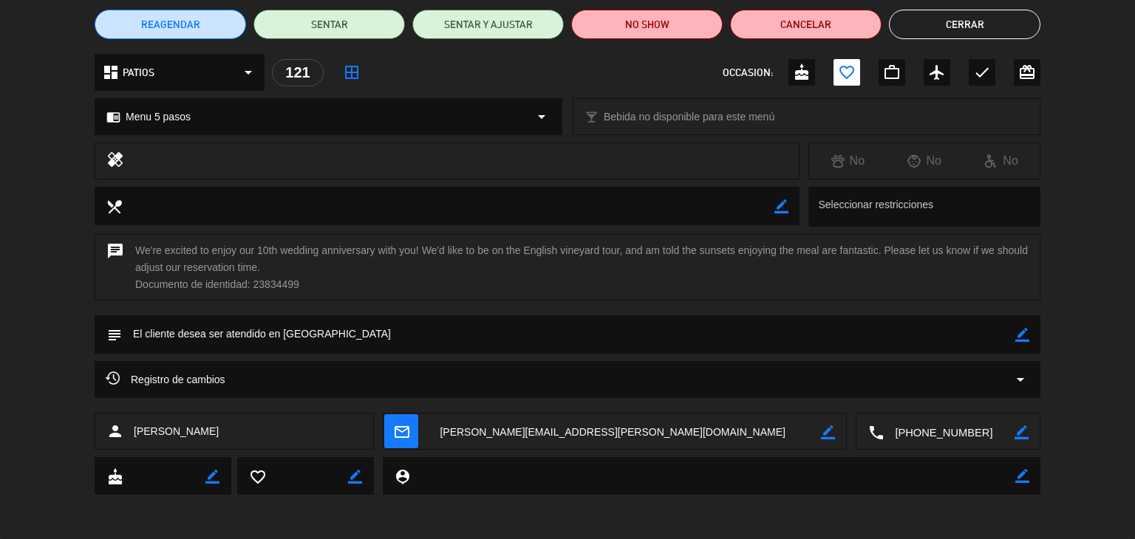
scroll to position [0, 0]
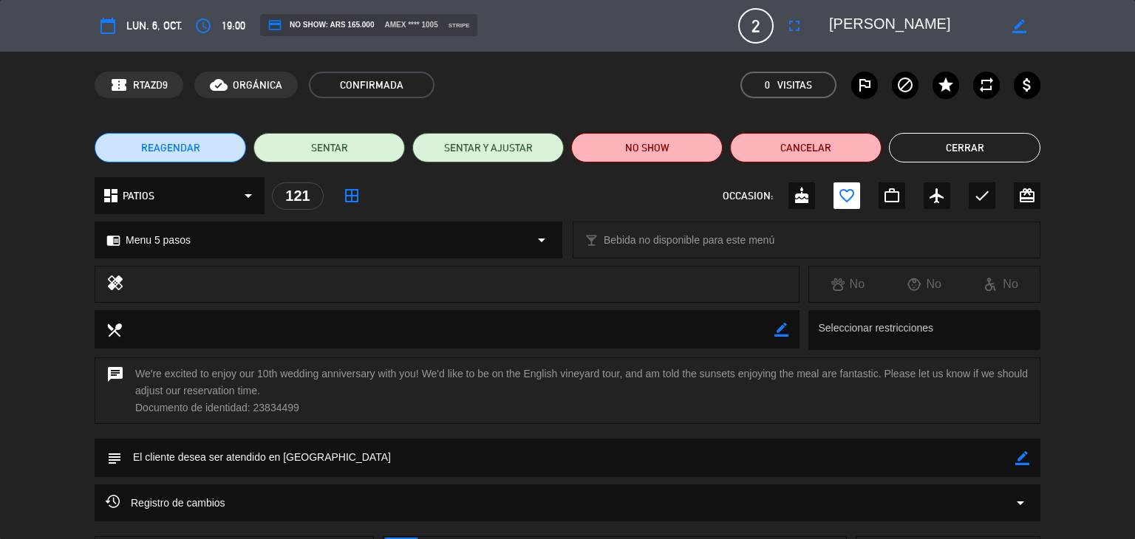
click at [917, 143] on button "Cerrar" at bounding box center [964, 148] width 151 height 30
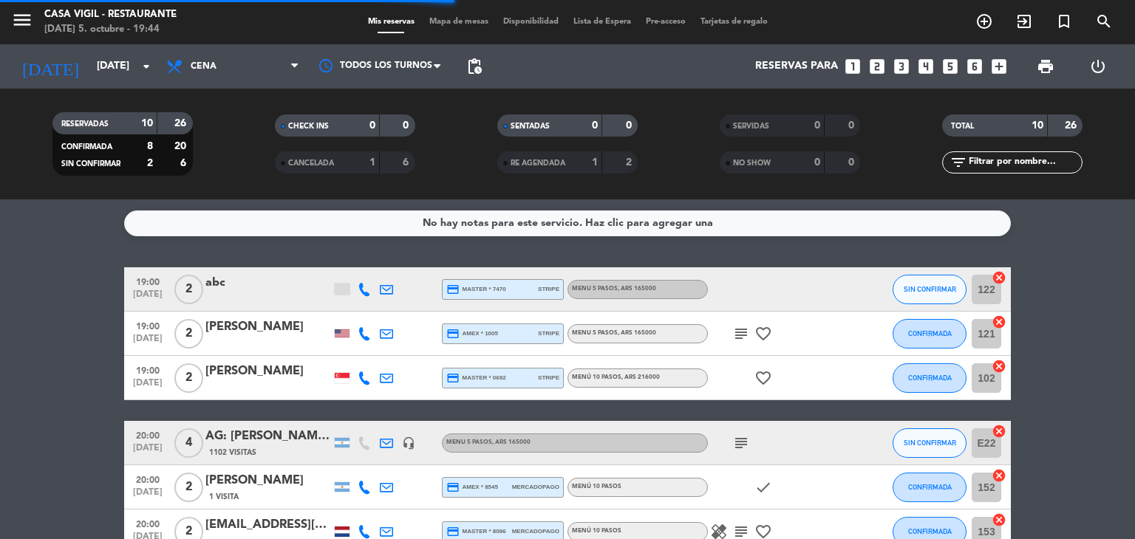
click at [247, 375] on div "[PERSON_NAME]" at bounding box center [268, 371] width 126 height 19
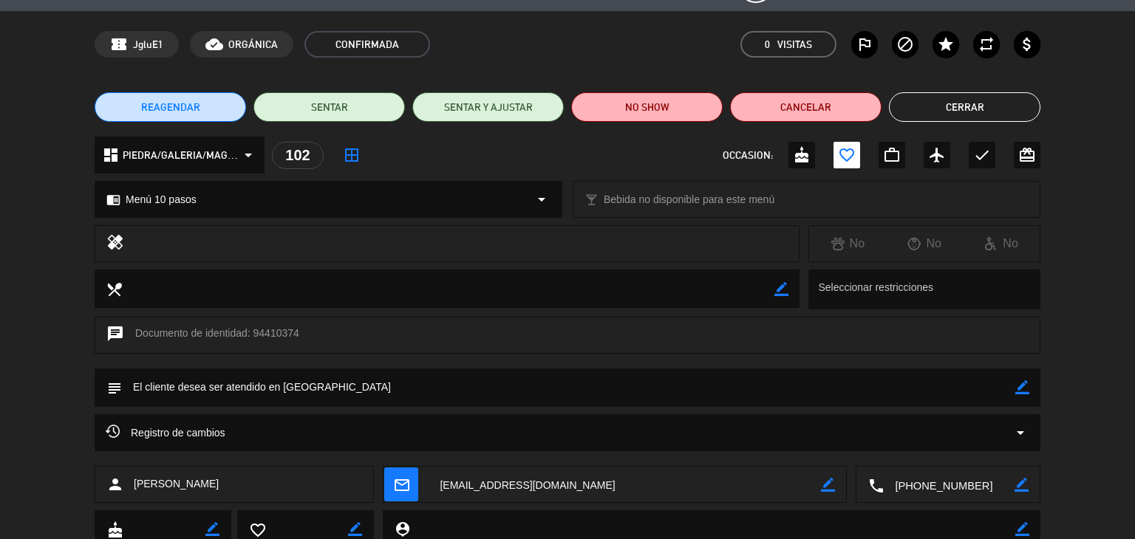
scroll to position [94, 0]
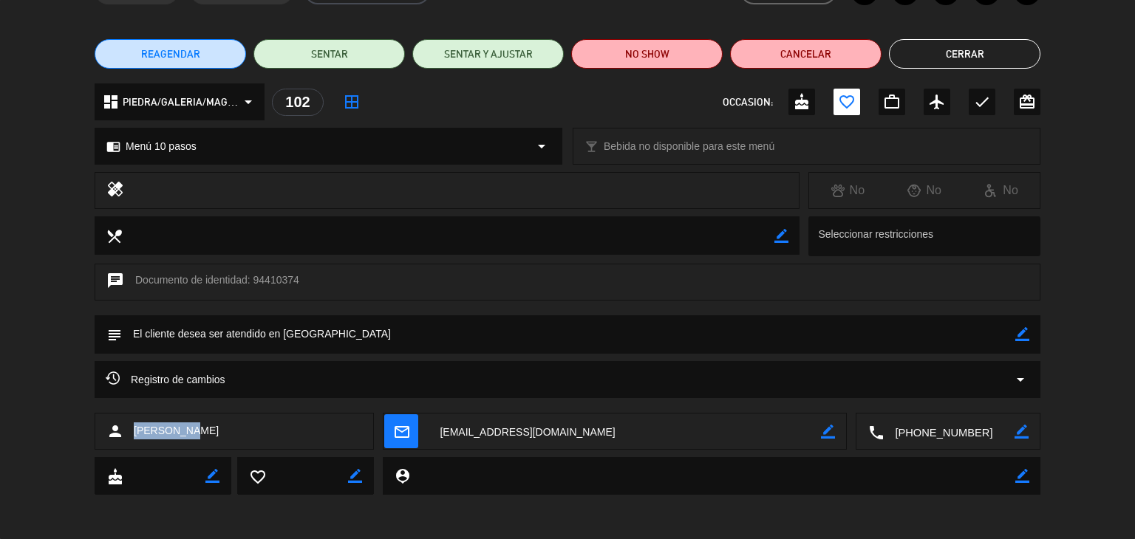
drag, startPoint x: 186, startPoint y: 437, endPoint x: 130, endPoint y: 435, distance: 56.2
click at [130, 435] on div "person [PERSON_NAME]" at bounding box center [234, 431] width 279 height 37
copy span "[PERSON_NAME]"
drag, startPoint x: 933, startPoint y: 61, endPoint x: 849, endPoint y: 90, distance: 89.0
click at [931, 61] on button "Cerrar" at bounding box center [964, 54] width 151 height 30
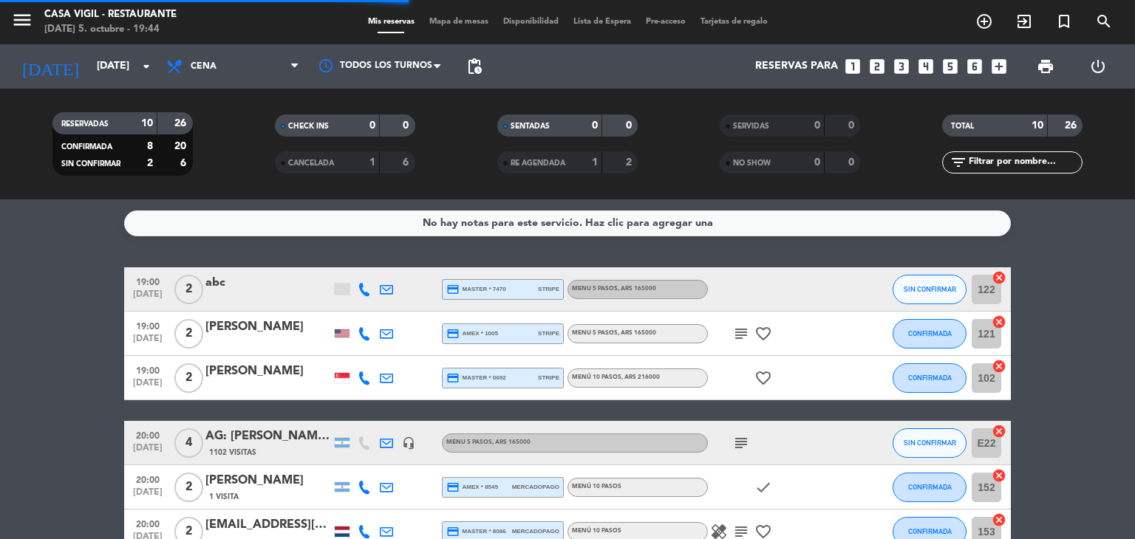
click at [336, 383] on div at bounding box center [342, 378] width 22 height 44
click at [341, 378] on div at bounding box center [342, 378] width 15 height 10
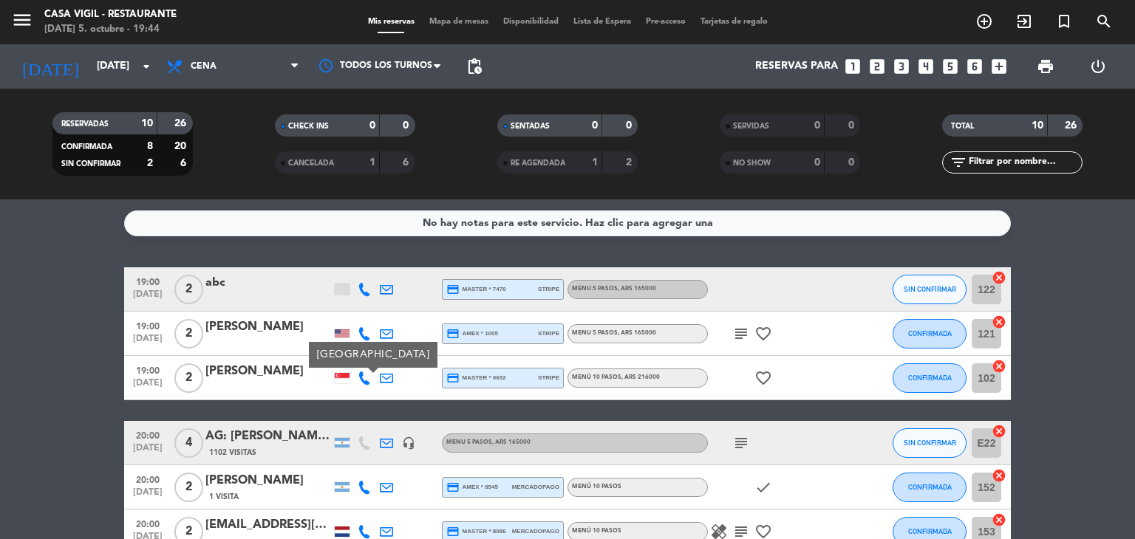
drag, startPoint x: 341, startPoint y: 378, endPoint x: 265, endPoint y: 376, distance: 75.4
click at [320, 377] on div "19:00 [DATE] 2 [PERSON_NAME] Singapore credit_card master * 0692 stripe Menú 10…" at bounding box center [567, 378] width 886 height 44
click at [240, 375] on div "[PERSON_NAME]" at bounding box center [268, 371] width 126 height 19
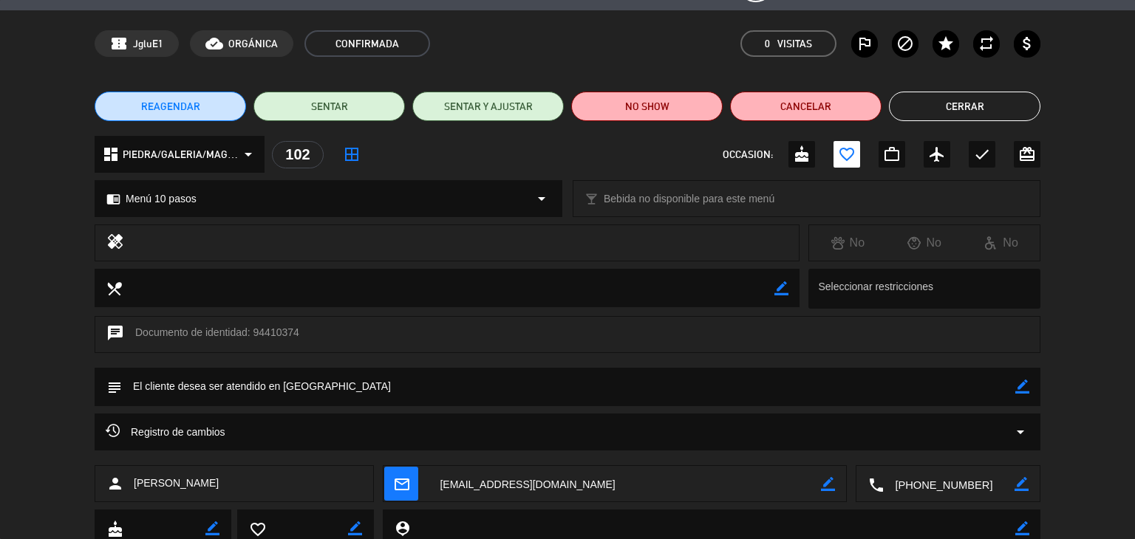
scroll to position [0, 0]
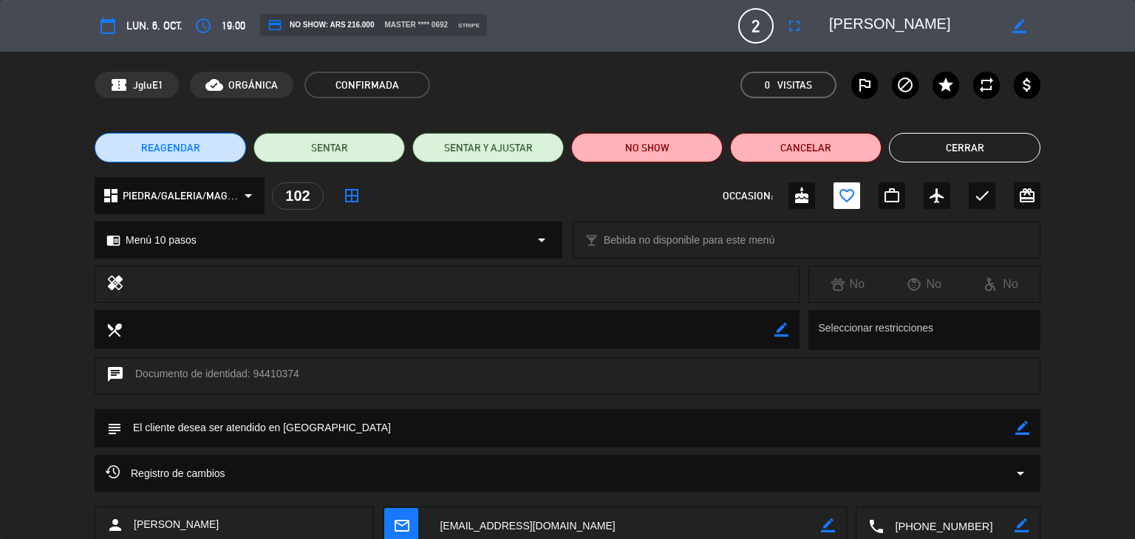
click at [958, 150] on button "Cerrar" at bounding box center [964, 148] width 151 height 30
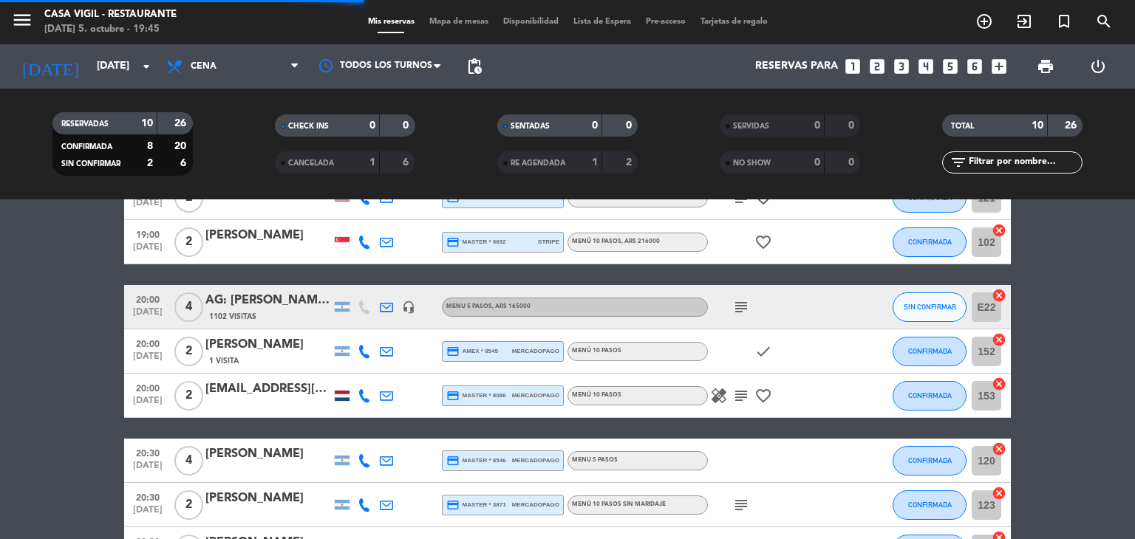
scroll to position [148, 0]
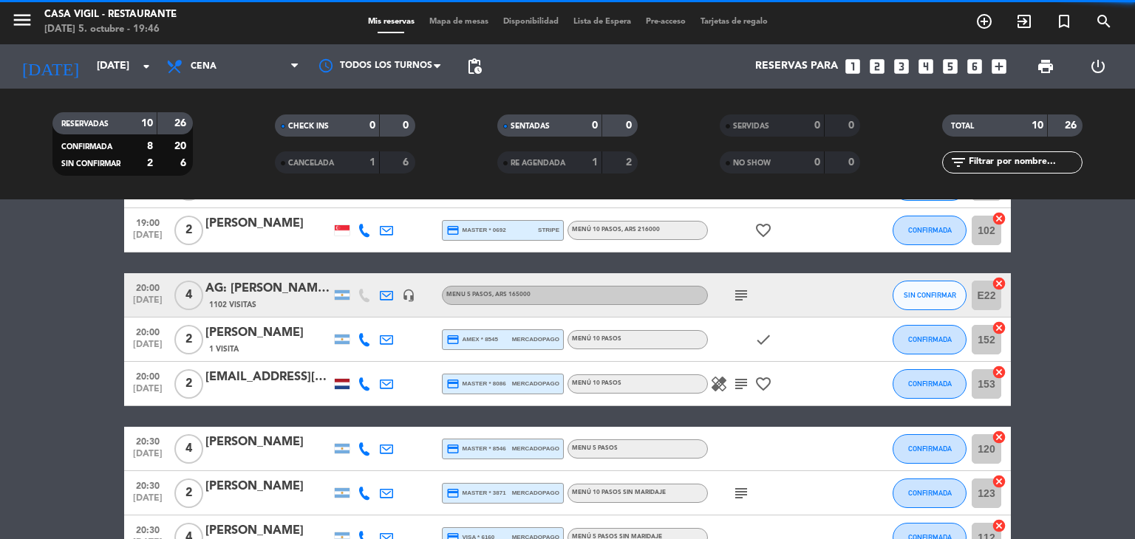
click at [298, 373] on div "[EMAIL_ADDRESS][DOMAIN_NAME]" at bounding box center [268, 377] width 126 height 19
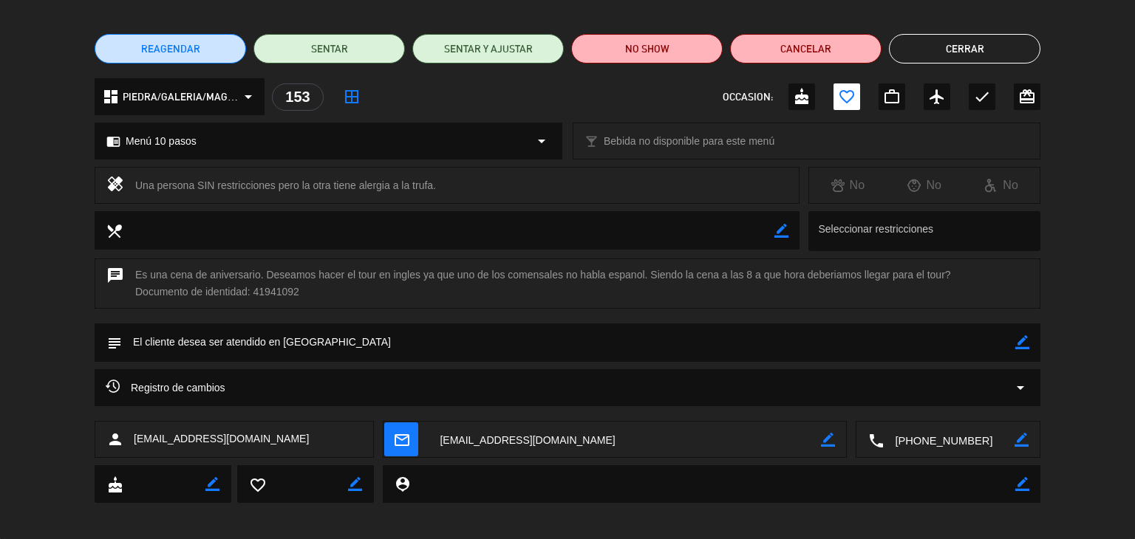
scroll to position [106, 0]
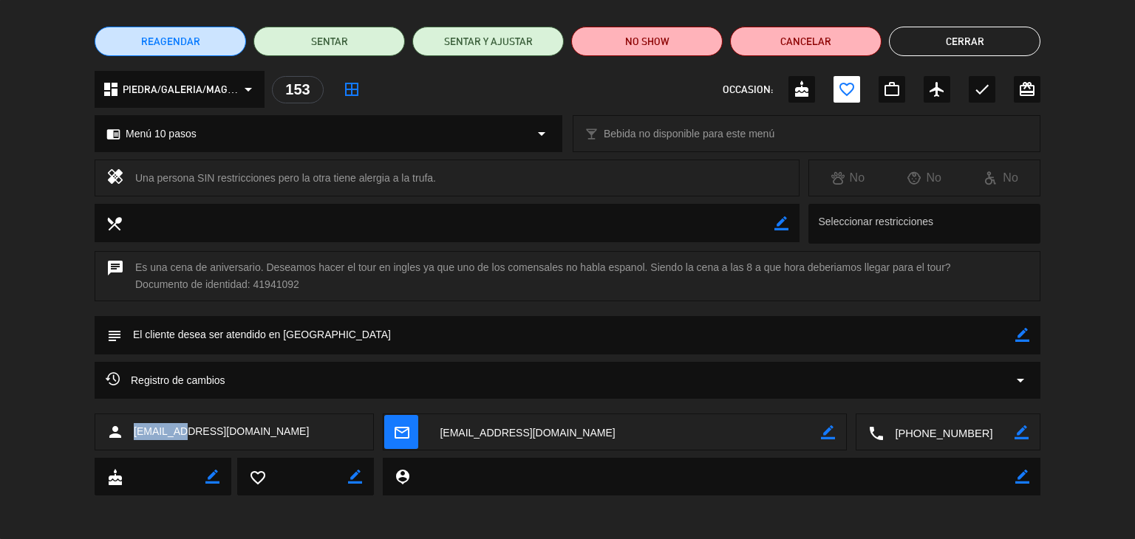
drag, startPoint x: 174, startPoint y: 429, endPoint x: 140, endPoint y: 432, distance: 33.4
click at [129, 434] on div "person [EMAIL_ADDRESS][DOMAIN_NAME]" at bounding box center [234, 432] width 279 height 37
copy span "mechiali."
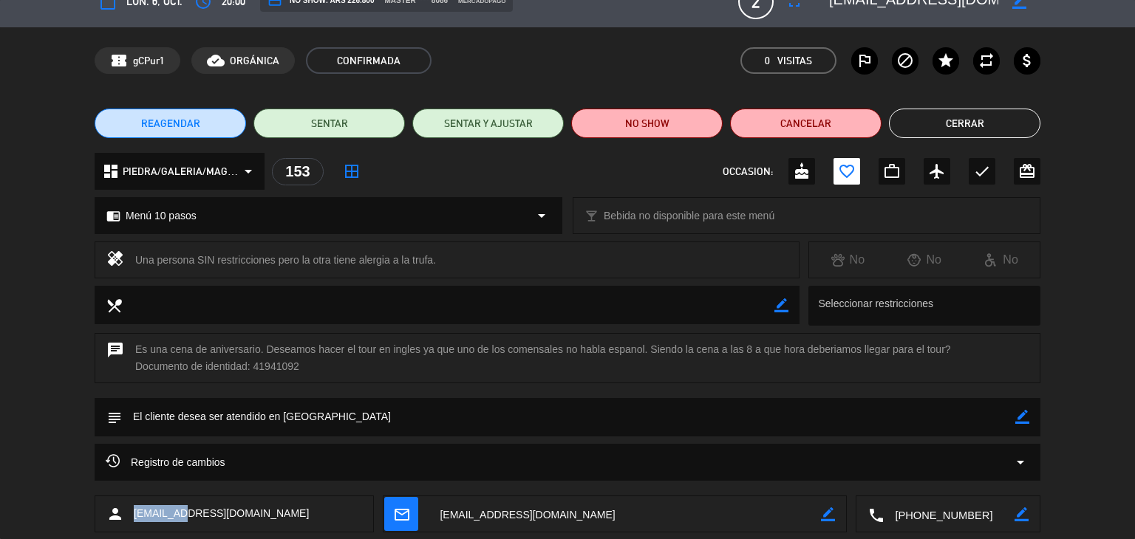
scroll to position [0, 0]
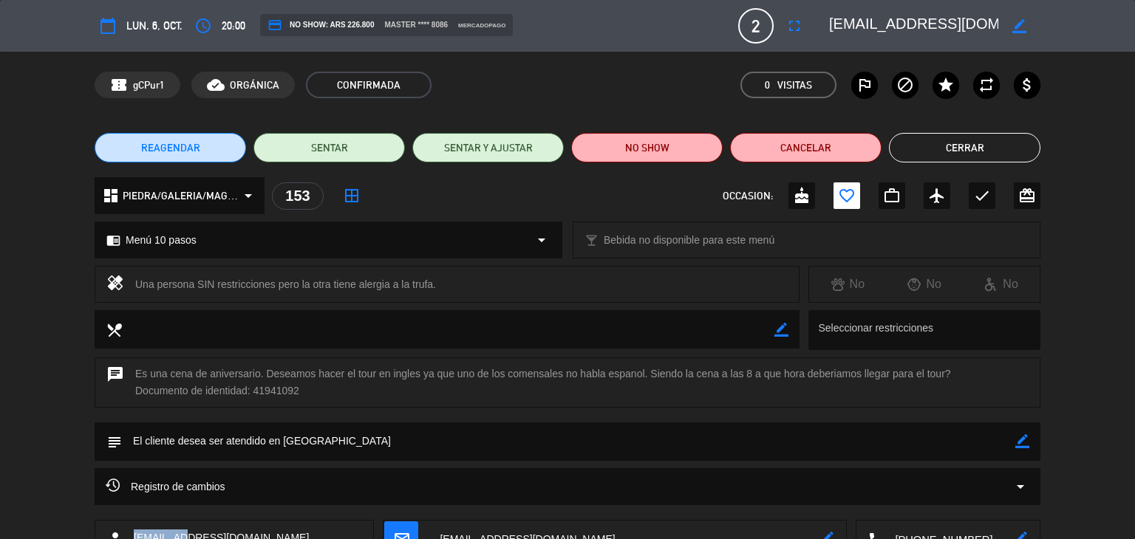
click at [940, 140] on button "Cerrar" at bounding box center [964, 148] width 151 height 30
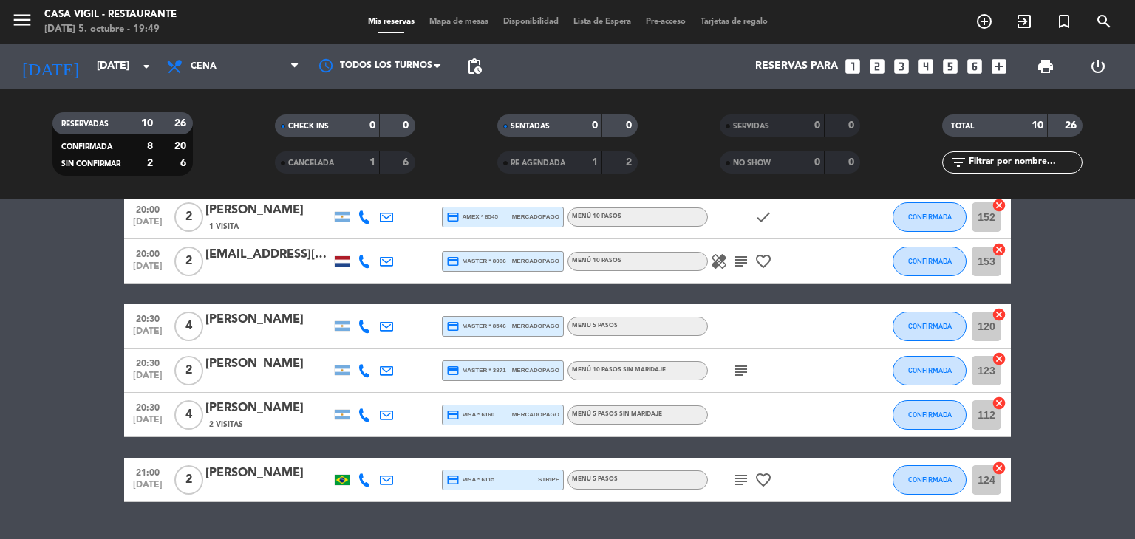
scroll to position [295, 0]
